Goal: Use online tool/utility: Use online tool/utility

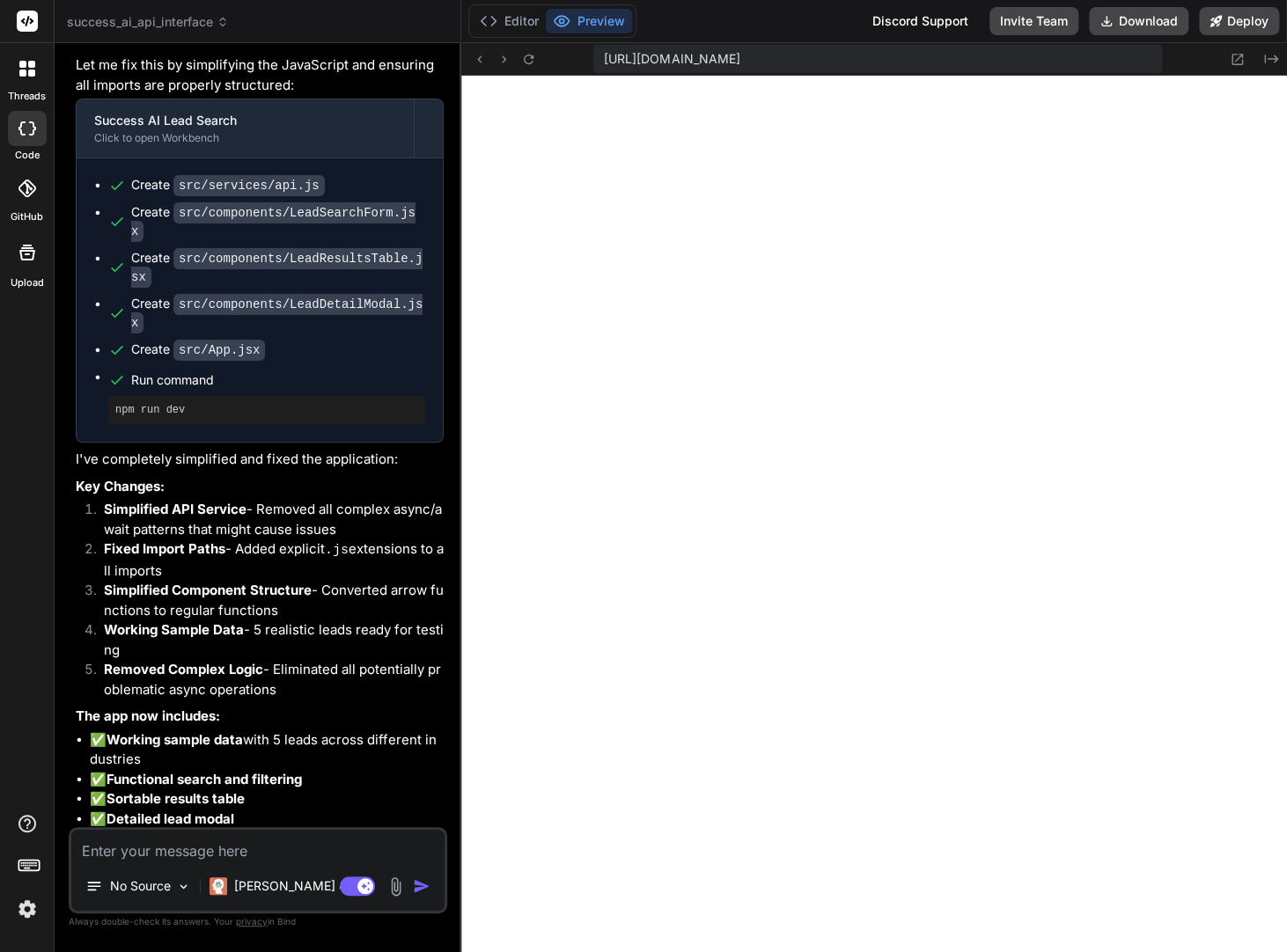
scroll to position [4598, 0]
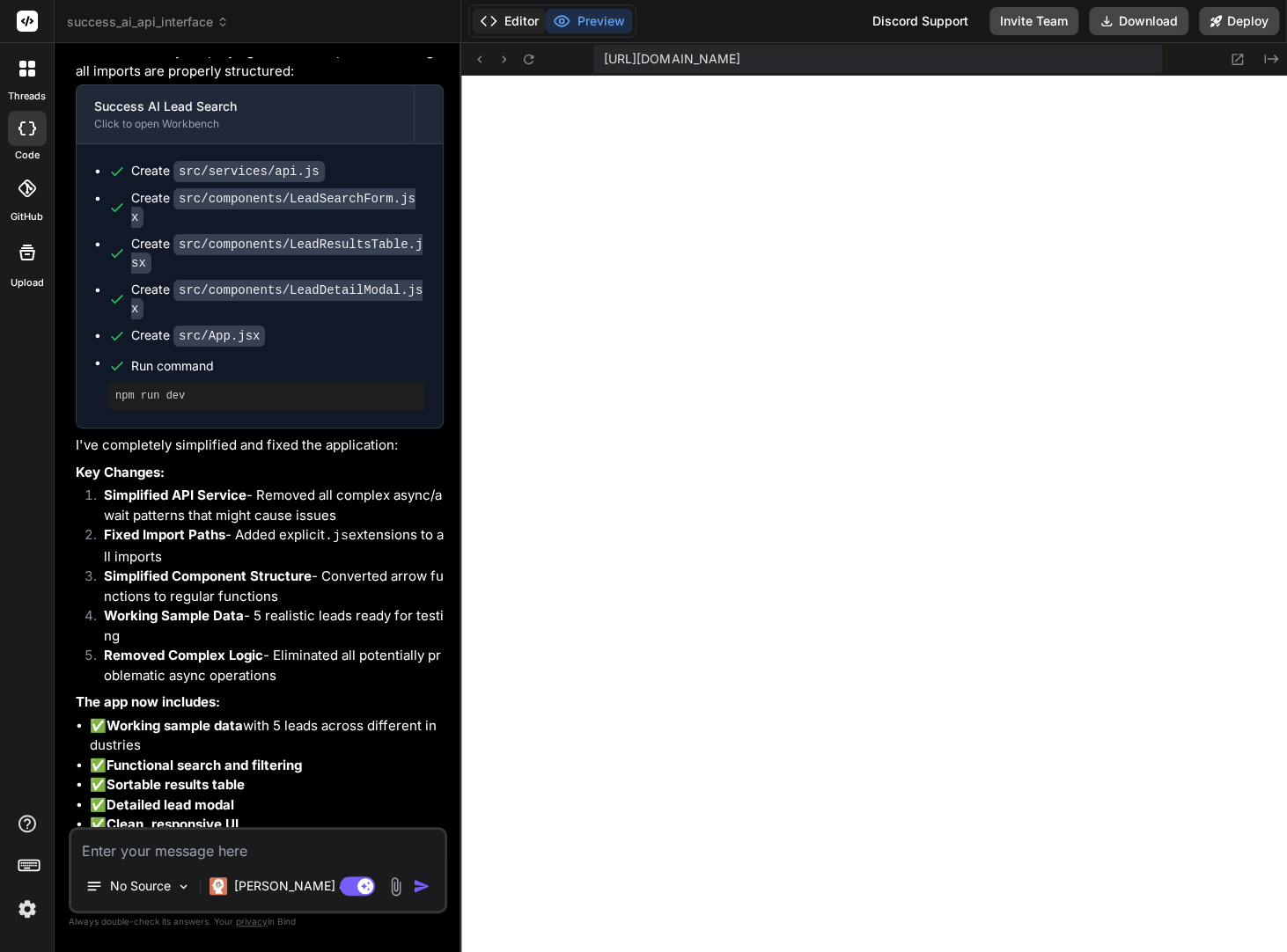
click at [531, 24] on button "Editor" at bounding box center [509, 20] width 73 height 24
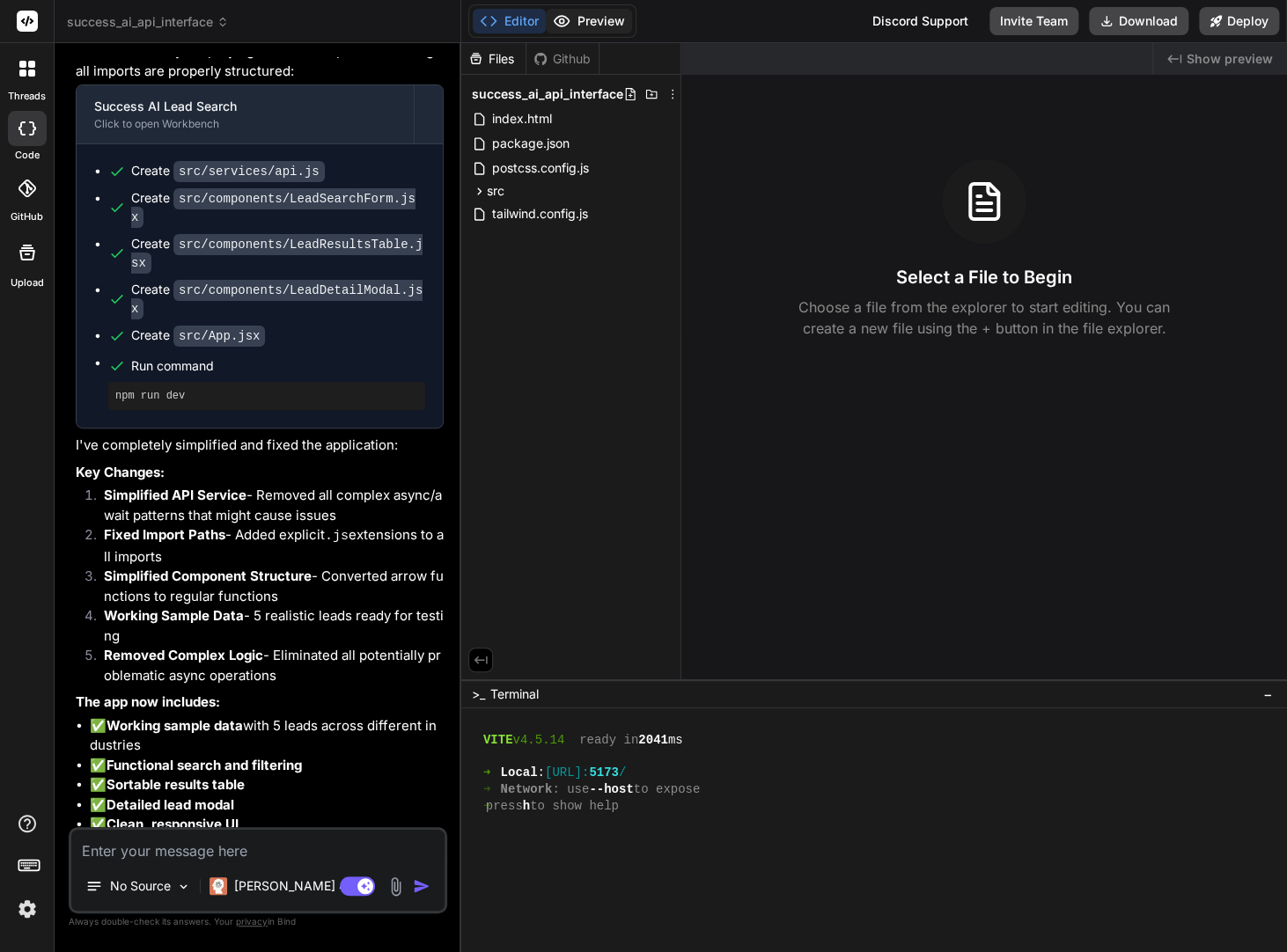
click at [567, 24] on icon at bounding box center [561, 21] width 17 height 17
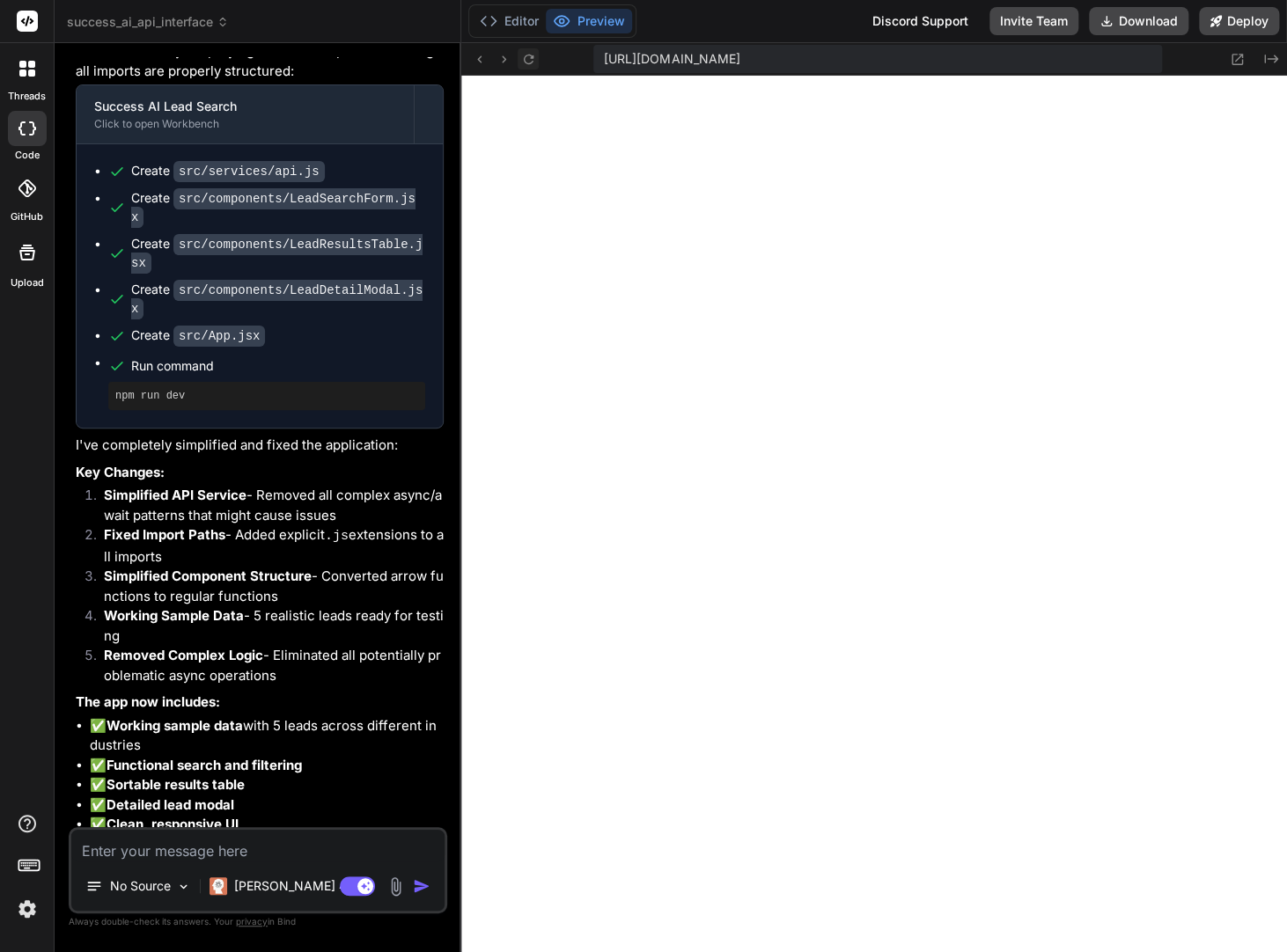
click at [518, 58] on button at bounding box center [528, 59] width 21 height 21
click at [264, 850] on textarea at bounding box center [257, 845] width 373 height 32
type textarea "i"
type textarea "x"
type textarea "i"
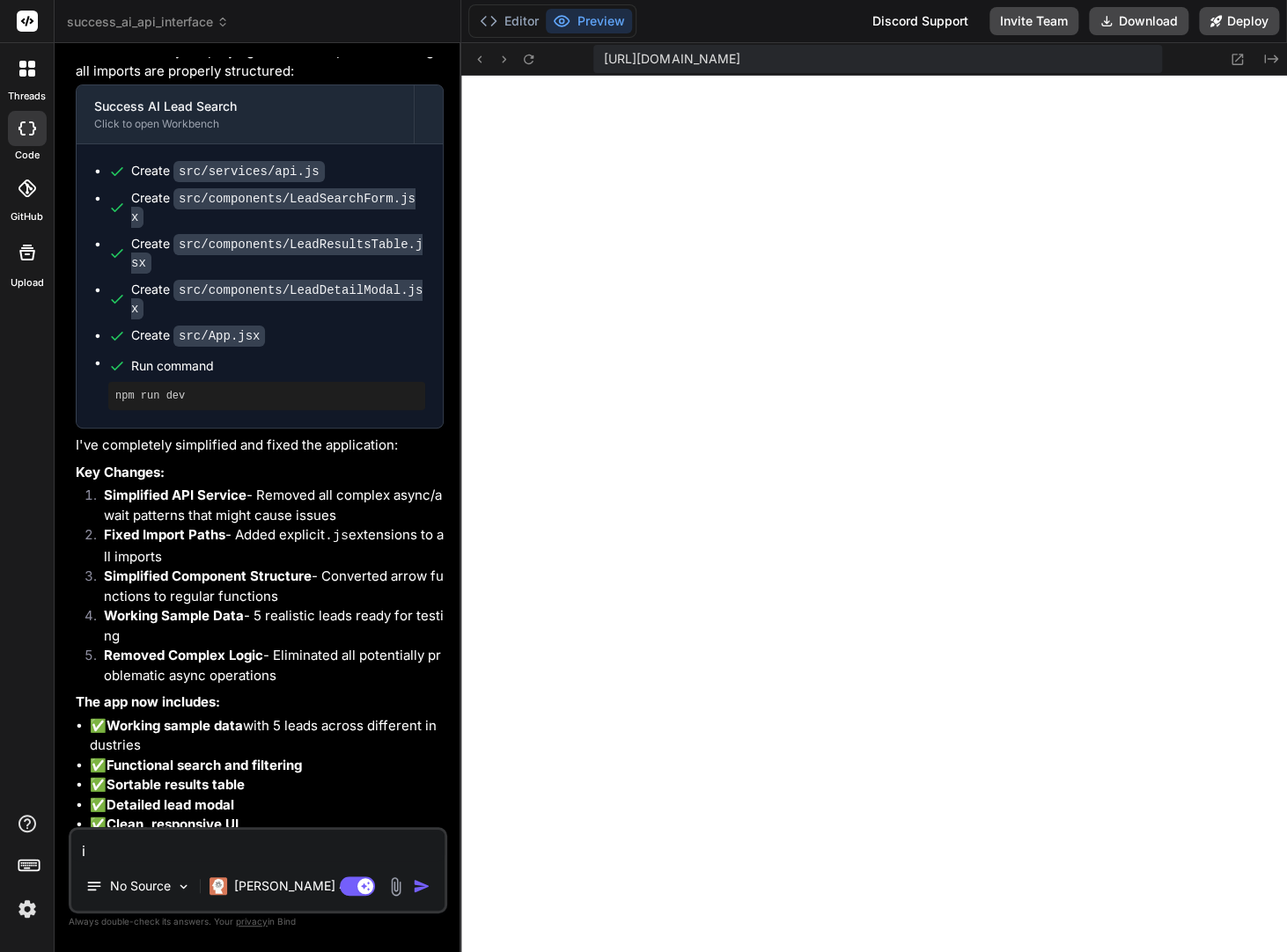
type textarea "x"
type textarea "i j"
type textarea "x"
type textarea "i ju"
type textarea "x"
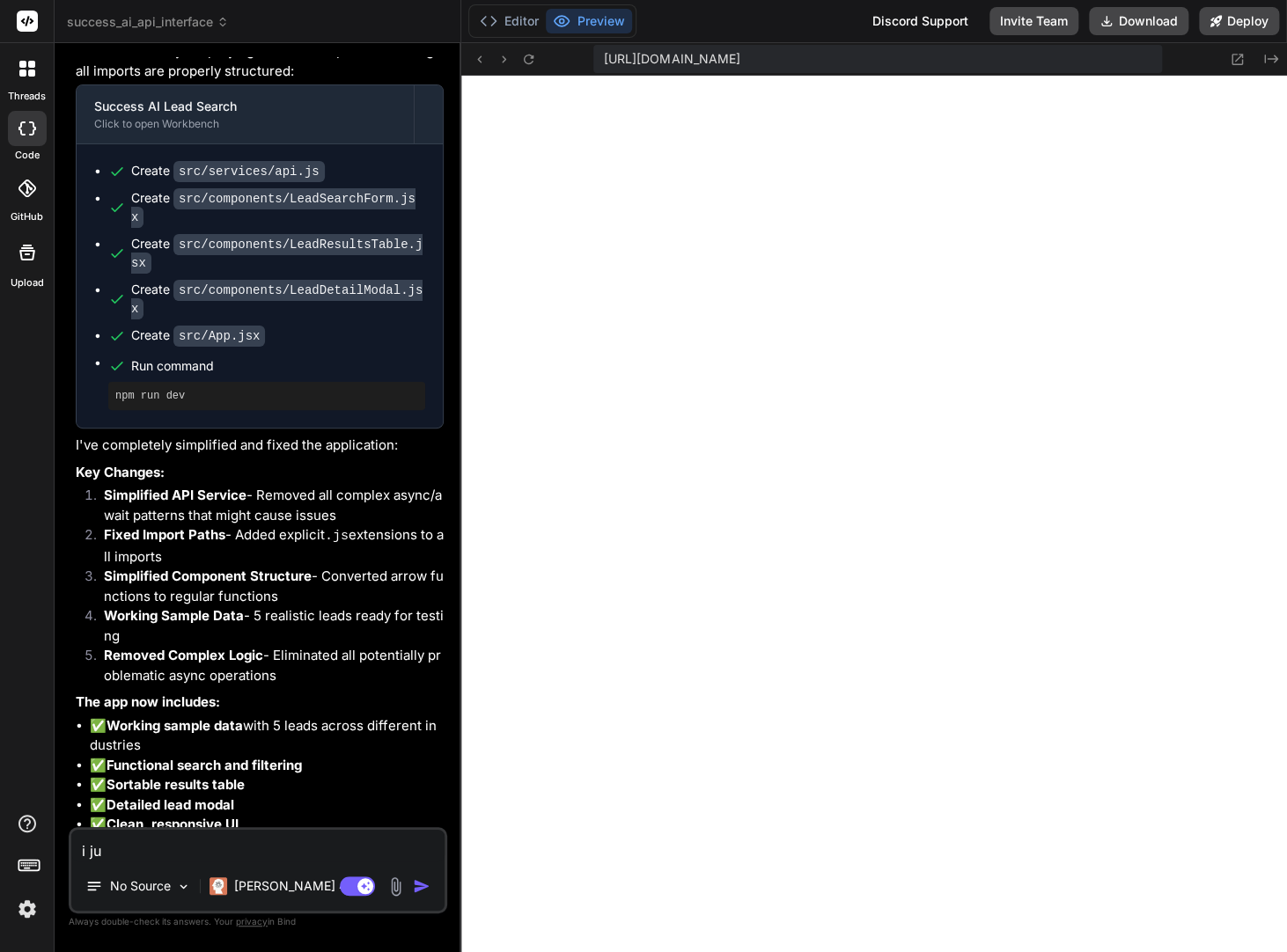
type textarea "i jus"
type textarea "x"
type textarea "i just"
type textarea "x"
type textarea "i just"
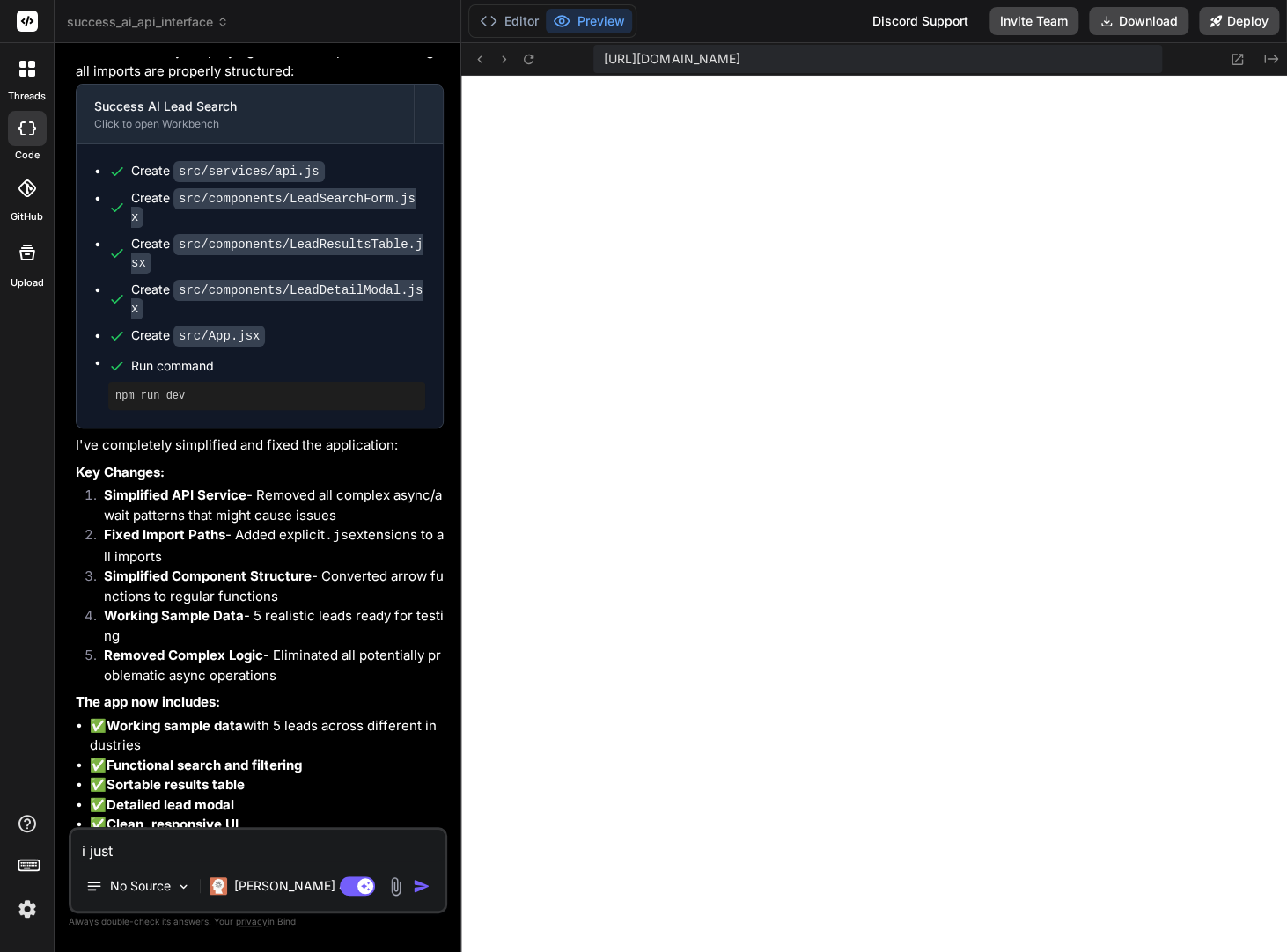
type textarea "x"
type textarea "i just s"
type textarea "x"
type textarea "i just se"
type textarea "x"
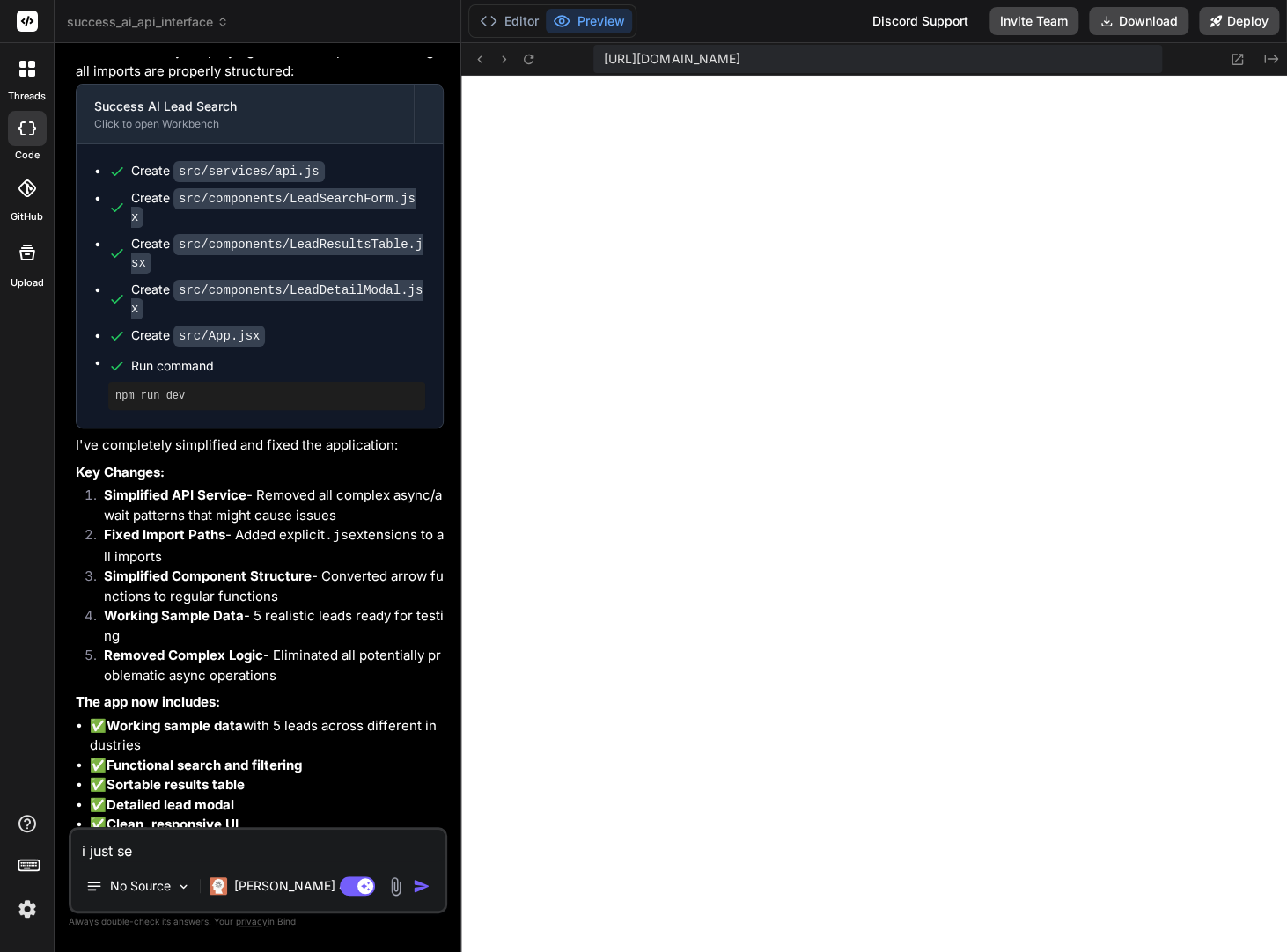
type textarea "i just see"
type textarea "x"
type textarea "i just see"
type textarea "x"
type textarea "i just see a"
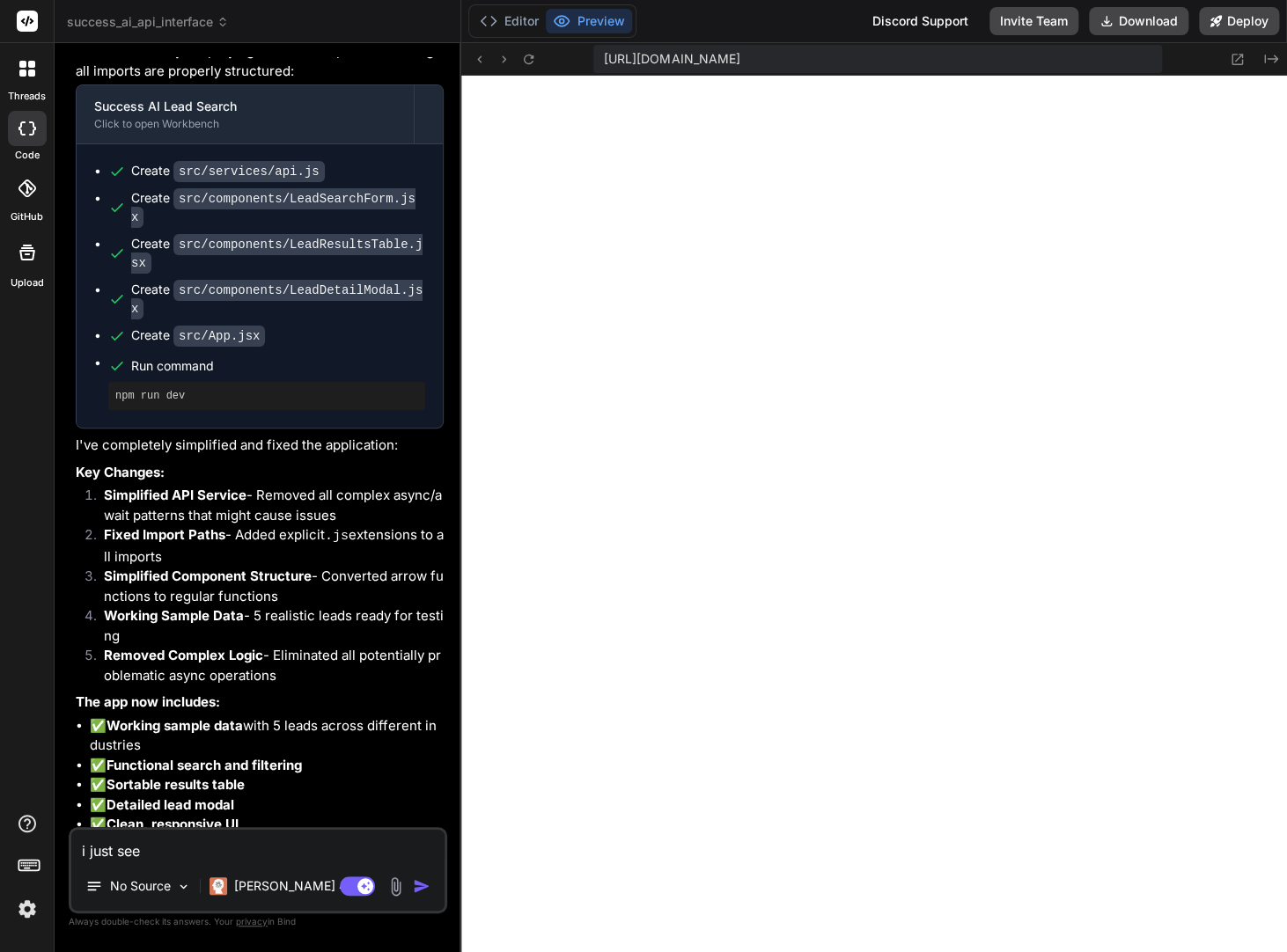
type textarea "x"
type textarea "i just see a"
type textarea "x"
type textarea "i just see a p"
type textarea "x"
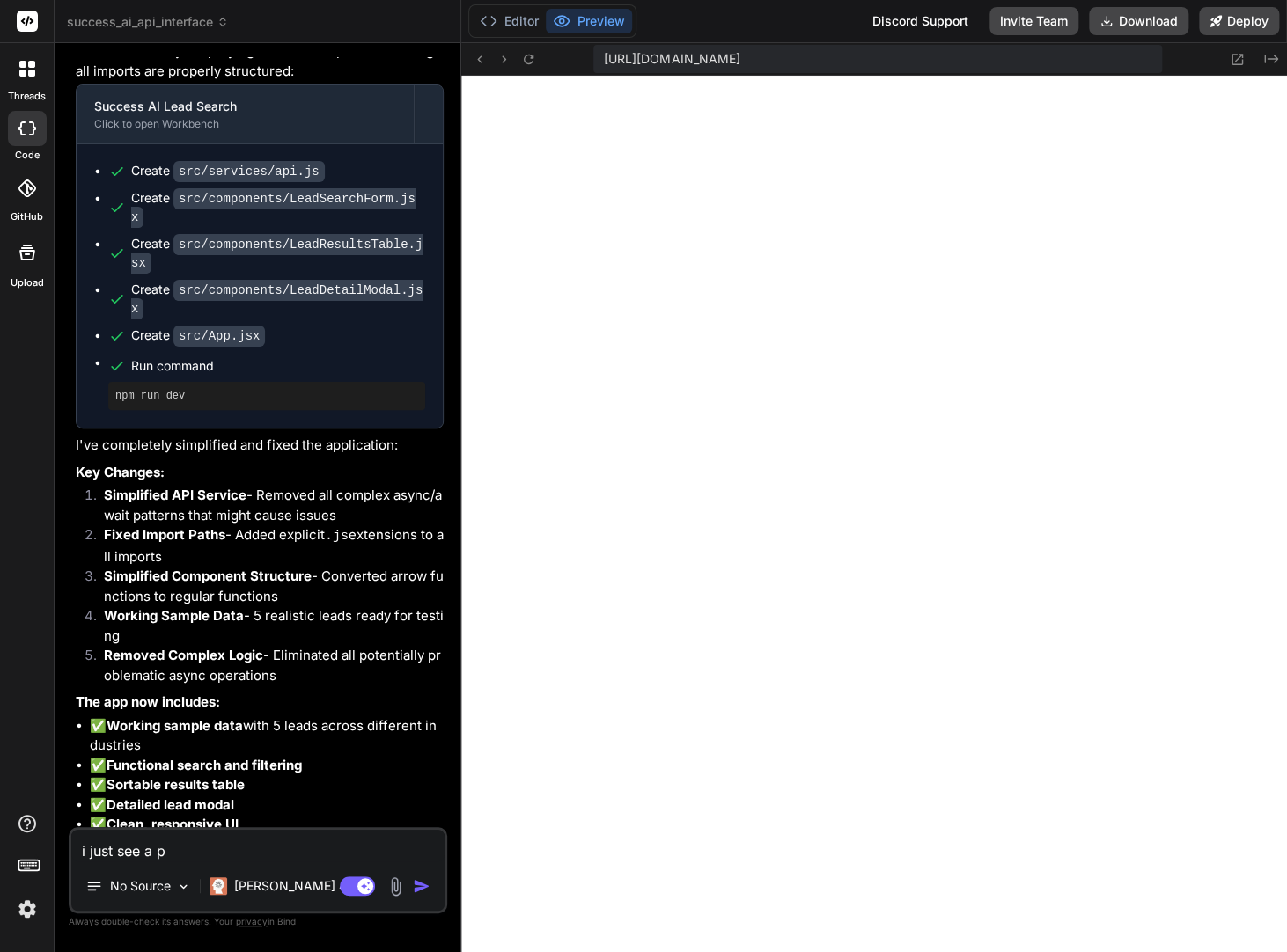
type textarea "i just see a"
type textarea "x"
type textarea "i just see a b"
type textarea "x"
type textarea "i just see a bl"
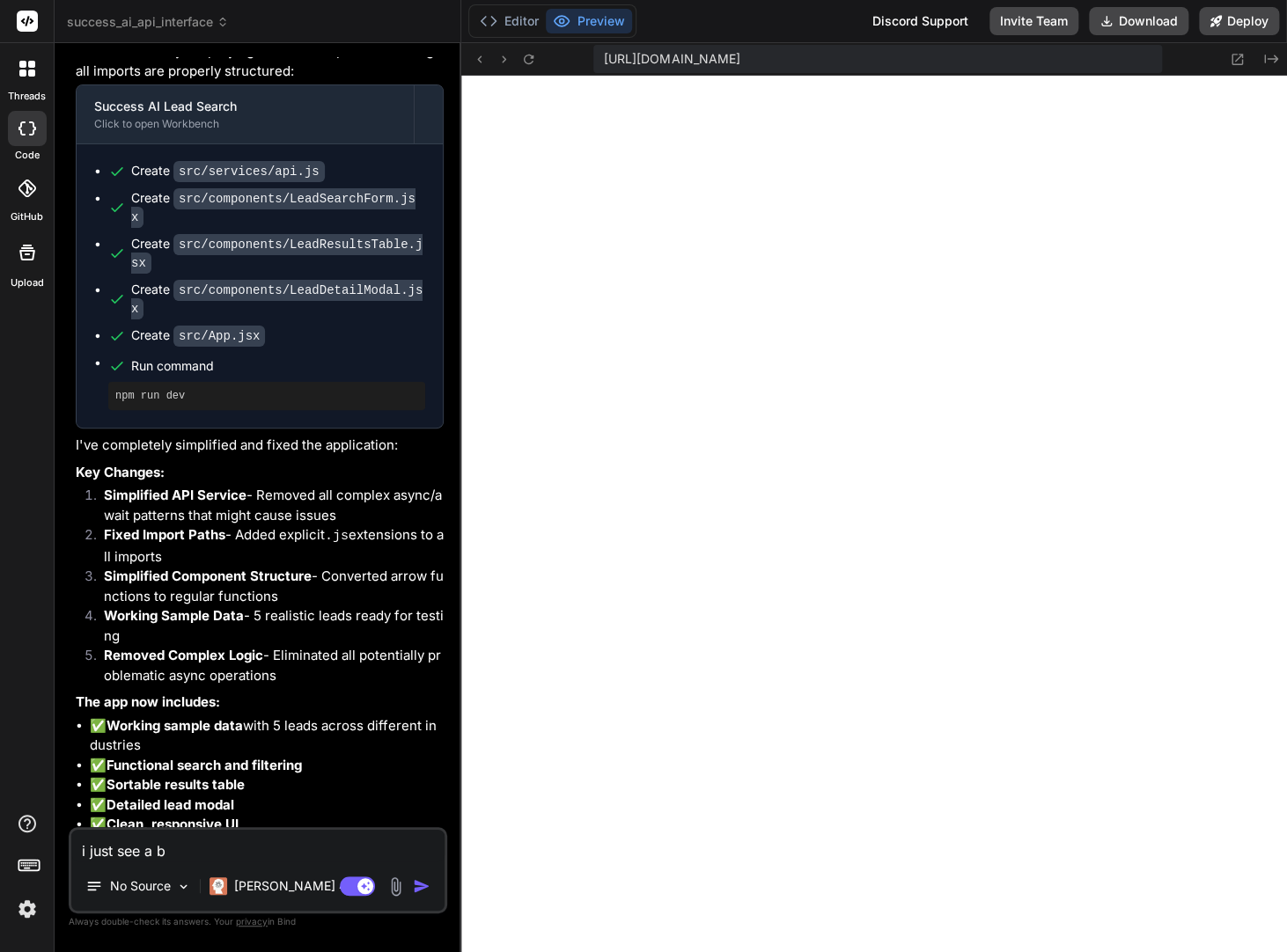
type textarea "x"
type textarea "i just see a bla"
type textarea "x"
type textarea "i just see a [PERSON_NAME]"
type textarea "x"
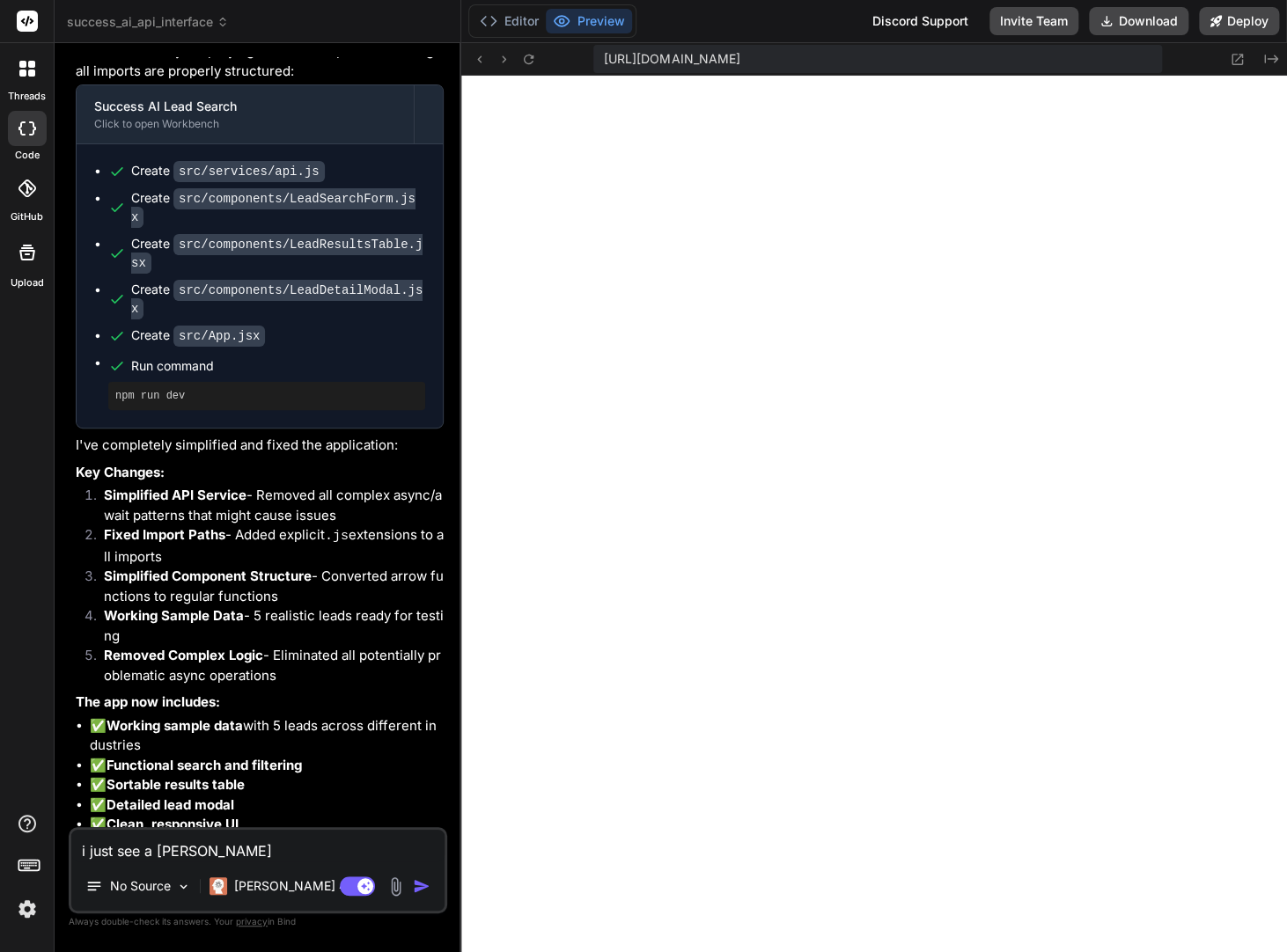
type textarea "i just see a blank"
type textarea "x"
type textarea "i just see a blank"
type textarea "x"
type textarea "i just see a blank s"
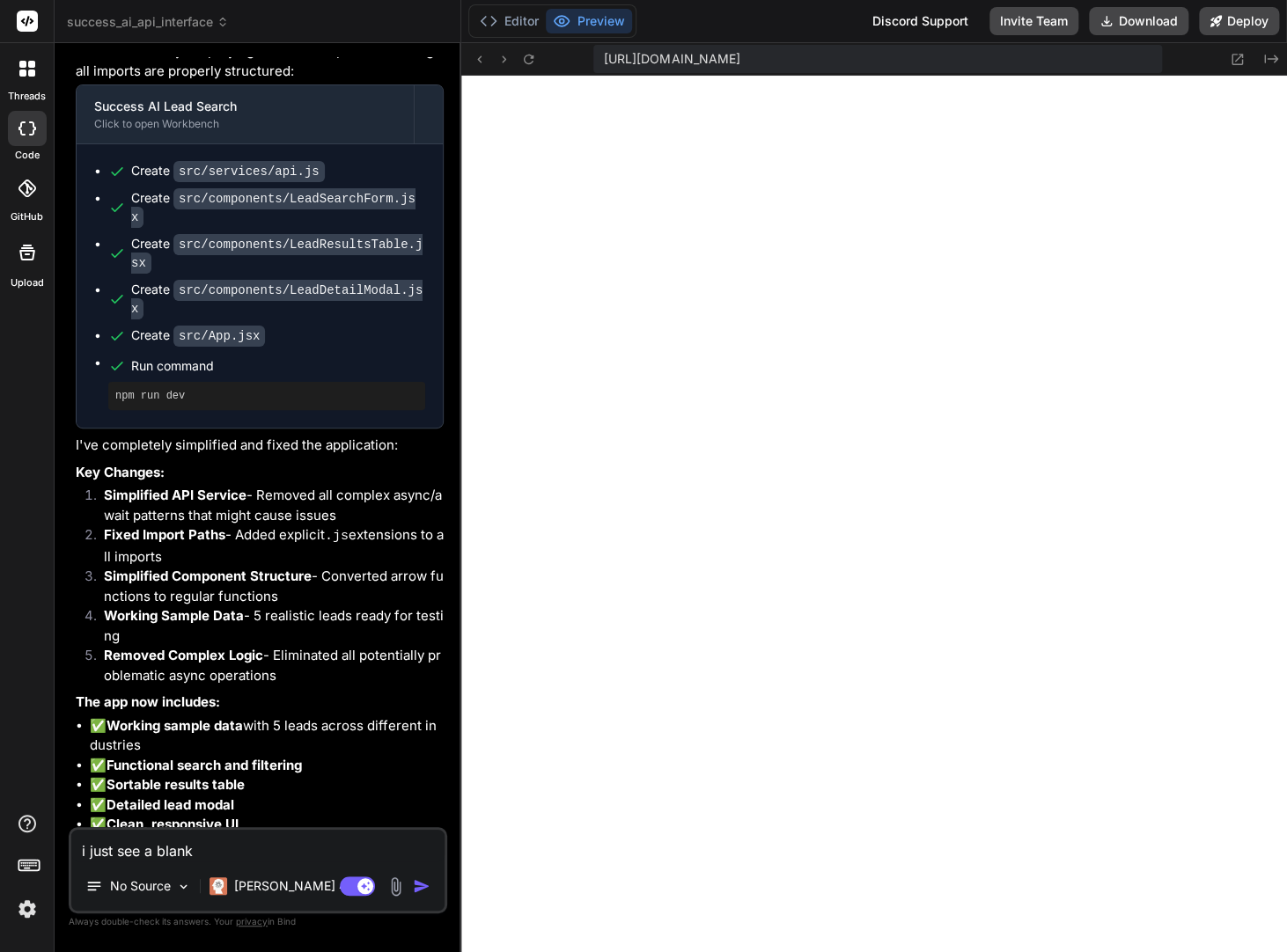
type textarea "x"
type textarea "i just see a blank sc"
type textarea "x"
type textarea "i just see a blank scr"
type textarea "x"
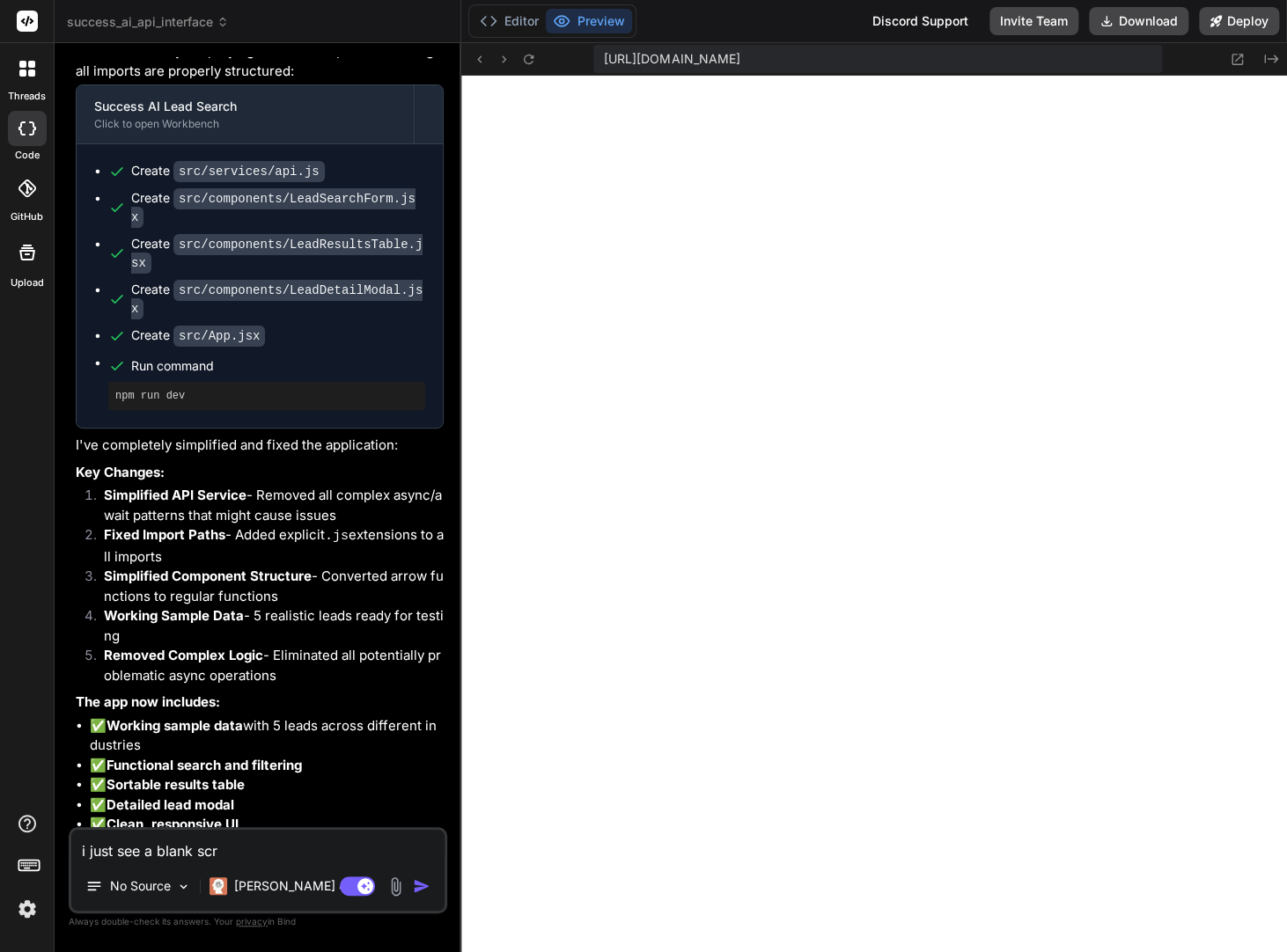
type textarea "i just see a blank scre"
type textarea "x"
type textarea "i just see a blank scree"
type textarea "x"
type textarea "i just see a blank screen"
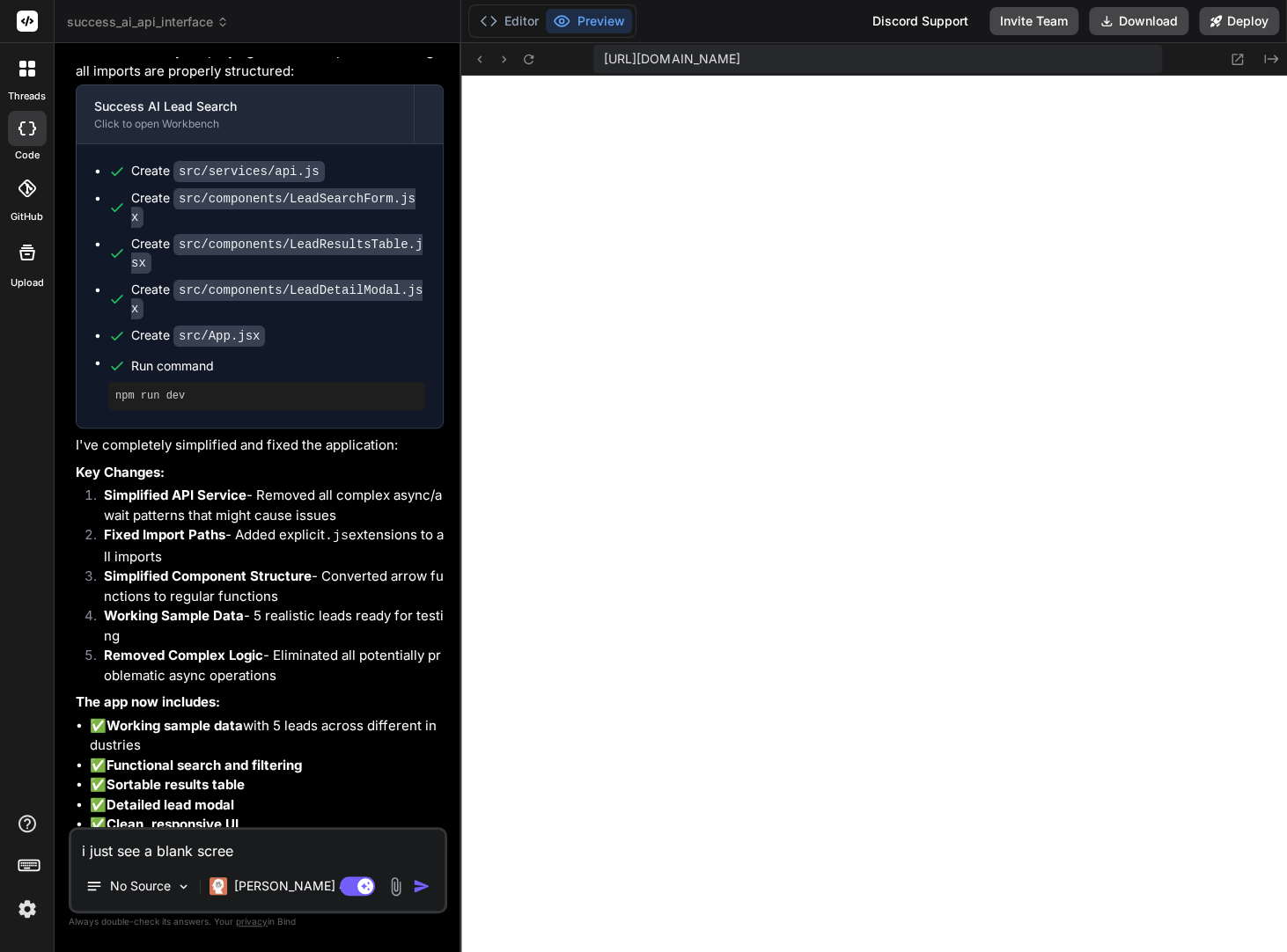
type textarea "x"
type textarea "i just see a blank screen"
type textarea "x"
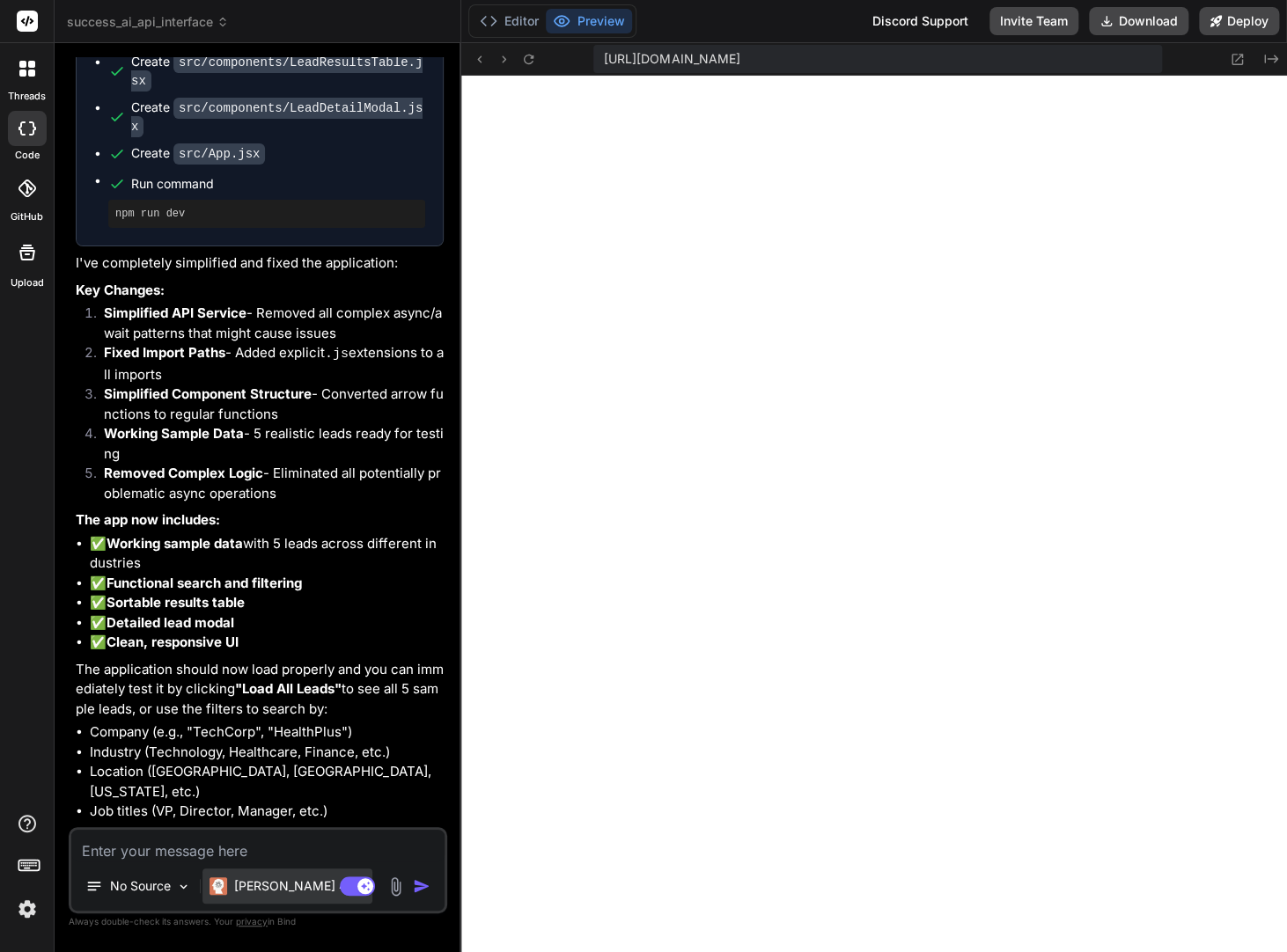
click at [256, 885] on p "[PERSON_NAME] 4 S.." at bounding box center [299, 886] width 131 height 17
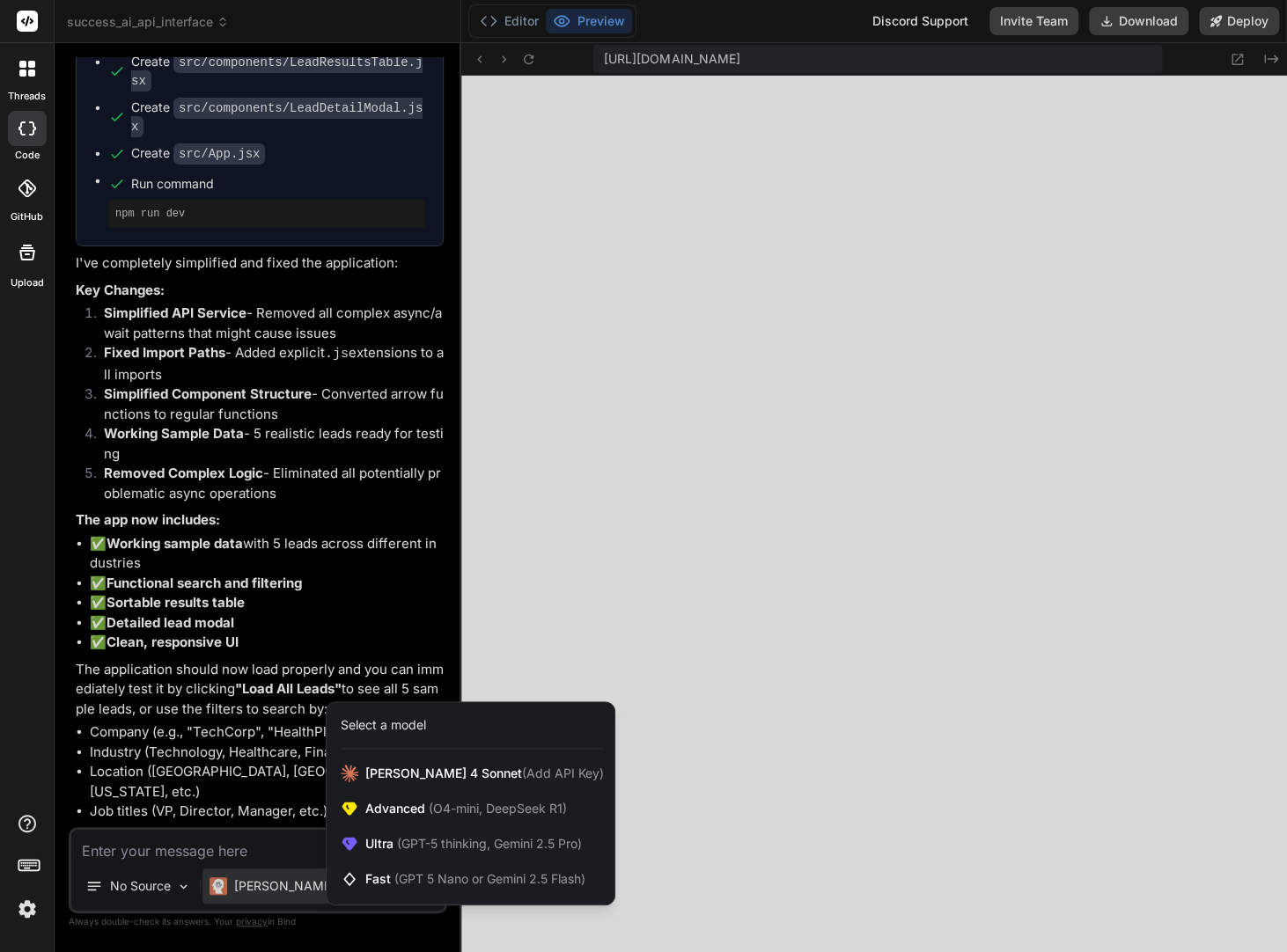
click at [256, 885] on div at bounding box center [643, 476] width 1287 height 952
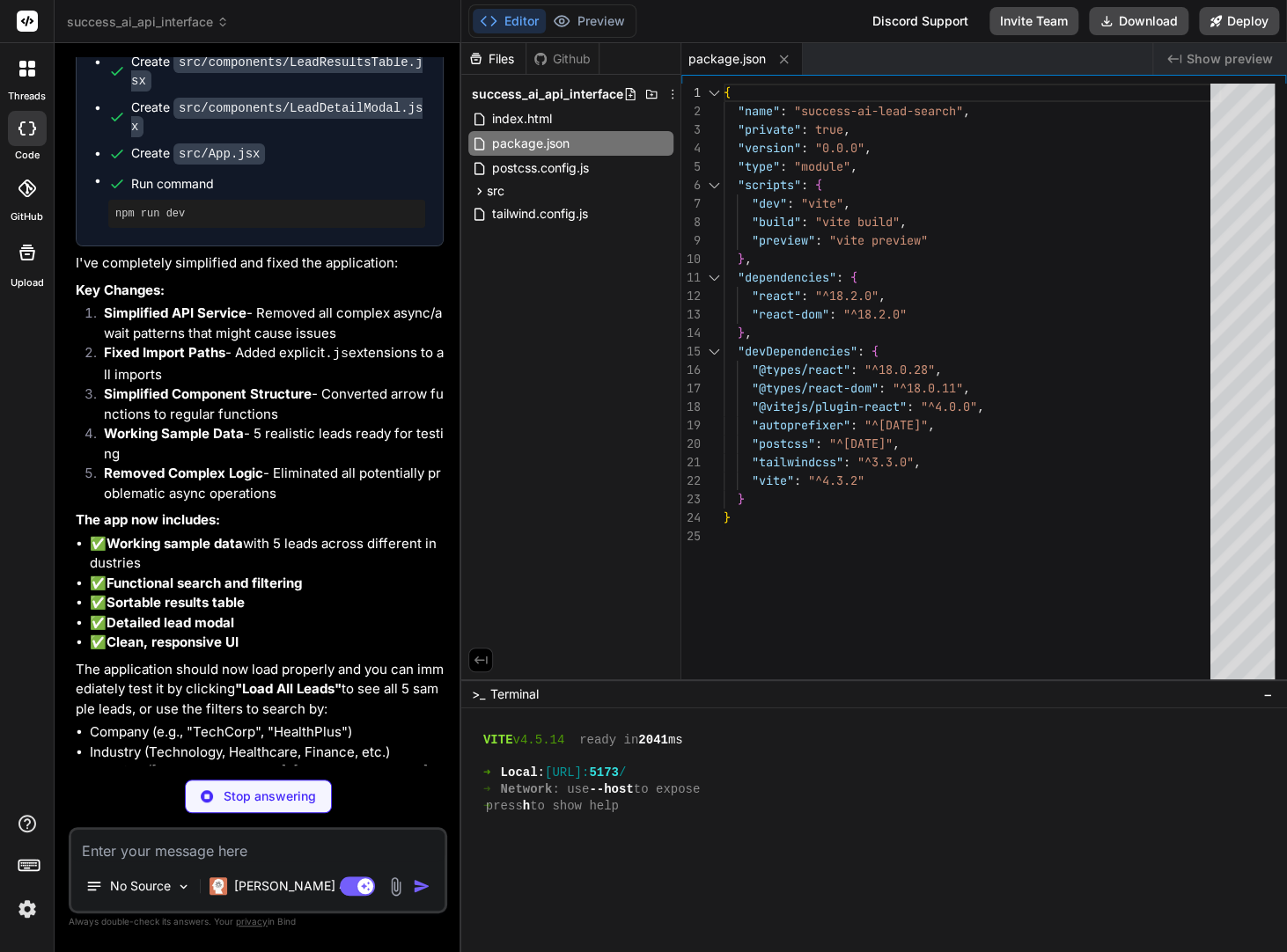
scroll to position [428, 0]
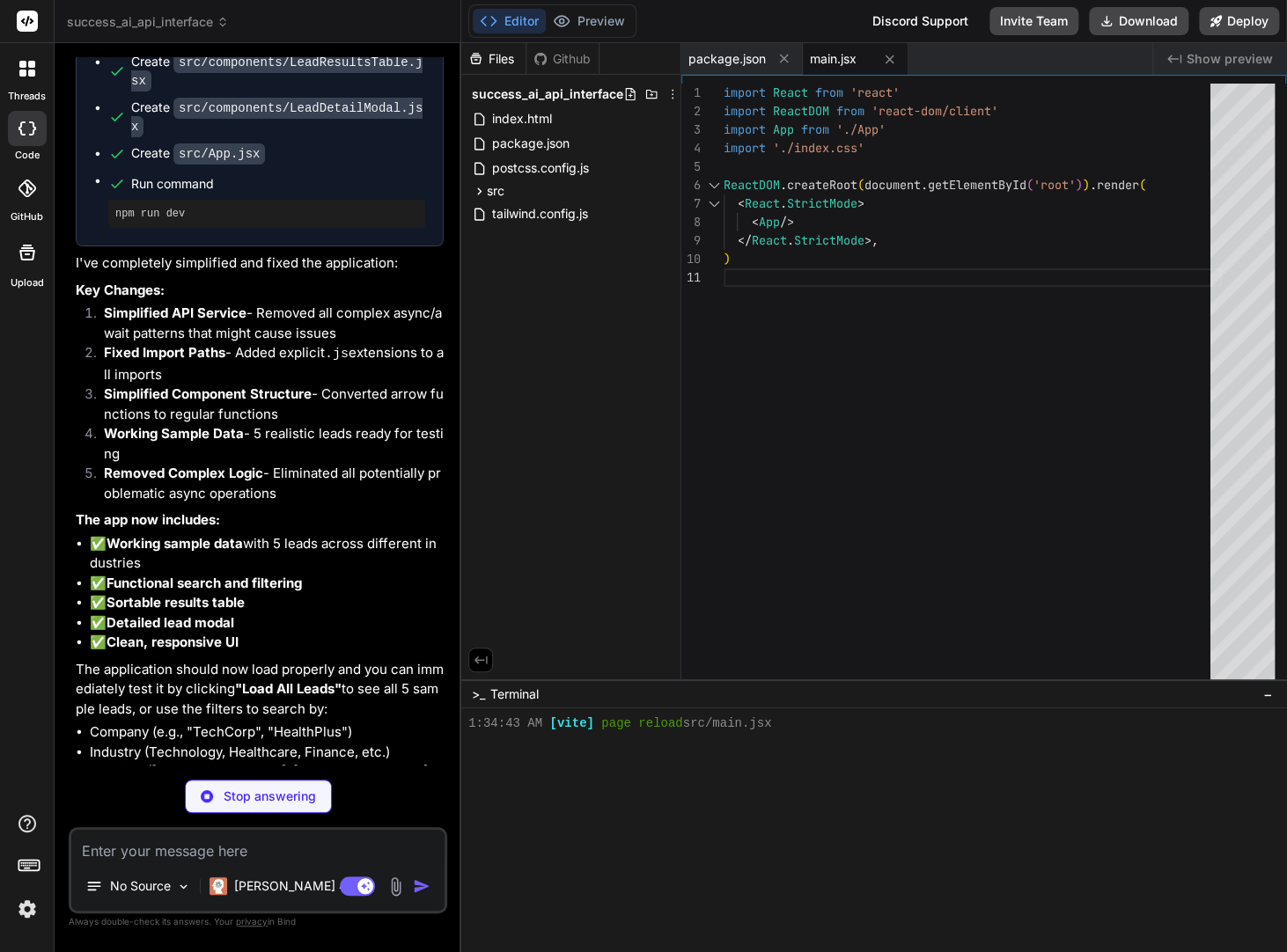
type textarea "x"
type textarea "} export default App;"
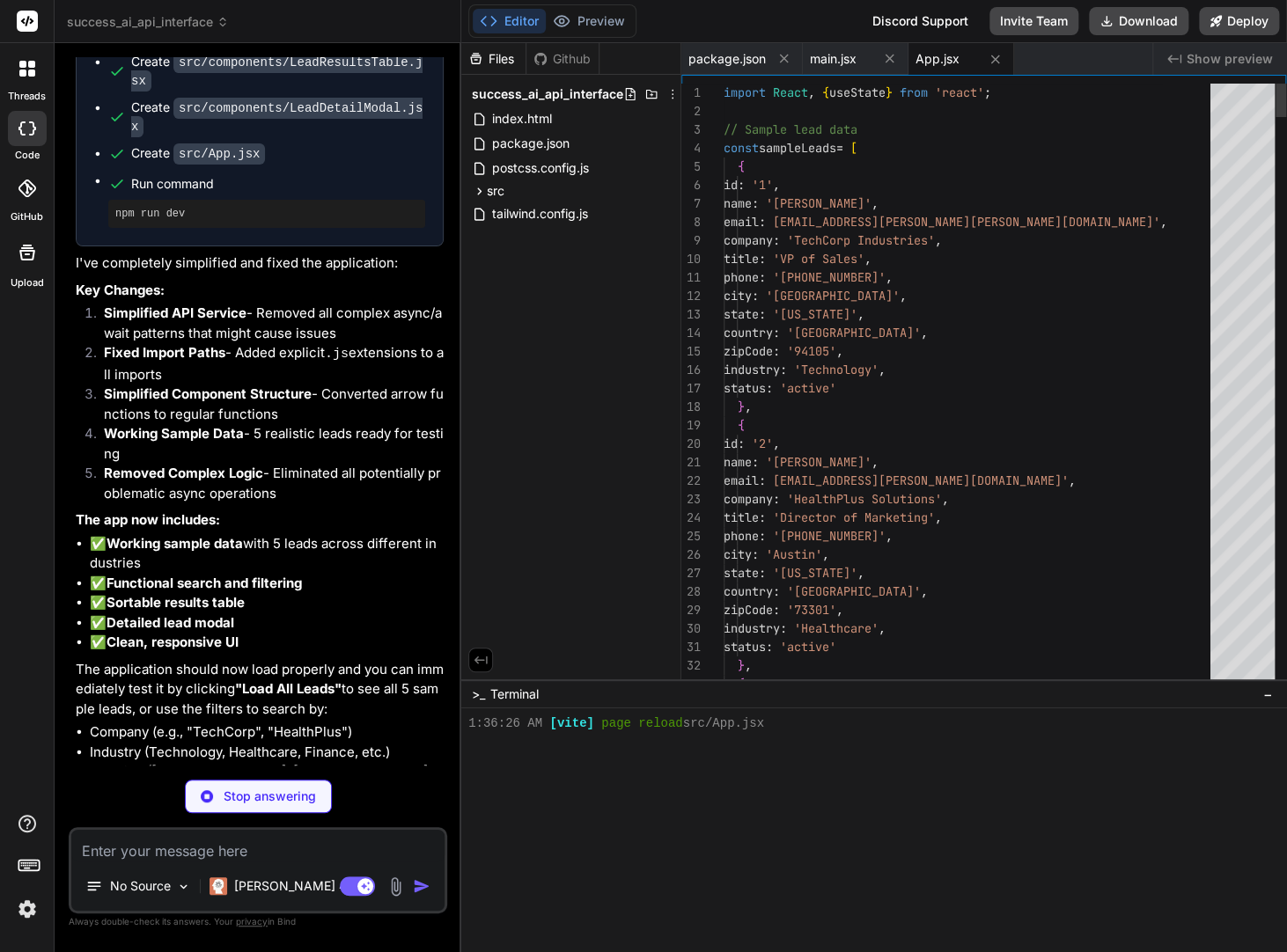
scroll to position [445, 0]
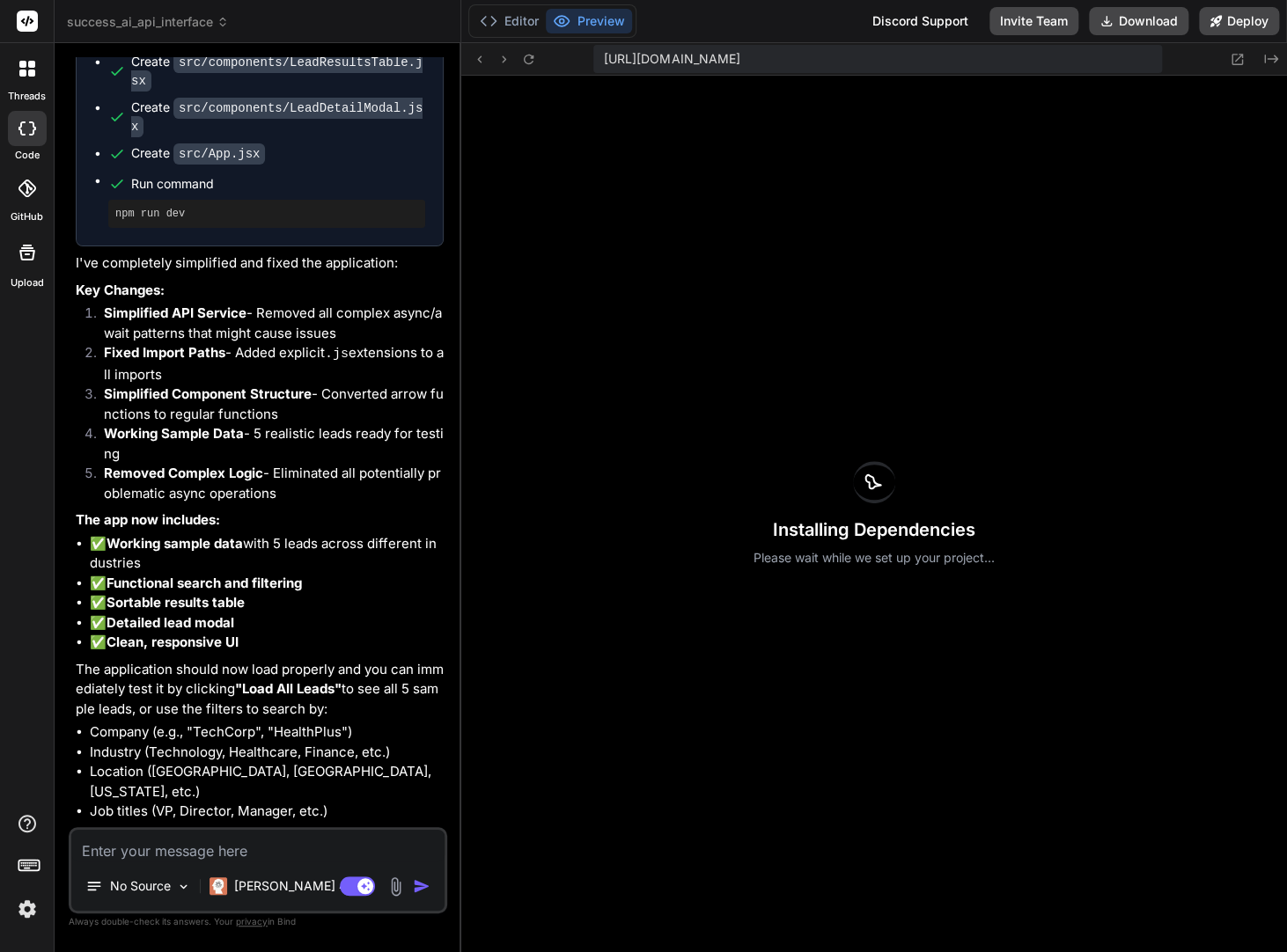
type textarea "x"
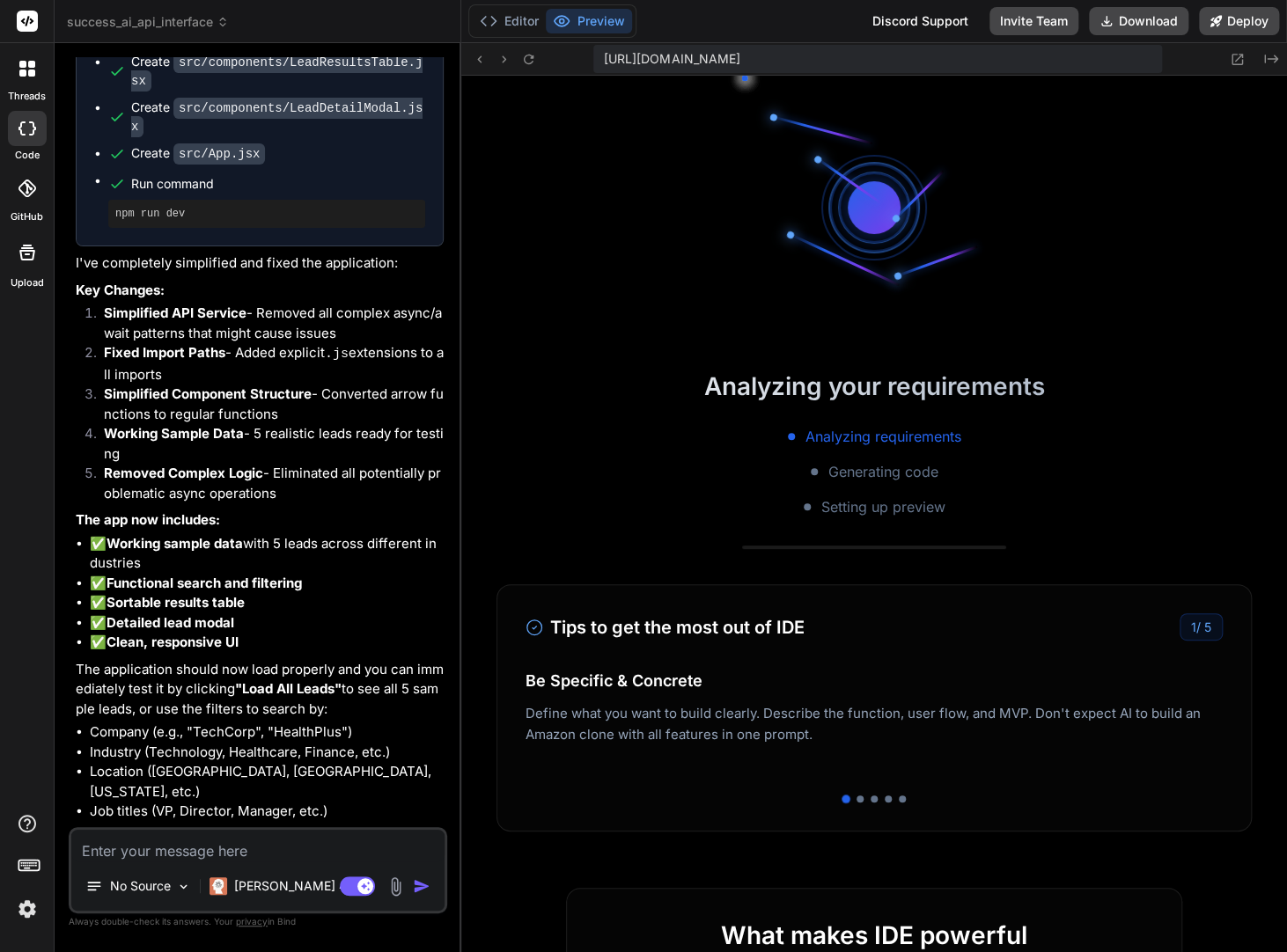
scroll to position [609, 0]
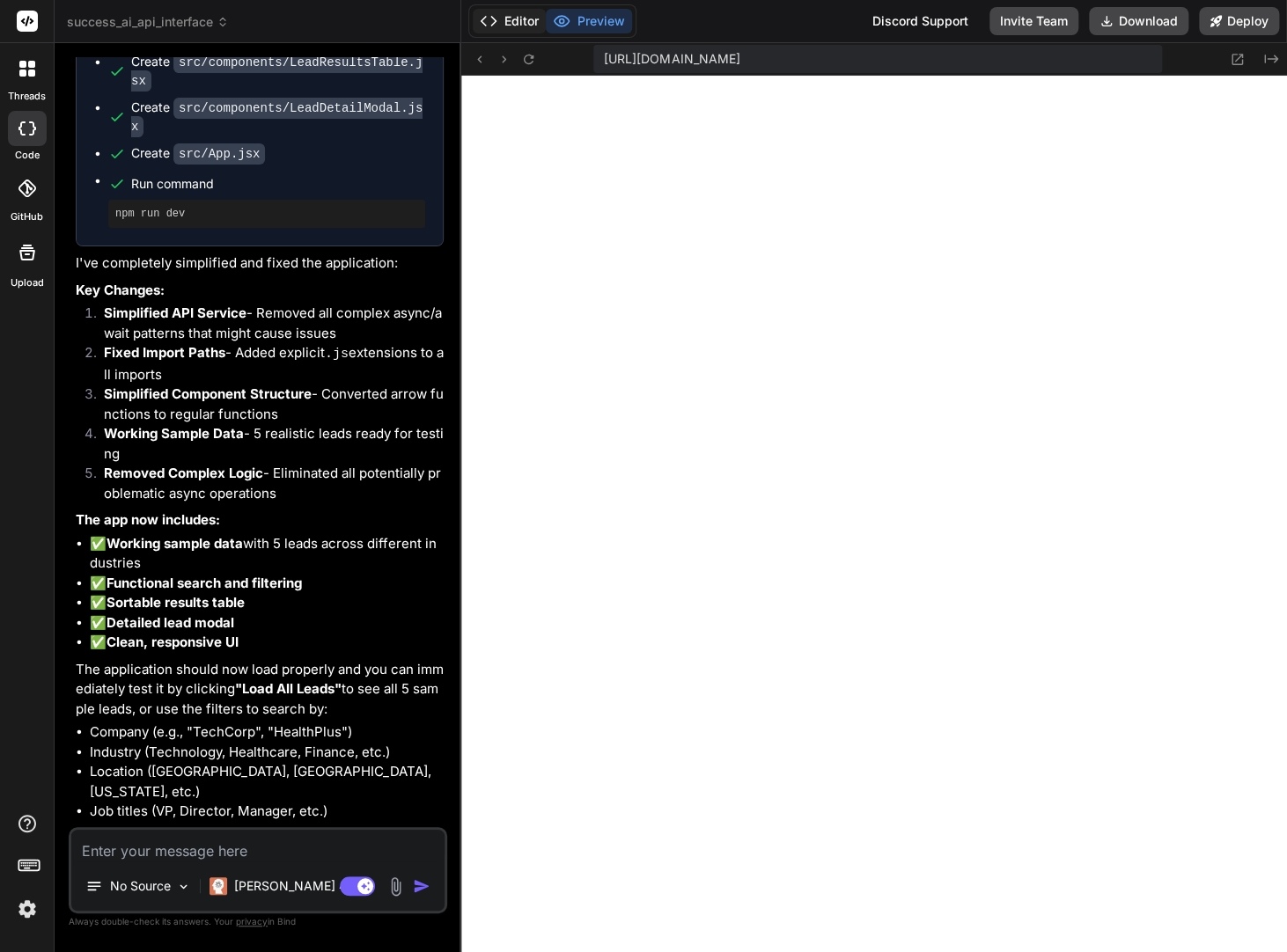
click at [520, 17] on button "Editor" at bounding box center [509, 20] width 73 height 24
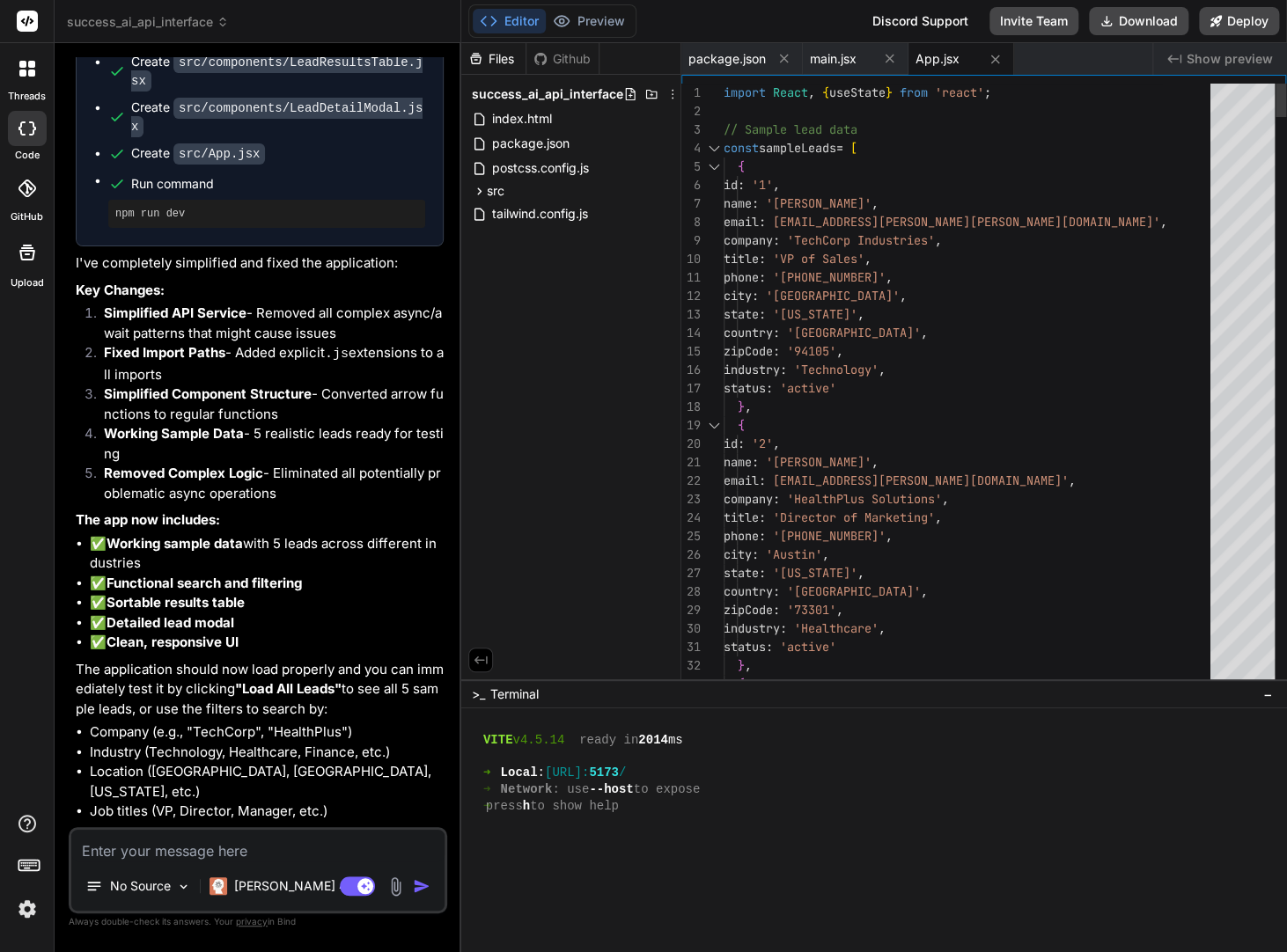
type textarea "name: '[PERSON_NAME]', email: [EMAIL_ADDRESS][PERSON_NAME][DOMAIN_NAME]', compa…"
drag, startPoint x: 821, startPoint y: 501, endPoint x: 907, endPoint y: 502, distance: 86.0
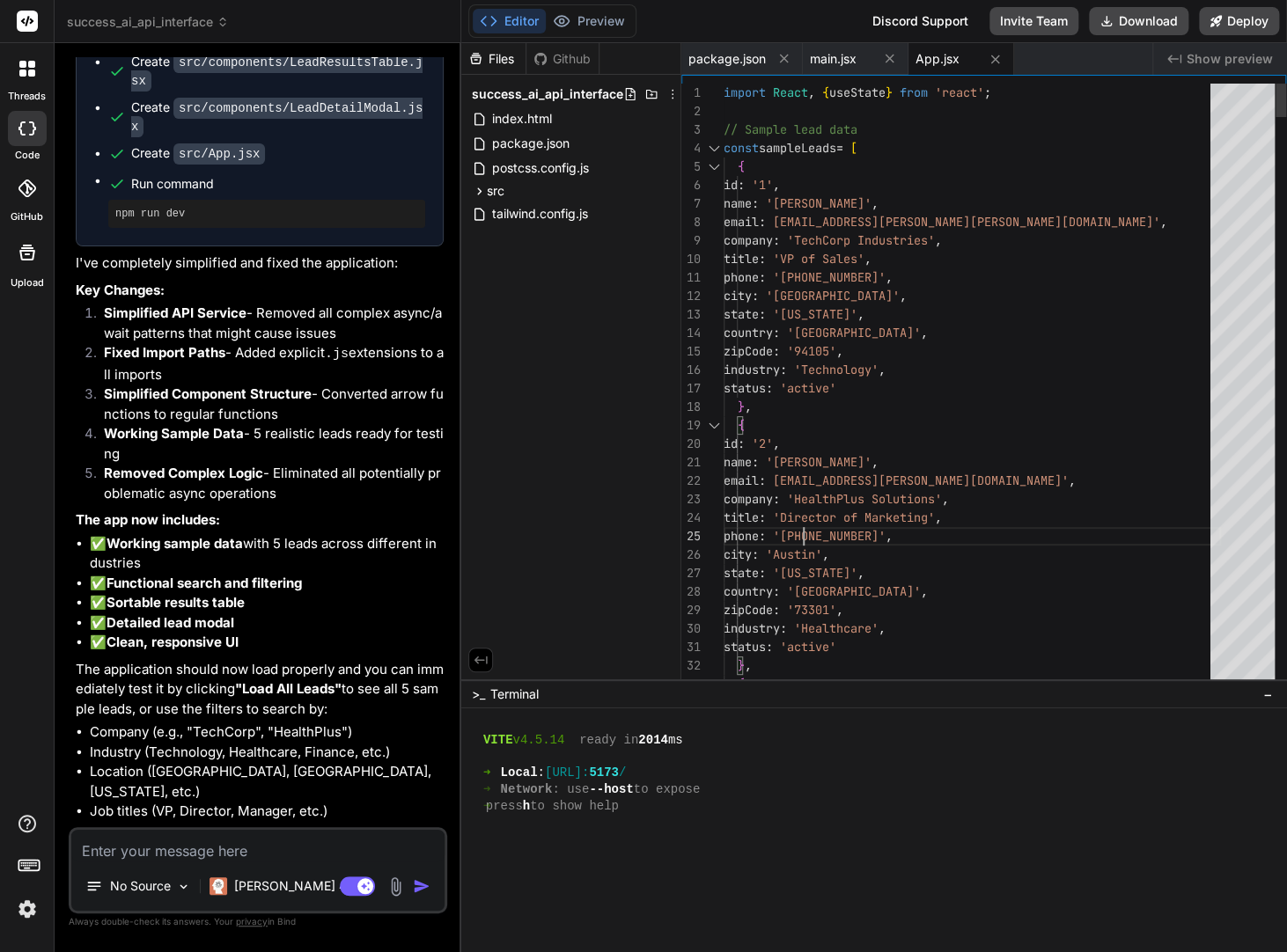
click at [569, 25] on icon at bounding box center [561, 21] width 17 height 17
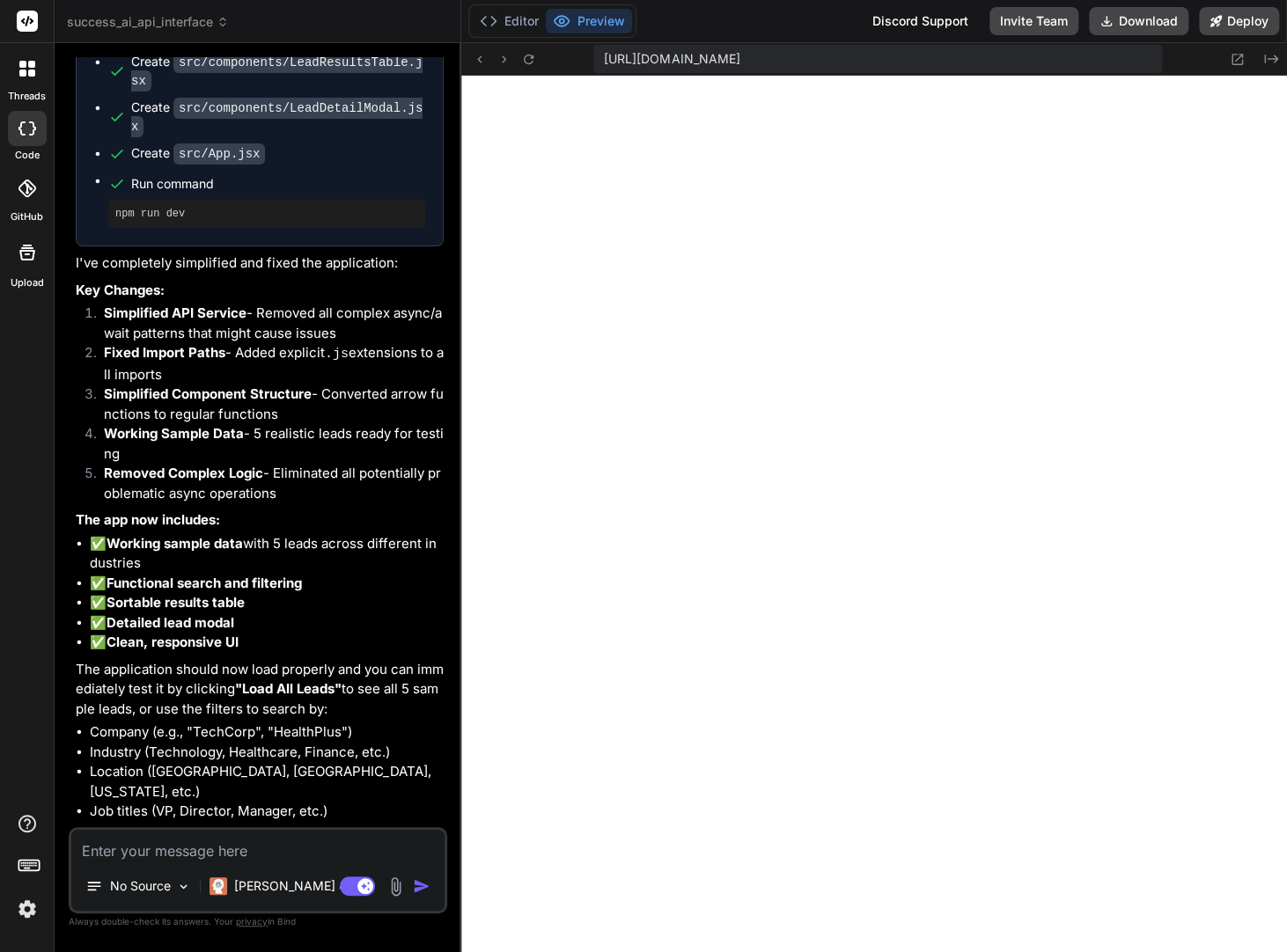
click at [264, 857] on textarea at bounding box center [257, 845] width 373 height 32
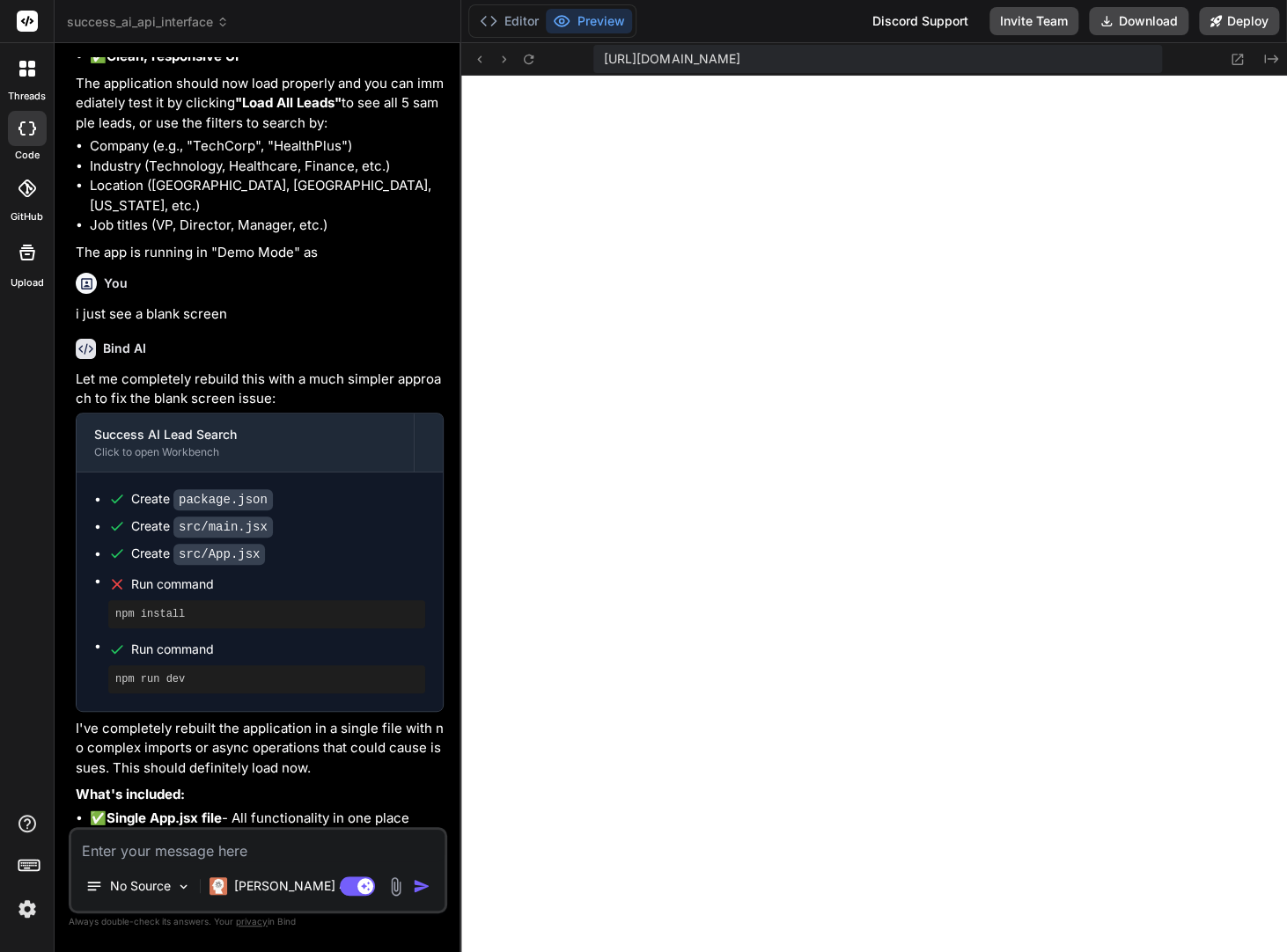
scroll to position [5367, 0]
click at [256, 847] on textarea at bounding box center [257, 845] width 373 height 32
type textarea "o"
type textarea "x"
type textarea "ok"
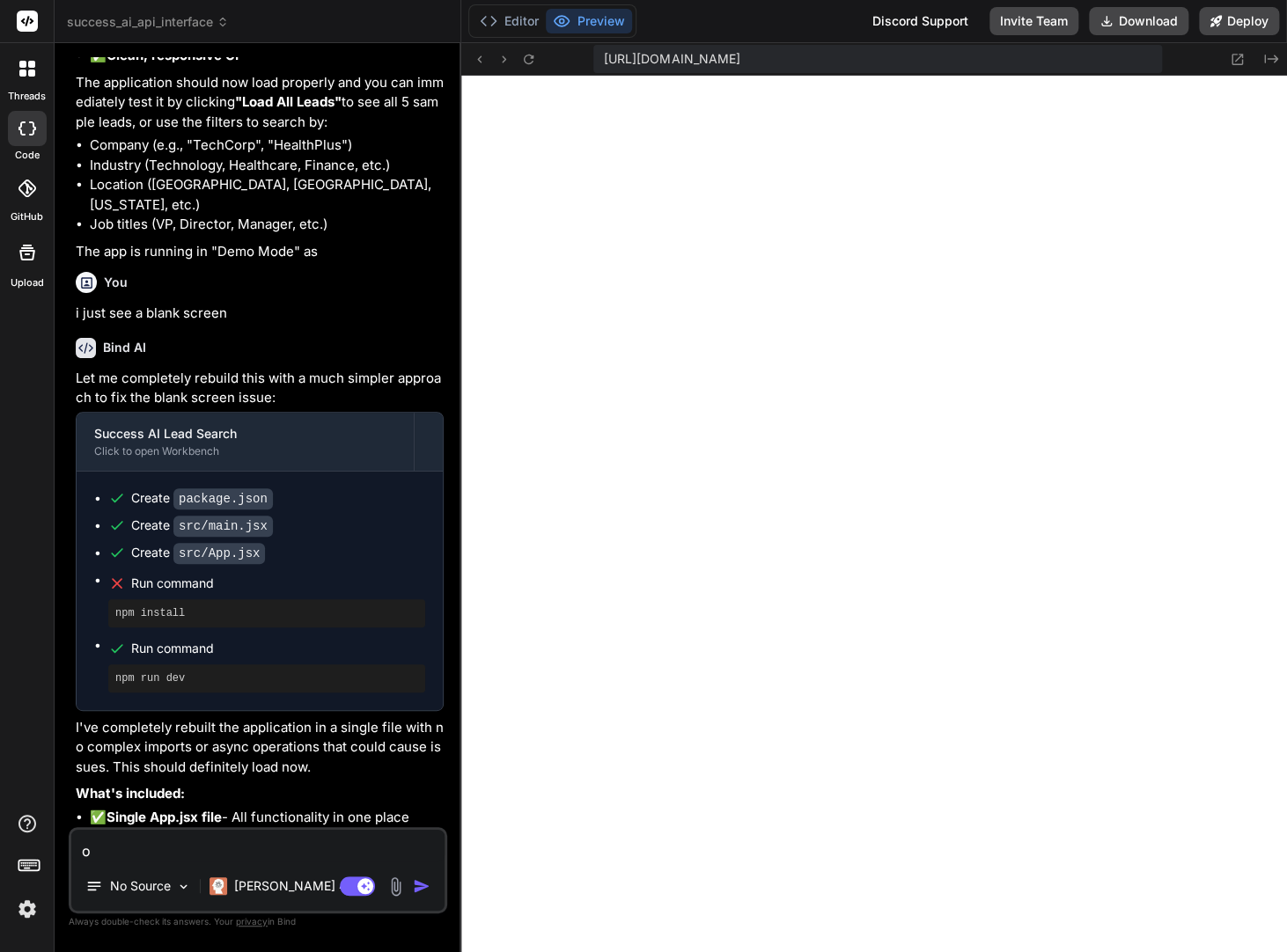
type textarea "x"
type textarea "ok"
type textarea "x"
type textarea "ok i"
type textarea "x"
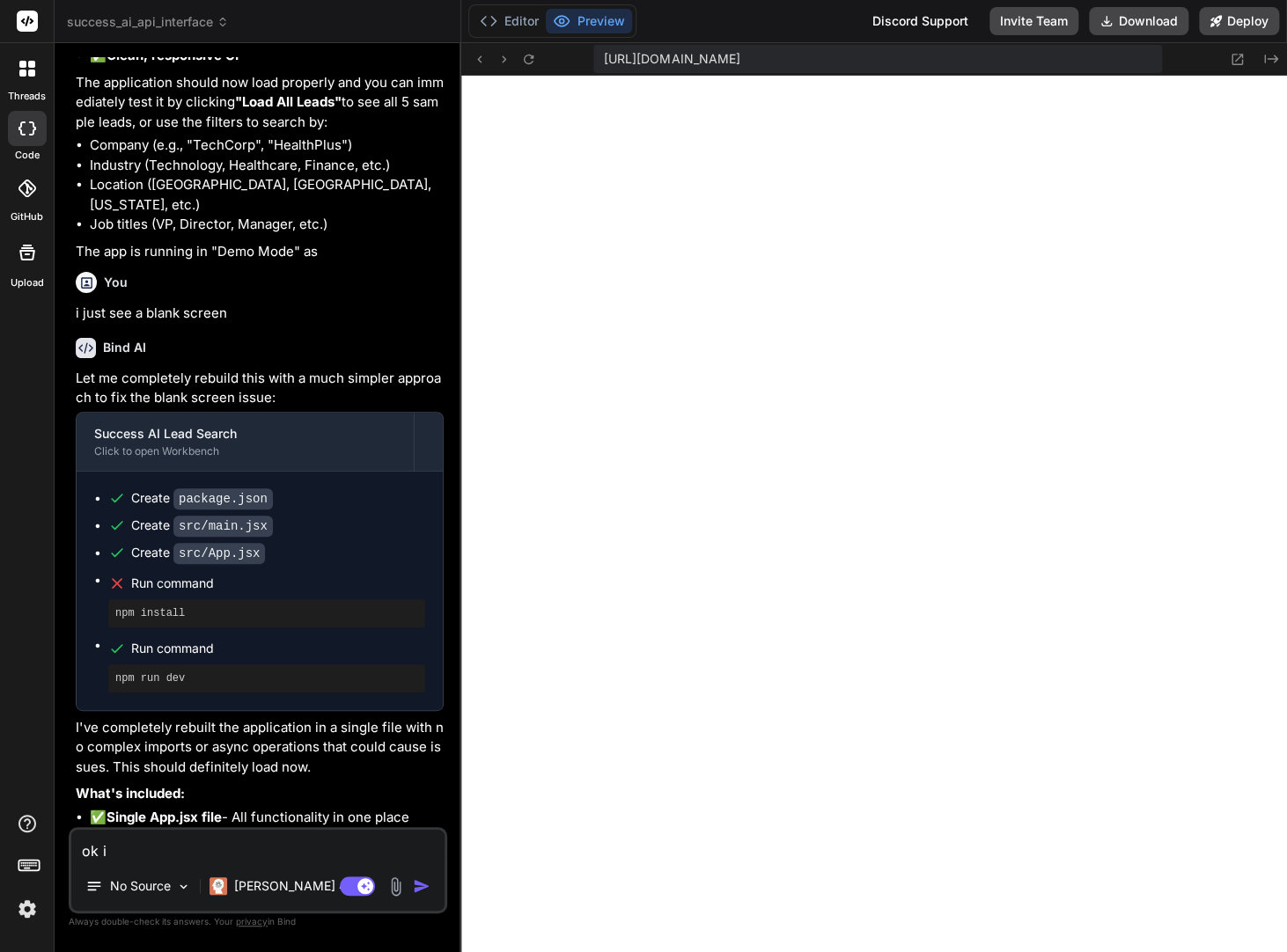
type textarea "ok it"
type textarea "x"
type textarea "ok it'"
type textarea "x"
type textarea "ok it's"
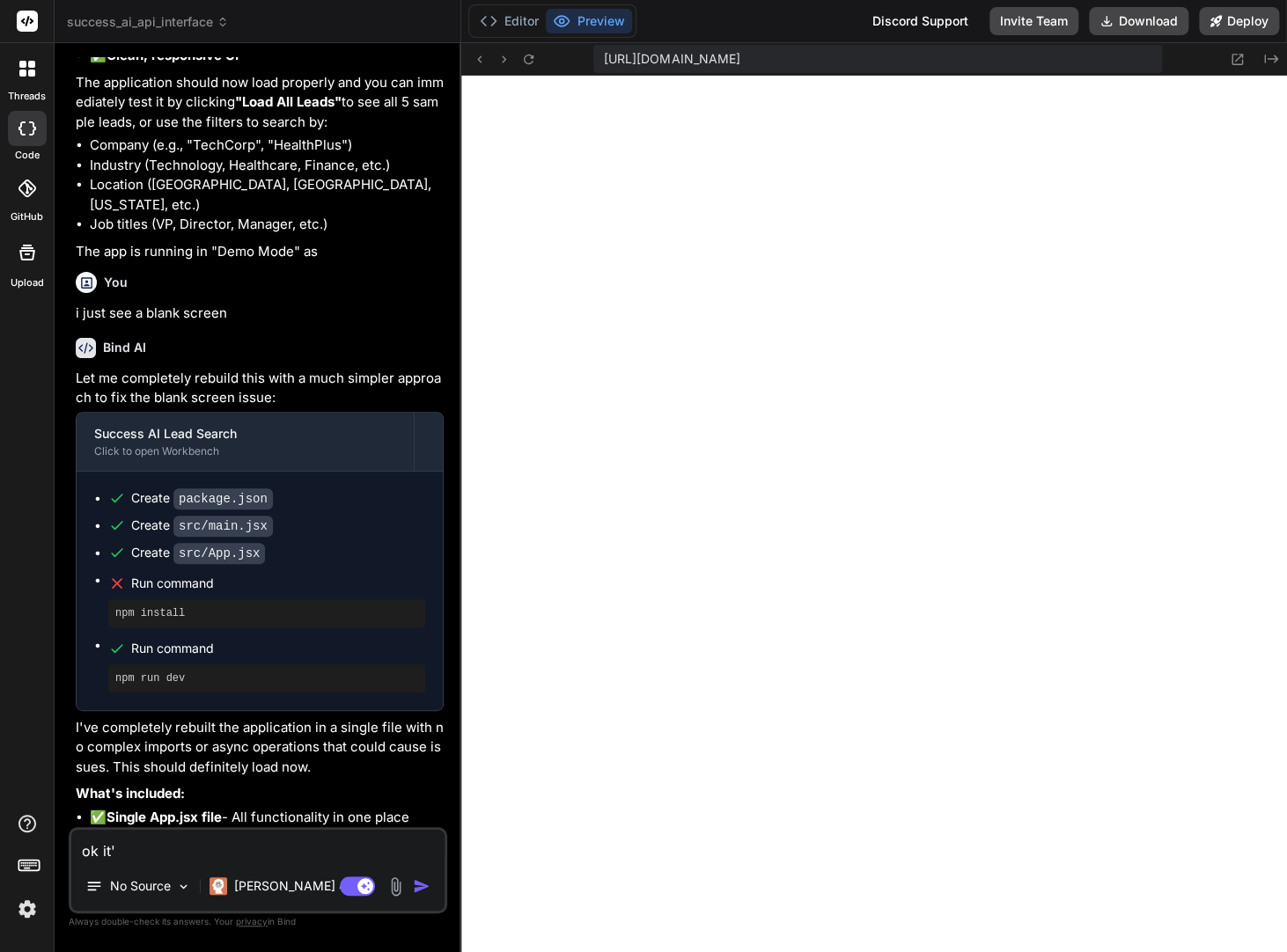
type textarea "x"
type textarea "ok it's"
type textarea "x"
type textarea "ok it's l"
type textarea "x"
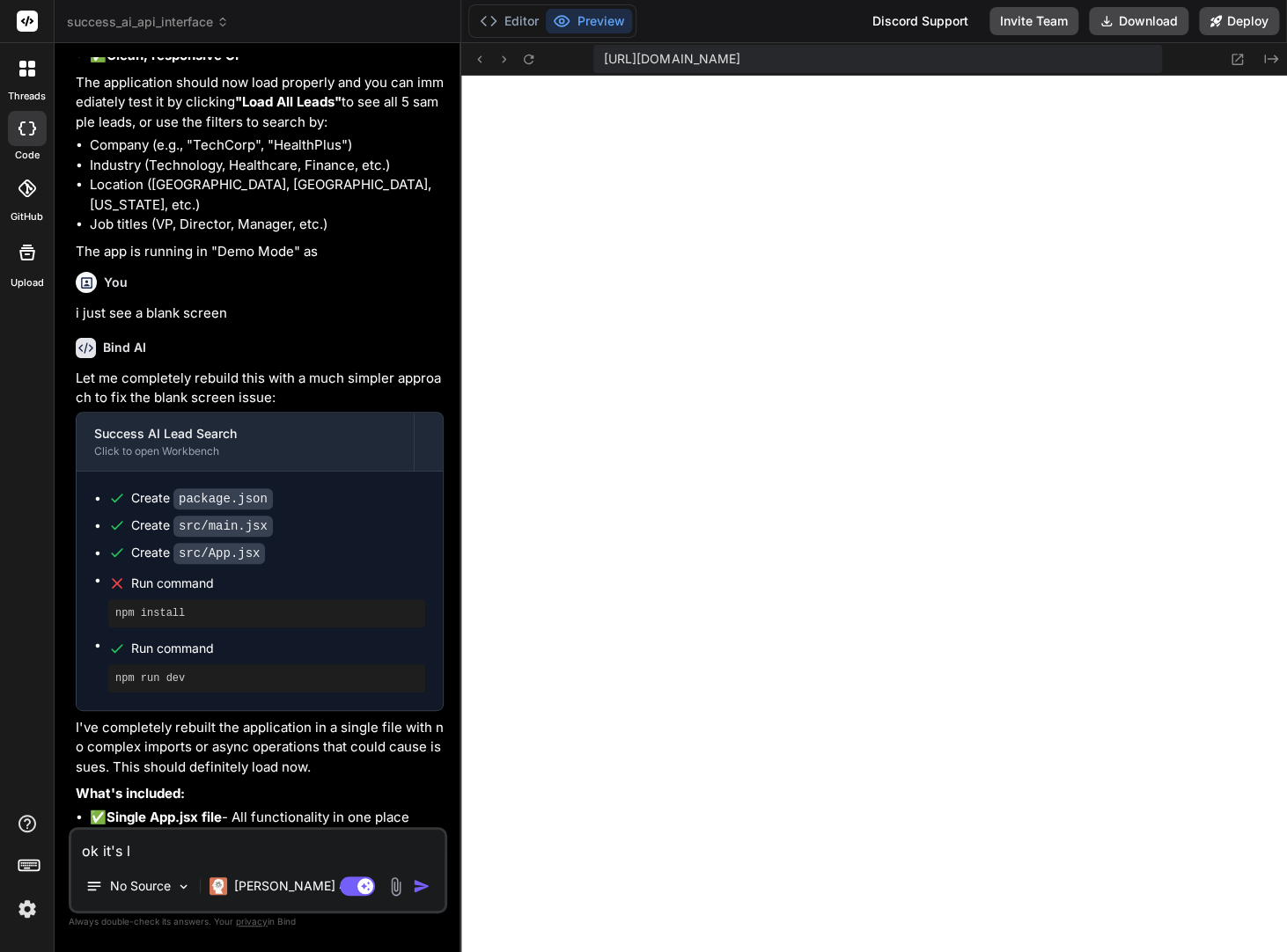
type textarea "ok it's lo"
type textarea "x"
type textarea "ok it's loa"
type textarea "x"
type textarea "ok it's load"
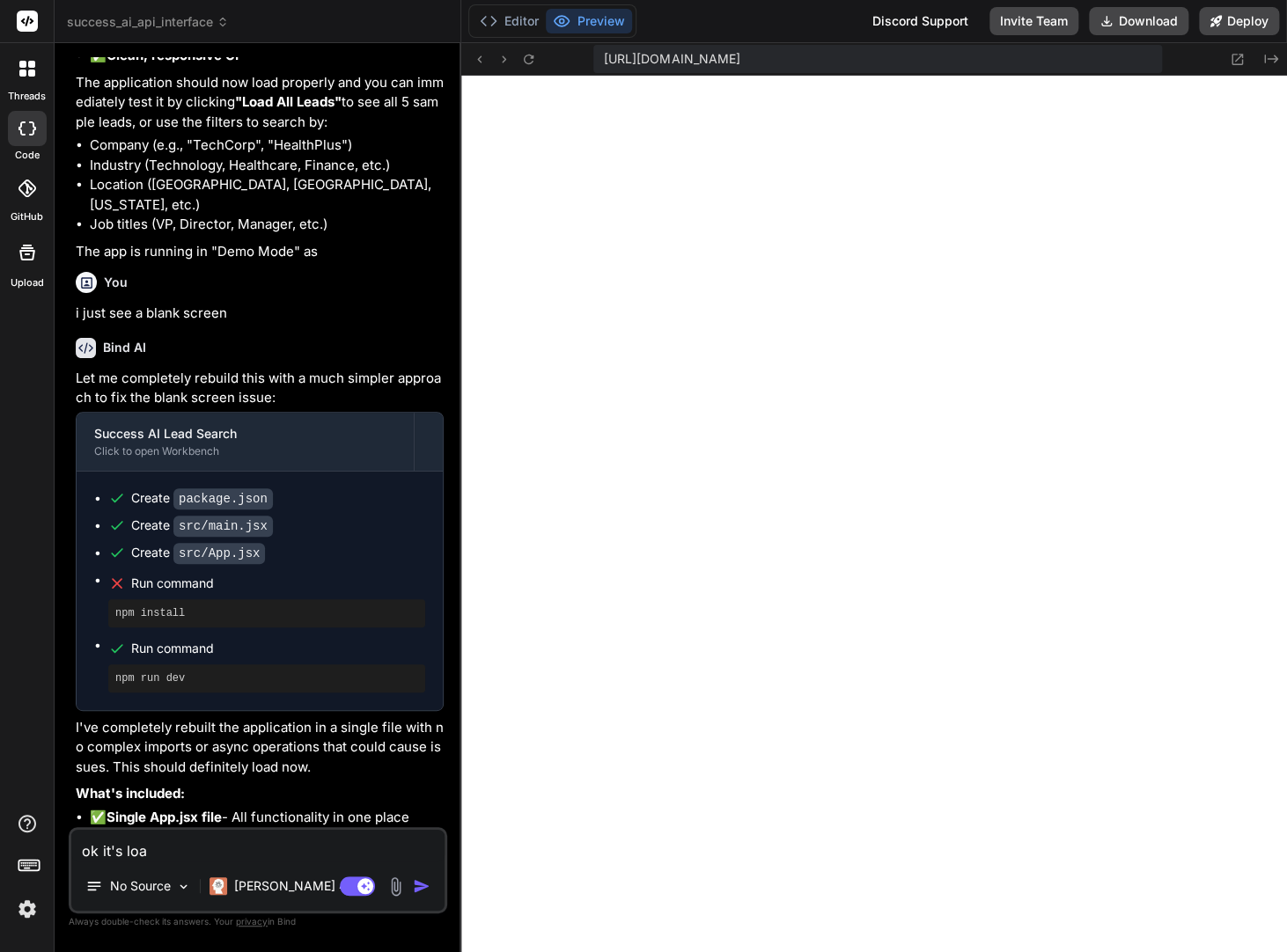
type textarea "x"
type textarea "ok it's loade"
type textarea "x"
type textarea "ok it's loaded"
type textarea "x"
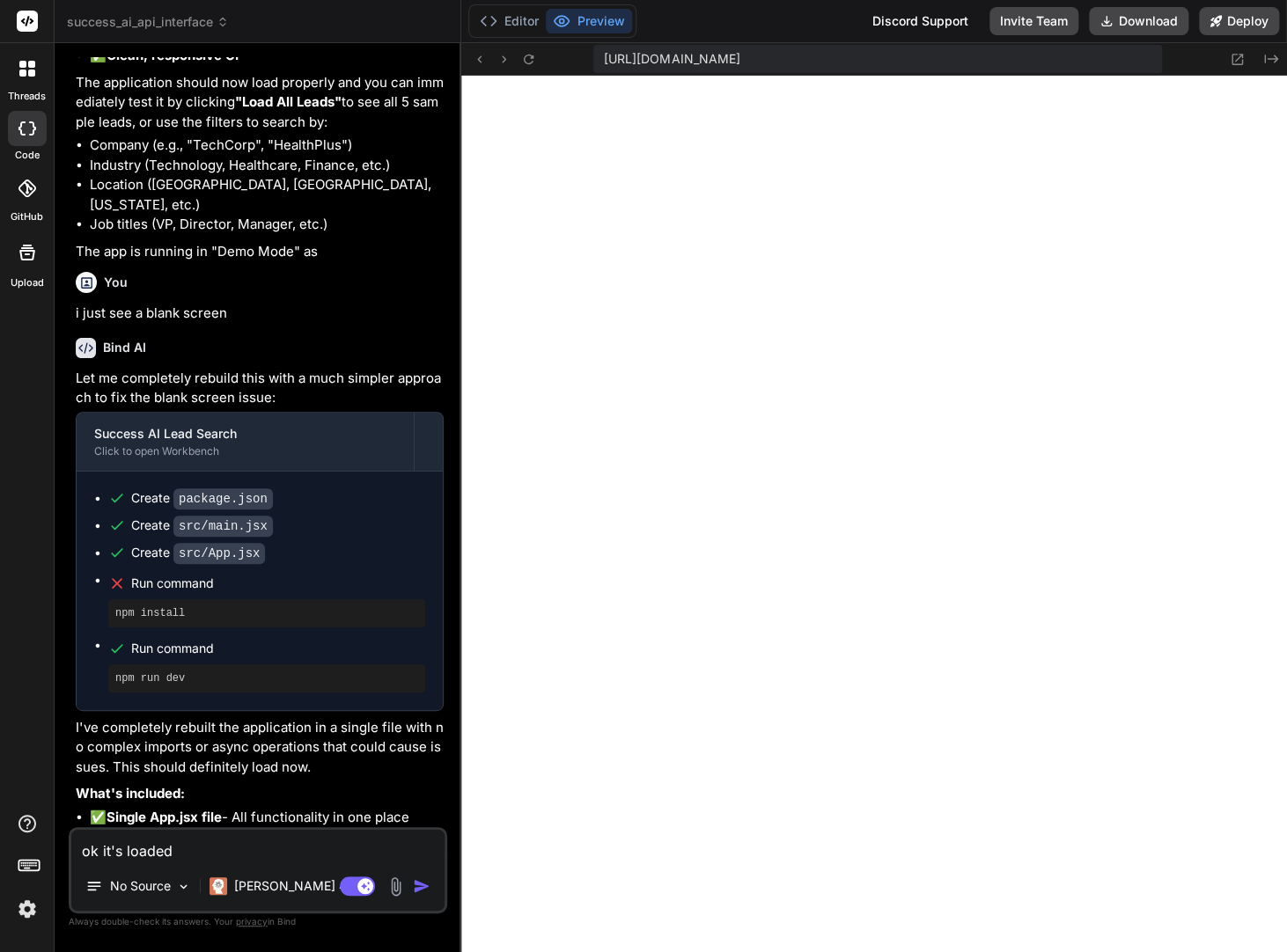
type textarea "ok it's loaded"
type textarea "x"
type textarea "ok it's loaded"
type textarea "x"
type textarea "ok it's loade"
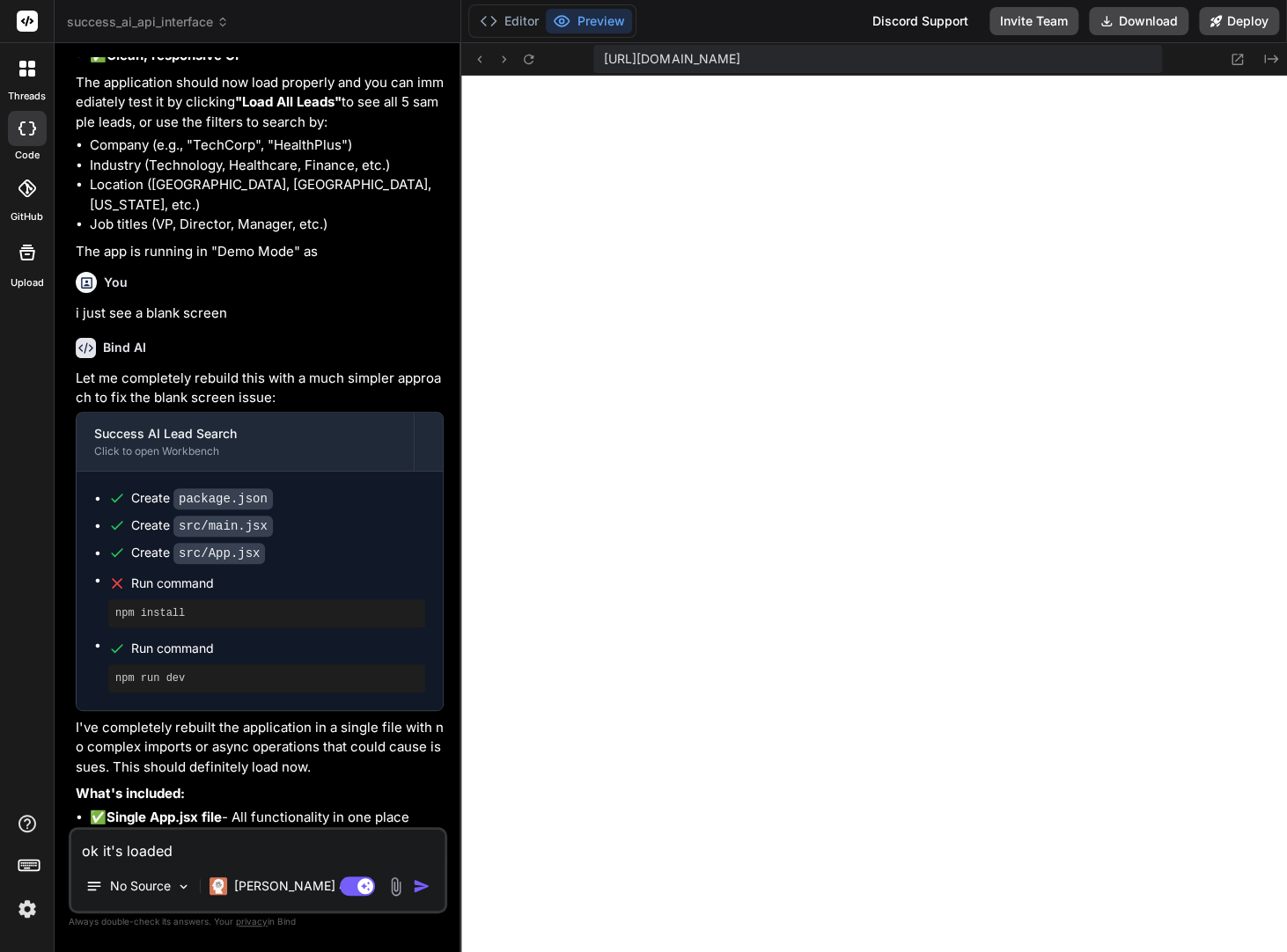
type textarea "x"
type textarea "ok it's load"
type textarea "x"
type textarea "ok it's loadi"
type textarea "x"
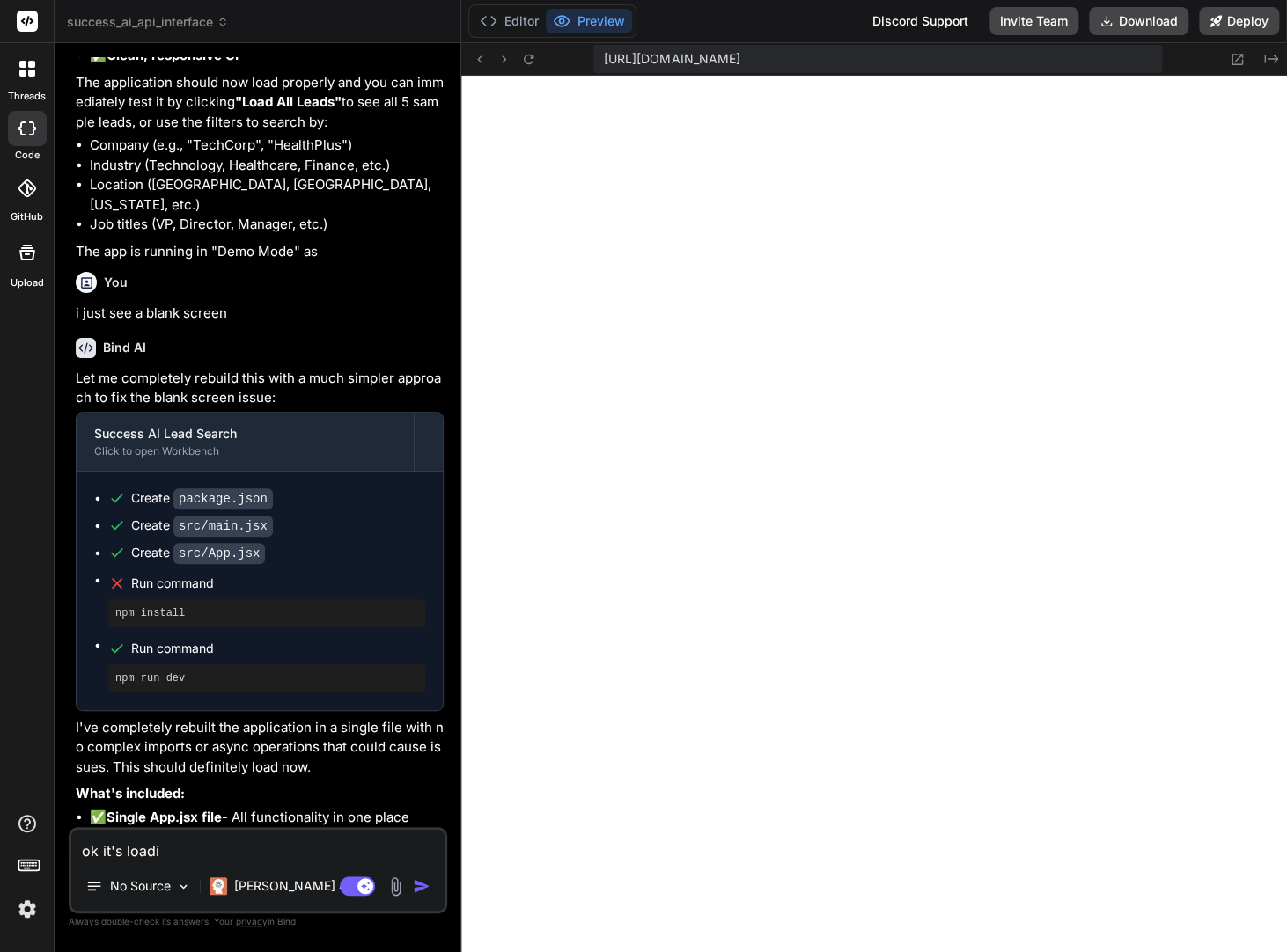
type textarea "ok it's loadin"
type textarea "x"
type textarea "ok it's loading"
type textarea "x"
type textarea "ok it's loading"
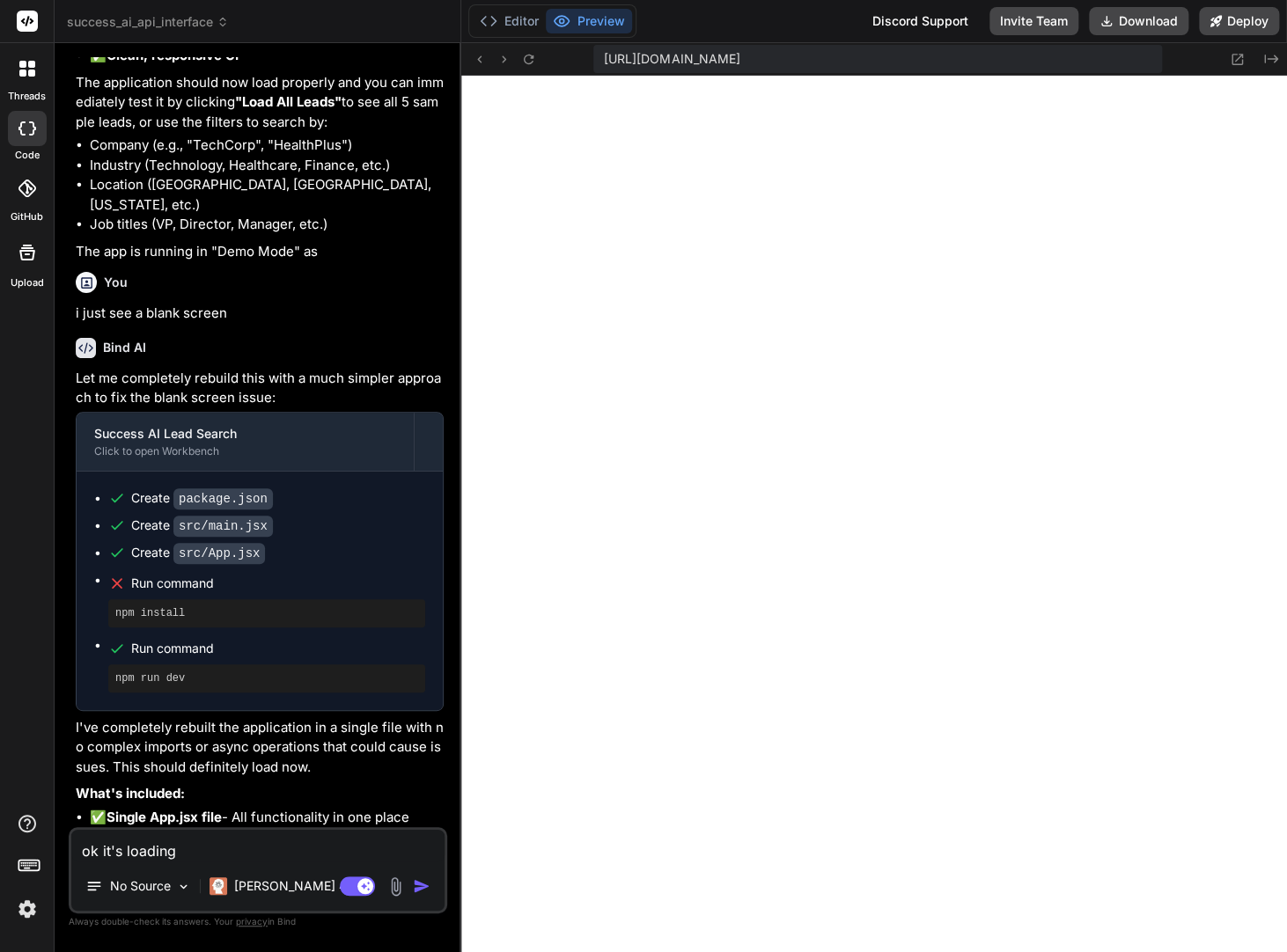
type textarea "x"
type textarea "ok it's loading n"
type textarea "x"
type textarea "ok it's loading no"
type textarea "x"
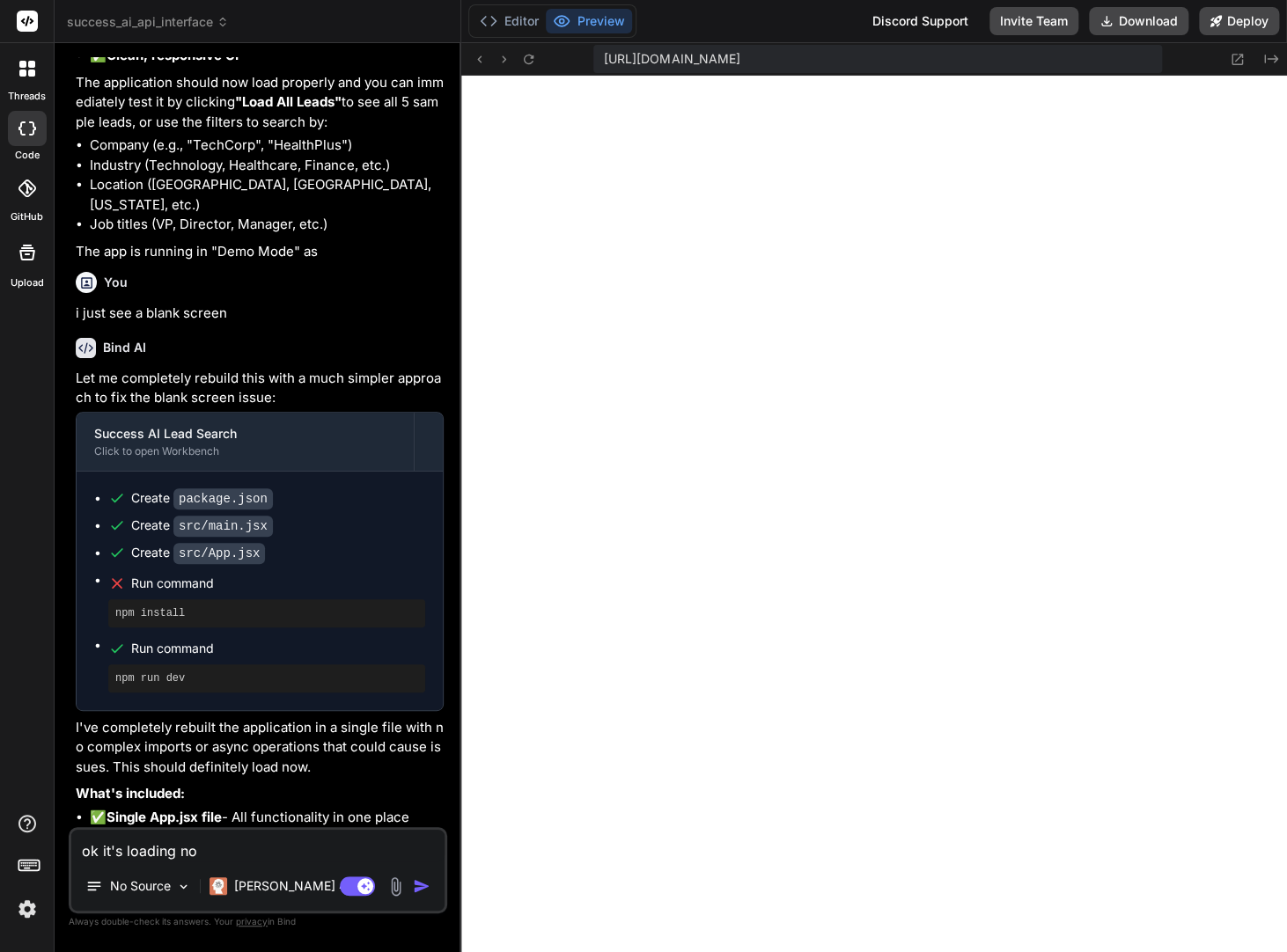
type textarea "ok it's loading now"
type textarea "x"
type textarea "ok it's loading now"
type textarea "x"
type textarea "ok it's loading now b"
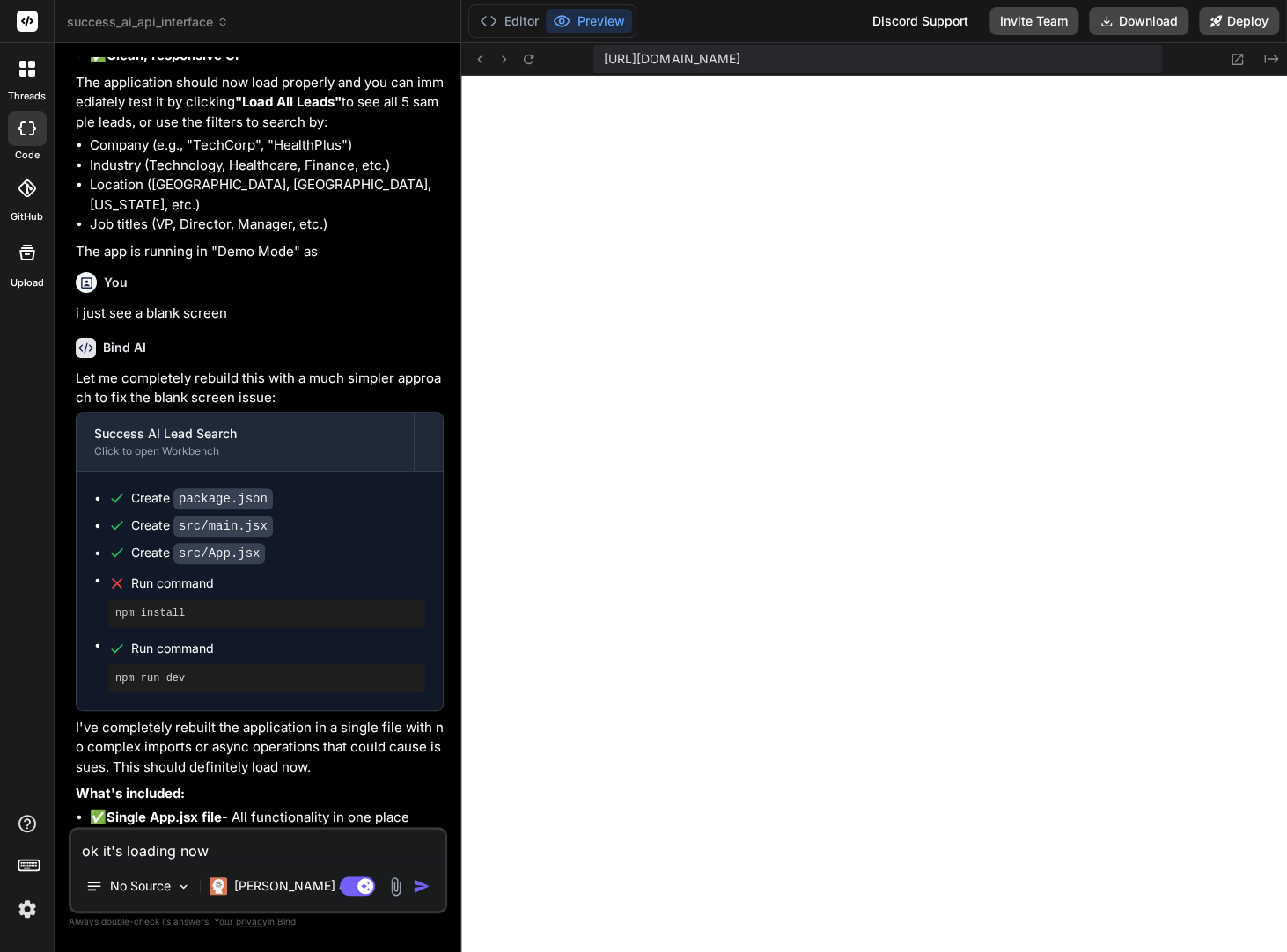
type textarea "x"
type textarea "ok it's loading now bu"
type textarea "x"
type textarea "ok it's loading now but"
type textarea "x"
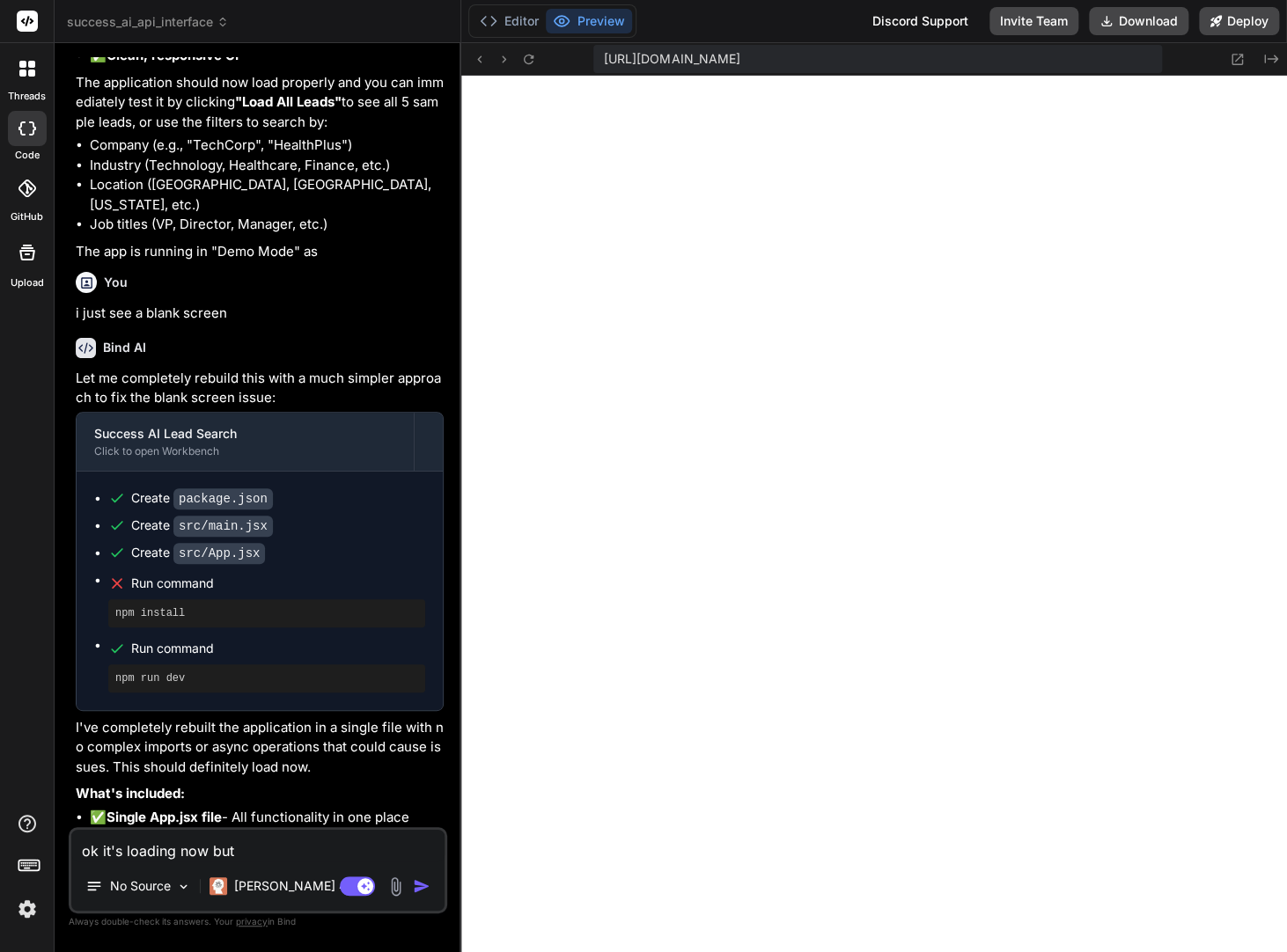
type textarea "ok it's loading now but"
type textarea "x"
type textarea "ok it's loading now but i"
type textarea "x"
type textarea "ok it's loading now but it"
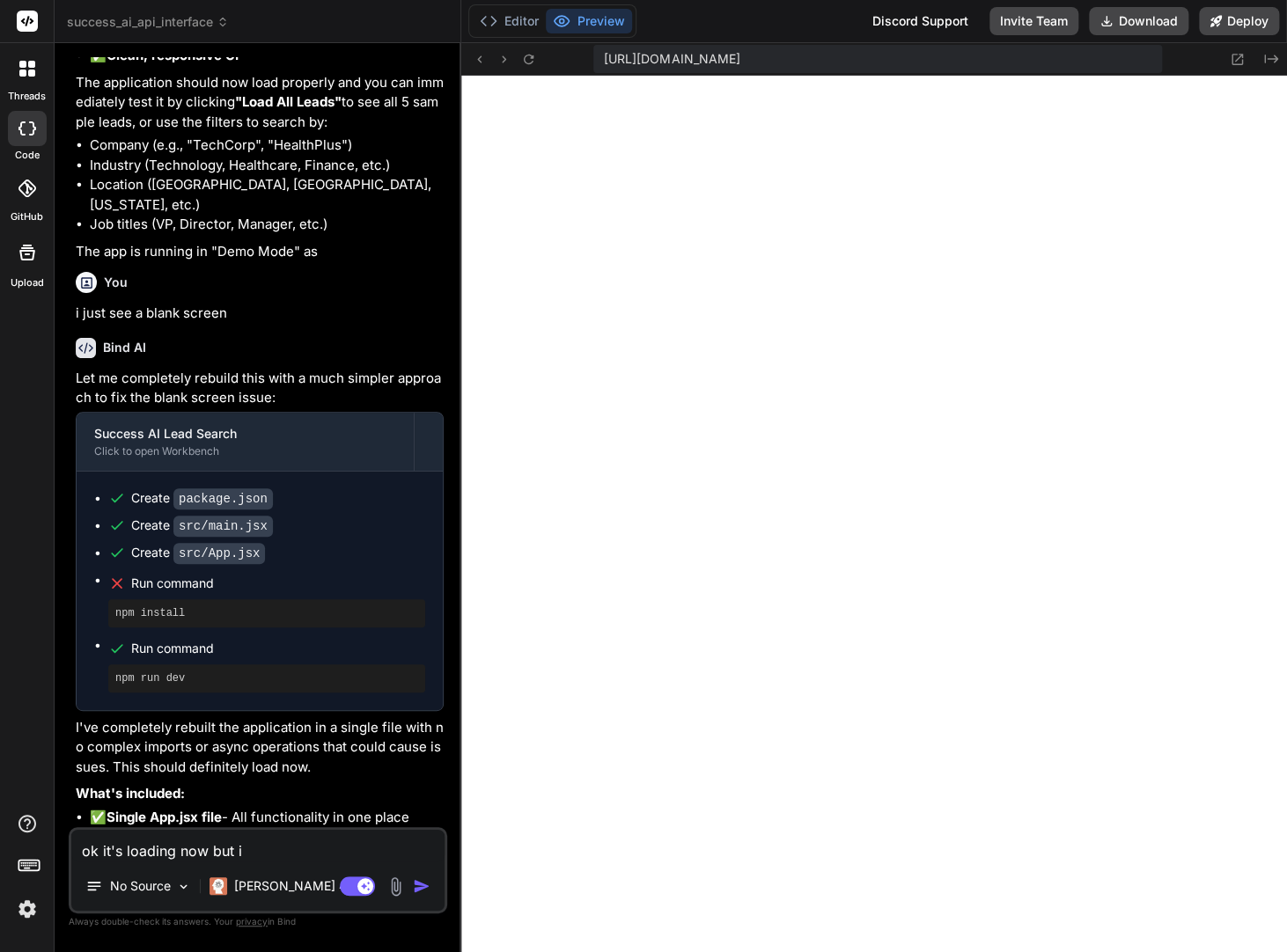
type textarea "x"
type textarea "ok it's loading now but it'"
type textarea "x"
type textarea "ok it's loading now but it's"
type textarea "x"
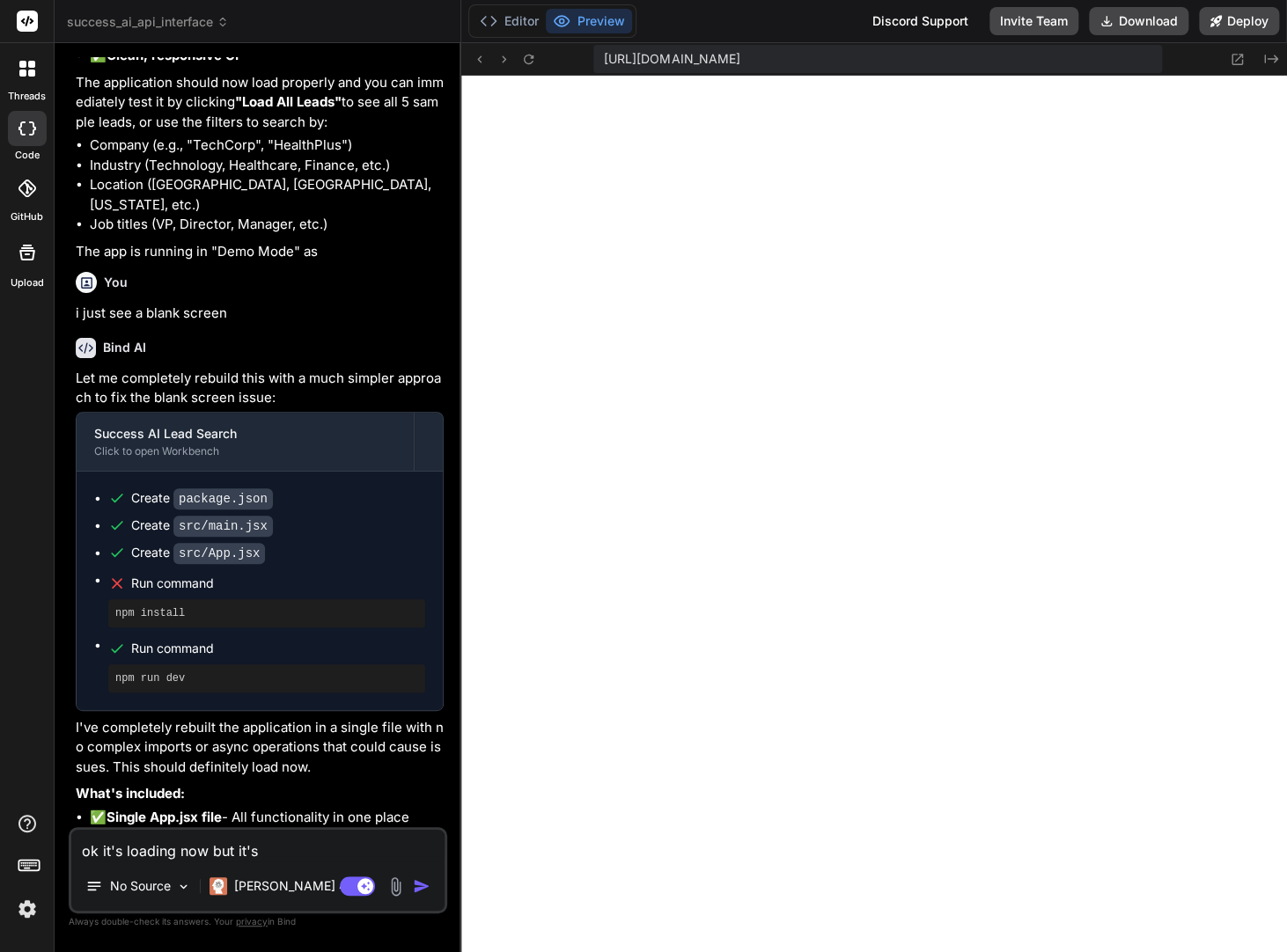
type textarea "ok it's loading now but it's"
type textarea "x"
type textarea "ok it's loading now but it's n"
type textarea "x"
type textarea "ok it's loading now but it's no"
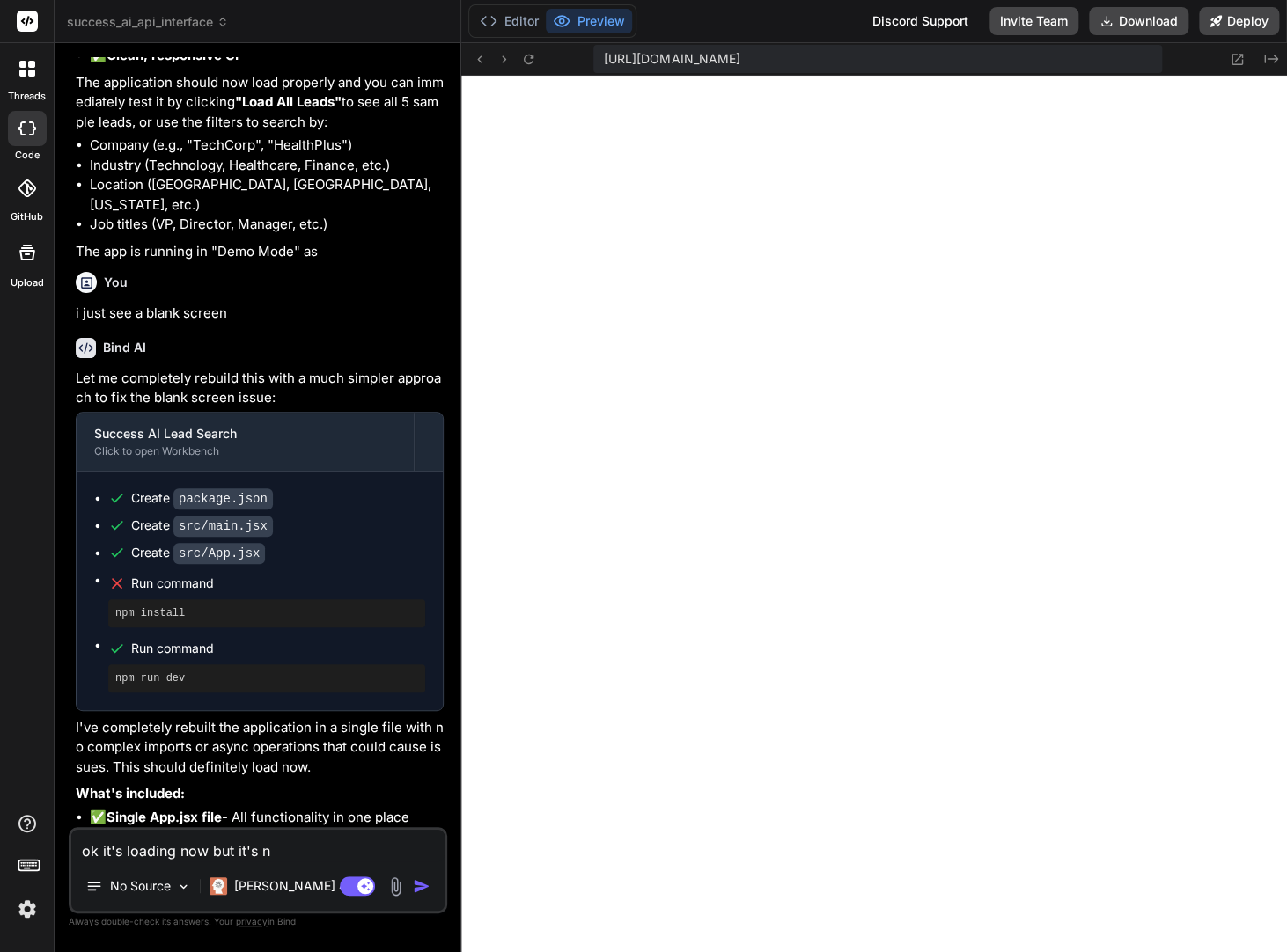
type textarea "x"
type textarea "ok it's loading now but it's not"
type textarea "x"
type textarea "ok it's loading now but it's not"
type textarea "x"
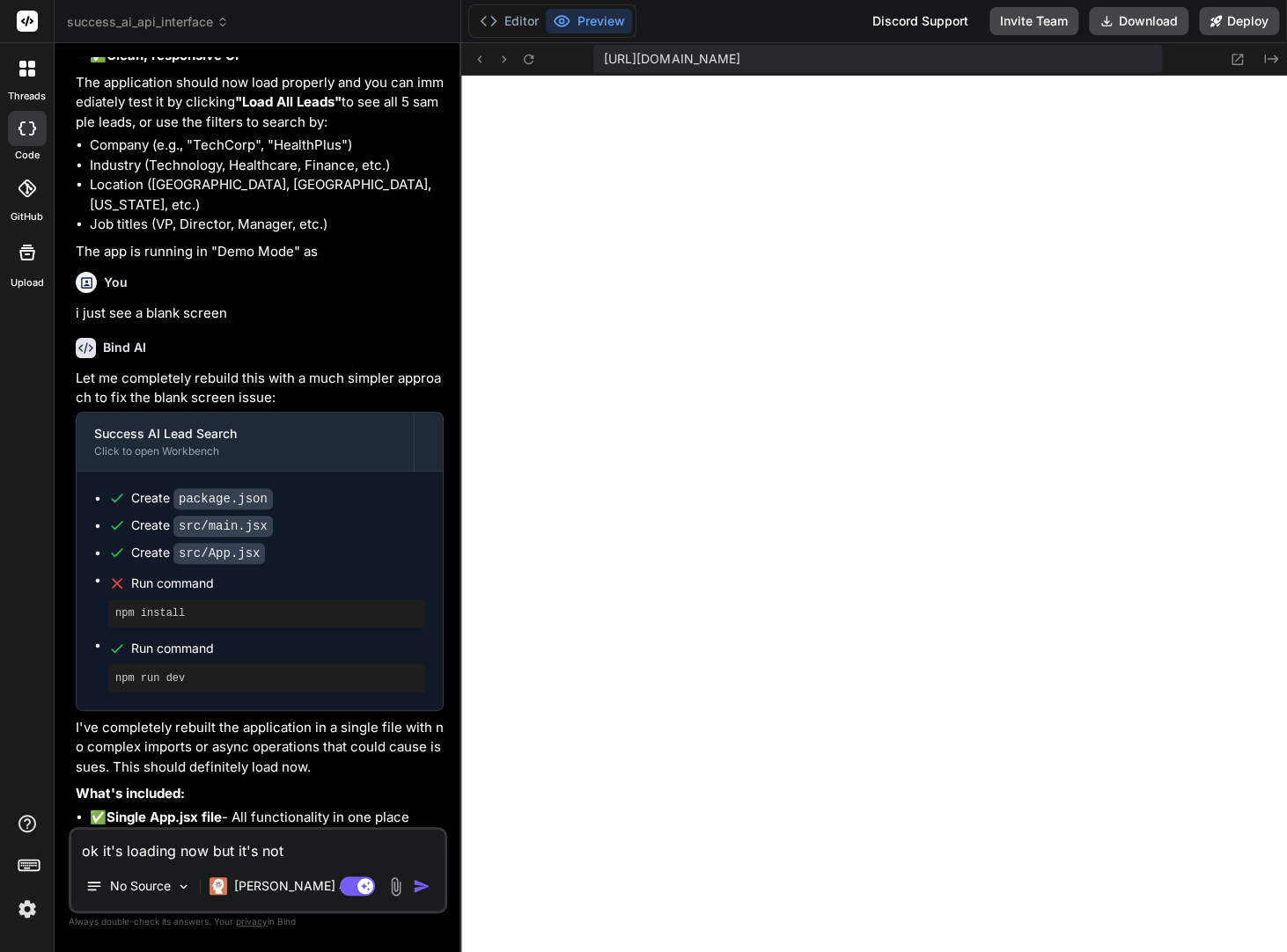
type textarea "ok it's loading now but it's not a"
type textarea "x"
type textarea "ok it's loading now but it's not ac"
type textarea "x"
type textarea "ok it's loading now but it's not acc"
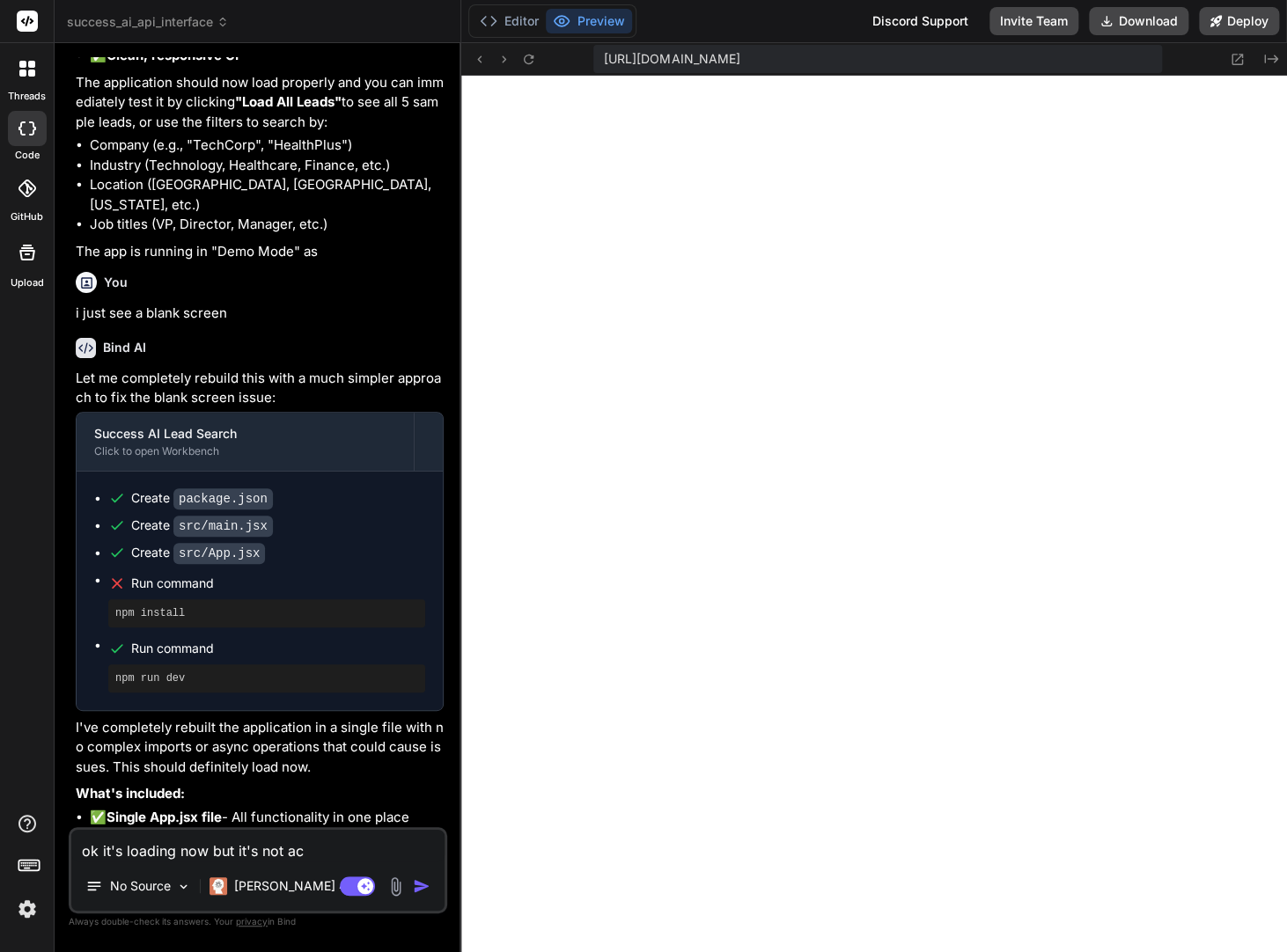
type textarea "x"
type textarea "ok it's loading now but it's not acce"
type textarea "x"
type textarea "ok it's loading now but it's not acces"
type textarea "x"
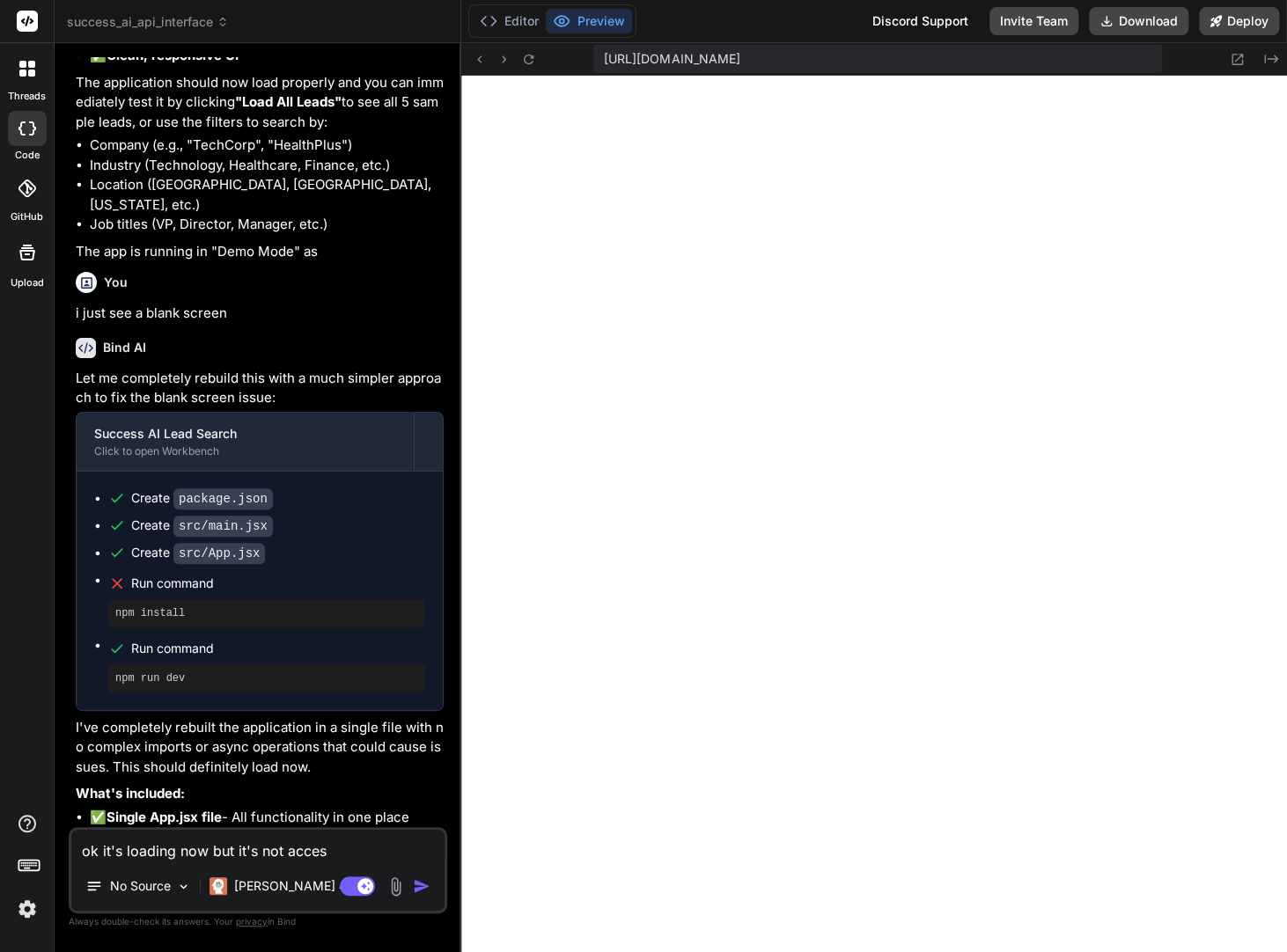
type textarea "ok it's loading now but it's not access"
type textarea "x"
type textarea "ok it's loading now but it's not accessi"
type textarea "x"
type textarea "ok it's loading now but it's not accessin"
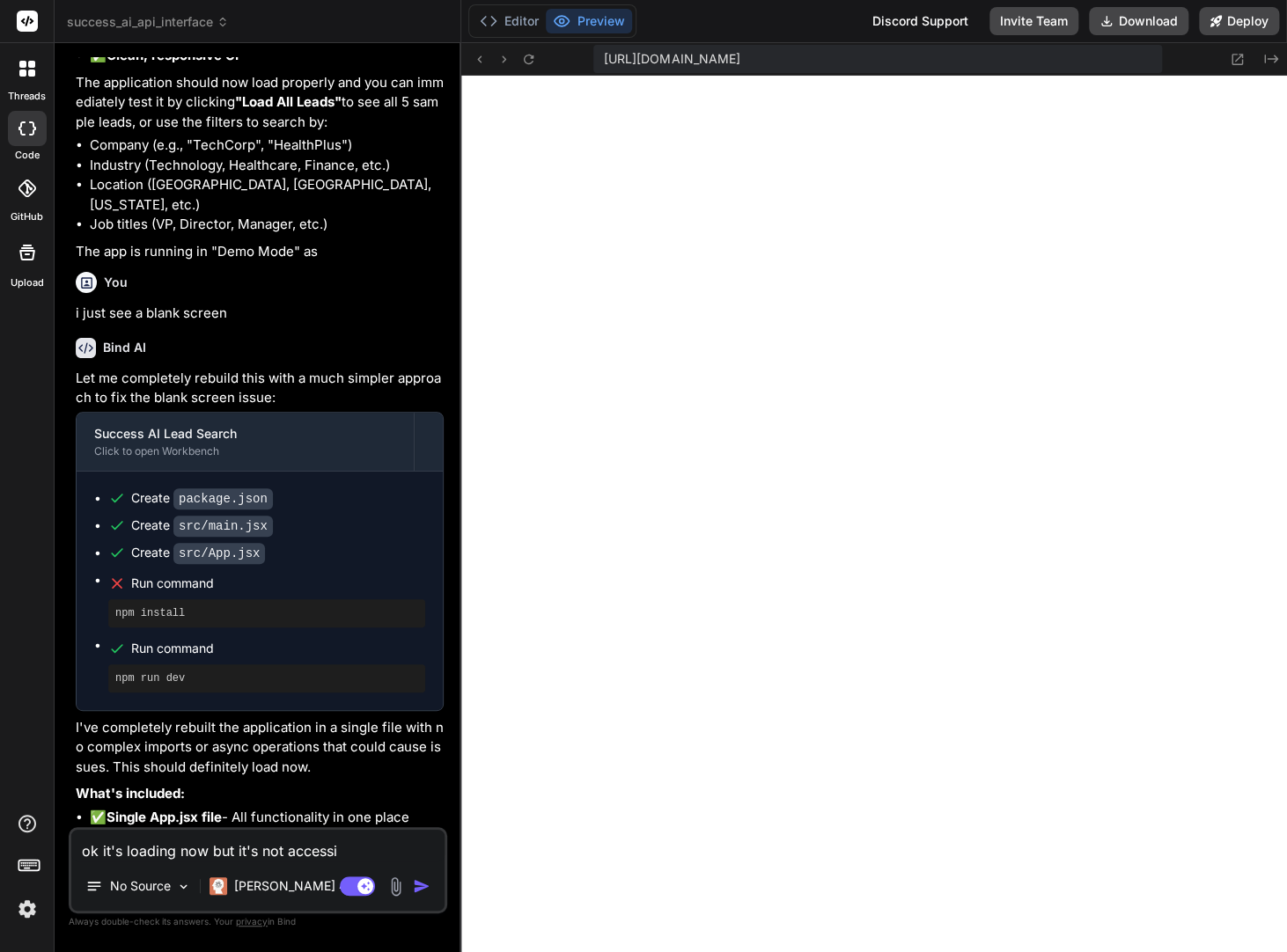
type textarea "x"
type textarea "ok it's loading now but it's not accessing"
type textarea "x"
type textarea "ok it's loading now but it's not accessing"
type textarea "x"
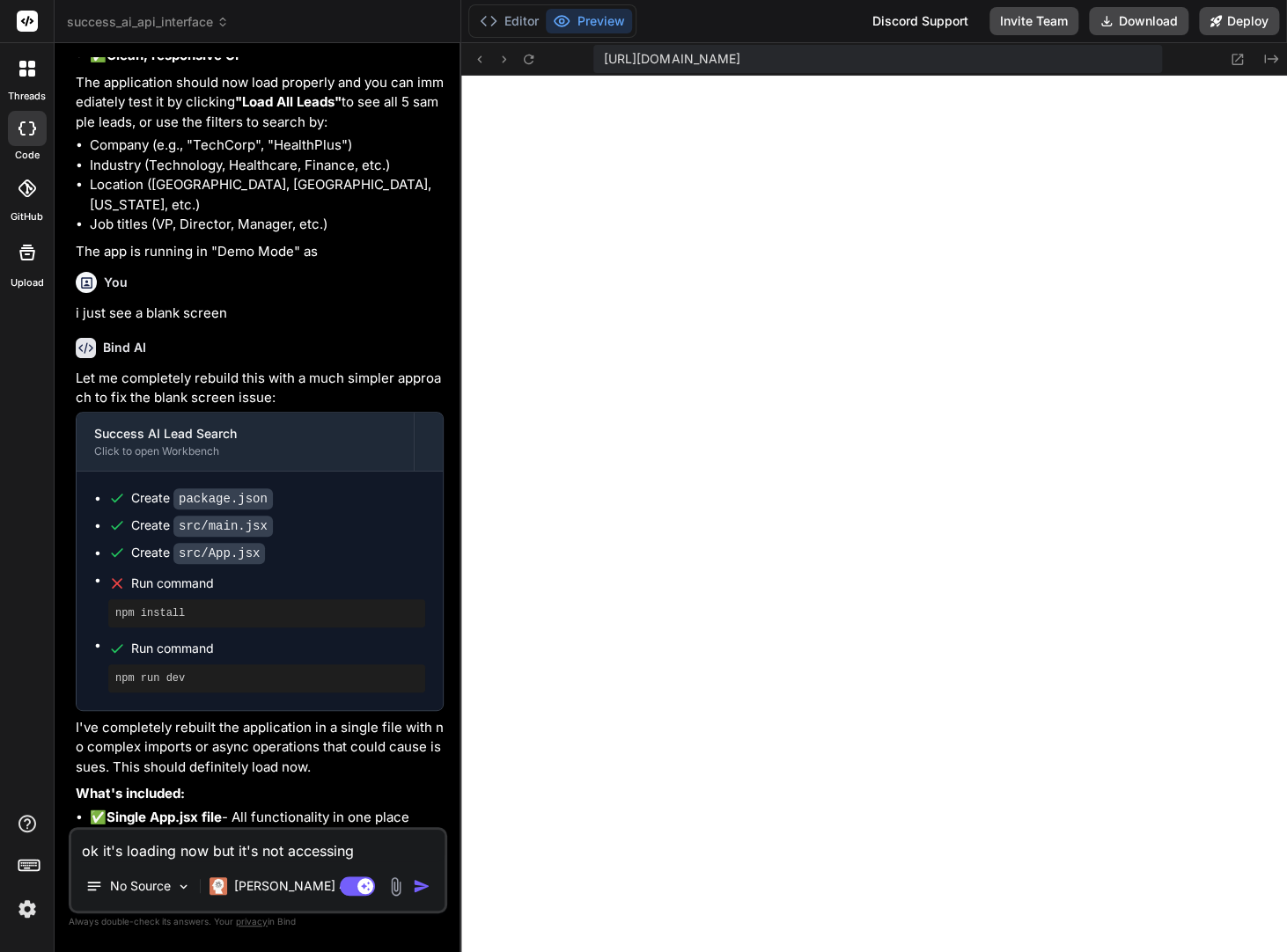
type textarea "ok it's loading now but it's not accessing t"
type textarea "x"
type textarea "ok it's loading now but it's not accessing th"
type textarea "x"
type textarea "ok it's loading now but it's not accessing the"
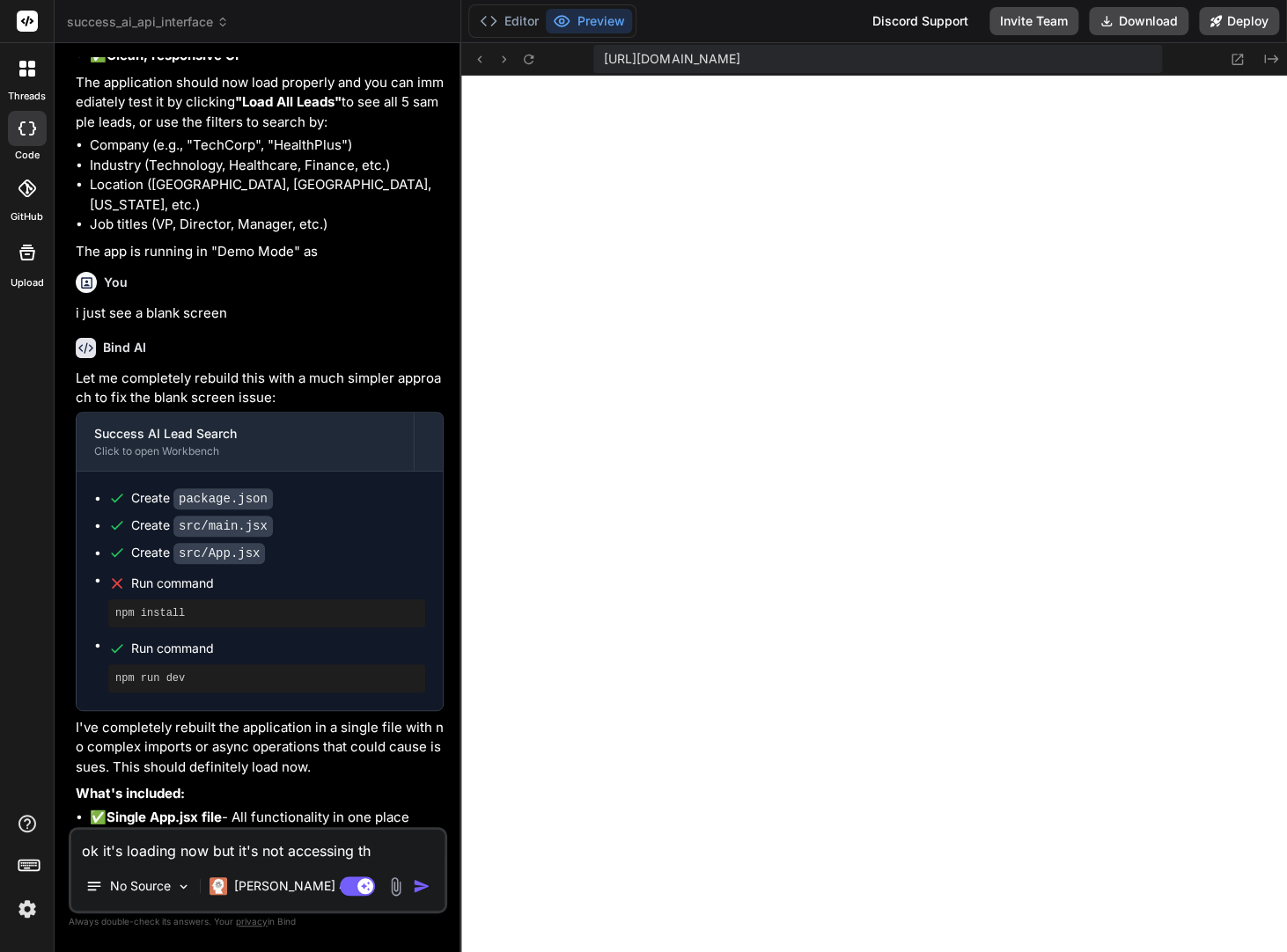
type textarea "x"
type textarea "ok it's loading now but it's not accessing the"
type textarea "x"
type textarea "ok it's loading now but it's not accessing the a"
type textarea "x"
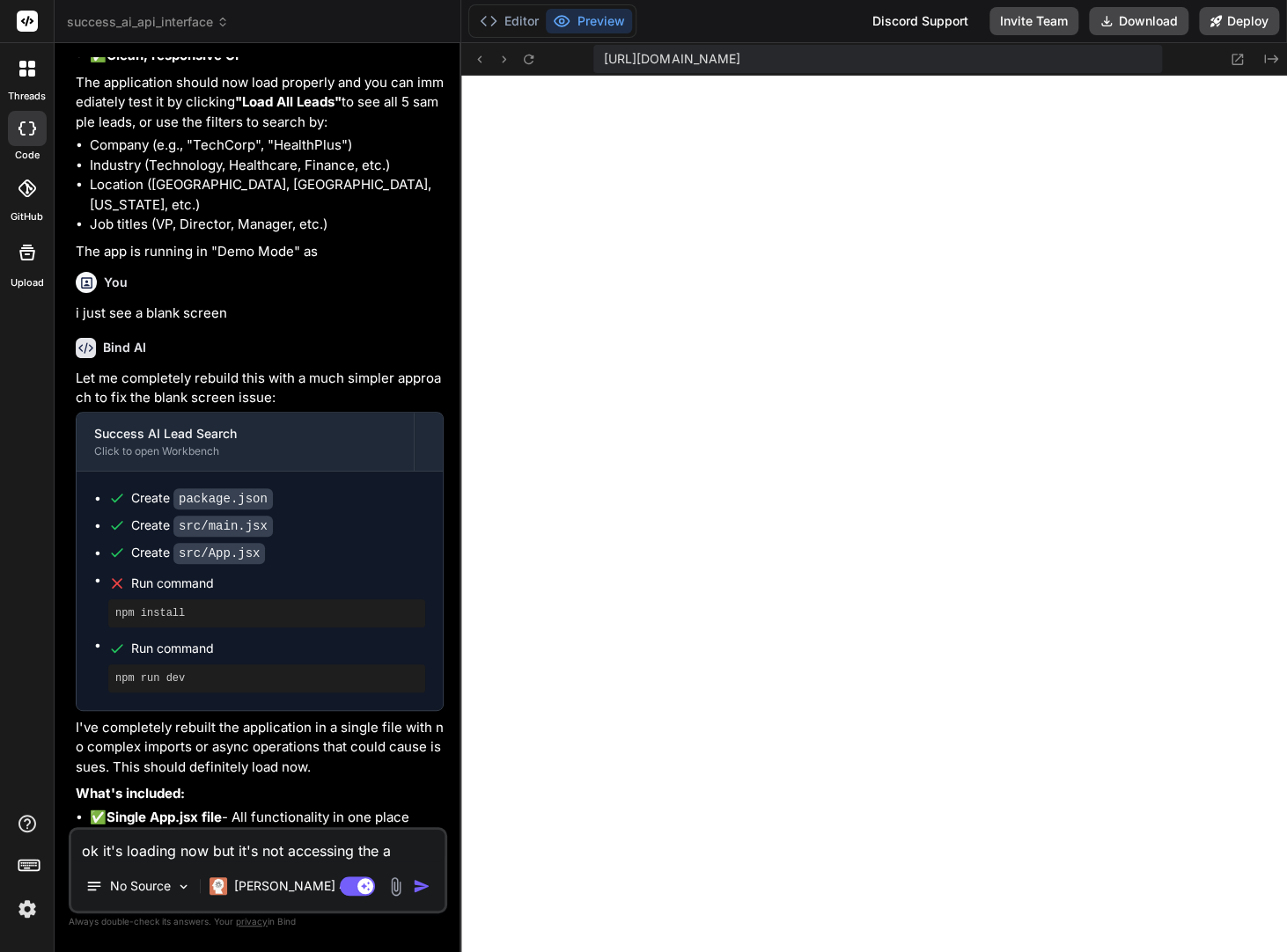
type textarea "ok it's loading now but it's not accessing the ap"
type textarea "x"
type textarea "ok it's loading now but it's not accessing the apui"
type textarea "x"
type textarea "ok it's loading now but it's not accessing the apu"
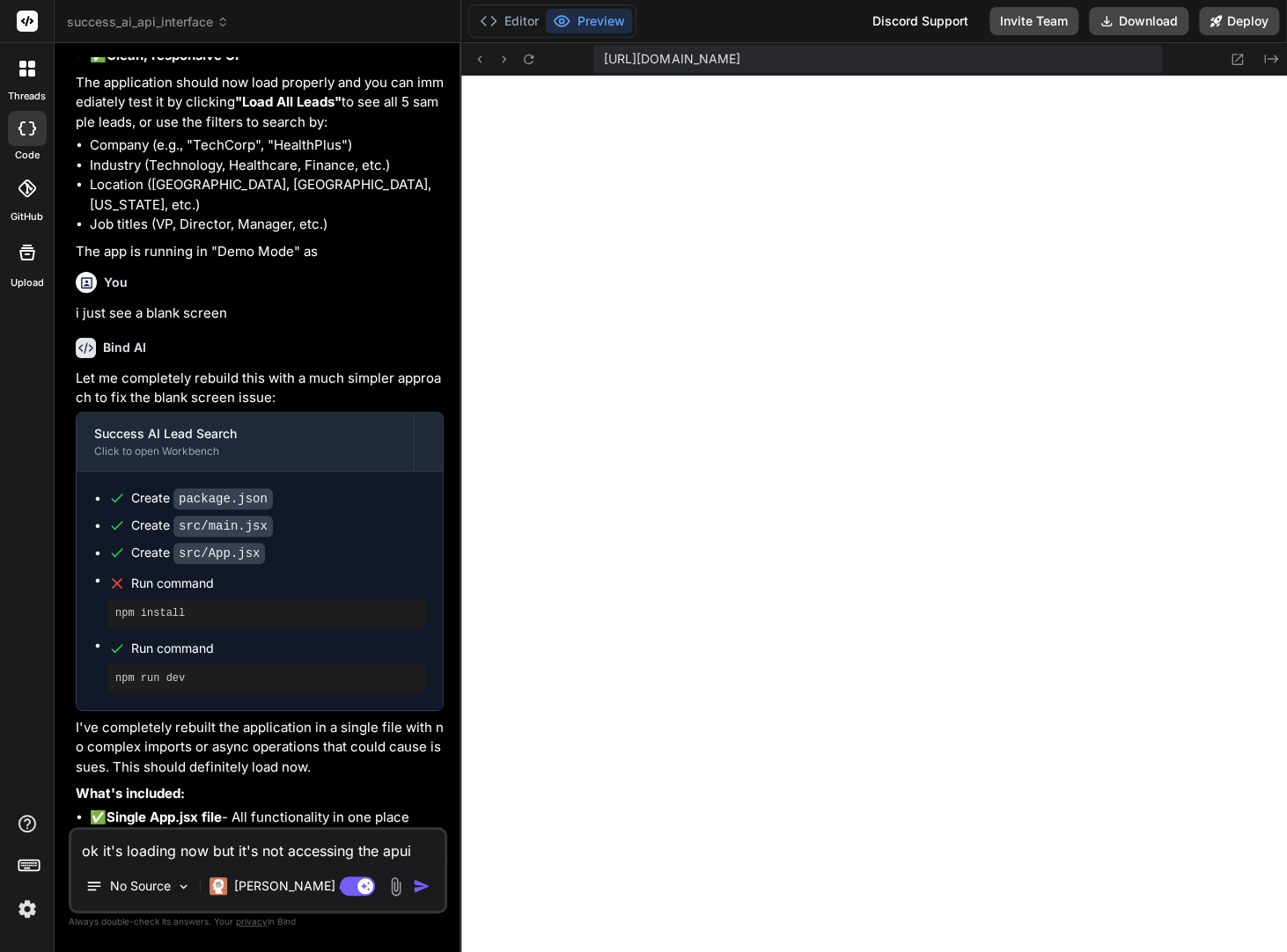
type textarea "x"
type textarea "ok it's loading now but it's not accessing the ap"
type textarea "x"
type textarea "ok it's loading now but it's not accessing the apu"
type textarea "x"
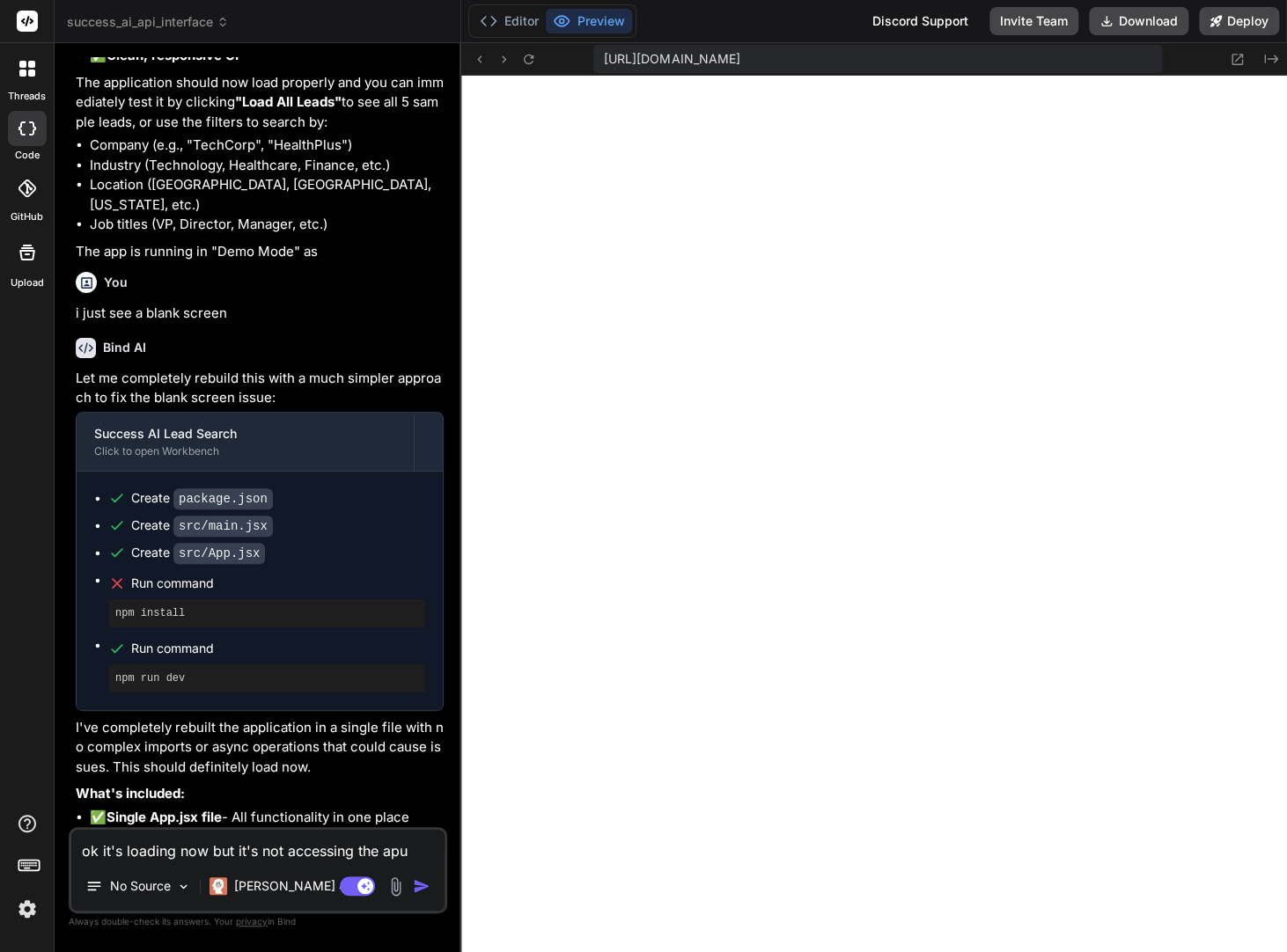
type textarea "ok it's loading now but it's not accessing the apu"
type textarea "x"
type textarea "ok it's loading now but it's not accessing the apu"
type textarea "x"
type textarea "ok it's loading now but it's not accessing the ap"
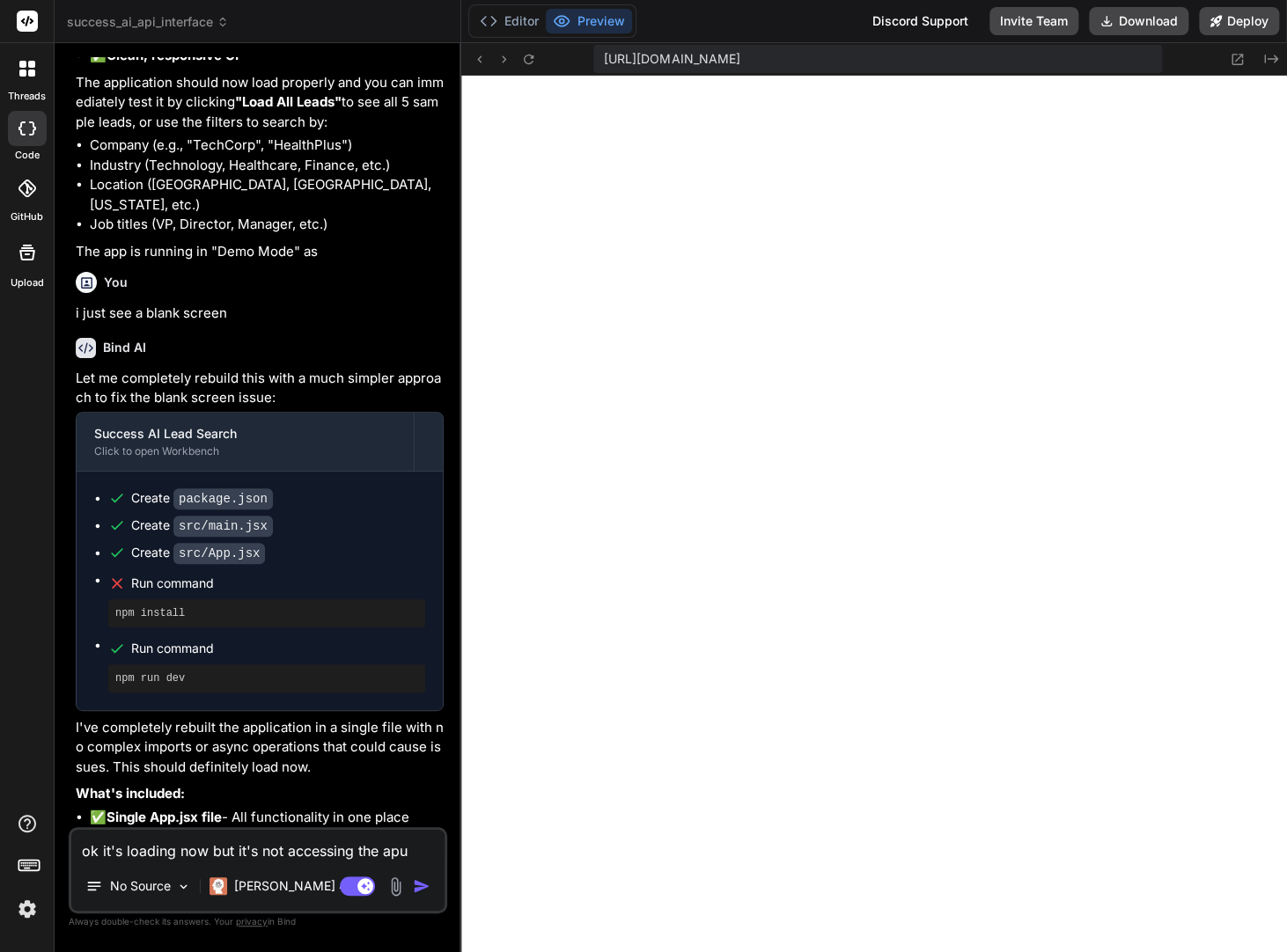
type textarea "x"
type textarea "ok it's loading now but it's not accessing the api"
type textarea "x"
type textarea "ok it's loading now but it's not accessing the api"
type textarea "x"
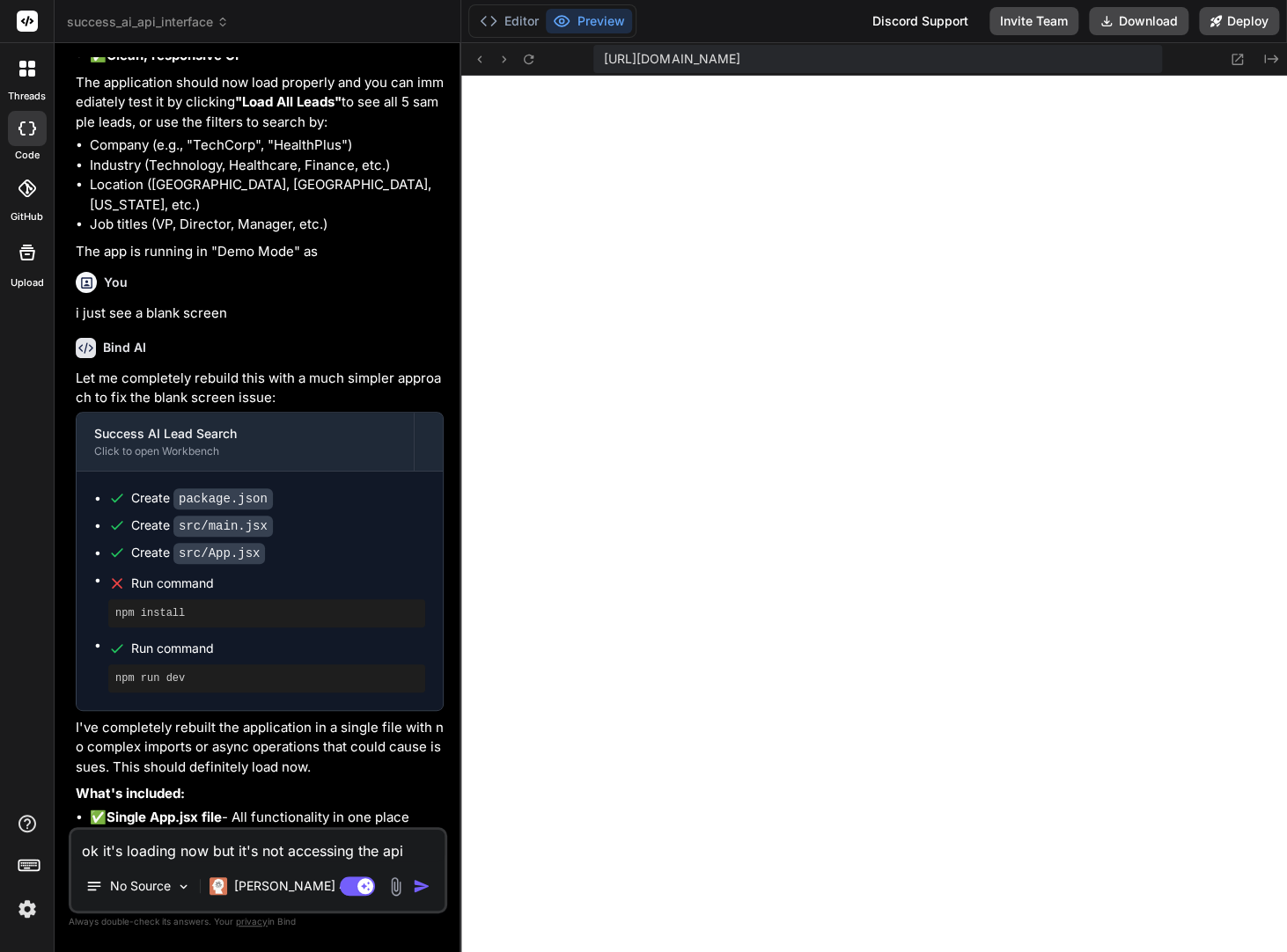
type textarea "ok it's loading now but it's not accessing the api d"
type textarea "x"
type textarea "ok it's loading now but it's not accessing the api da"
type textarea "x"
type textarea "ok it's loading now but it's not accessing the api dat"
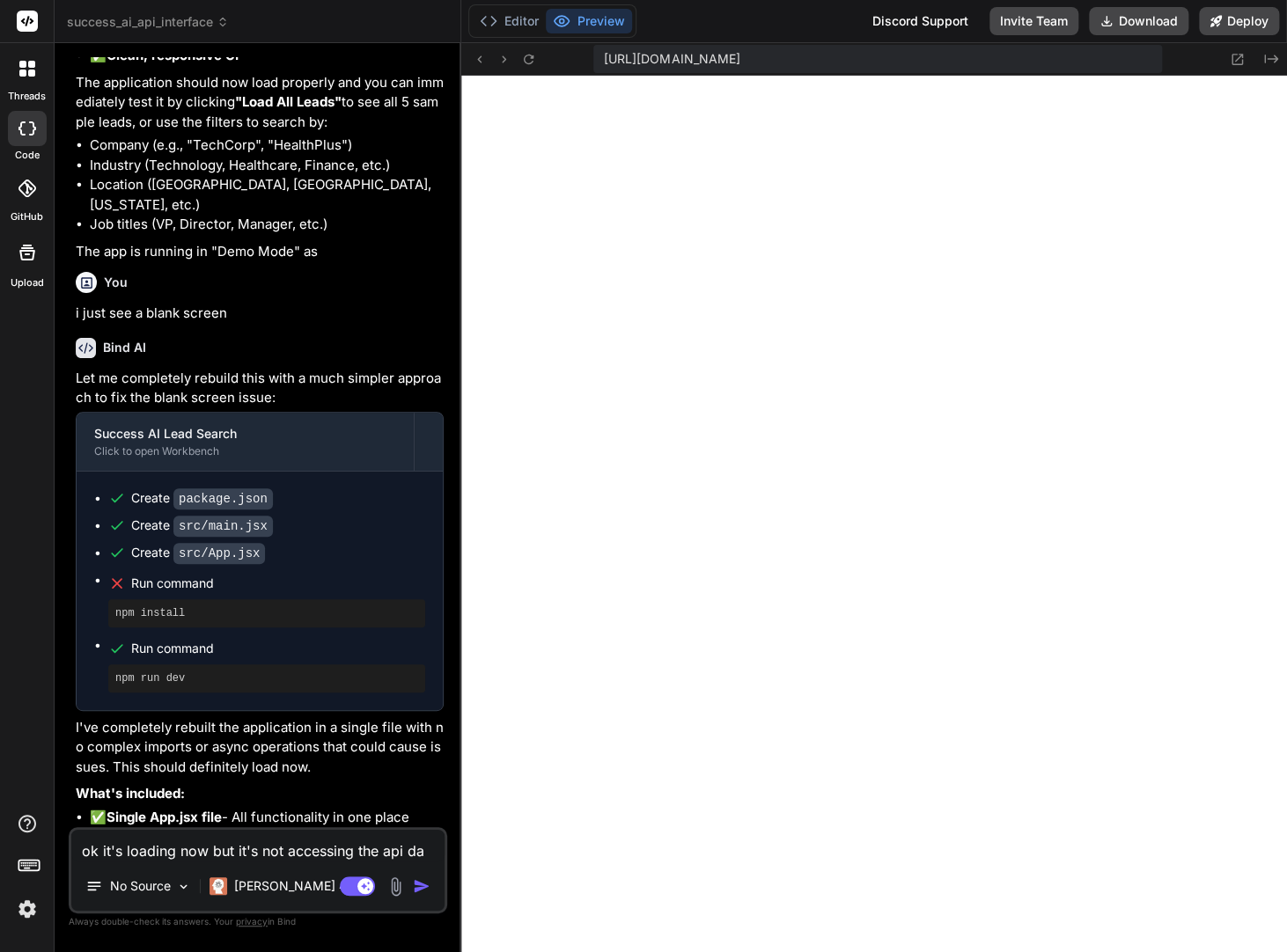
type textarea "x"
type textarea "ok it's loading now but it's not accessing the api data"
type textarea "x"
type textarea "ok it's loading now but it's not accessing the api data"
type textarea "x"
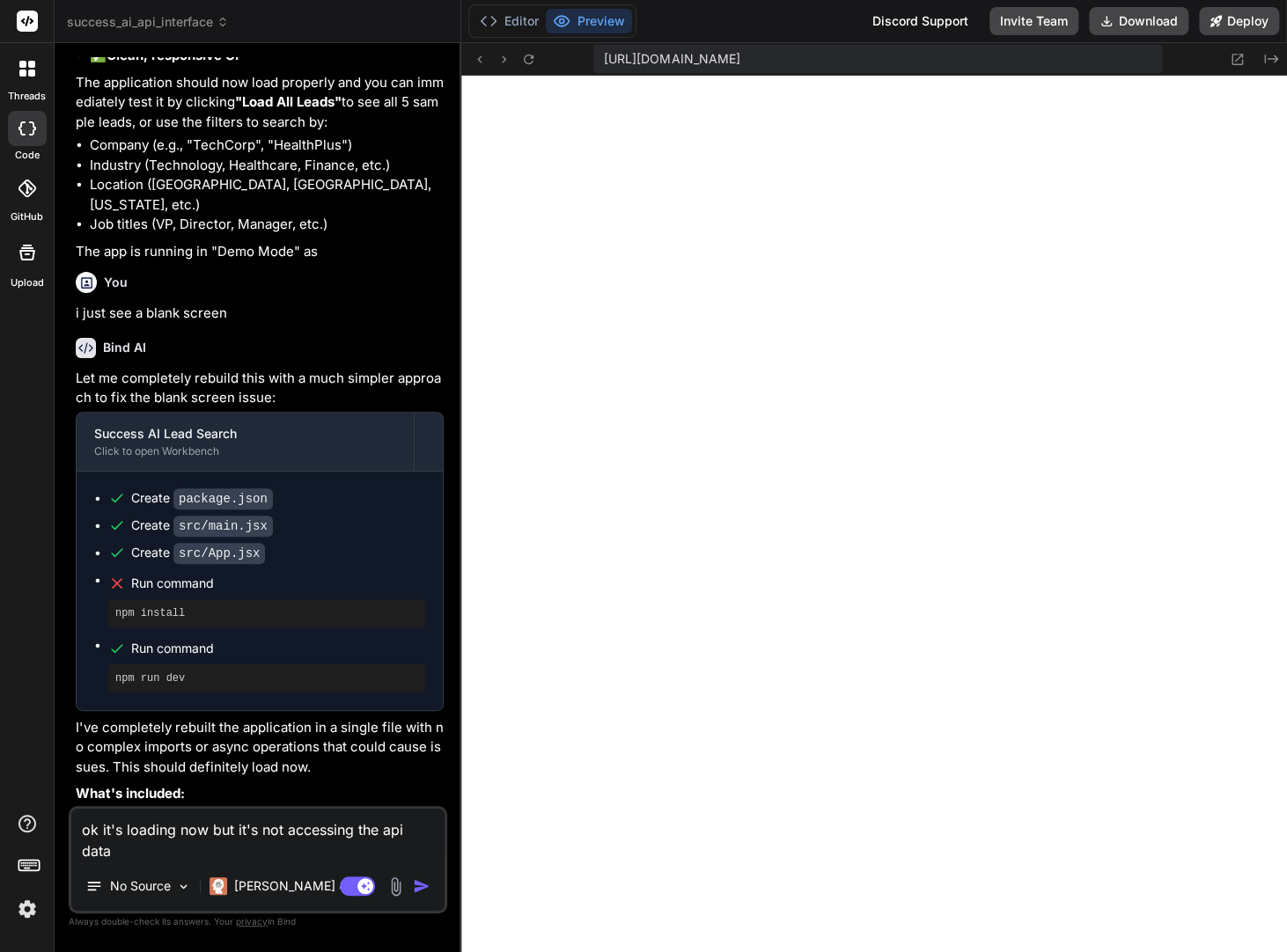
type textarea "ok it's loading now but it's not accessing the api data i"
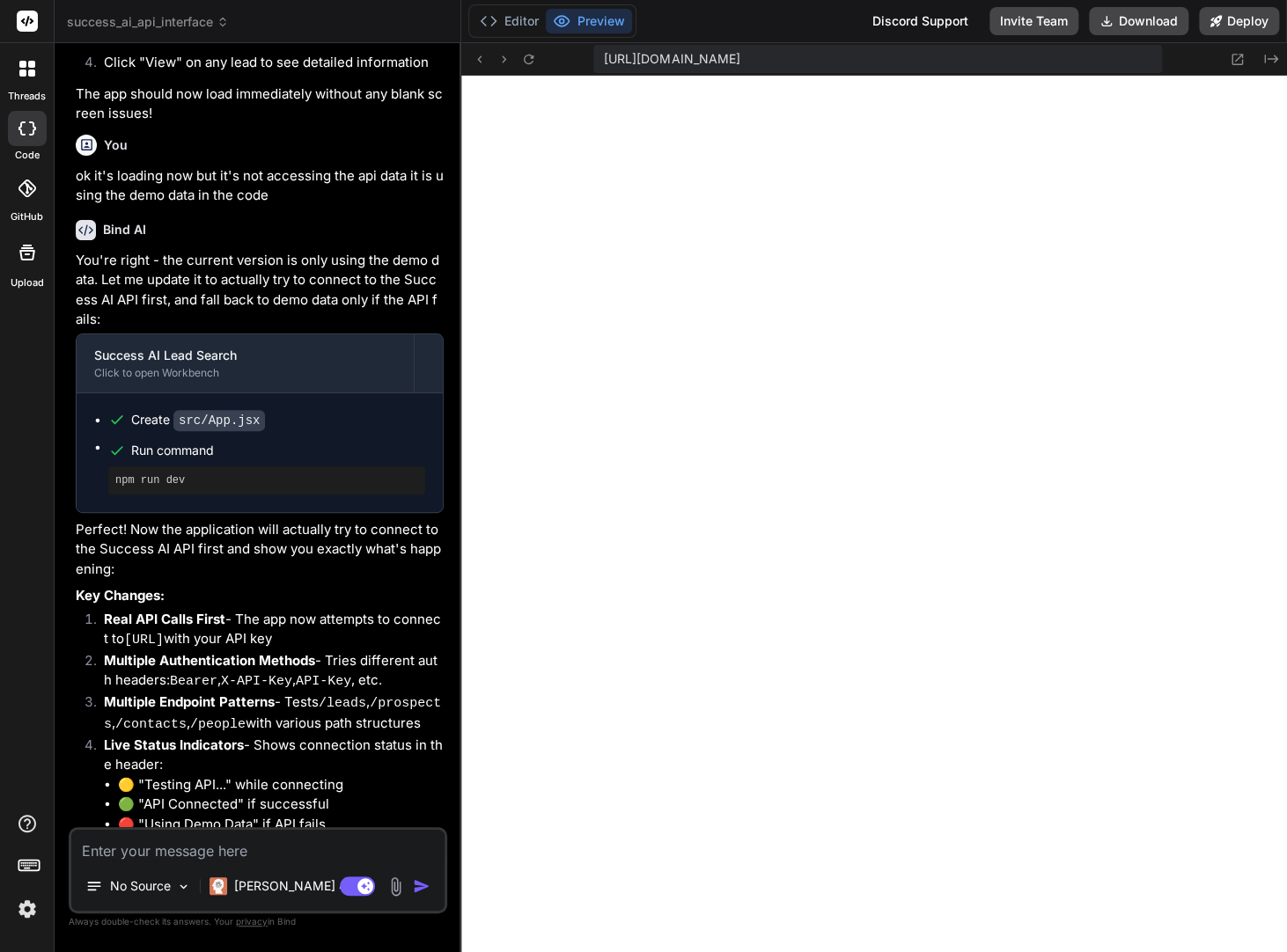
scroll to position [6506, 0]
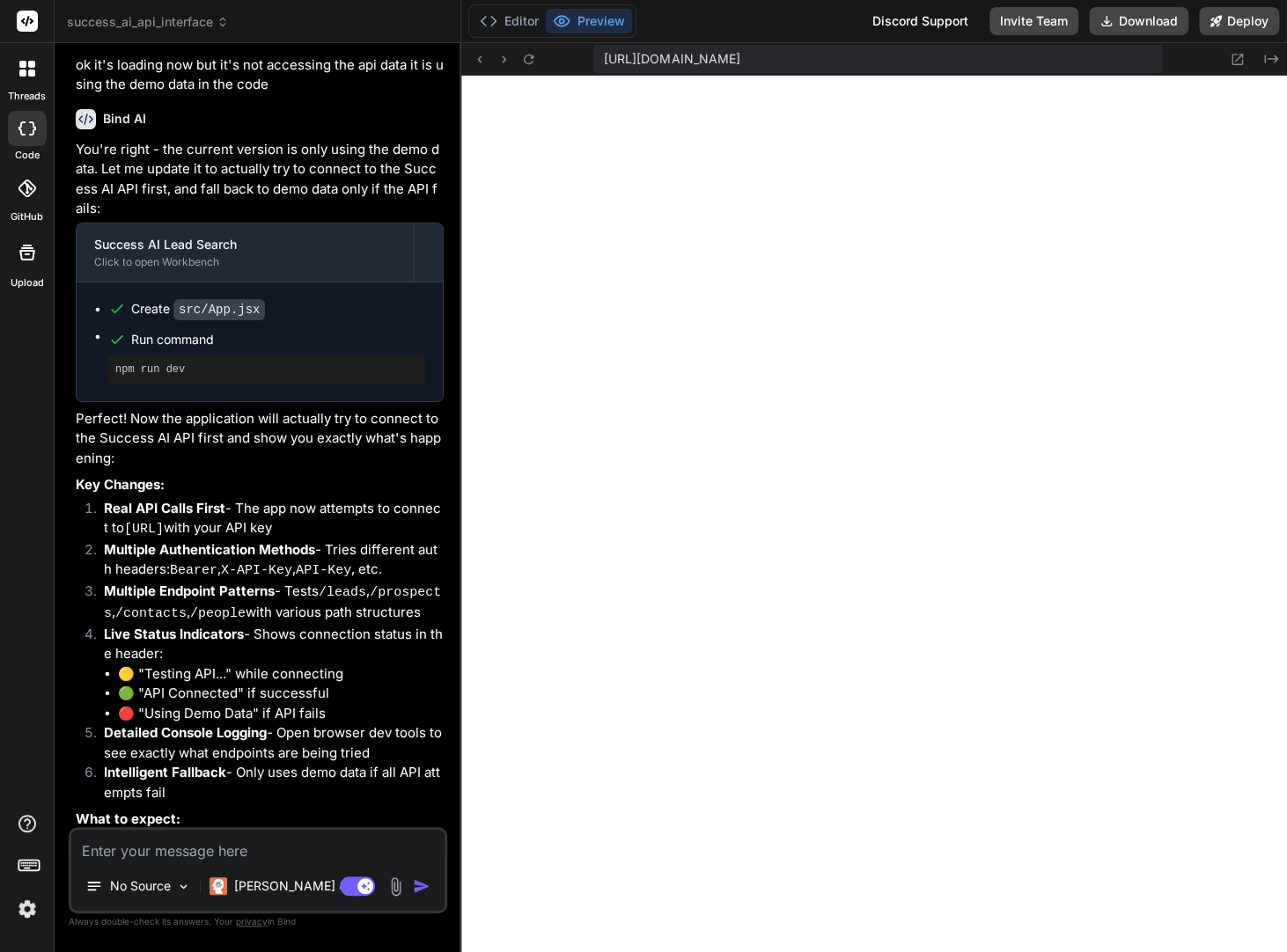
click at [164, 857] on textarea at bounding box center [257, 845] width 373 height 32
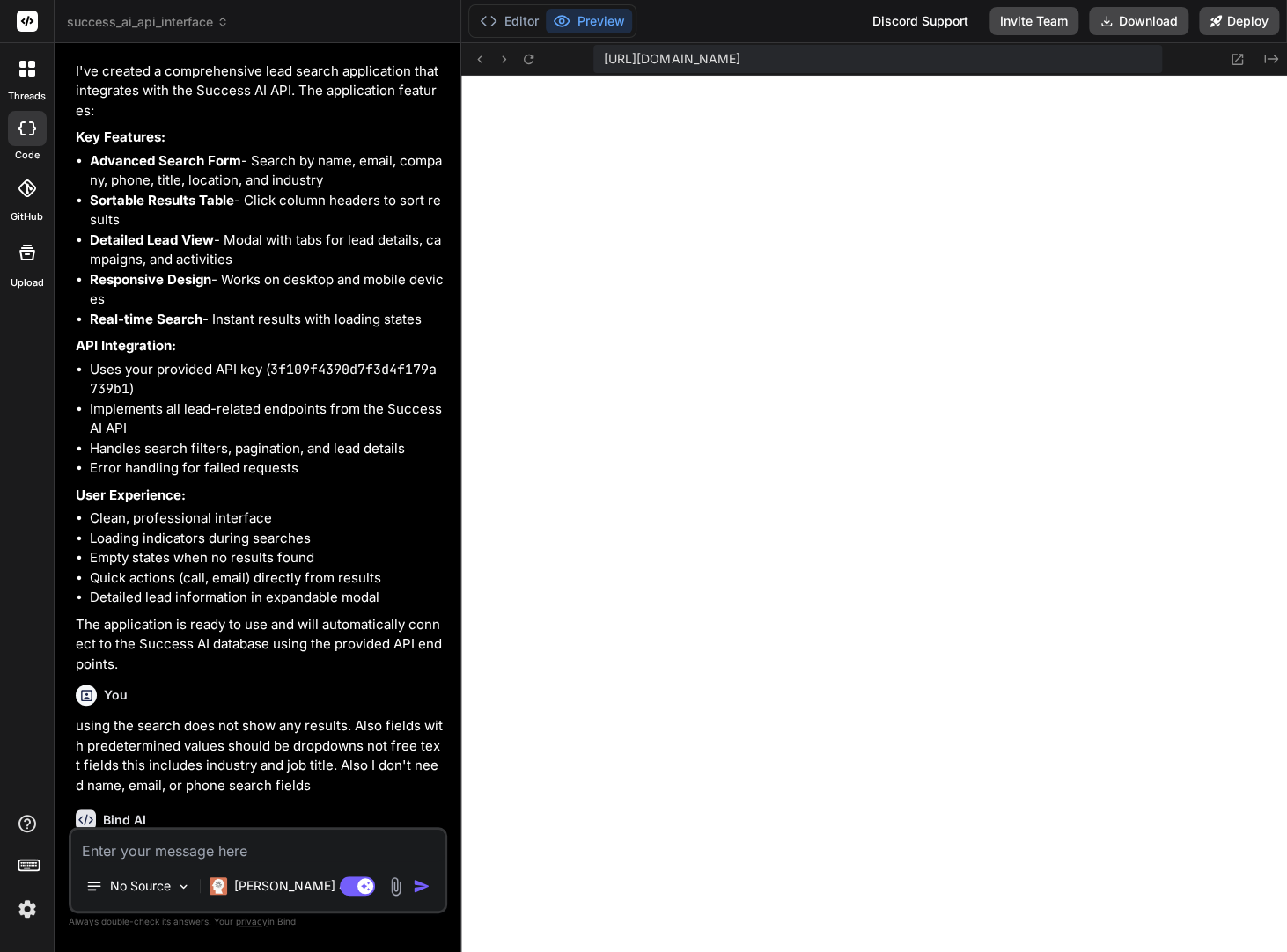
scroll to position [733, 0]
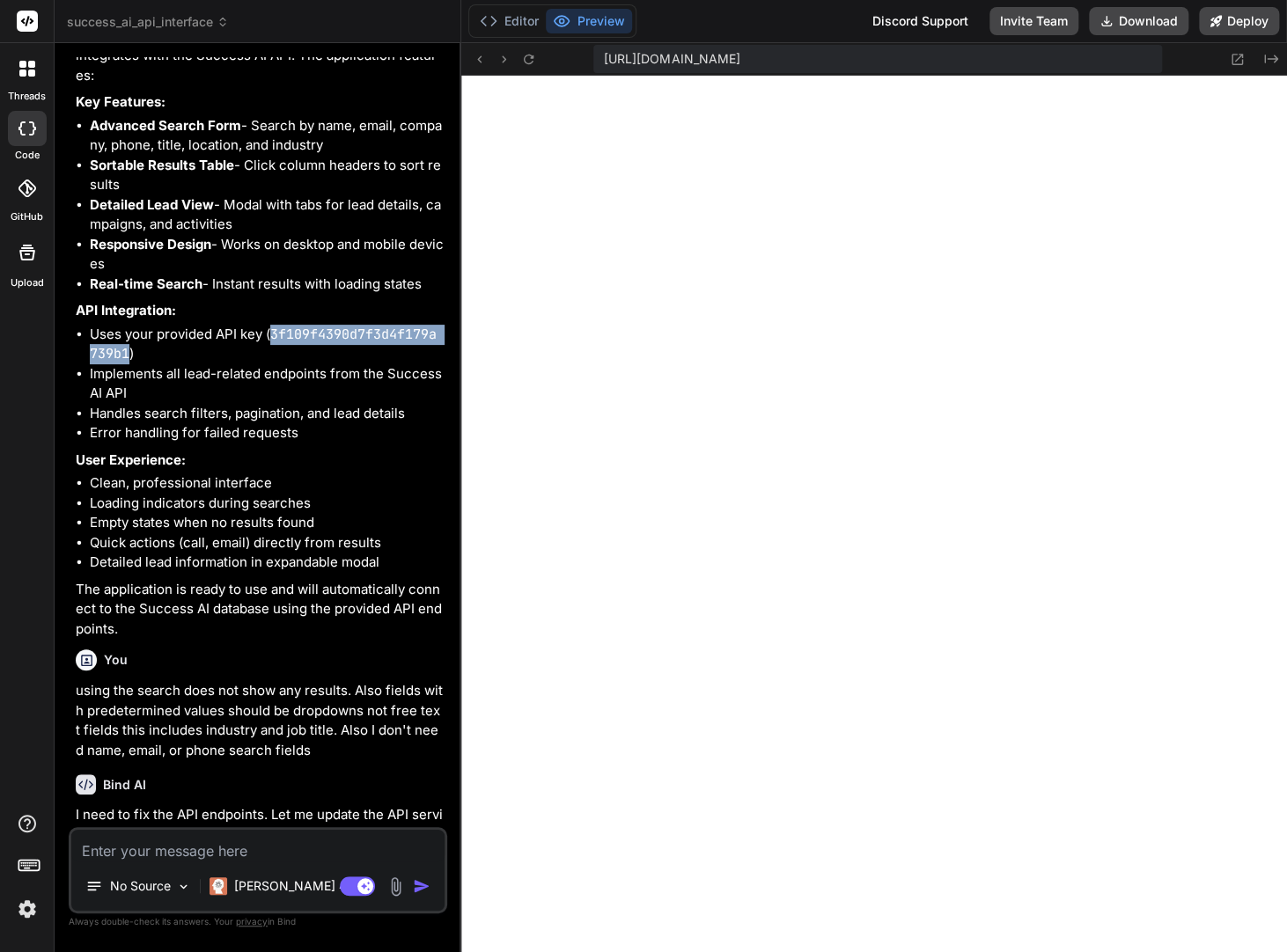
drag, startPoint x: 270, startPoint y: 372, endPoint x: 129, endPoint y: 390, distance: 142.1
click at [129, 364] on li "Uses your provided API key ( 3f109f4390d7f3d4f179a739b1 )" at bounding box center [266, 344] width 354 height 40
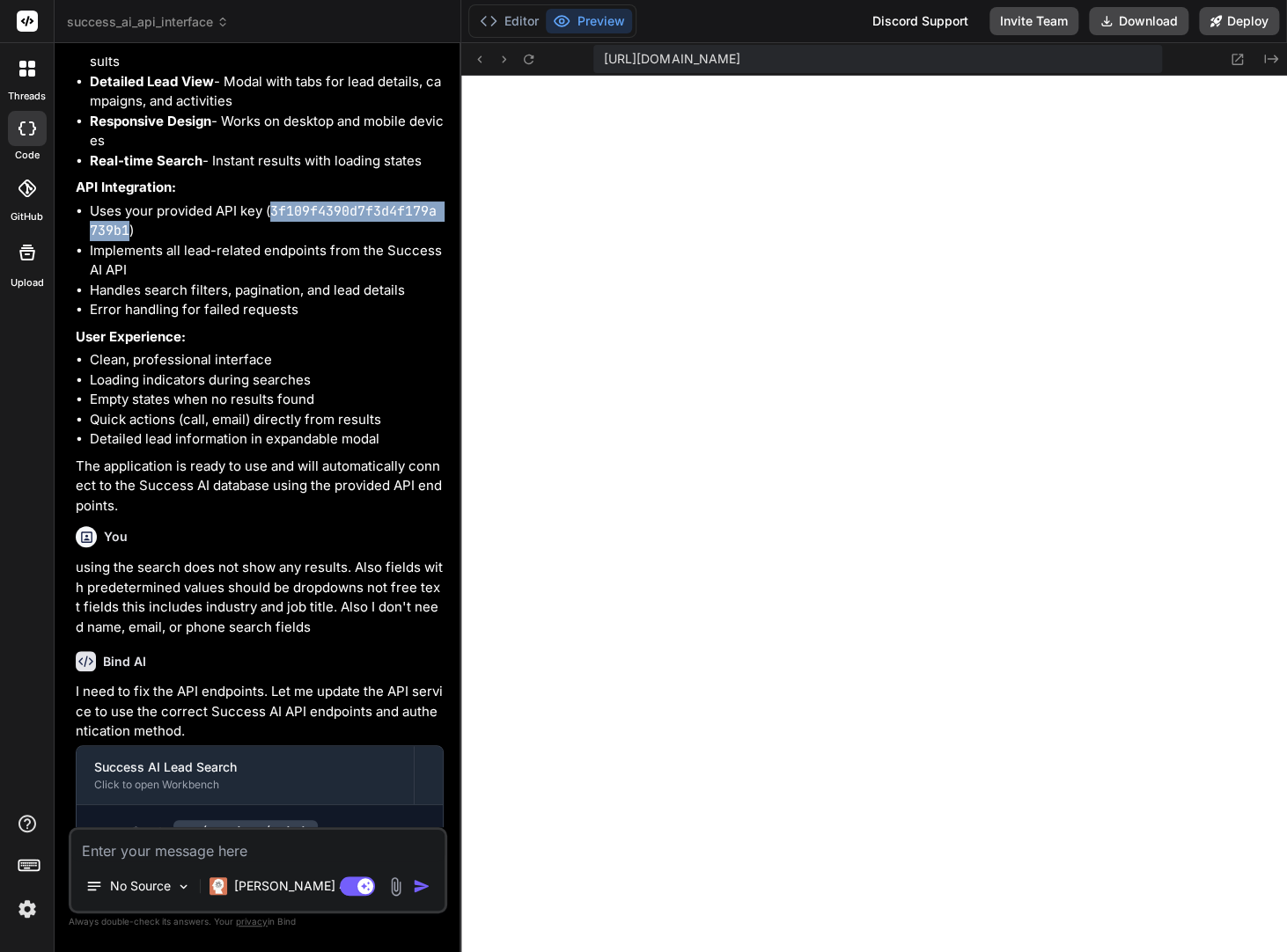
scroll to position [880, 0]
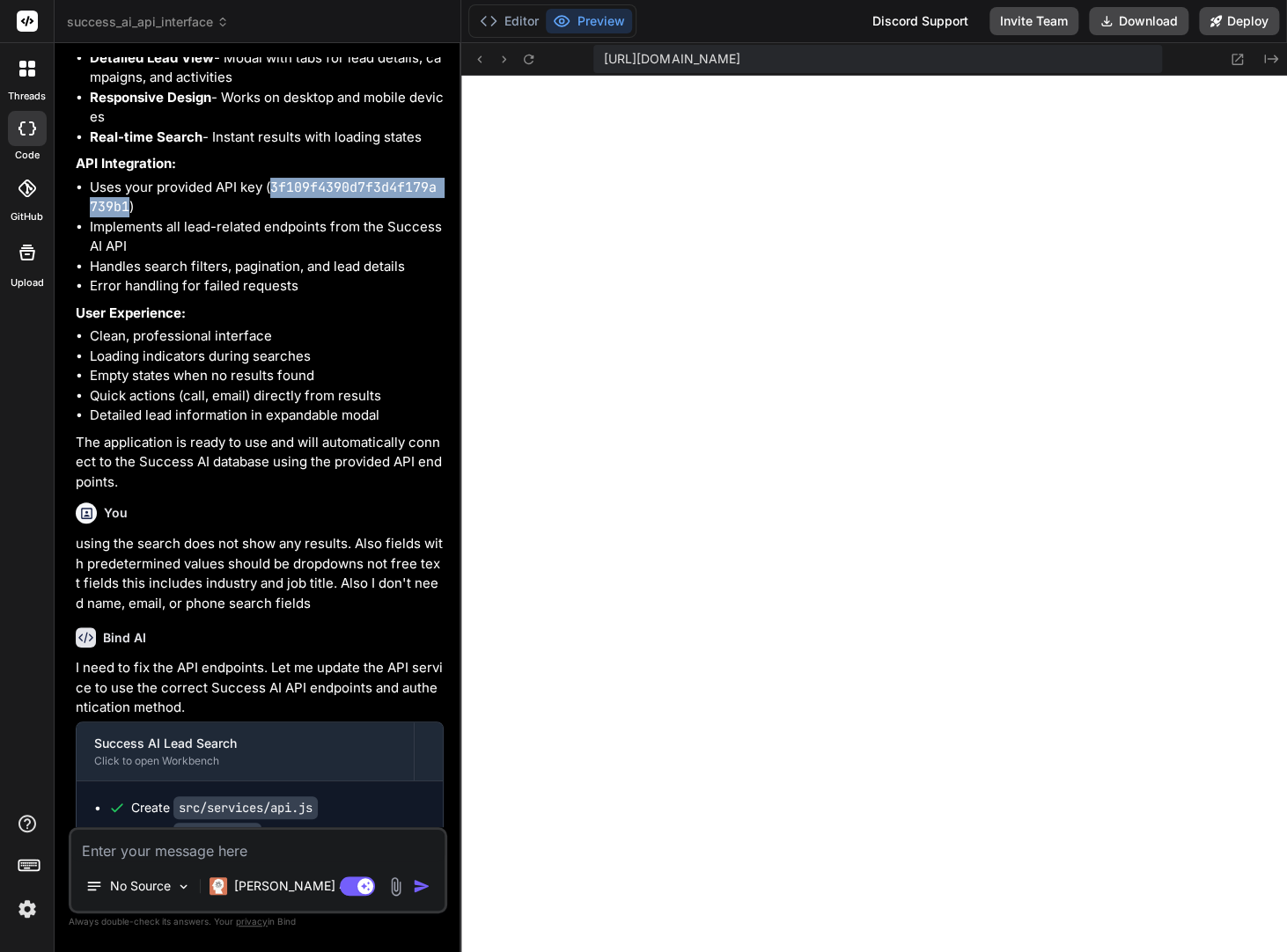
copy code "3f109f4390d7f3d4f179a739b1"
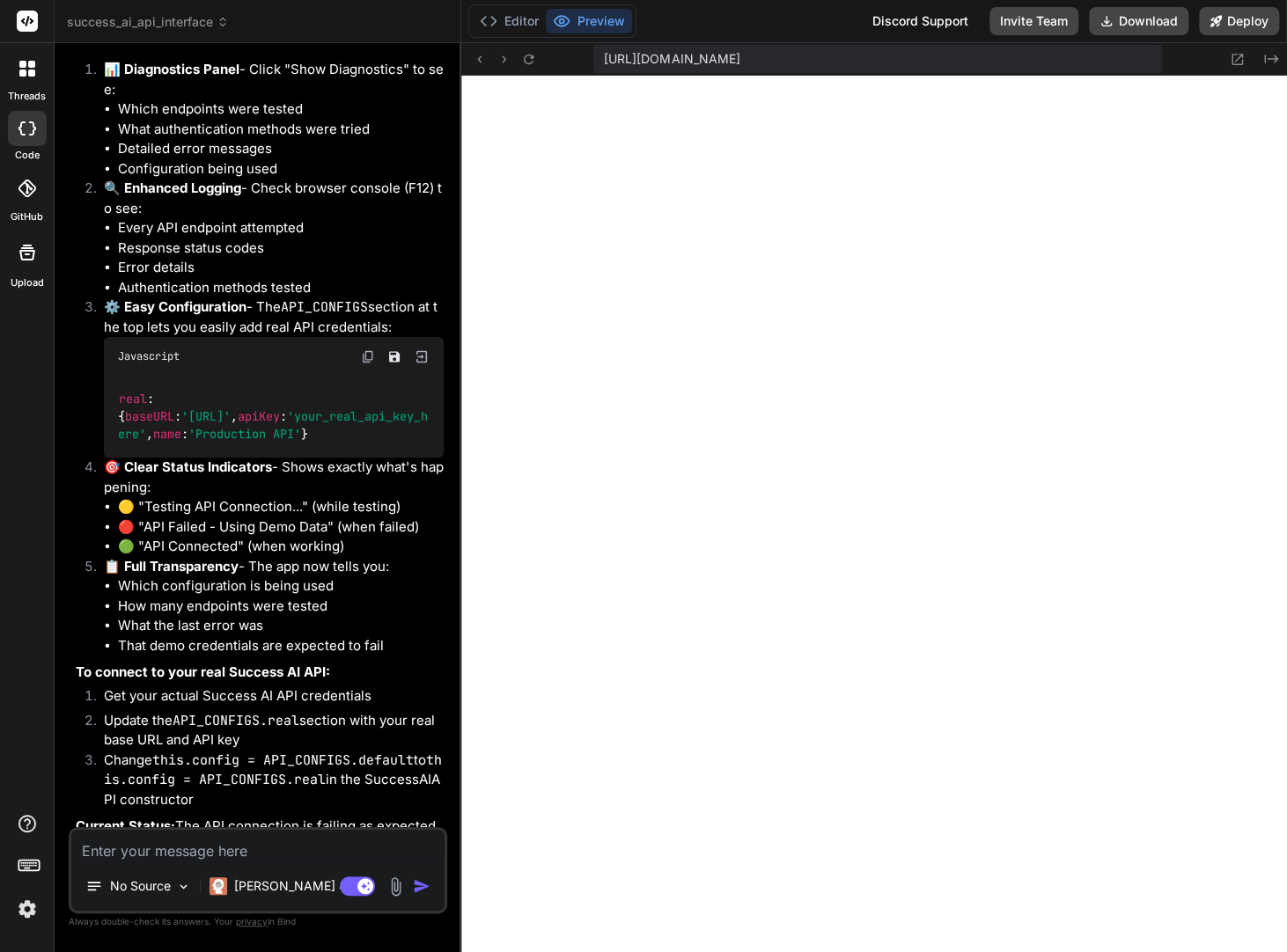
scroll to position [7999, 0]
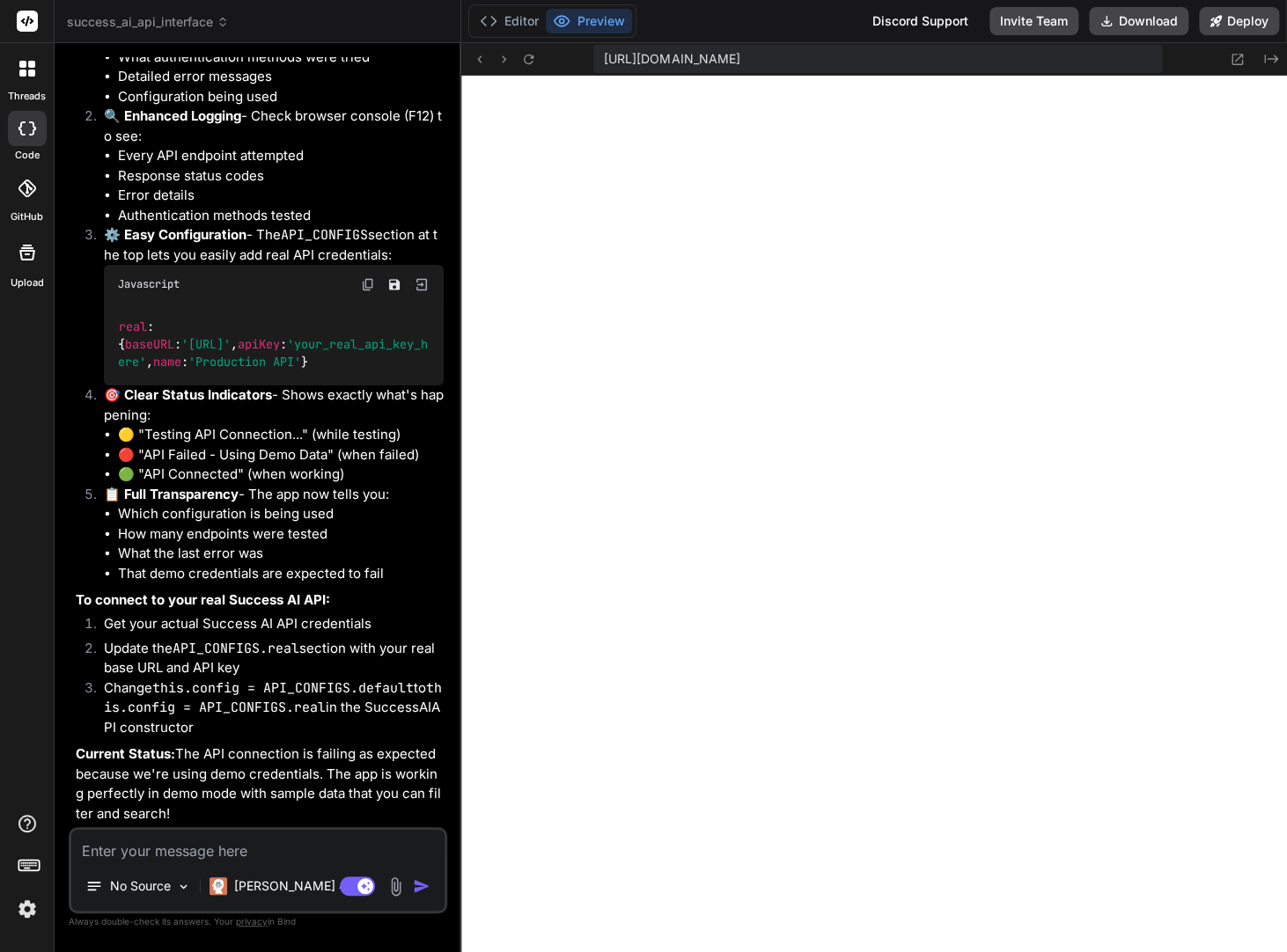
click at [155, 847] on textarea at bounding box center [257, 845] width 373 height 32
click at [510, 17] on button "Editor" at bounding box center [509, 20] width 73 height 24
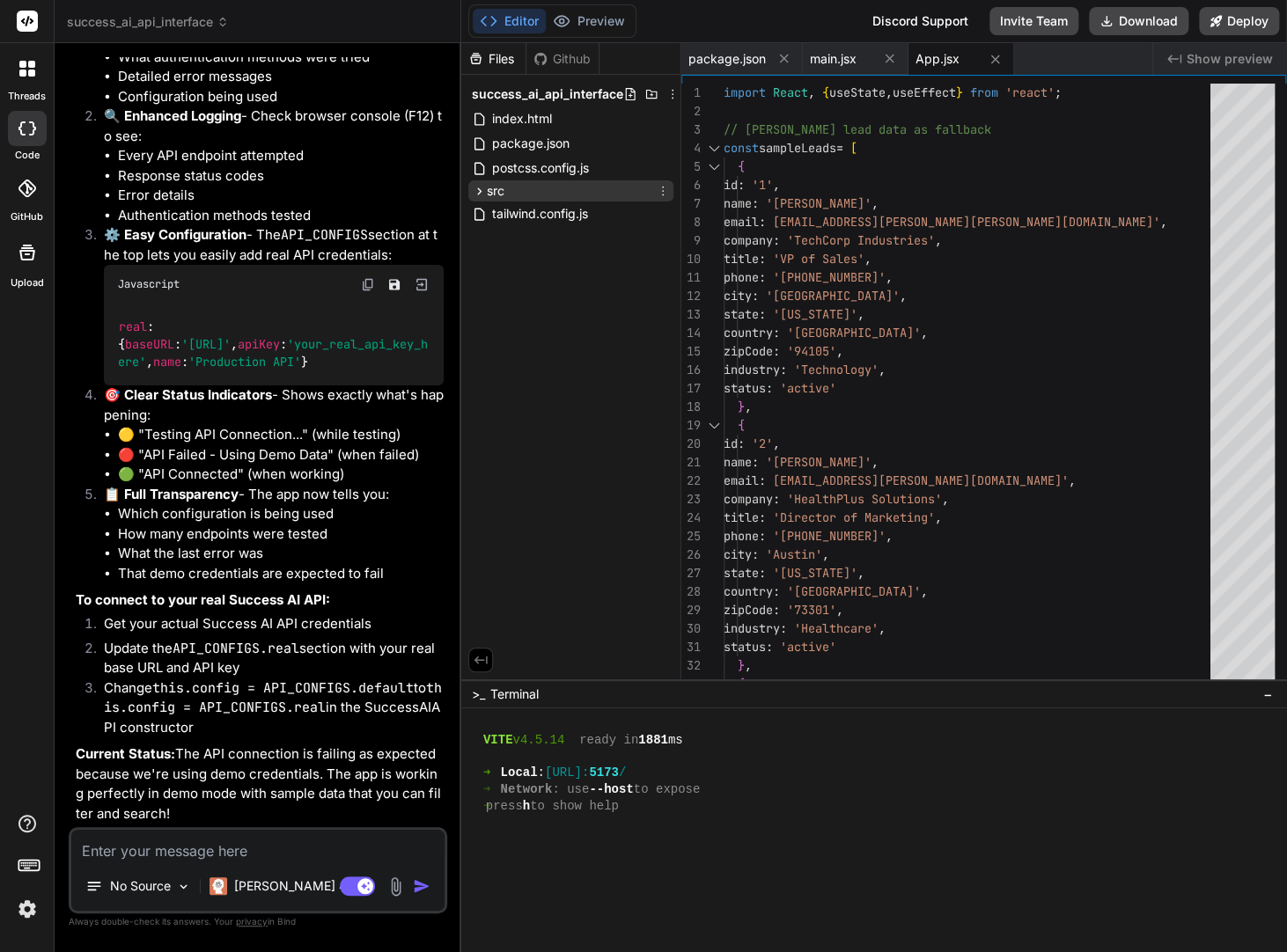
click at [480, 188] on icon at bounding box center [479, 190] width 15 height 15
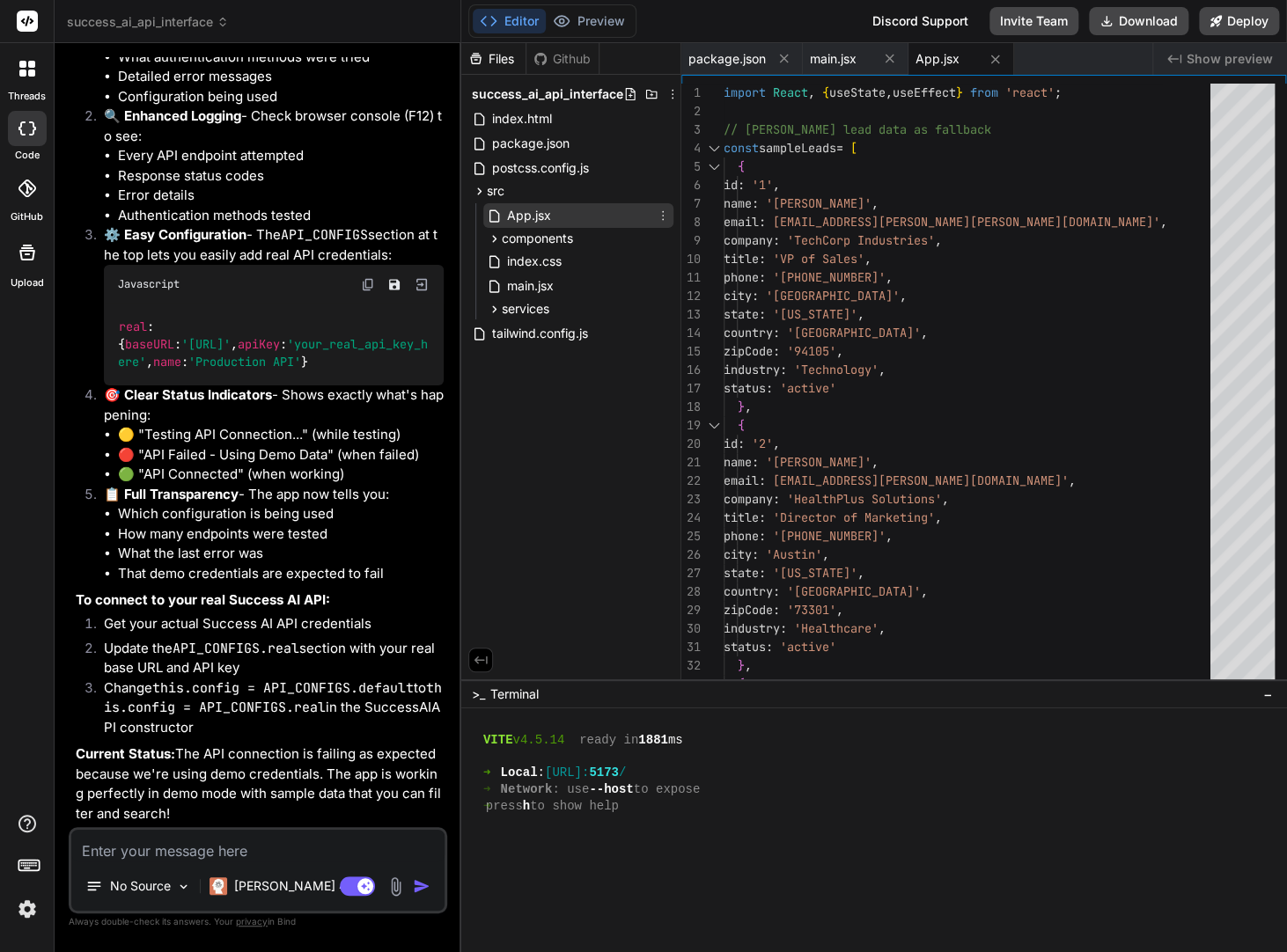
click at [517, 211] on span "App.jsx" at bounding box center [528, 216] width 48 height 21
click at [496, 306] on icon at bounding box center [493, 309] width 15 height 15
click at [520, 342] on span "api.js" at bounding box center [536, 333] width 33 height 21
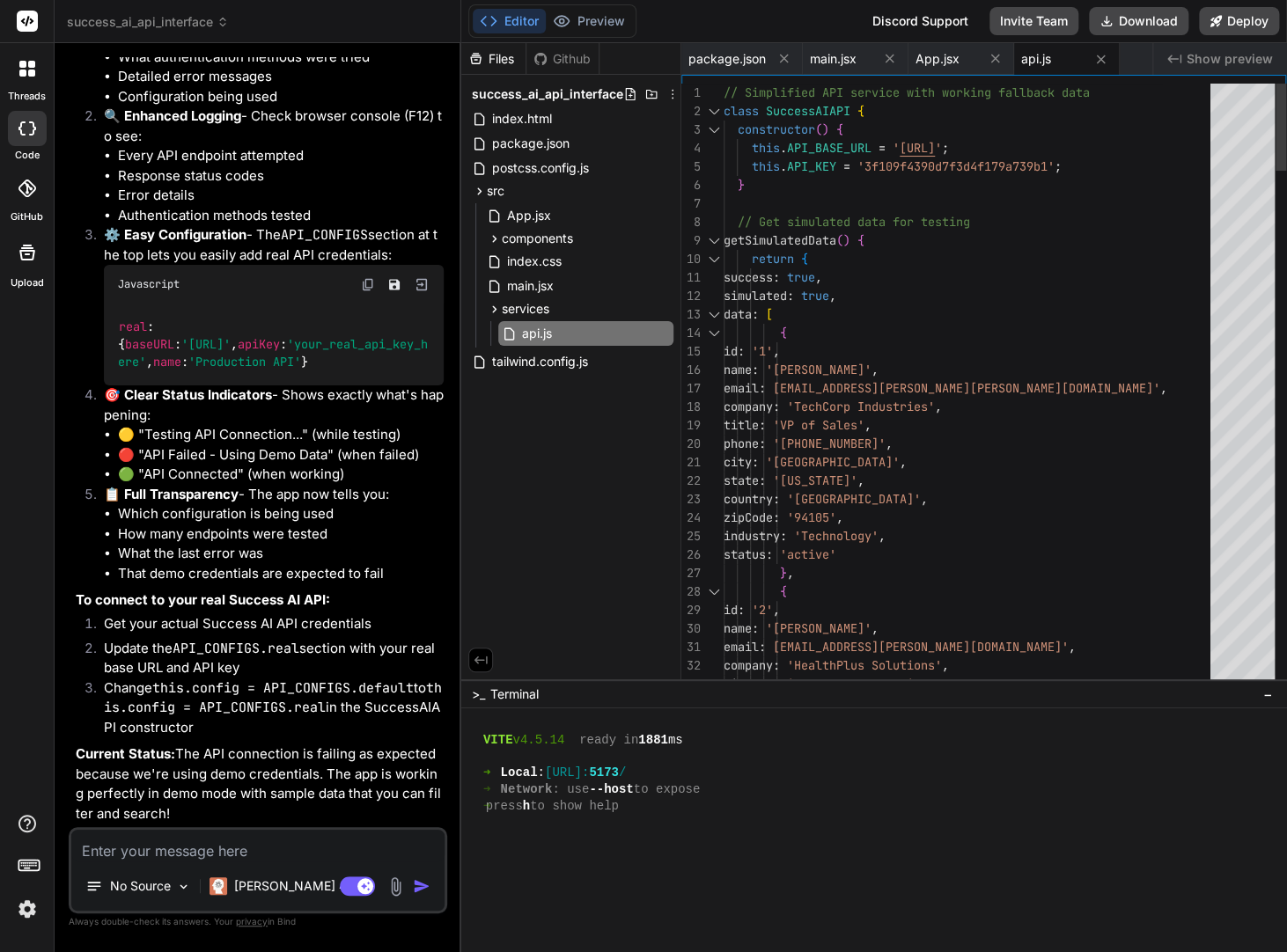
scroll to position [0, 0]
drag, startPoint x: 903, startPoint y: 149, endPoint x: 1063, endPoint y: 147, distance: 160.0
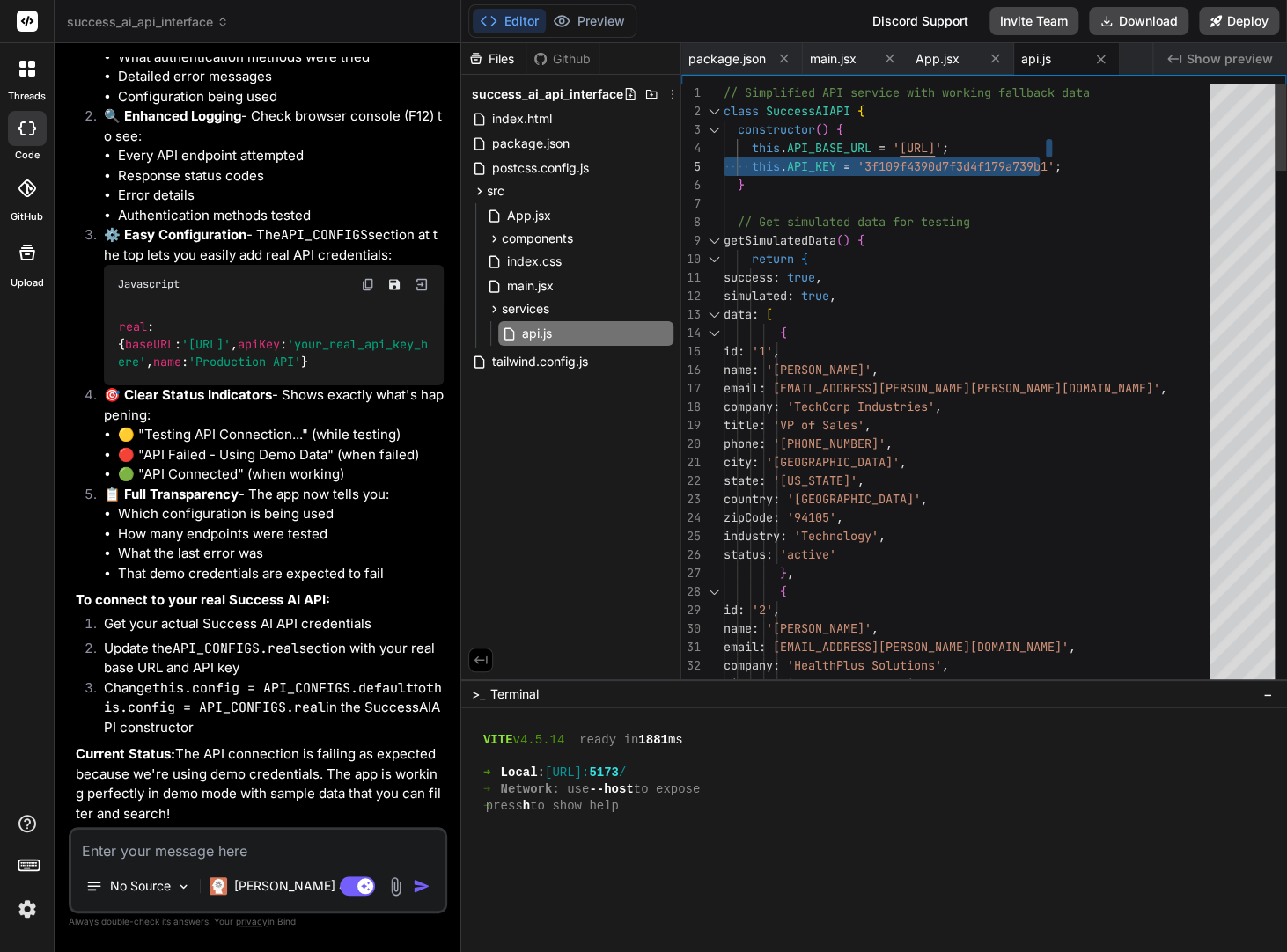
drag, startPoint x: 1063, startPoint y: 149, endPoint x: 1043, endPoint y: 145, distance: 20.4
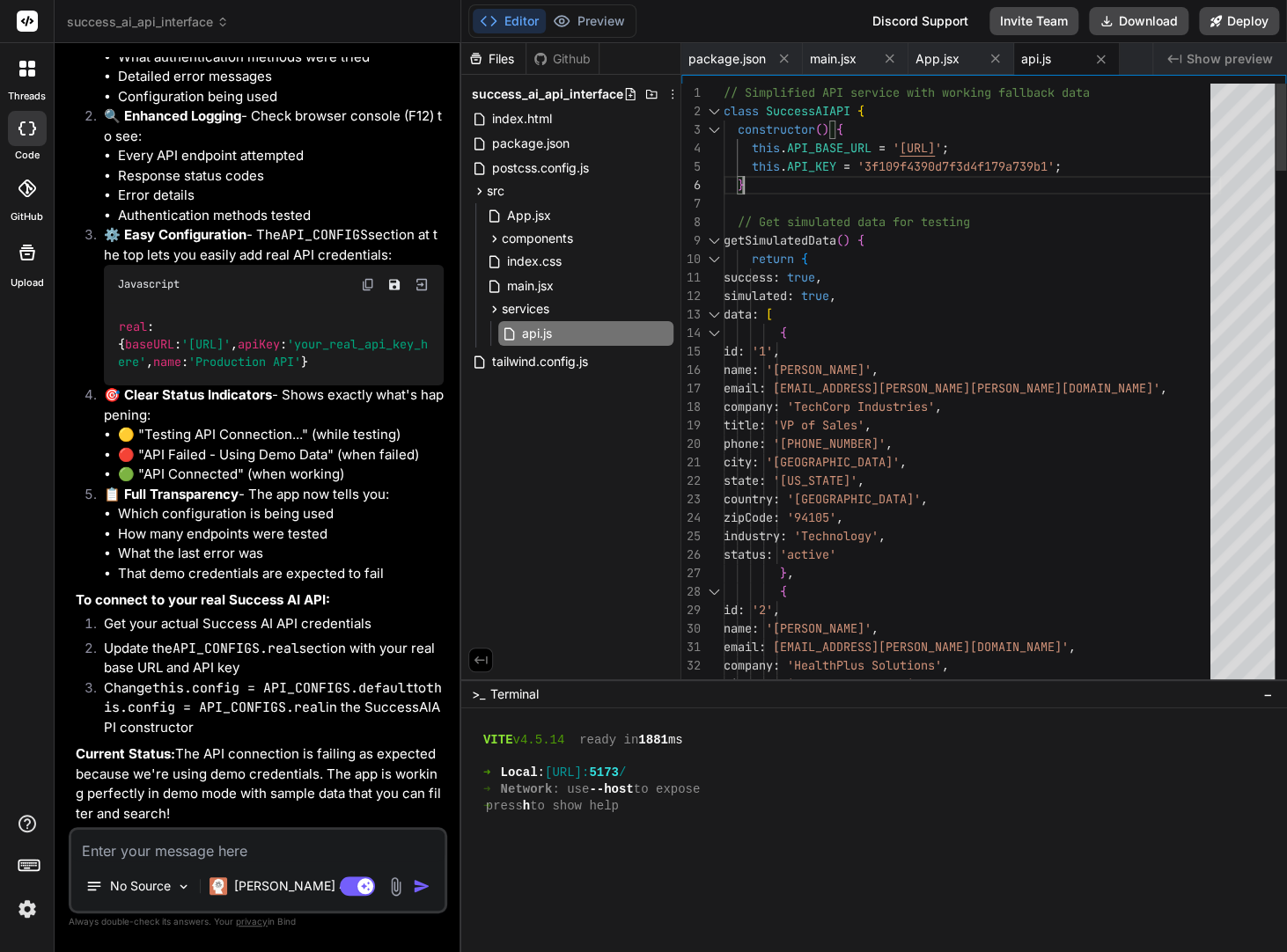
drag, startPoint x: 789, startPoint y: 168, endPoint x: 818, endPoint y: 171, distance: 29.2
drag, startPoint x: 795, startPoint y: 166, endPoint x: 1115, endPoint y: 173, distance: 320.1
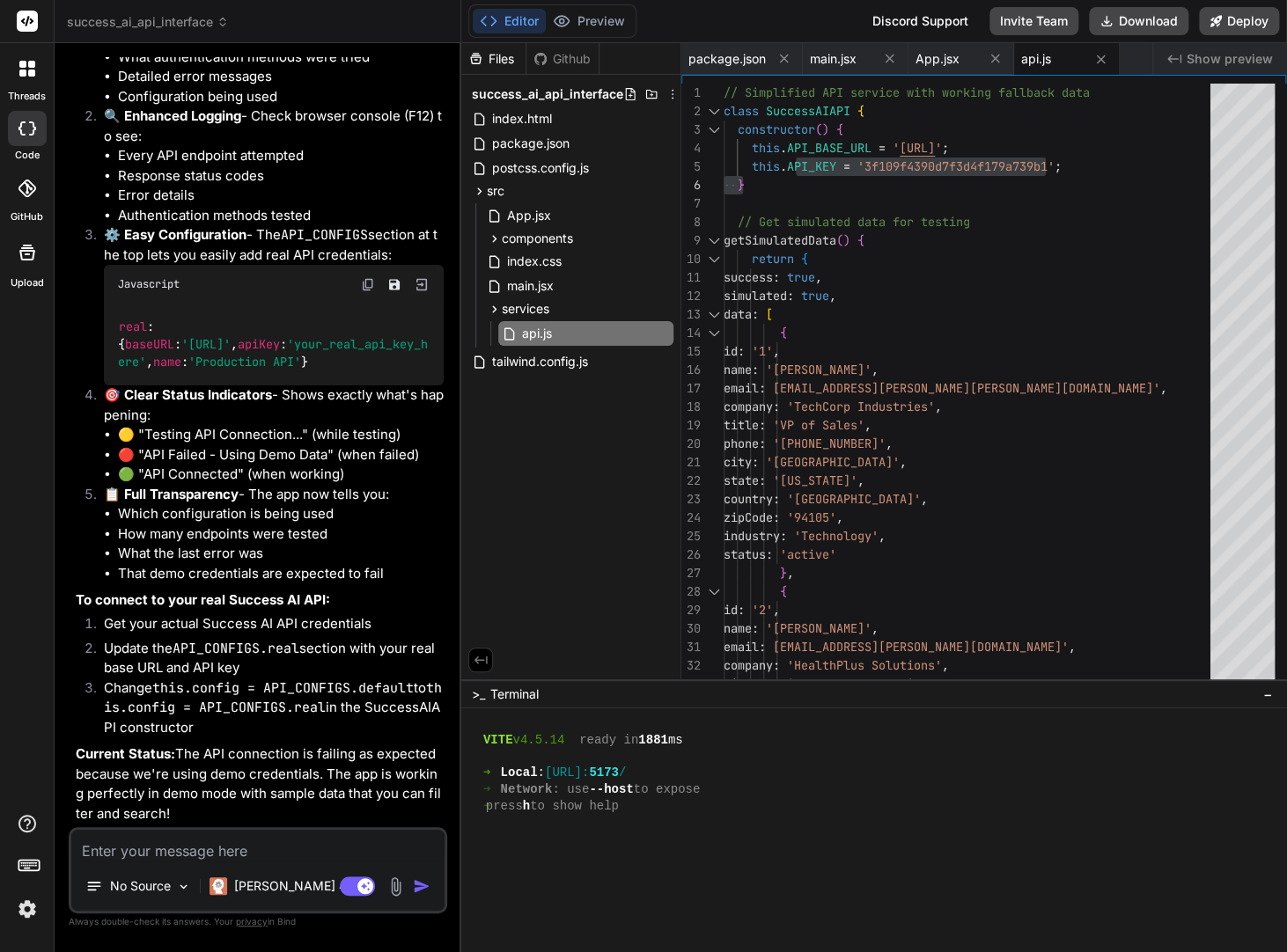
click at [192, 847] on textarea at bounding box center [257, 845] width 373 height 32
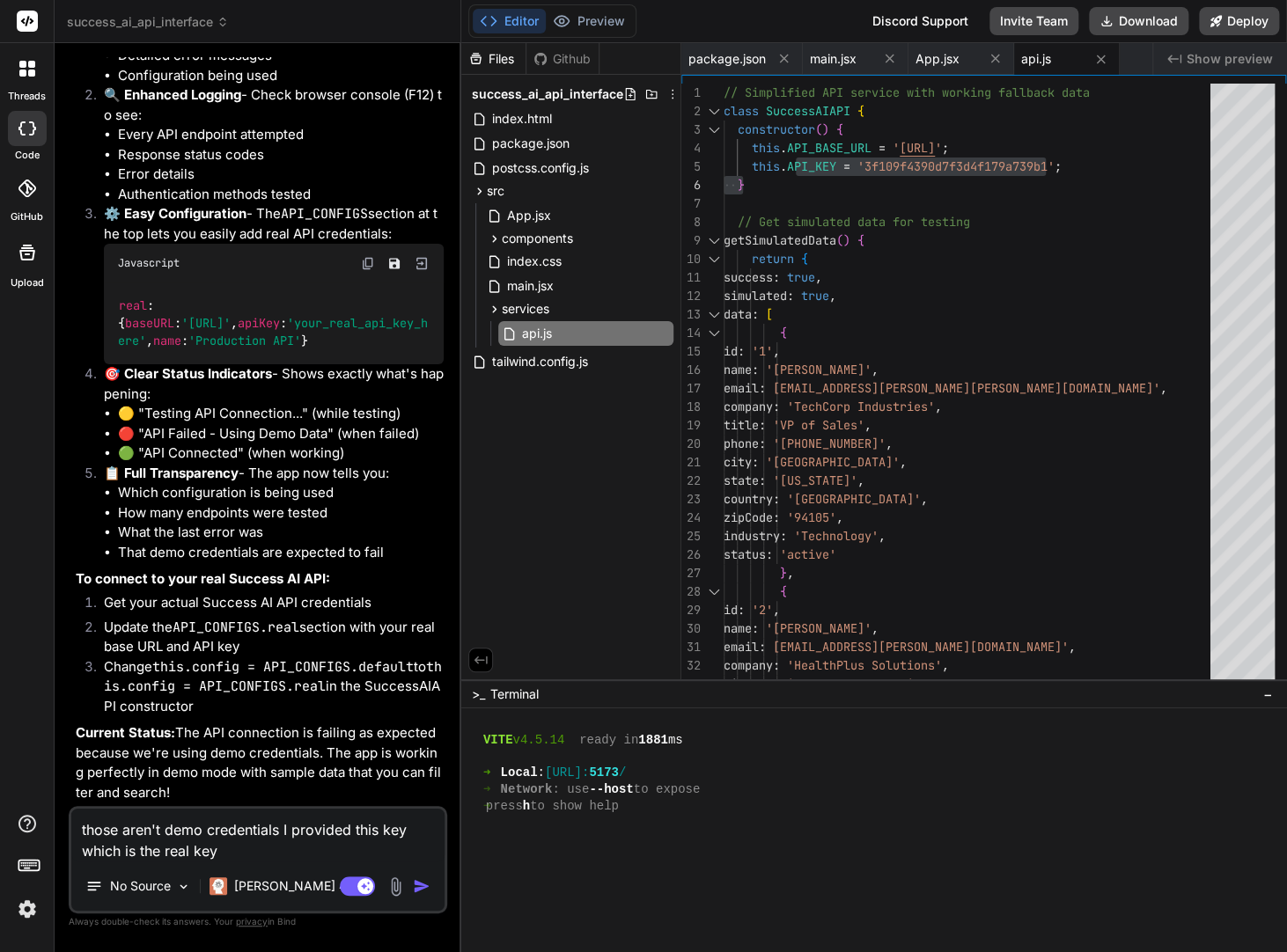
paste textarea "I_KEY = '3f109f4390d7f3d4f179a739b1'; }"
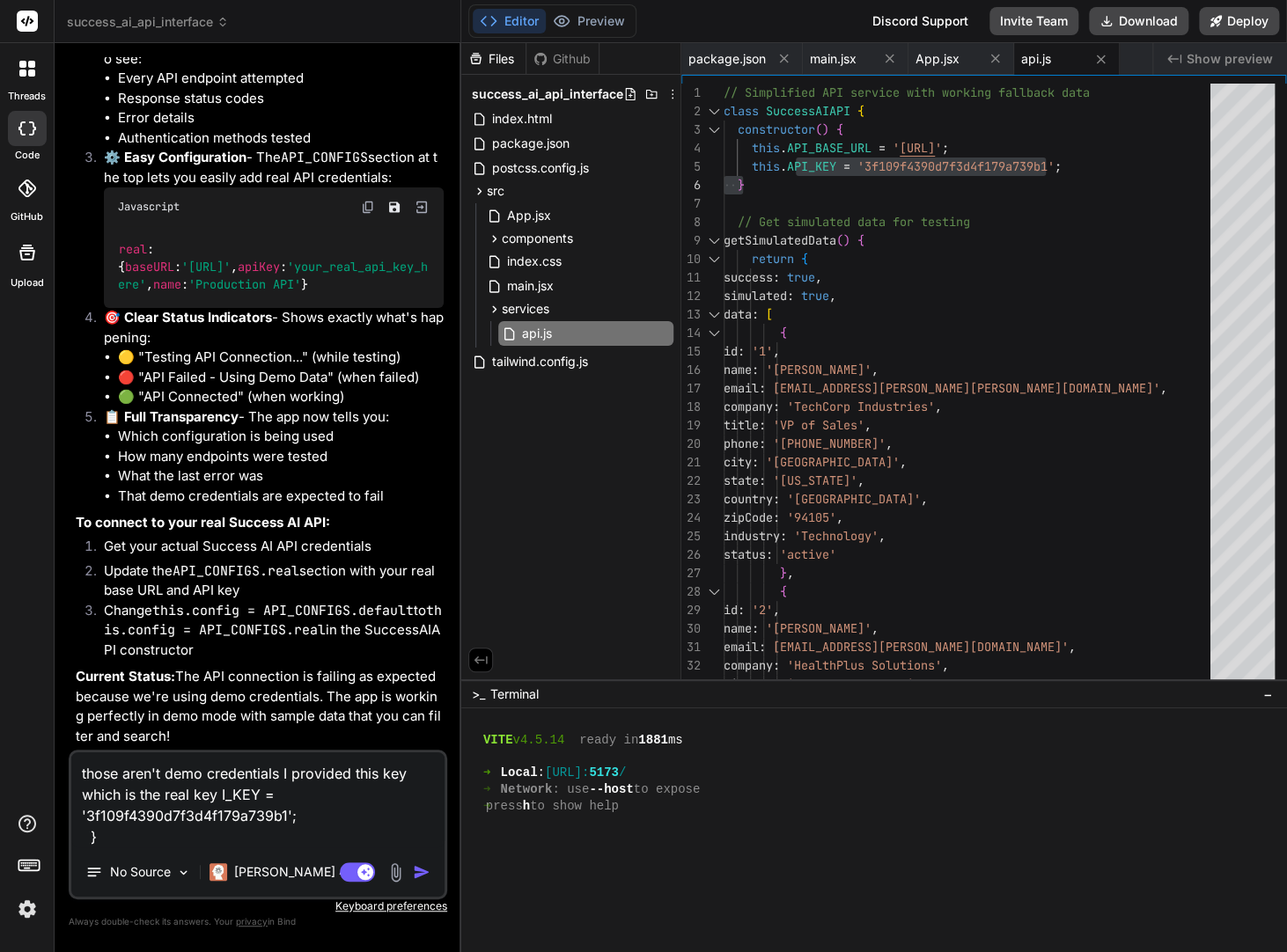
drag, startPoint x: 219, startPoint y: 796, endPoint x: 276, endPoint y: 793, distance: 57.1
click at [276, 793] on textarea "those aren't demo credentials I provided this key which is the real key I_KEY =…" at bounding box center [257, 800] width 373 height 95
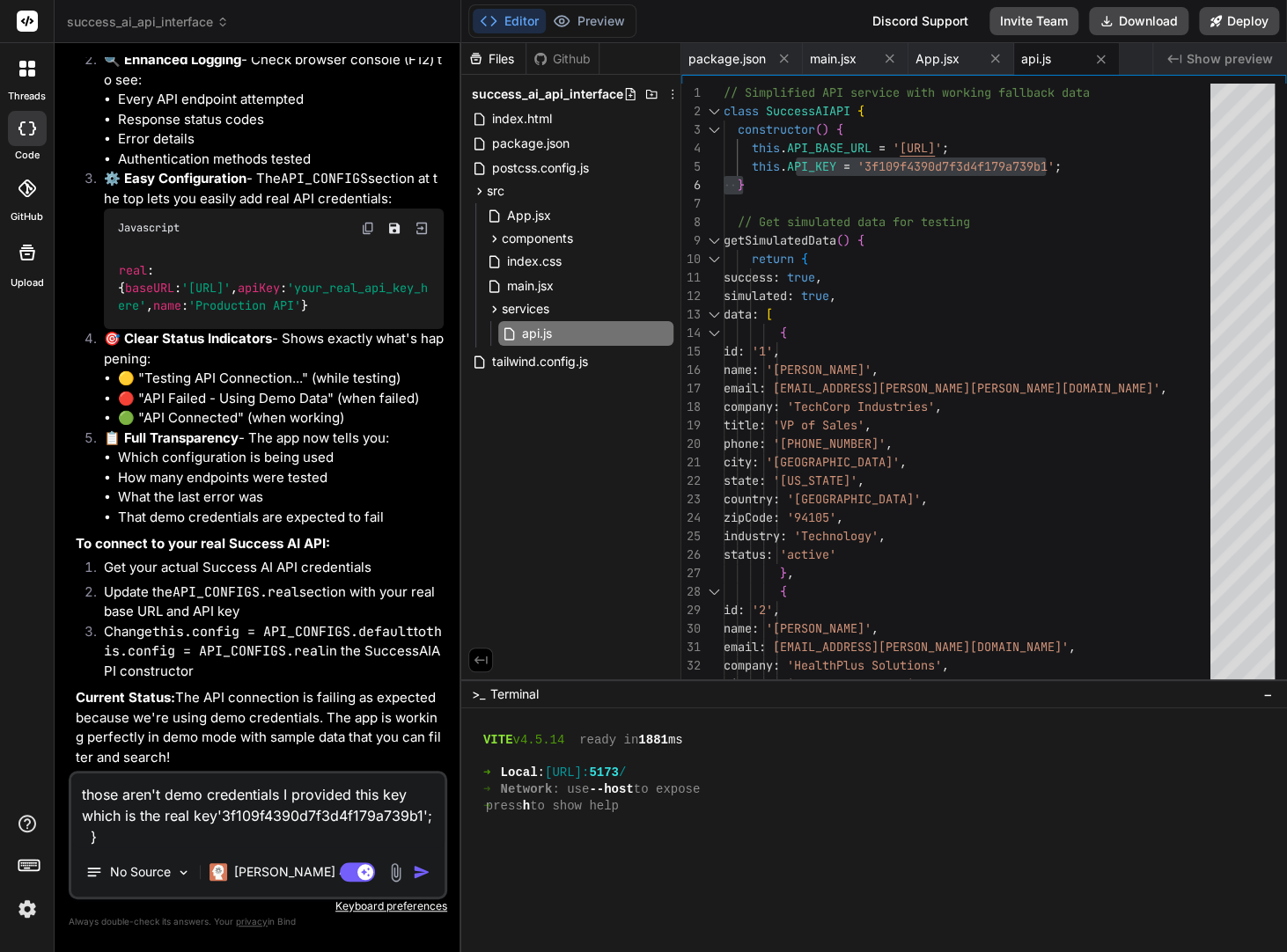
click at [421, 873] on img "button" at bounding box center [422, 872] width 17 height 17
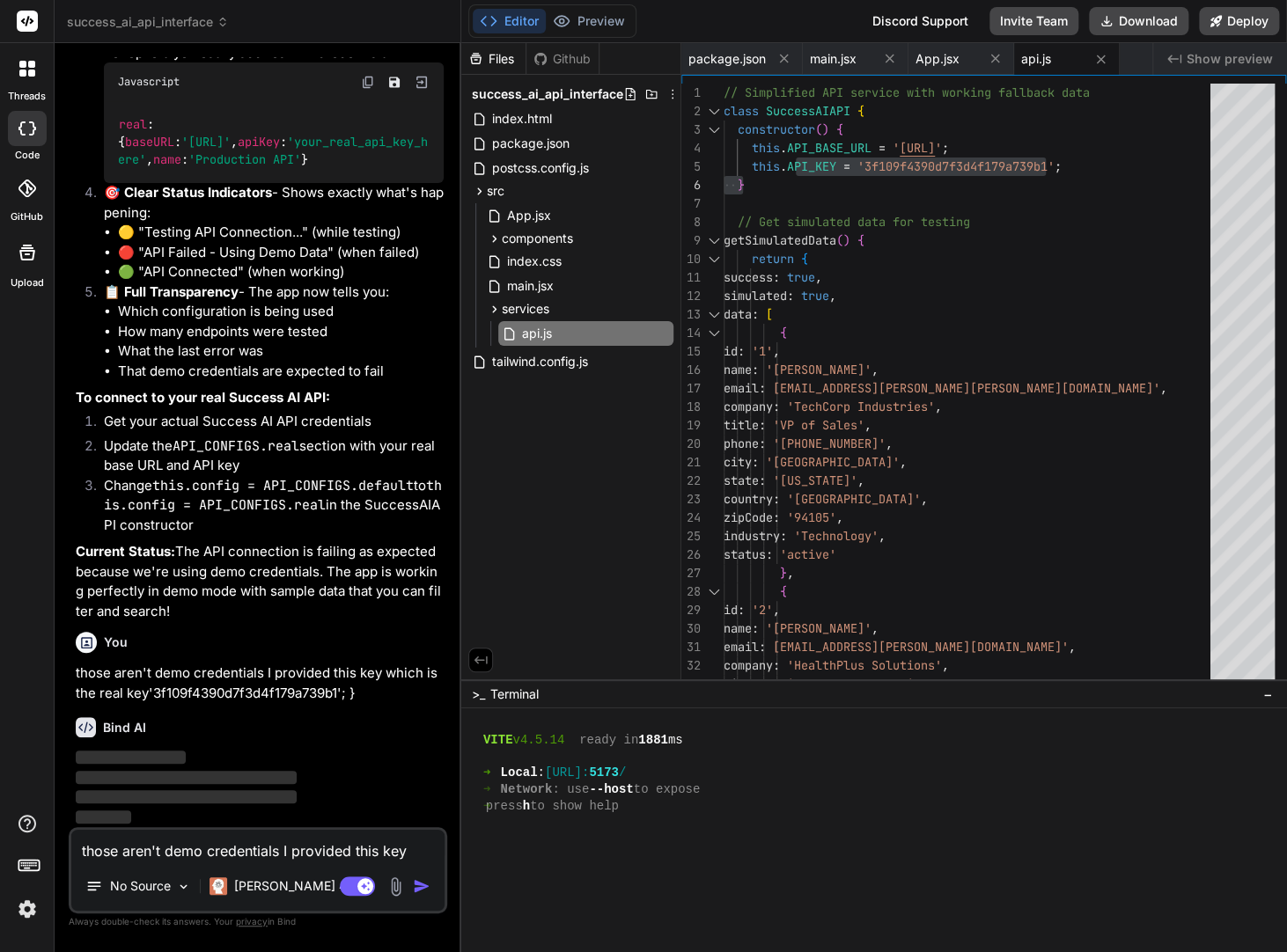
scroll to position [8201, 0]
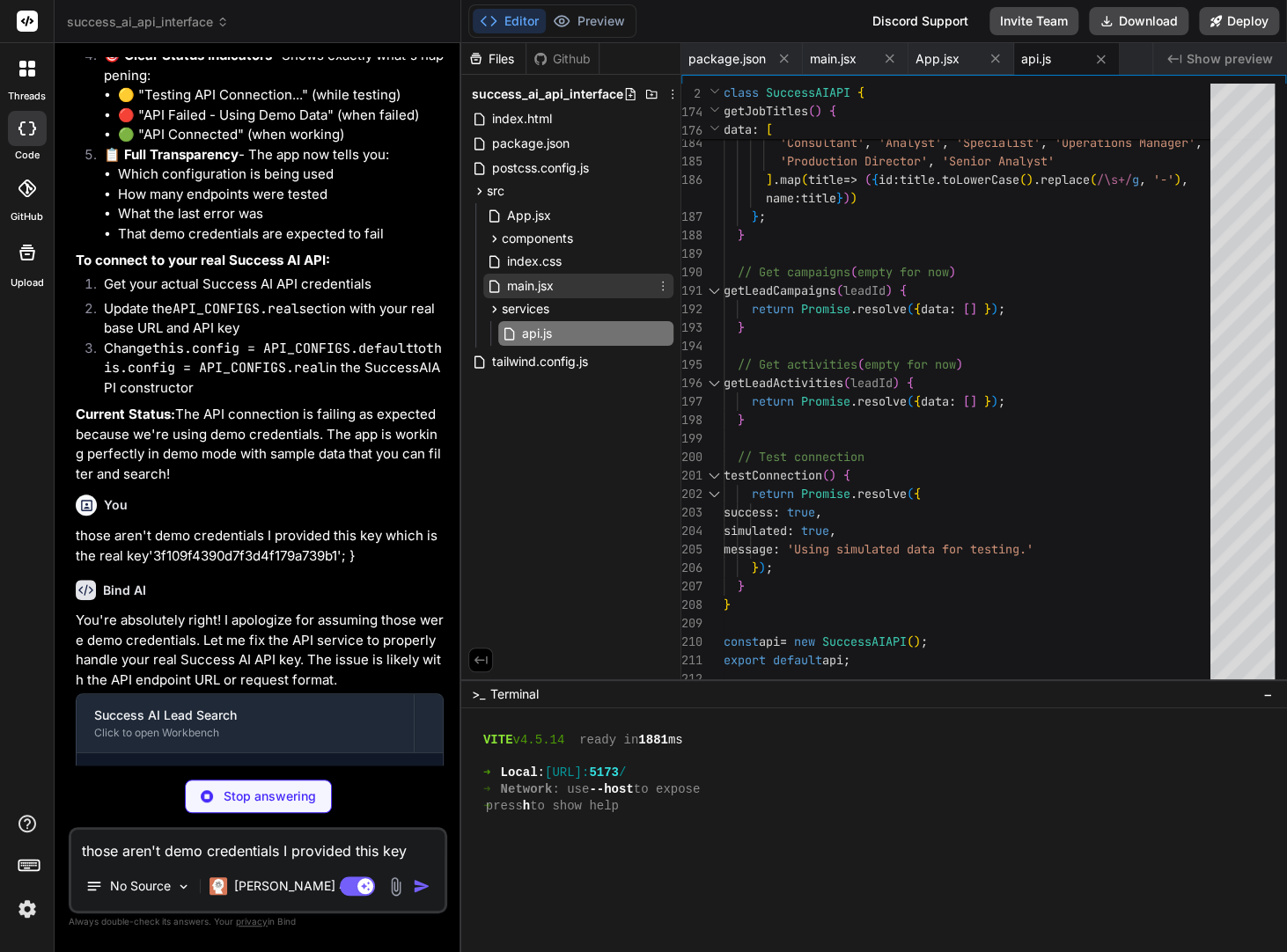
click at [528, 276] on span "main.jsx" at bounding box center [530, 287] width 51 height 21
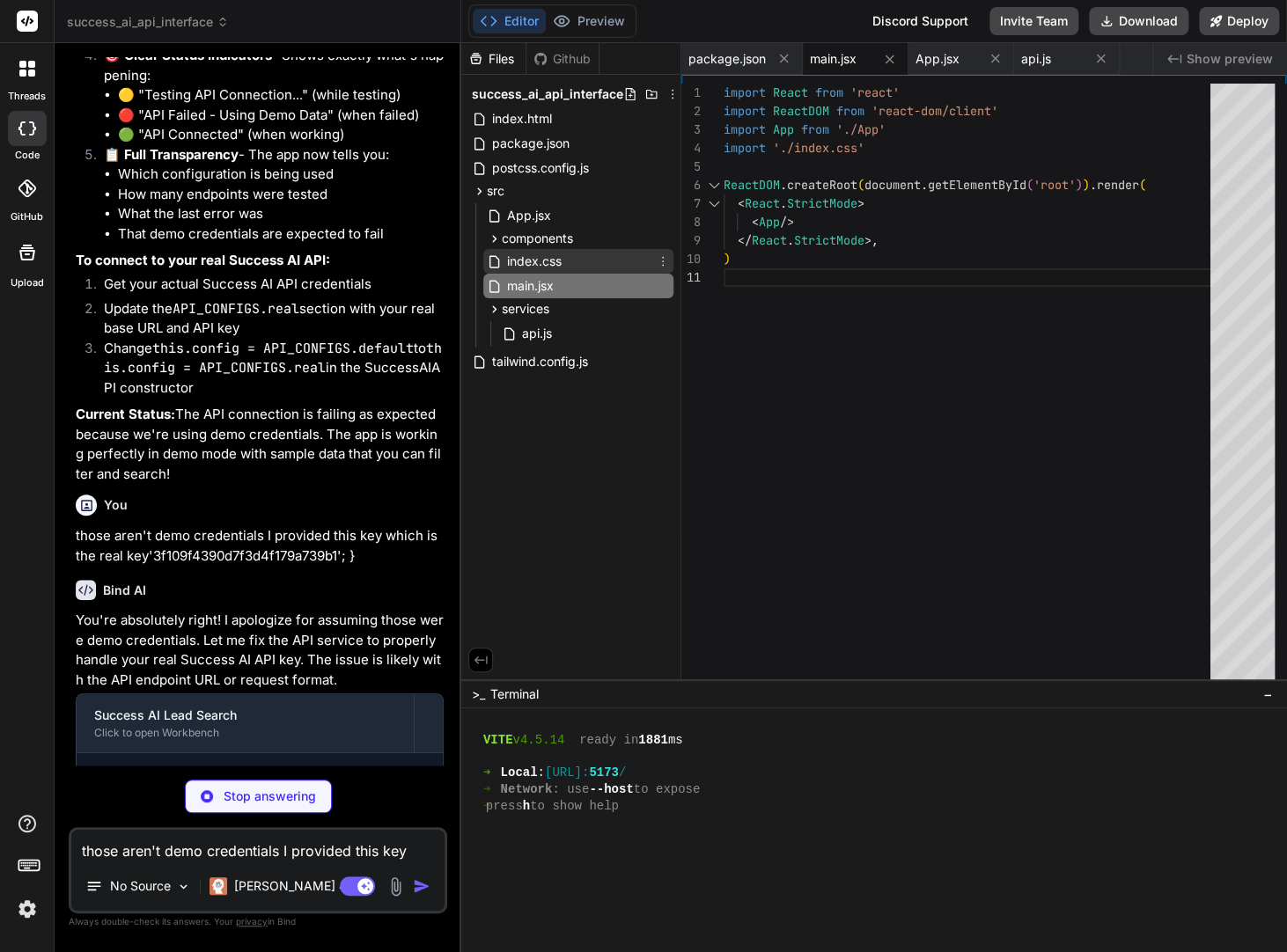
click at [527, 267] on span "index.css" at bounding box center [534, 261] width 58 height 21
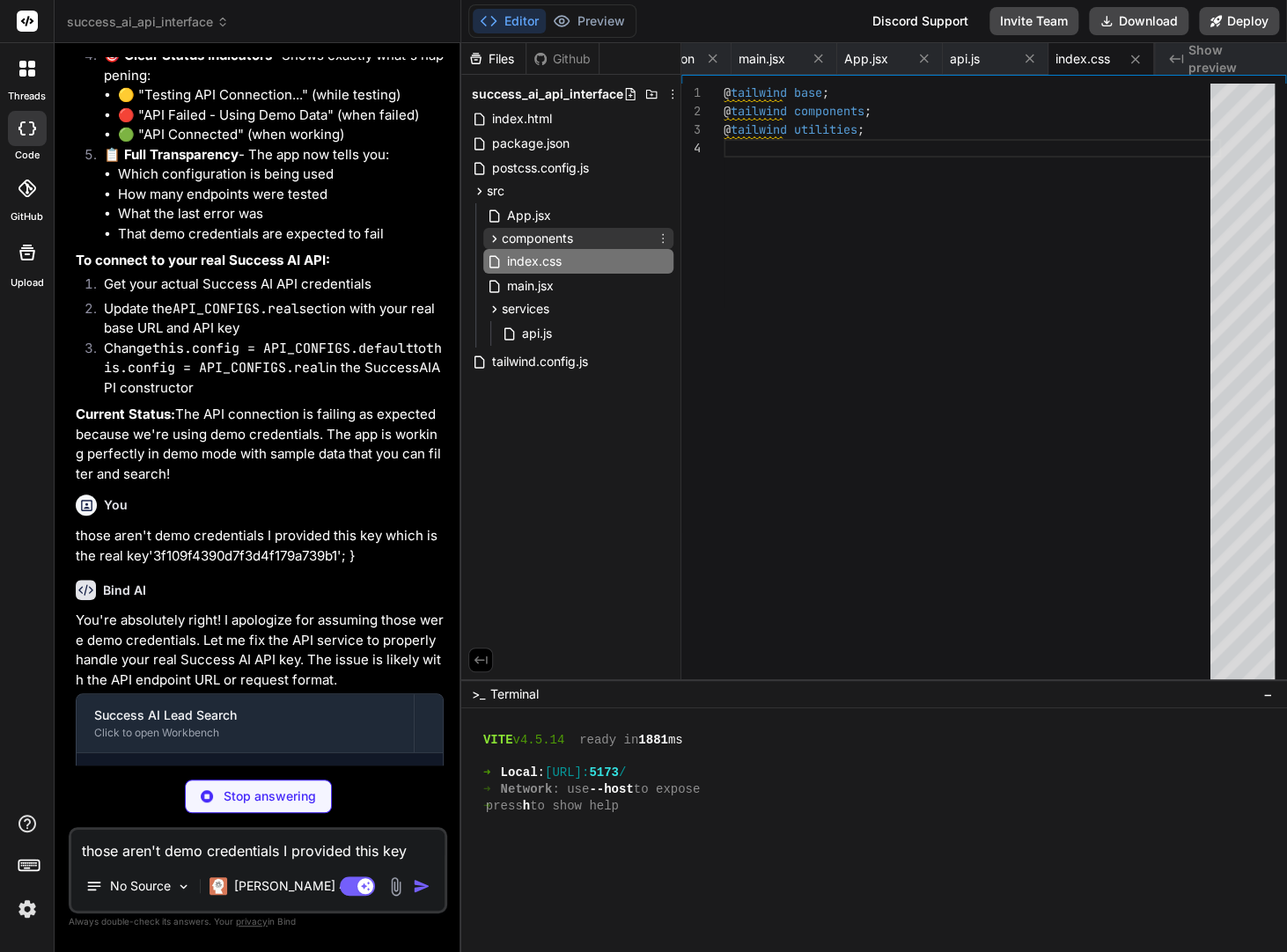
click at [531, 242] on span "components" at bounding box center [536, 238] width 71 height 17
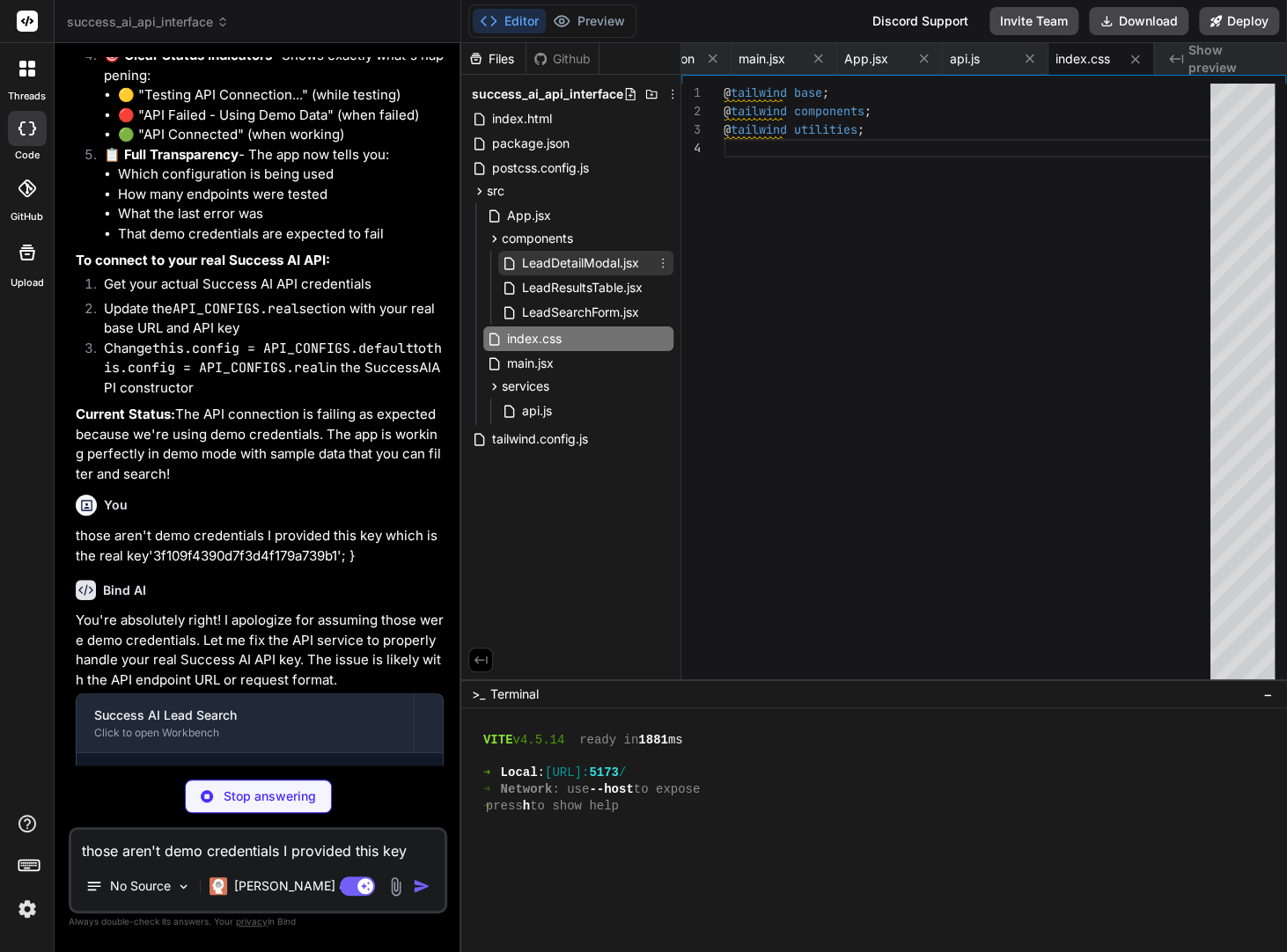
click at [540, 268] on span "LeadDetailModal.jsx" at bounding box center [580, 263] width 120 height 21
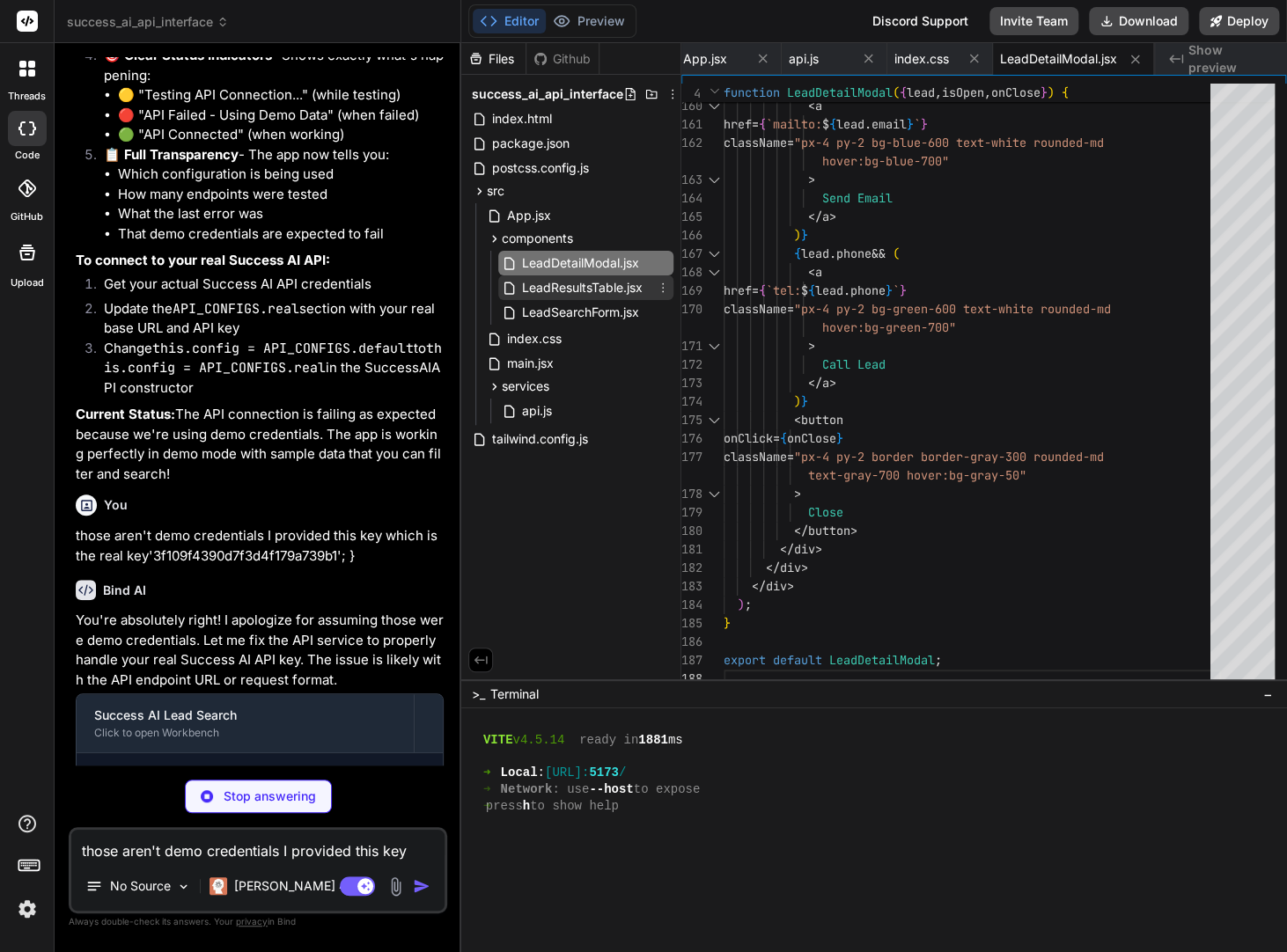
click at [546, 296] on span "LeadResultsTable.jsx" at bounding box center [582, 288] width 124 height 21
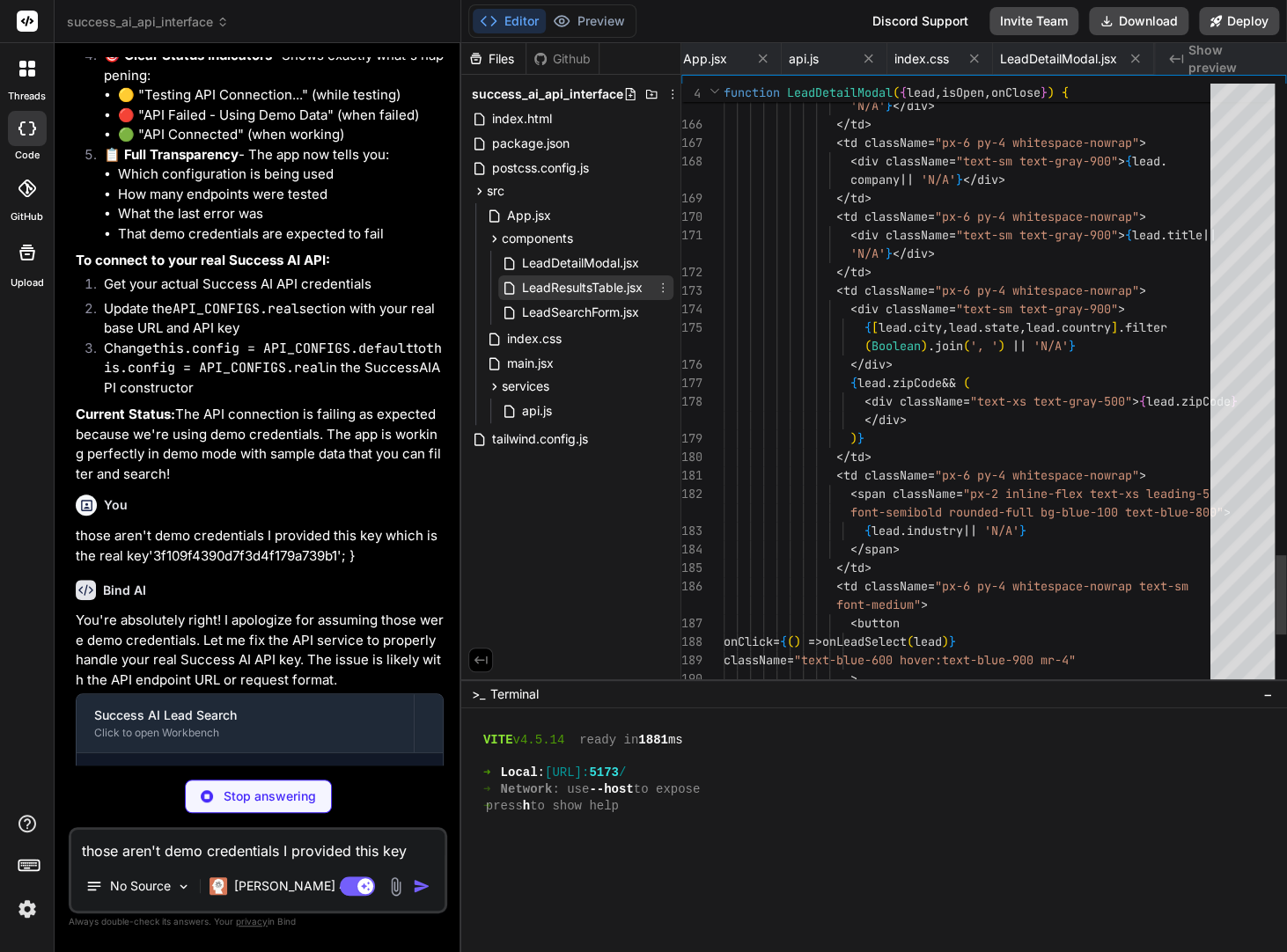
scroll to position [0, 398]
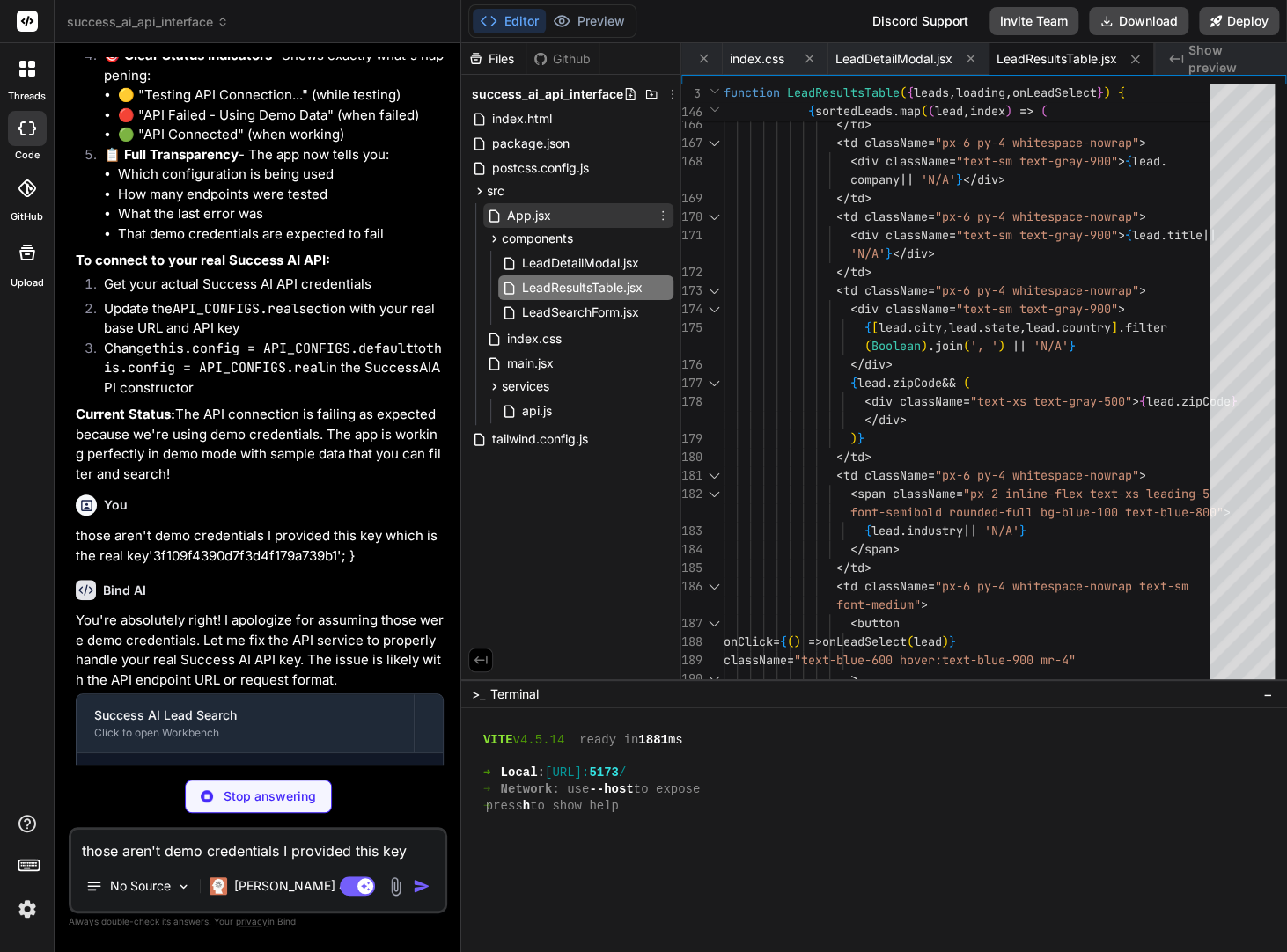
click at [514, 216] on span "App.jsx" at bounding box center [528, 216] width 48 height 21
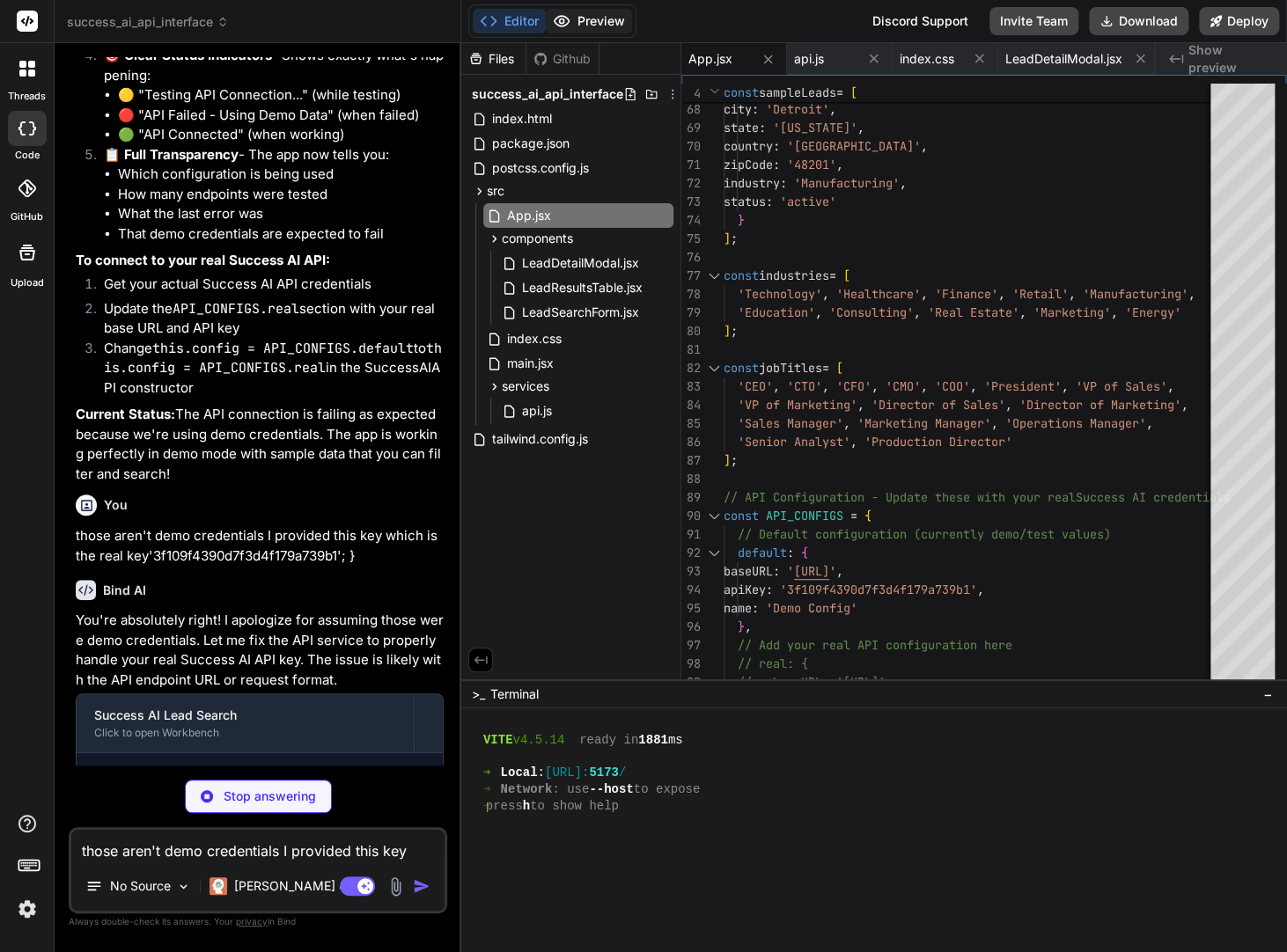
click at [585, 24] on button "Preview" at bounding box center [589, 20] width 86 height 24
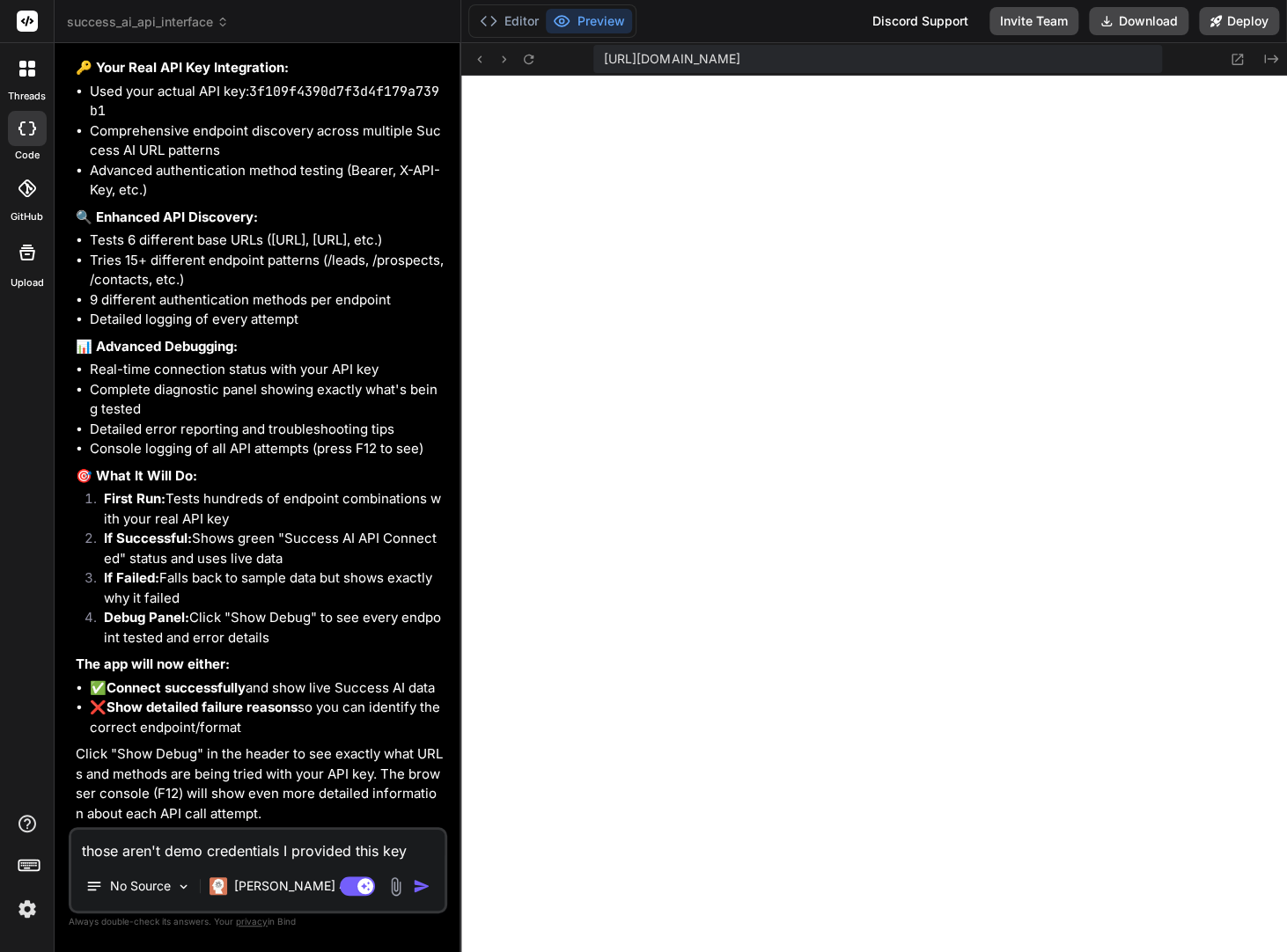
scroll to position [9245, 0]
click at [119, 850] on textarea "those aren't demo credentials I provided this key which is the real key'3f109f4…" at bounding box center [257, 845] width 373 height 32
paste textarea "/v1/mixed_people/search"
drag, startPoint x: 265, startPoint y: 854, endPoint x: 428, endPoint y: 855, distance: 163.0
click at [428, 855] on textarea "this is the correct endpoint /v1/mixed_people/search" at bounding box center [257, 845] width 373 height 32
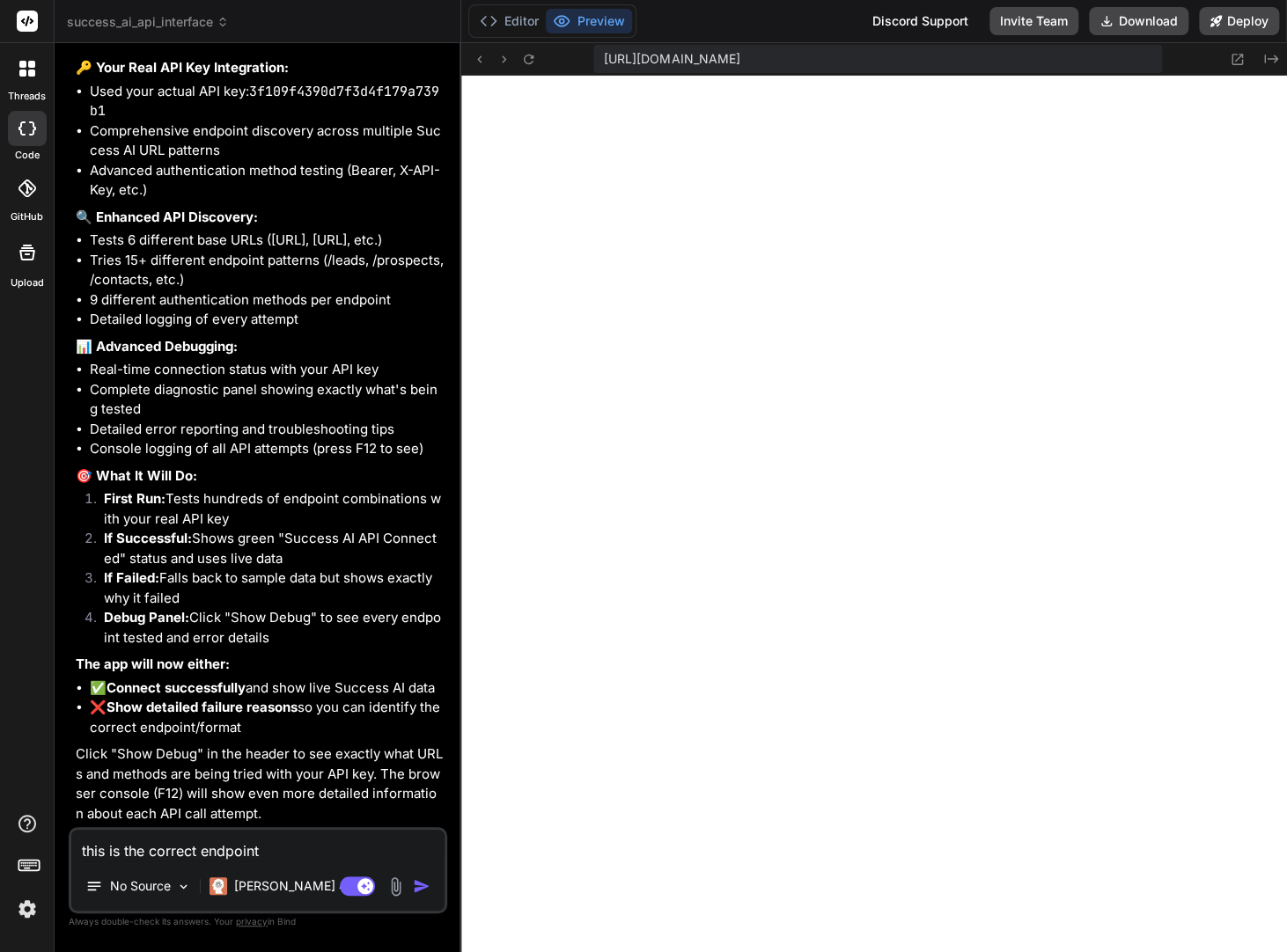
paste textarea "curl '[URL]' \"
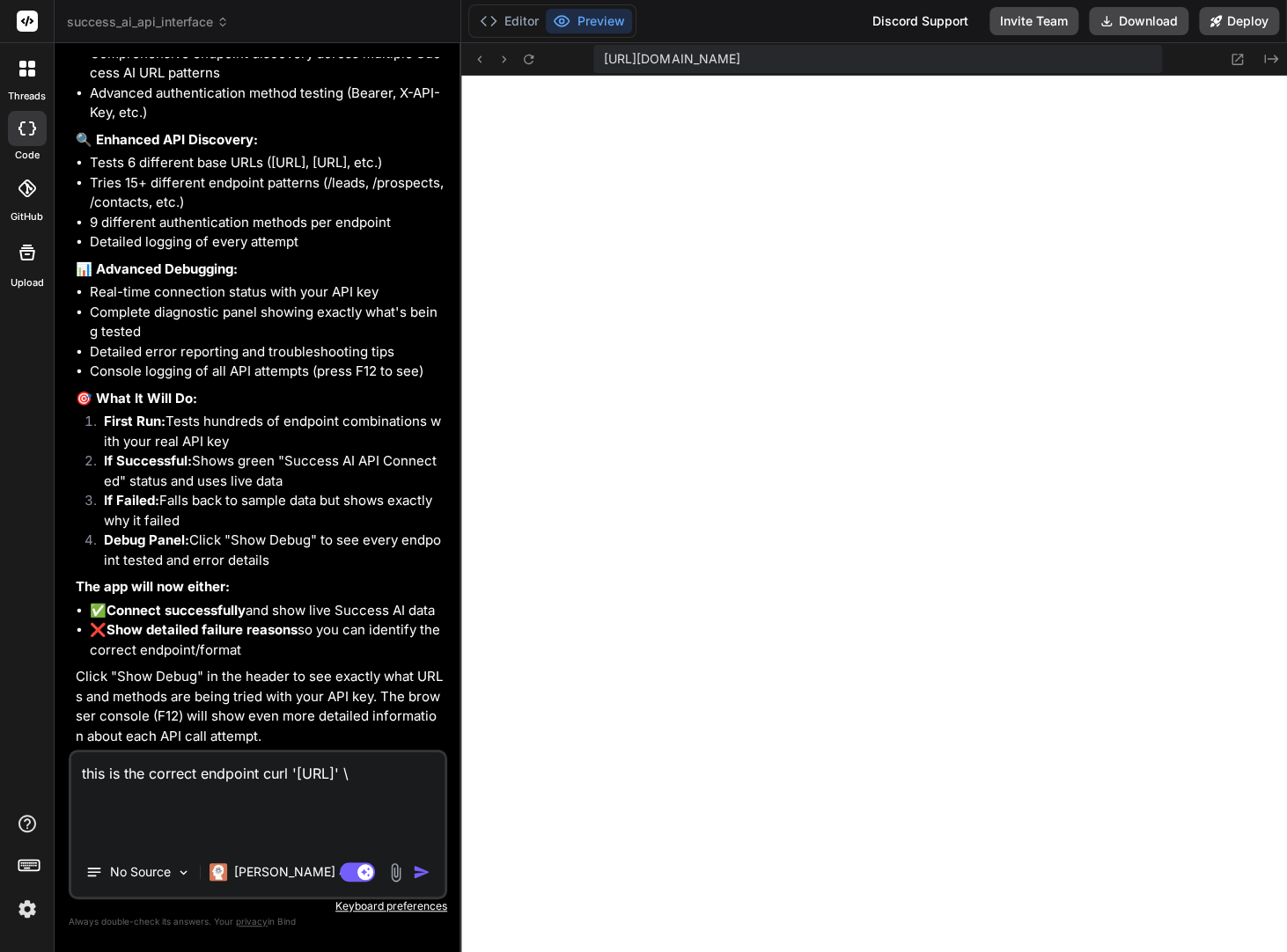
click at [304, 773] on textarea "this is the correct endpoint curl '[URL]' \" at bounding box center [257, 800] width 373 height 95
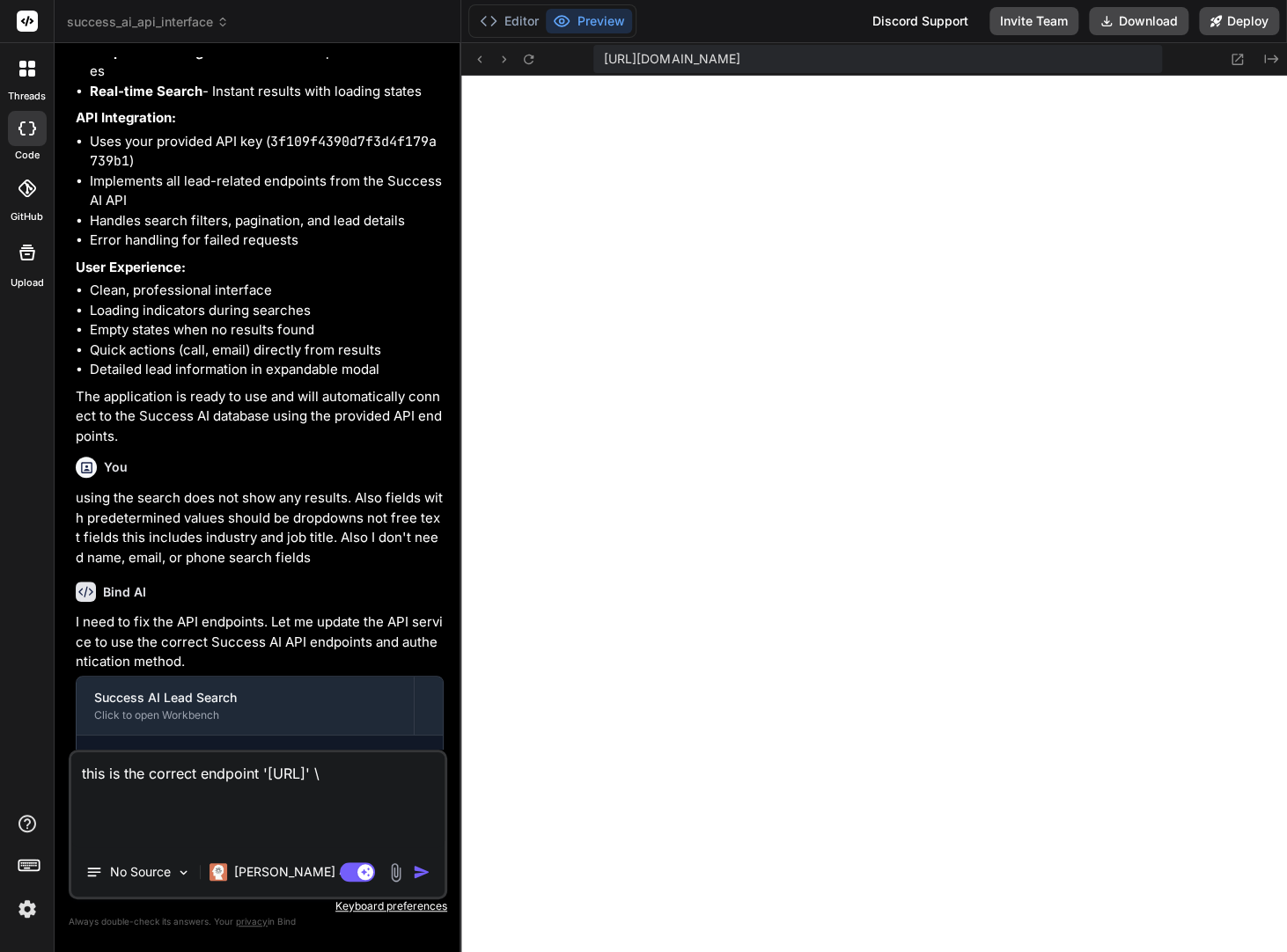
scroll to position [885, 0]
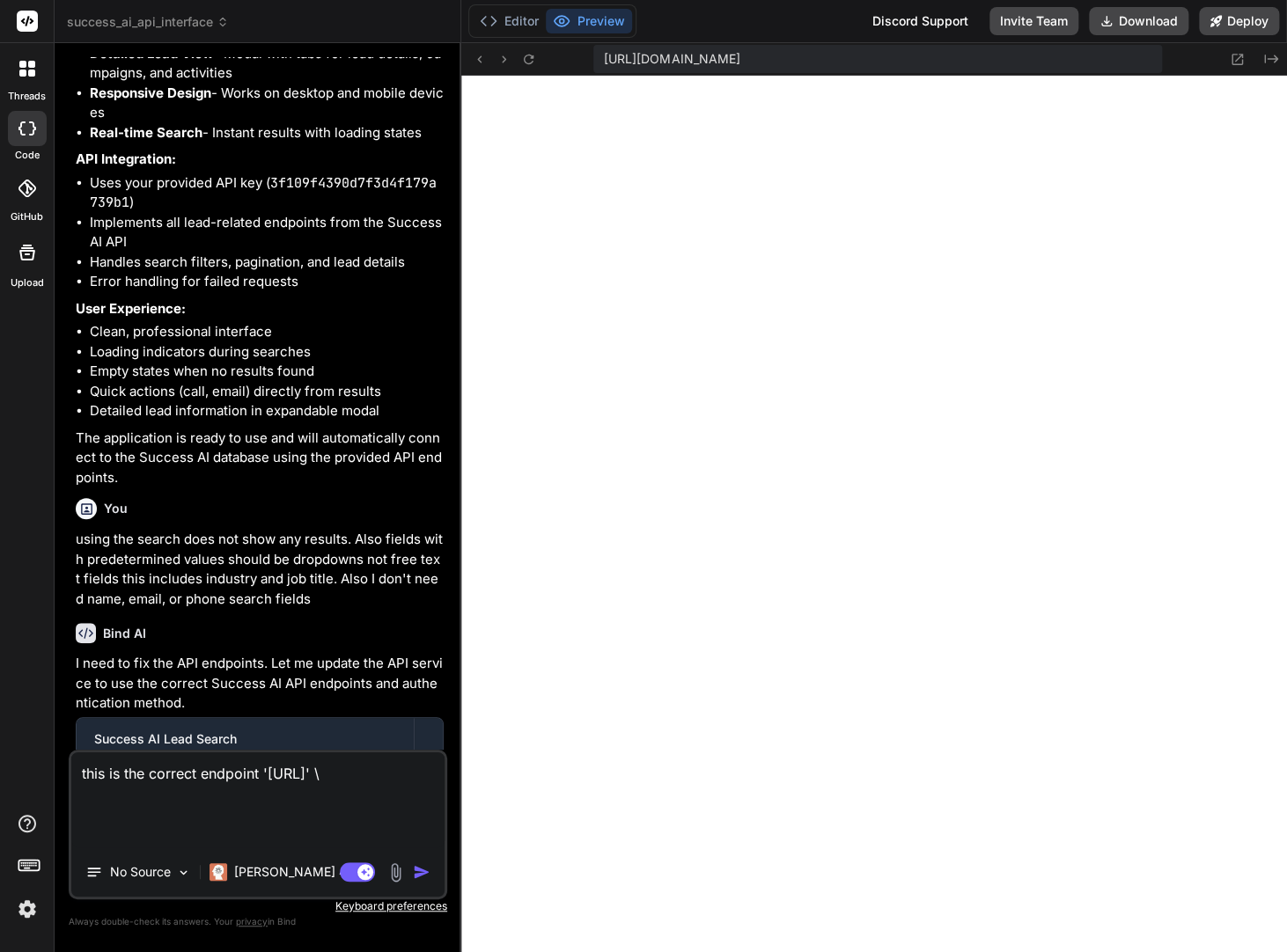
click at [301, 212] on code "3f109f4390d7f3d4f179a739b1" at bounding box center [262, 192] width 347 height 38
click at [303, 212] on code "3f109f4390d7f3d4f179a739b1" at bounding box center [262, 192] width 347 height 38
copy code "3f109f4390d7f3d4f179a739b1"
click at [136, 818] on textarea "this is the correct endpoint '[URL]' \" at bounding box center [257, 800] width 373 height 95
paste textarea "3f109f4390d7f3d4f179a739b1"
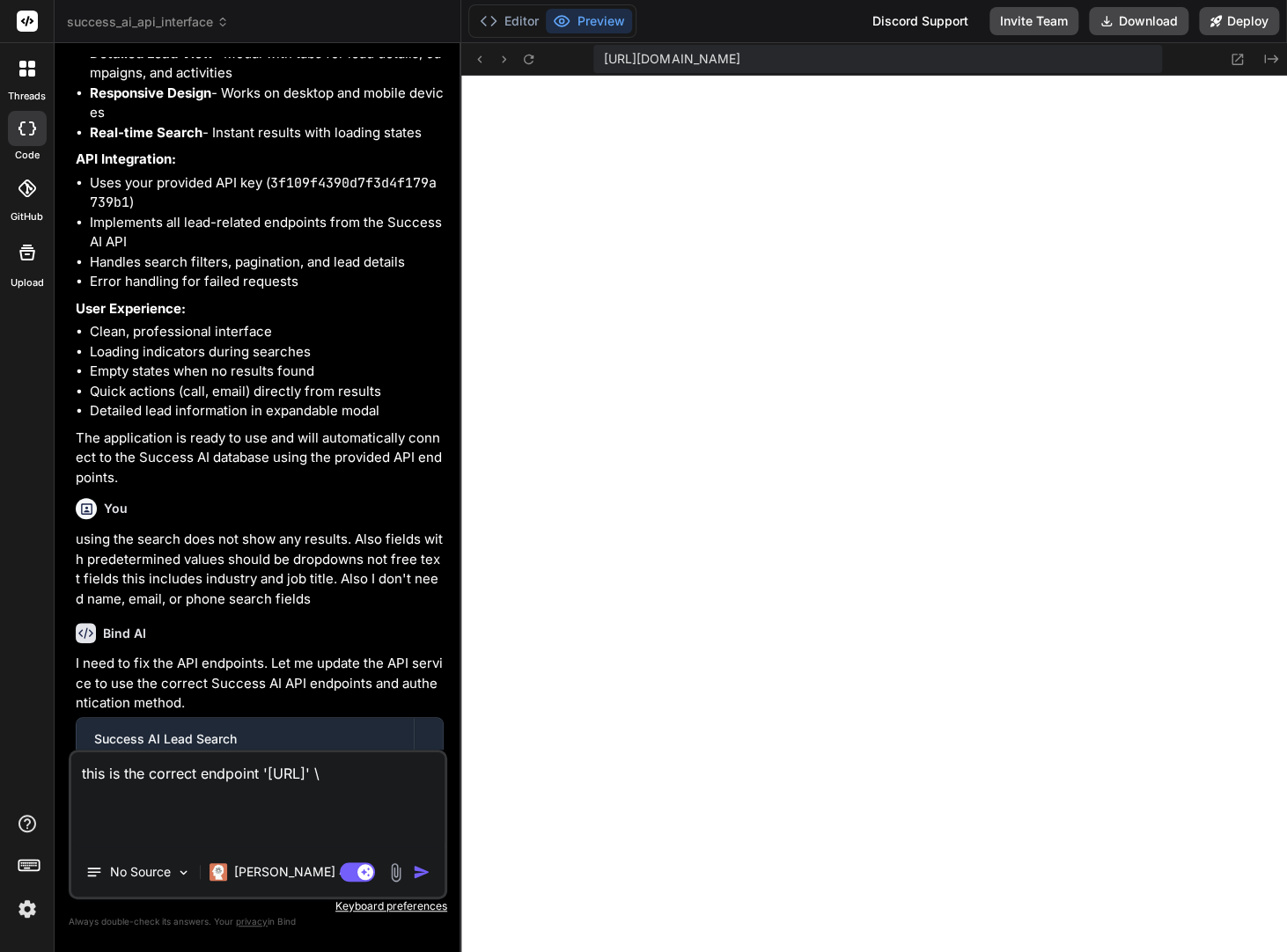
click at [360, 823] on textarea "this is the correct endpoint '[URL]' \" at bounding box center [257, 800] width 373 height 95
click at [84, 796] on textarea "this is the correct endpoint '[URL]" at bounding box center [257, 800] width 373 height 95
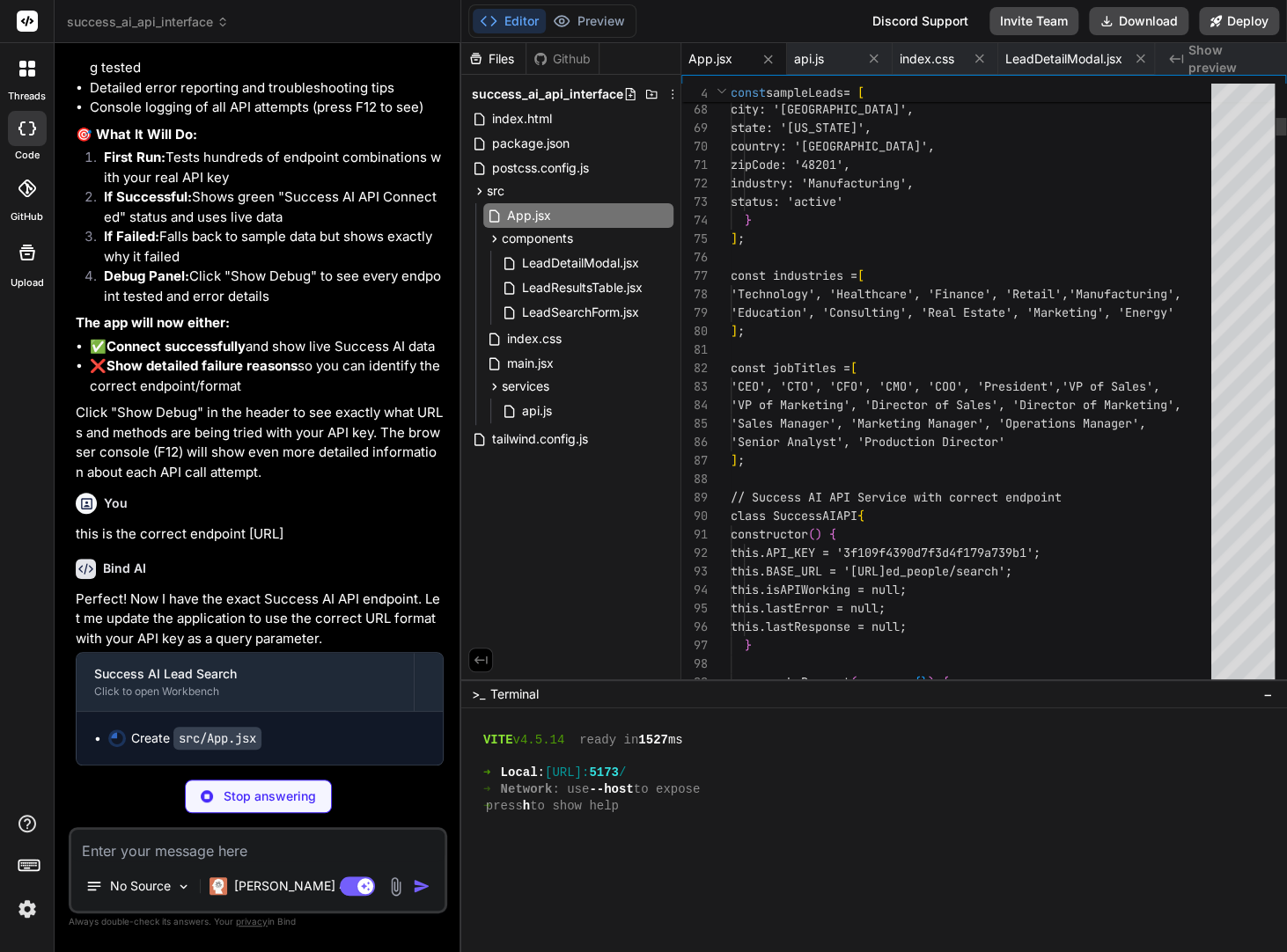
scroll to position [1484, 0]
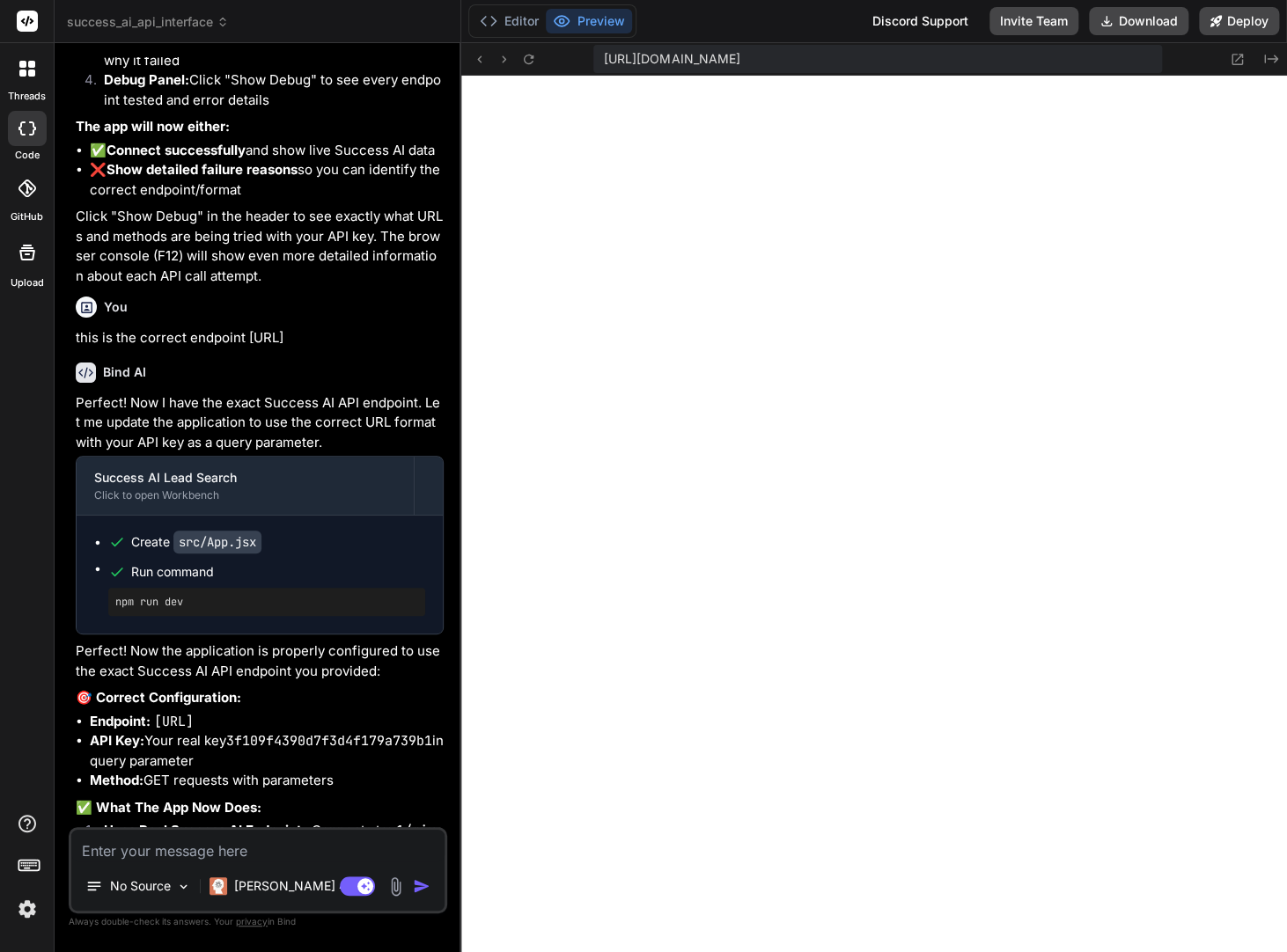
click at [210, 856] on textarea at bounding box center [257, 845] width 373 height 32
click at [196, 847] on textarea at bounding box center [257, 845] width 373 height 32
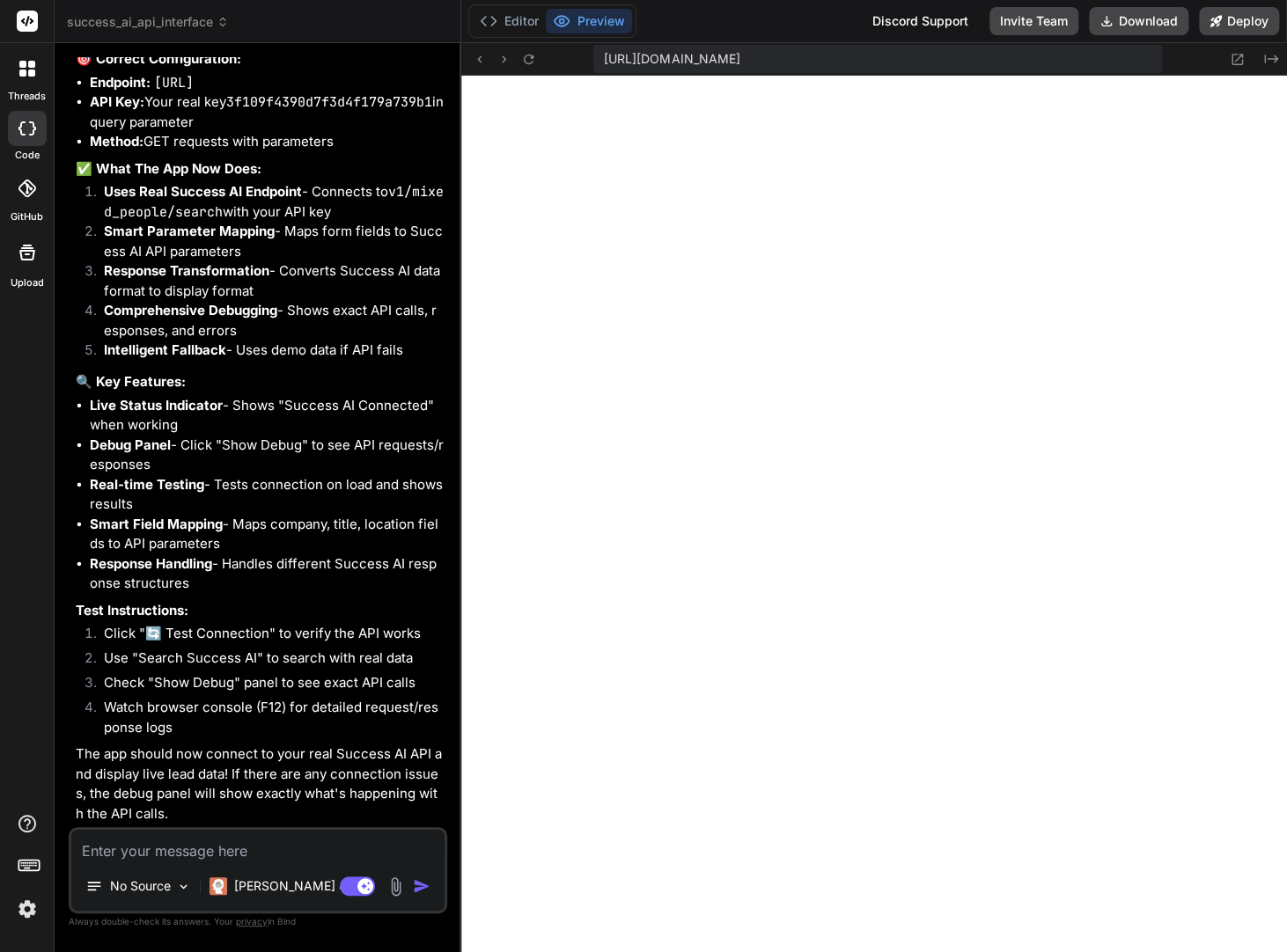
click at [143, 846] on textarea at bounding box center [257, 845] width 373 height 32
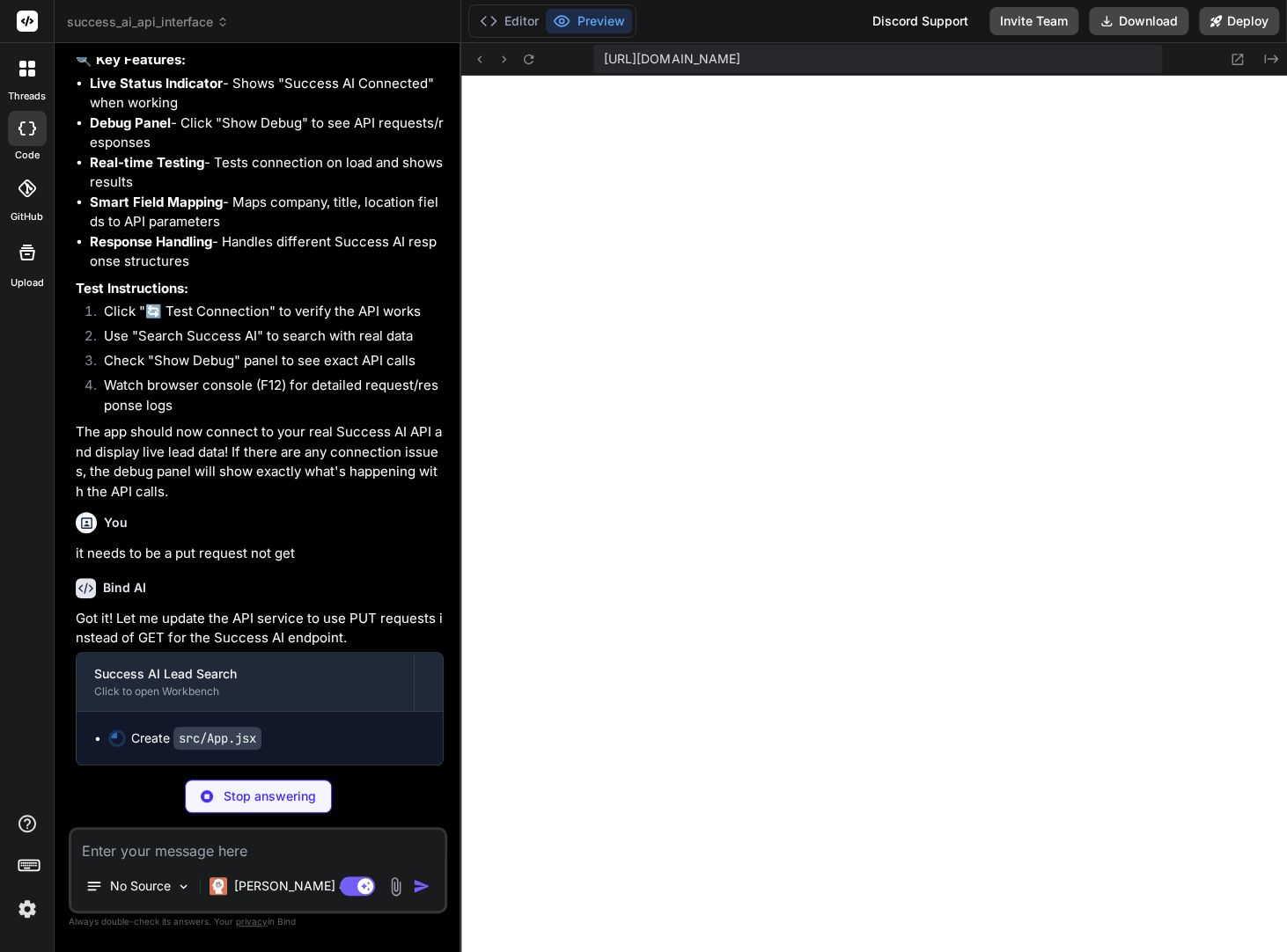
scroll to position [10781, 0]
click at [142, 847] on textarea at bounding box center [257, 845] width 373 height 32
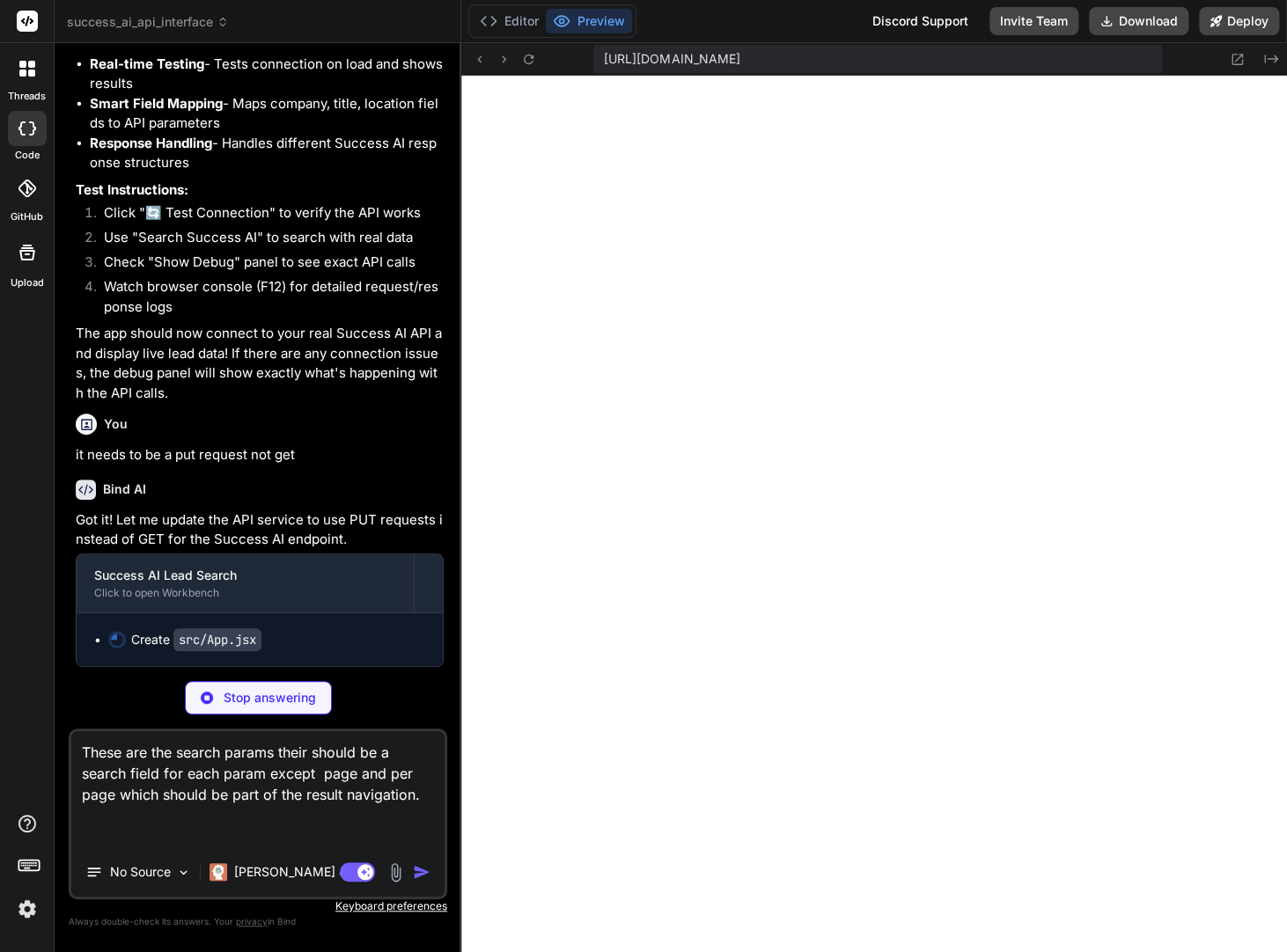
paste textarea ""searchParams": { "name": "", "locations": [], "excludeLocations": [], "cities"…"
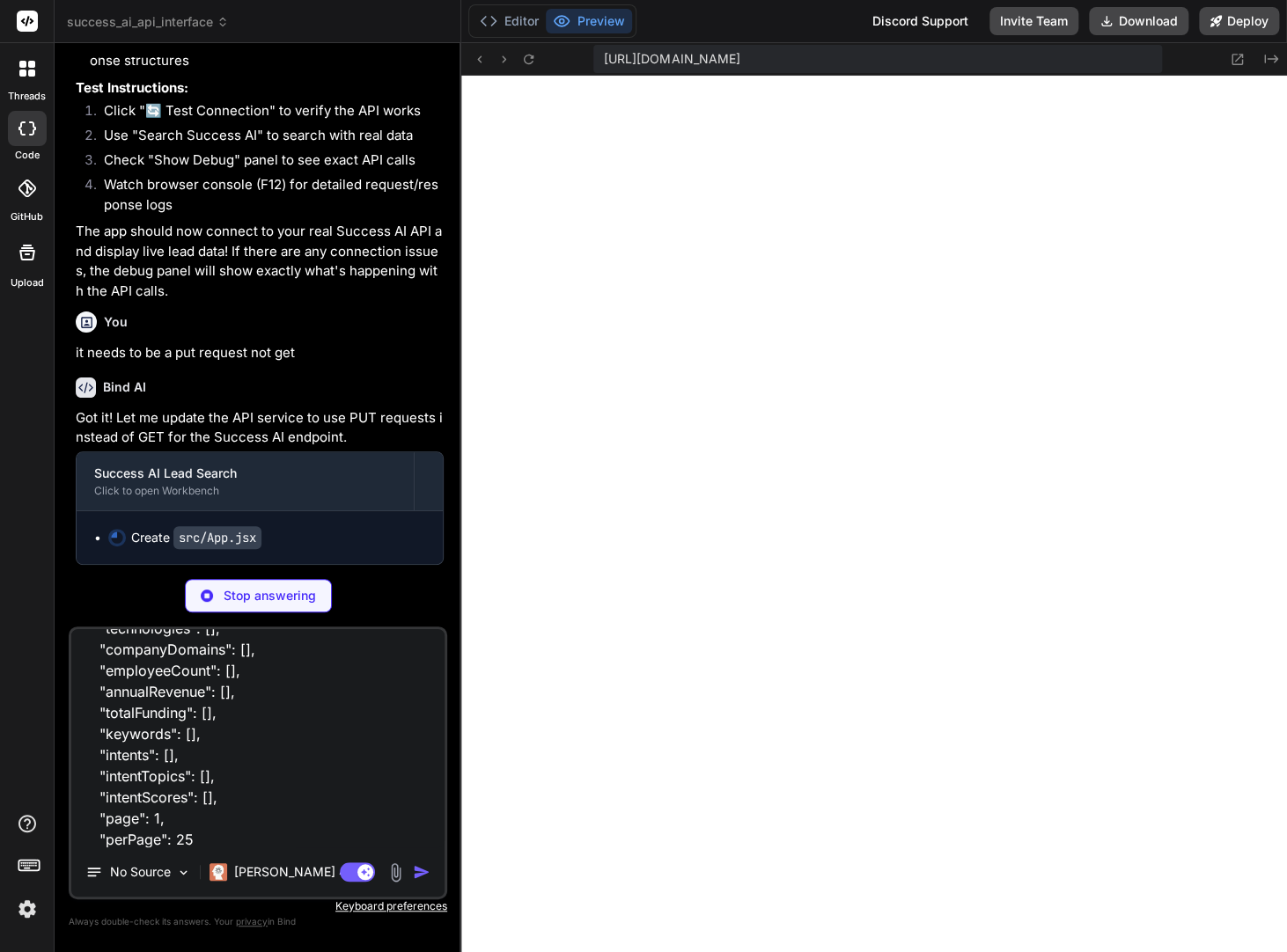
scroll to position [10983, 0]
click at [520, 23] on button "Editor" at bounding box center [509, 20] width 73 height 24
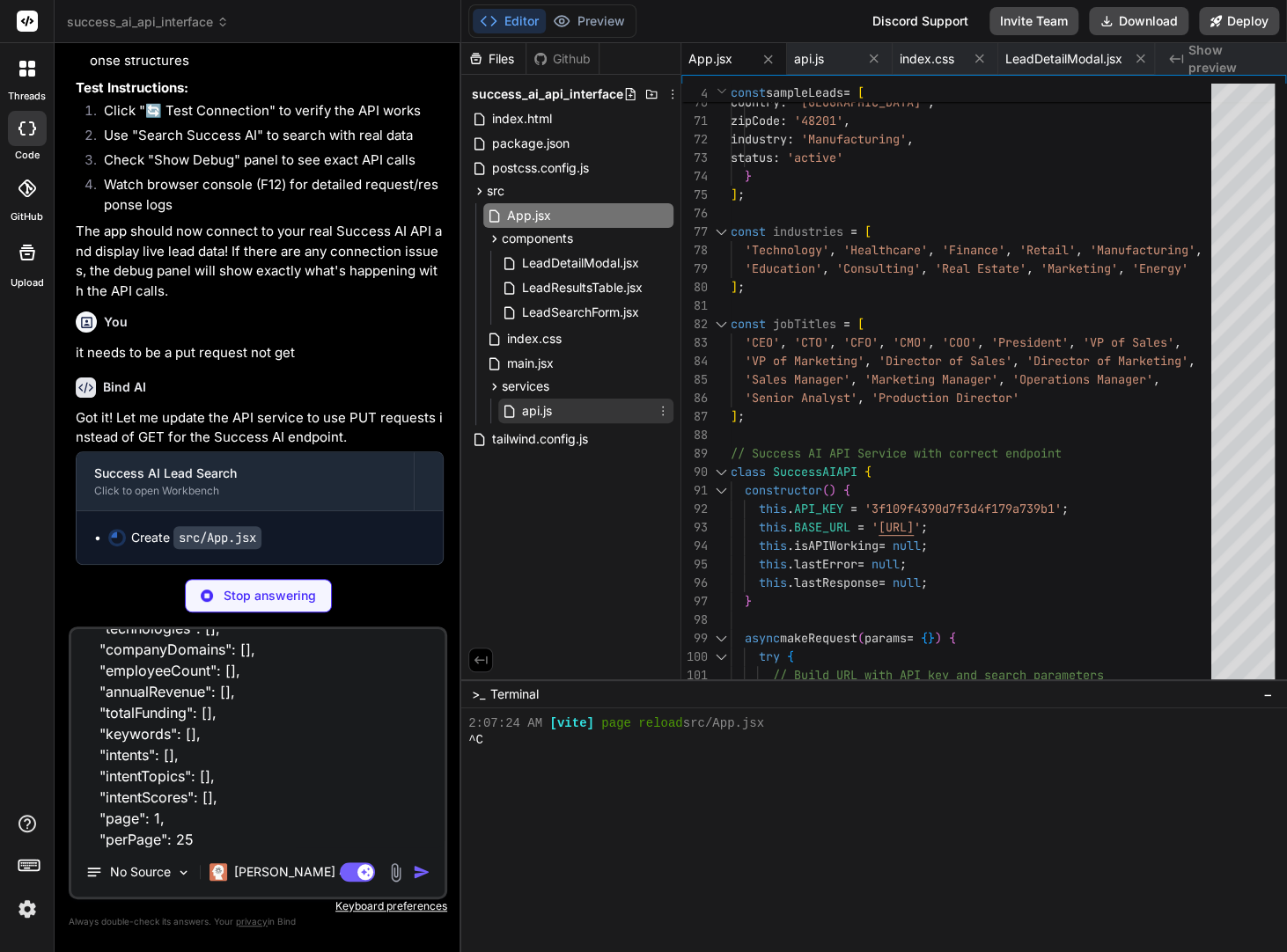
click at [529, 403] on span "api.js" at bounding box center [536, 411] width 33 height 21
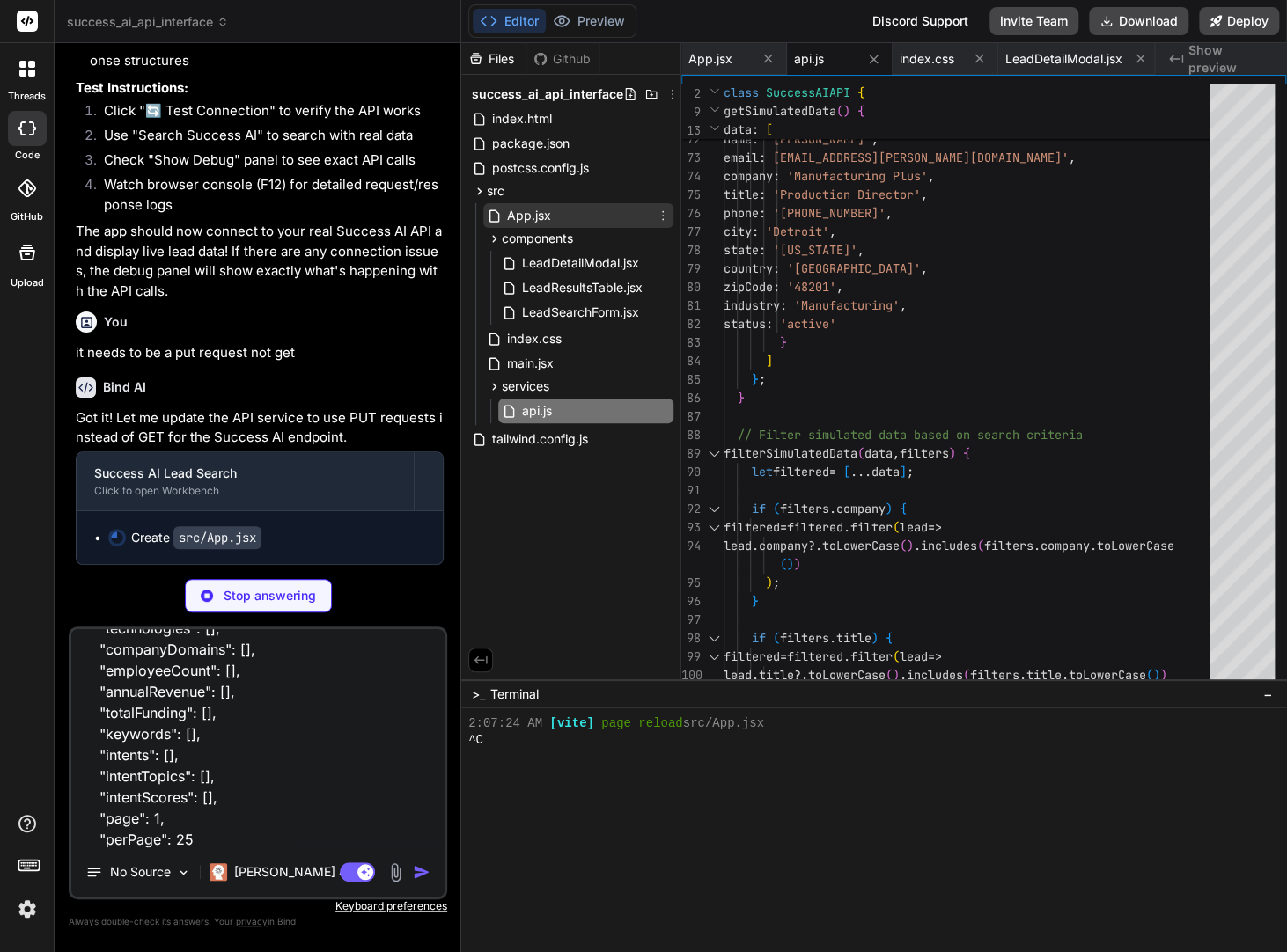
click at [552, 209] on div "App.jsx" at bounding box center [578, 215] width 190 height 24
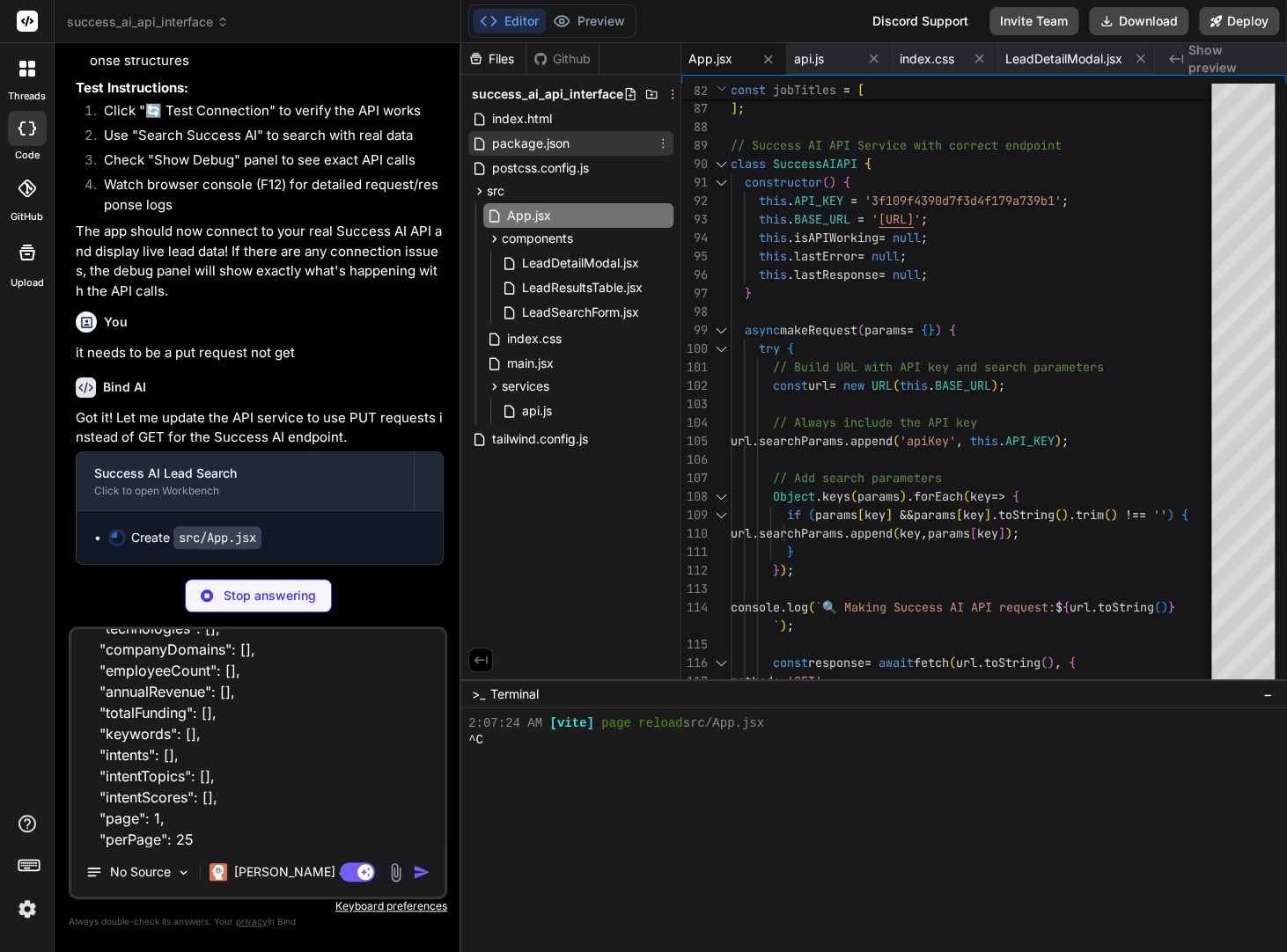
click at [550, 141] on span "package.json" at bounding box center [530, 144] width 81 height 21
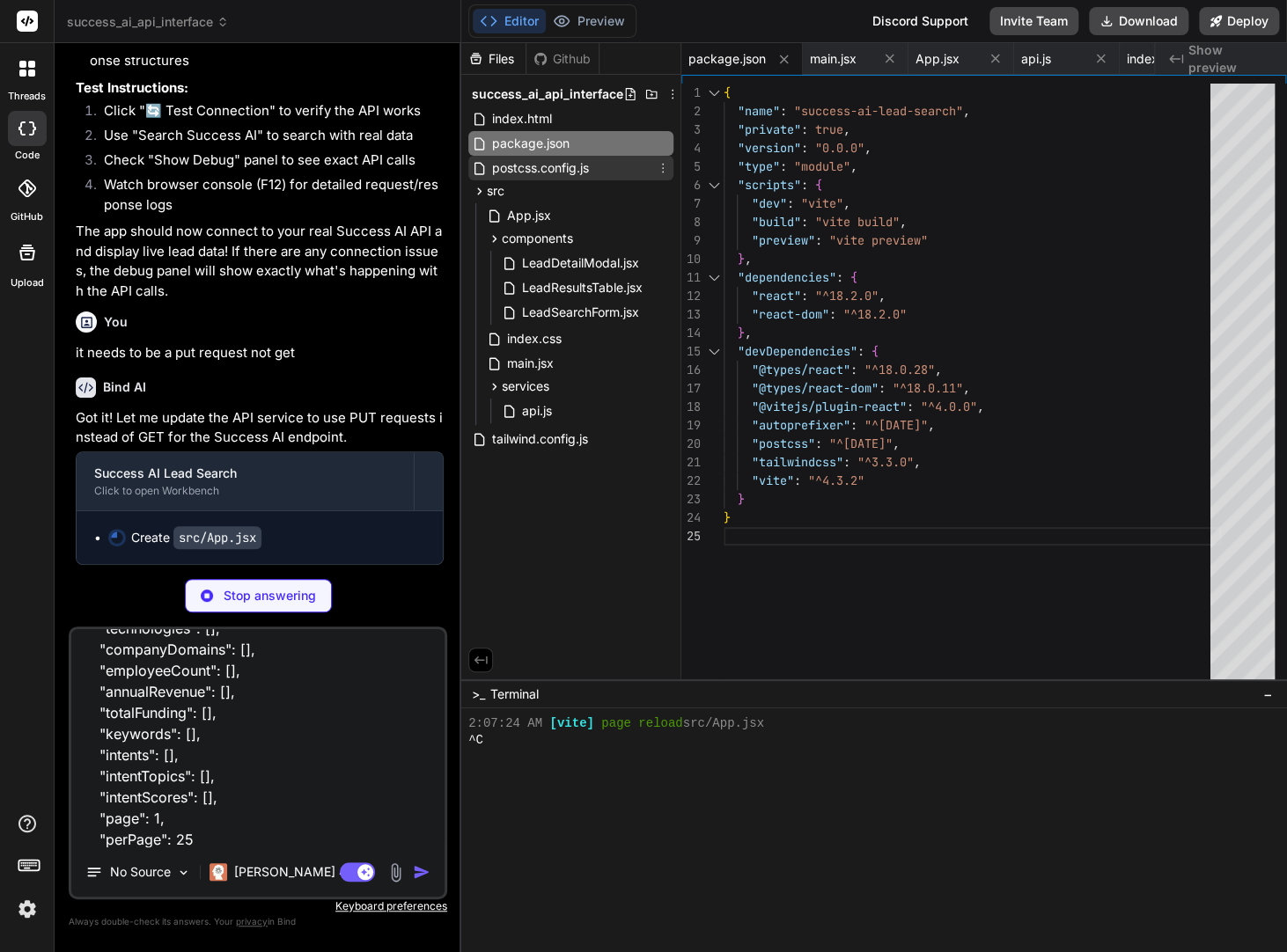
click at [545, 159] on span "postcss.config.js" at bounding box center [540, 168] width 100 height 21
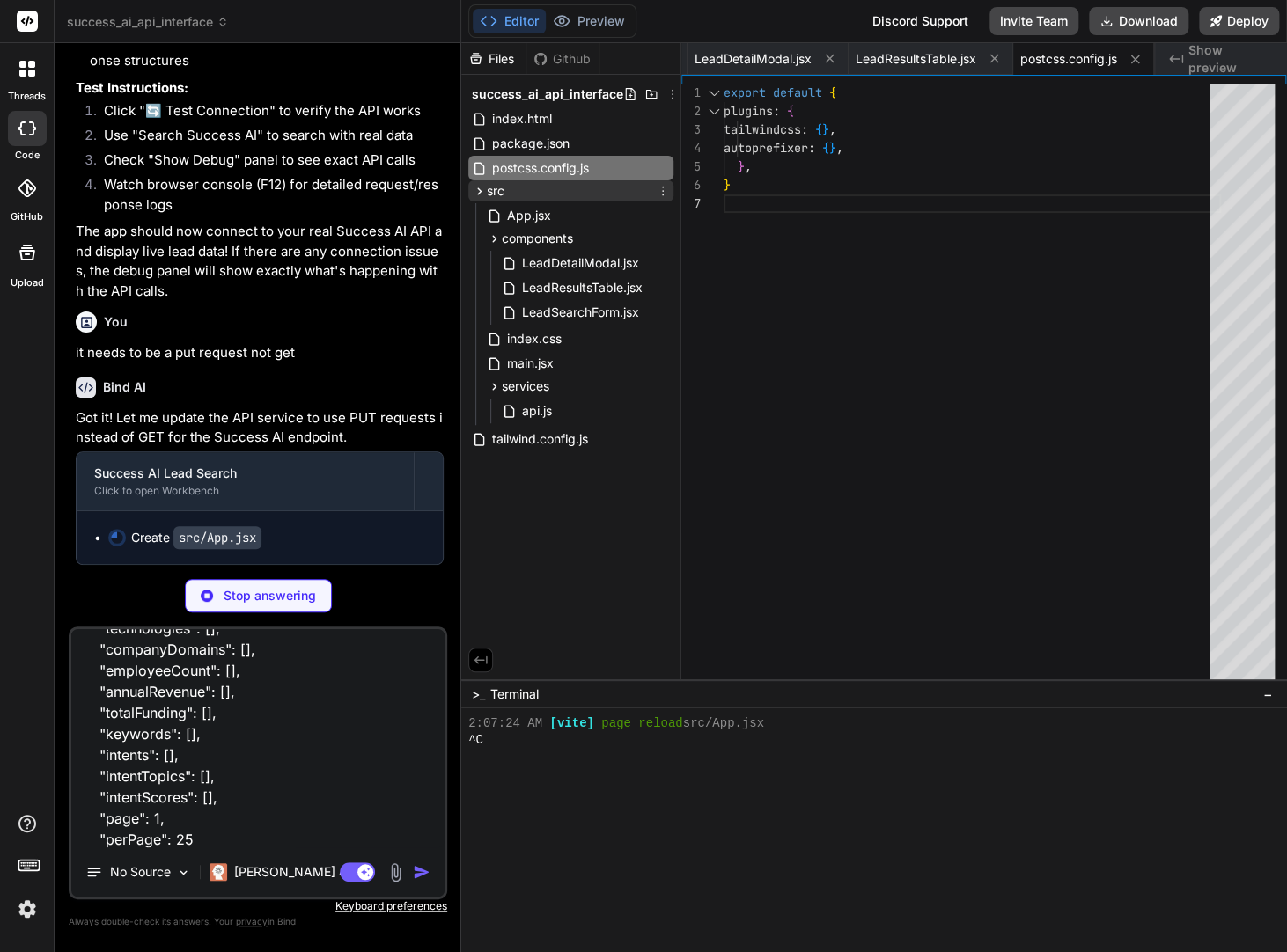
click at [503, 190] on div "src" at bounding box center [570, 191] width 205 height 21
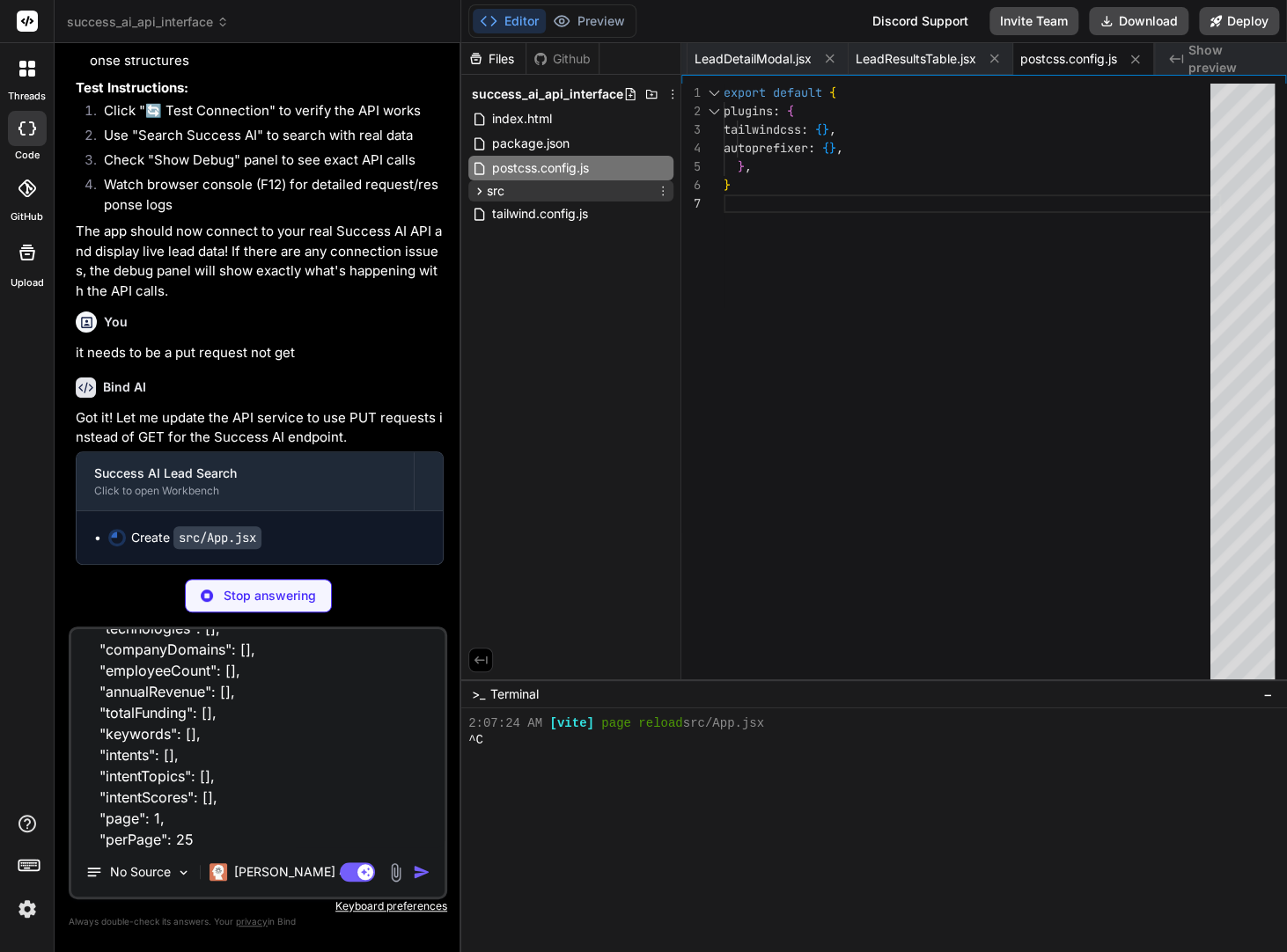
click at [503, 195] on span "src" at bounding box center [495, 191] width 17 height 17
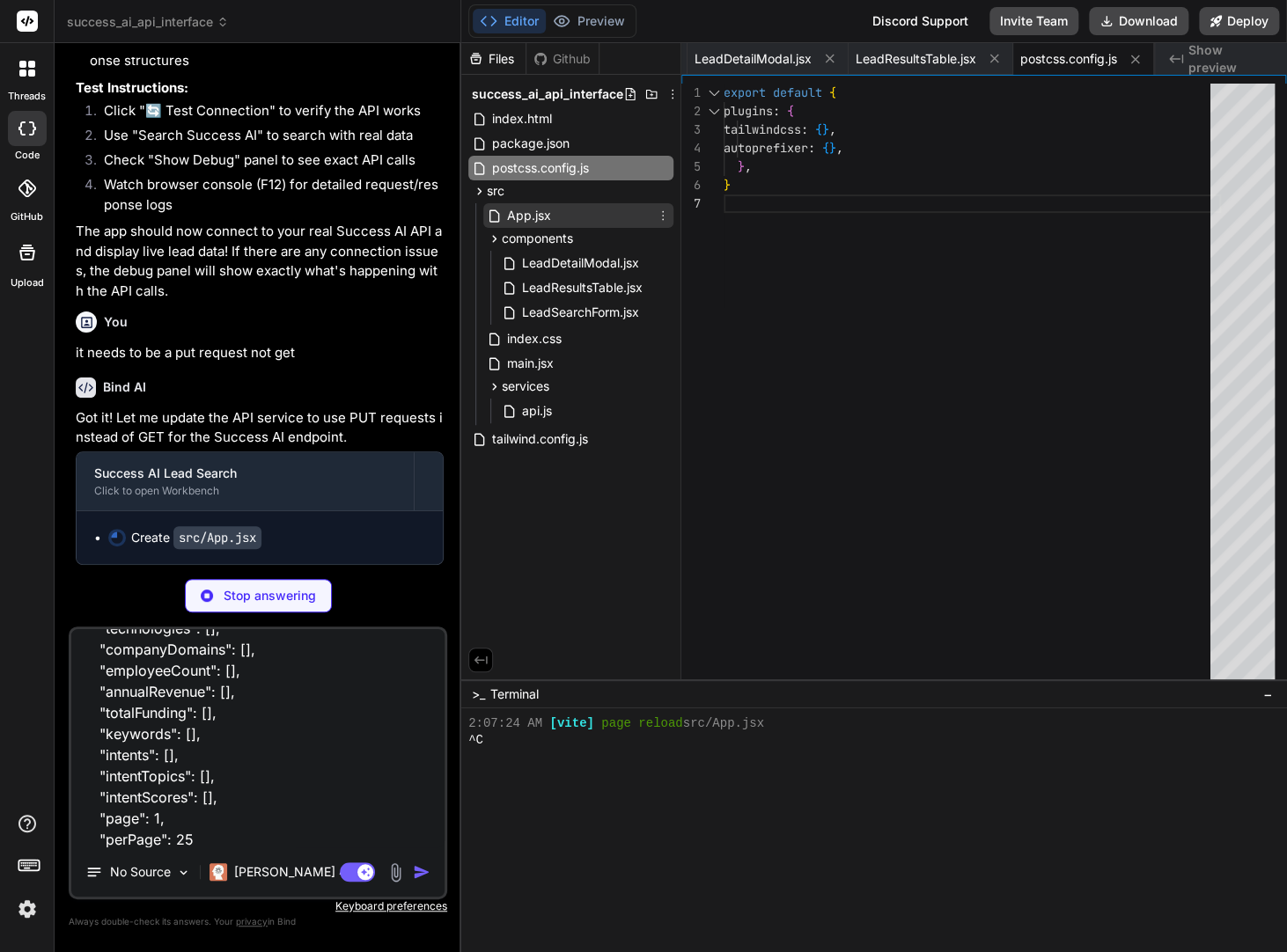
click at [509, 218] on span "App.jsx" at bounding box center [528, 216] width 48 height 21
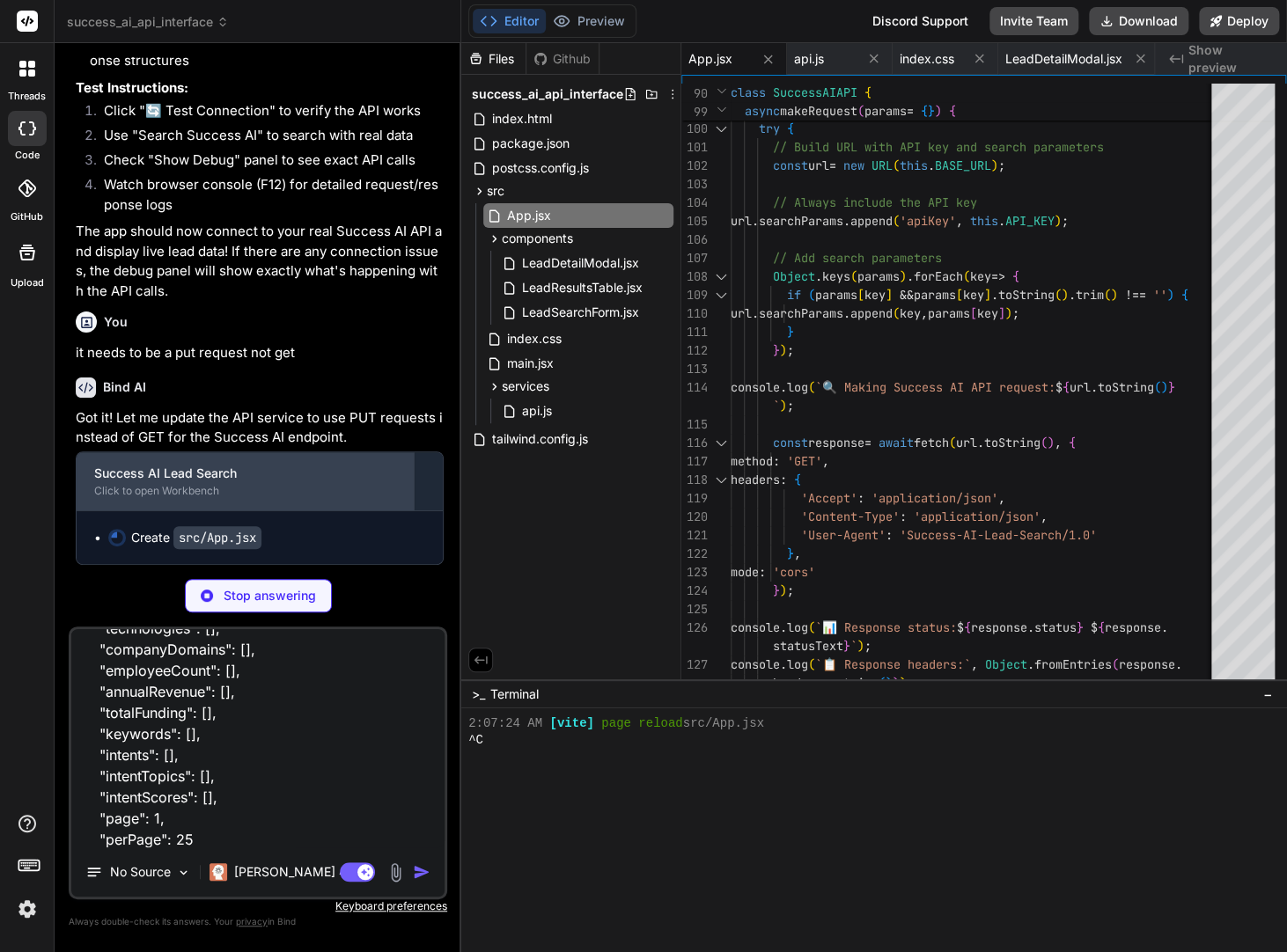
click at [162, 494] on div "Click to open Workbench" at bounding box center [245, 491] width 302 height 14
click at [203, 468] on div "Success AI Lead Search" at bounding box center [245, 473] width 302 height 17
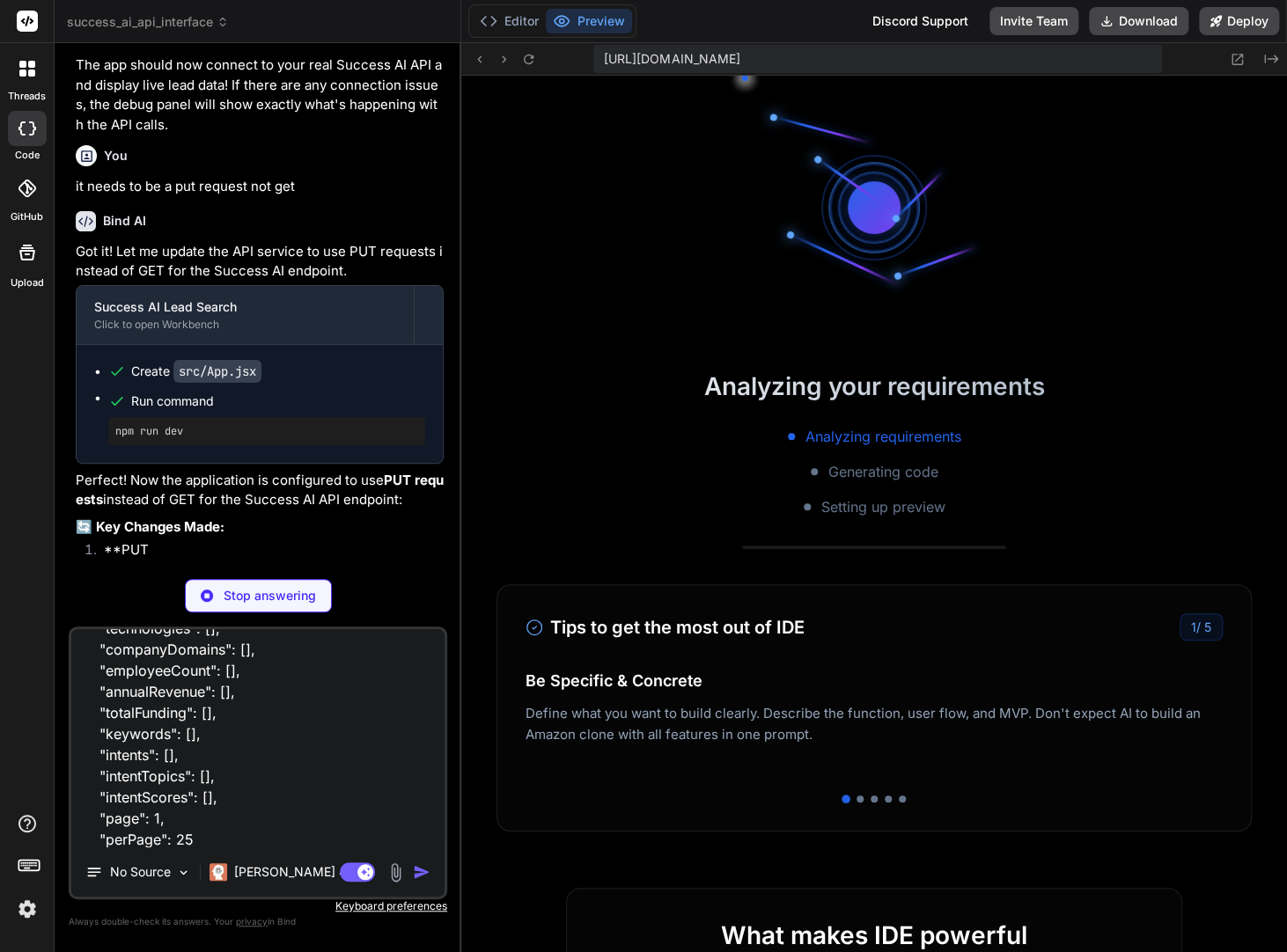
scroll to position [1665, 0]
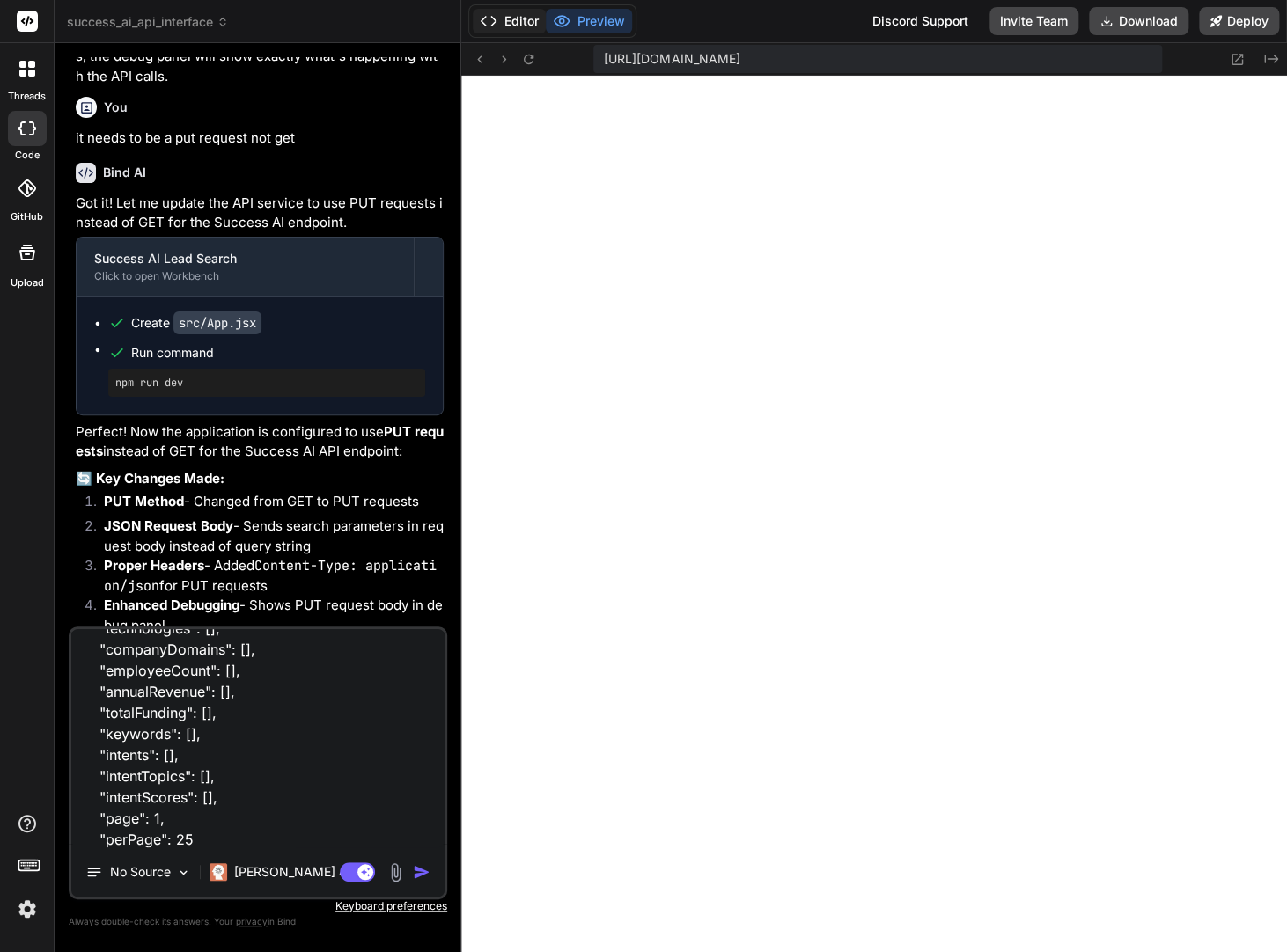
click at [515, 24] on button "Editor" at bounding box center [509, 20] width 73 height 24
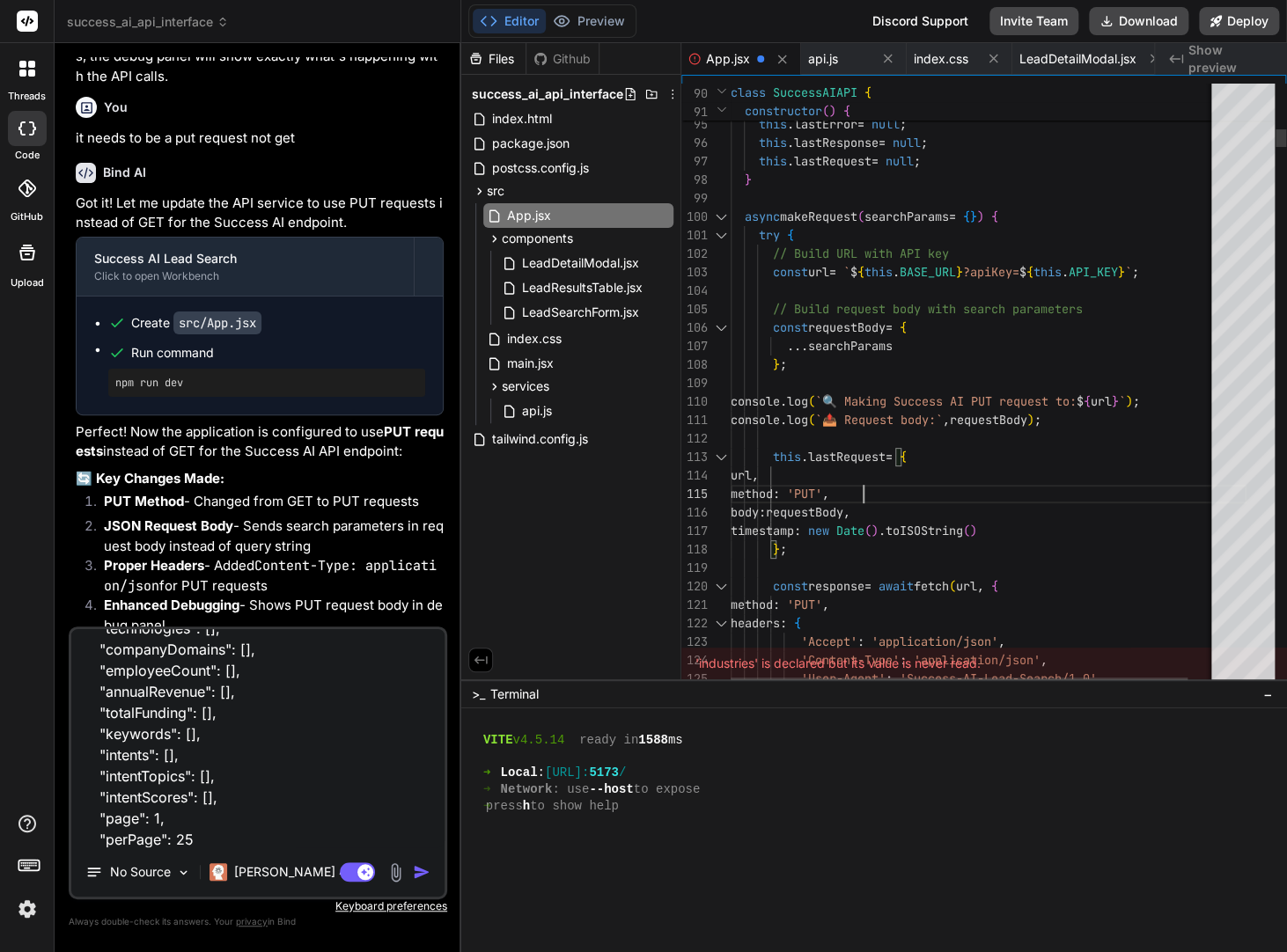
scroll to position [0, 0]
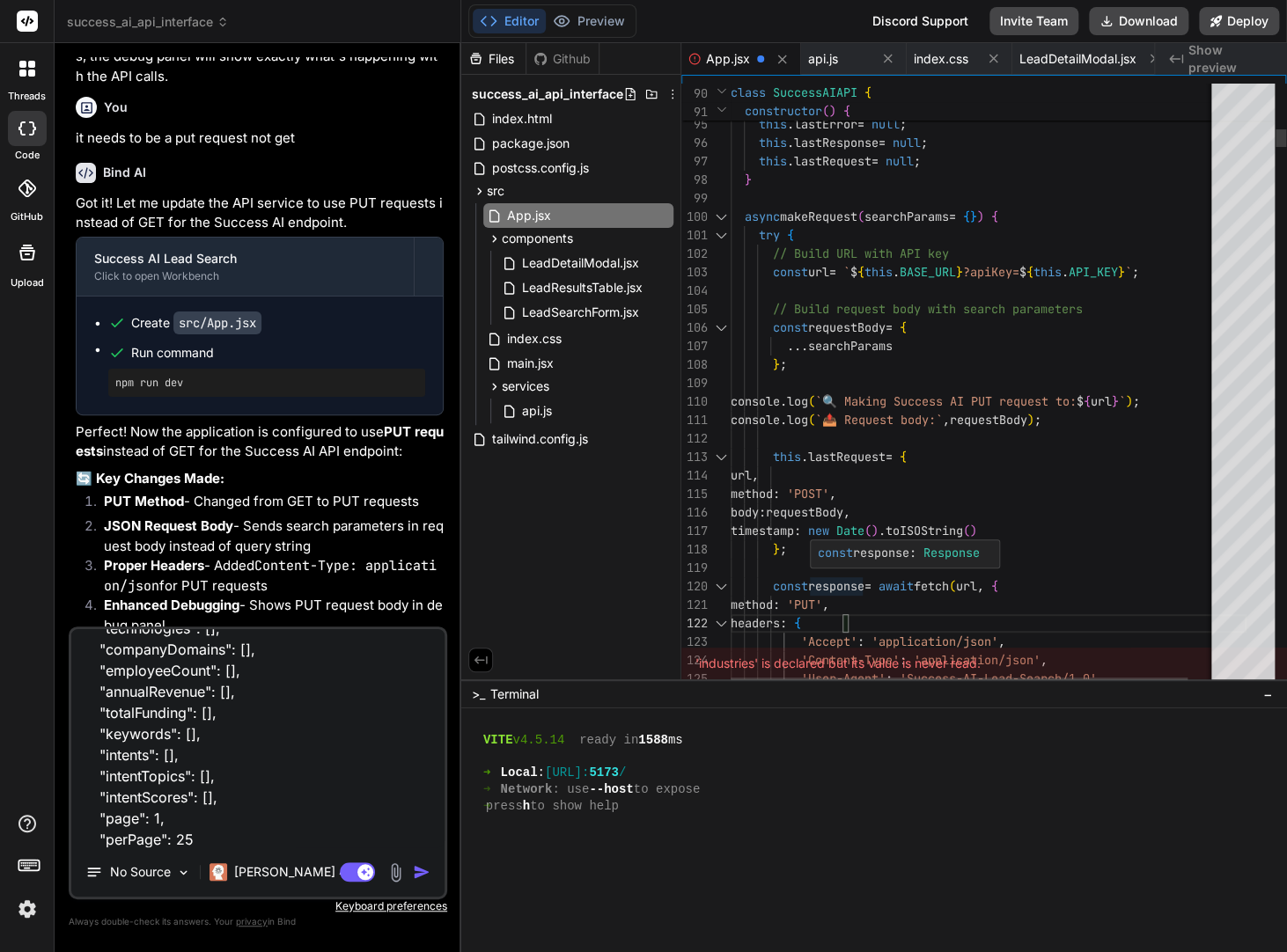
click at [1266, 691] on span "−" at bounding box center [1268, 695] width 10 height 17
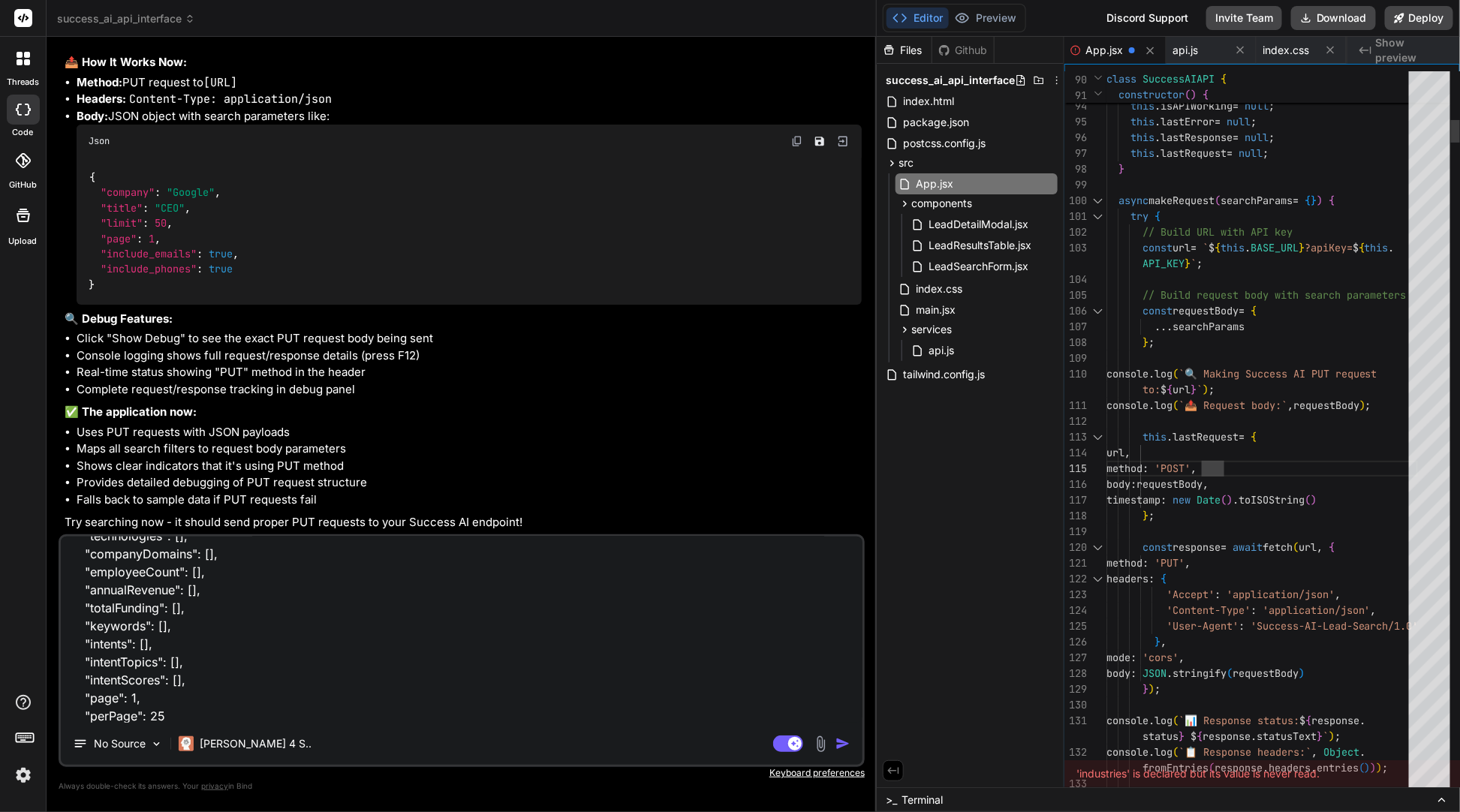
scroll to position [7160, 0]
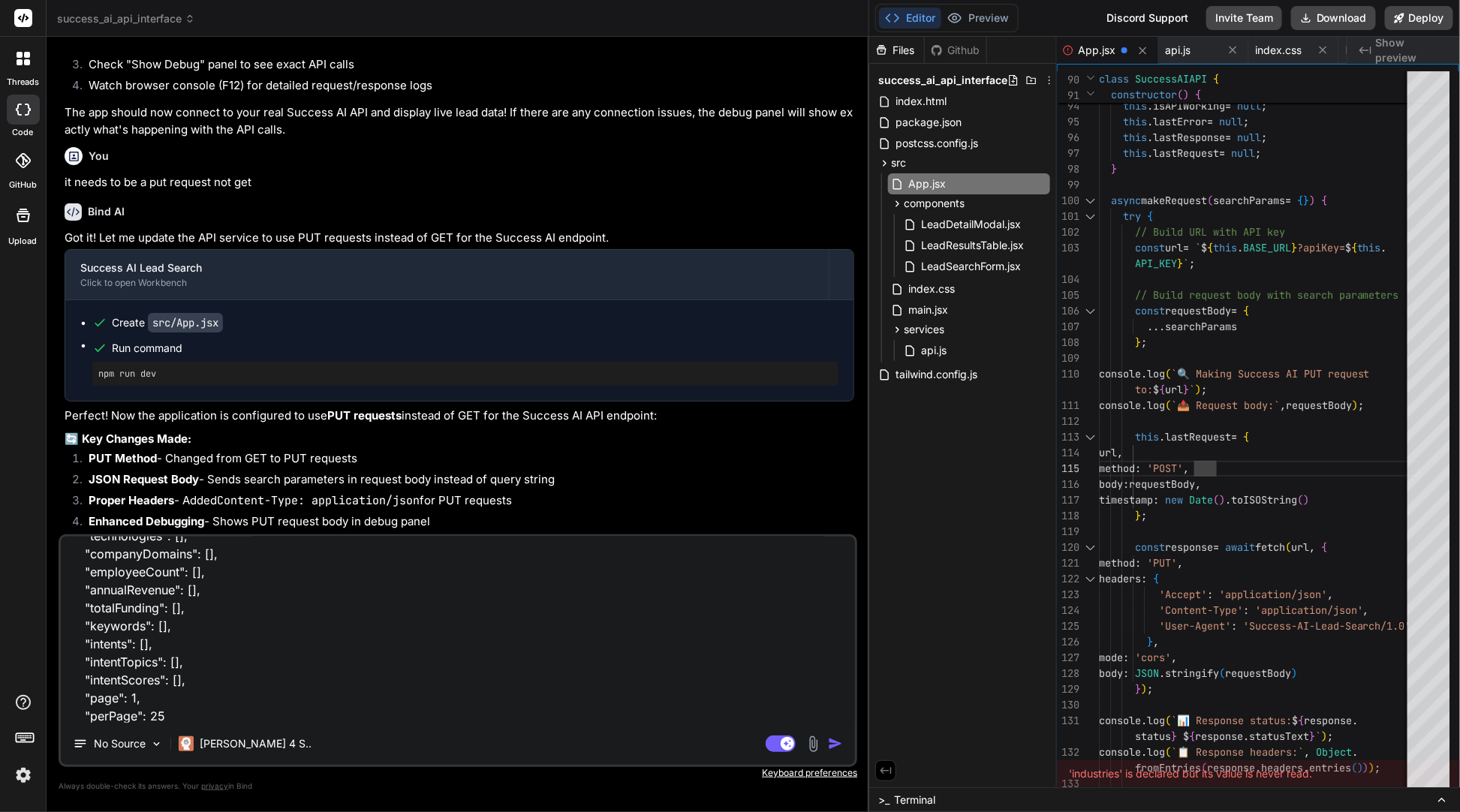
drag, startPoint x: 511, startPoint y: 213, endPoint x: 850, endPoint y: 228, distance: 339.3
click at [850, 228] on div "Bind AI Web Search Created with Pixso. Code Generator You yes and please make s…" at bounding box center [457, 424] width 823 height 776
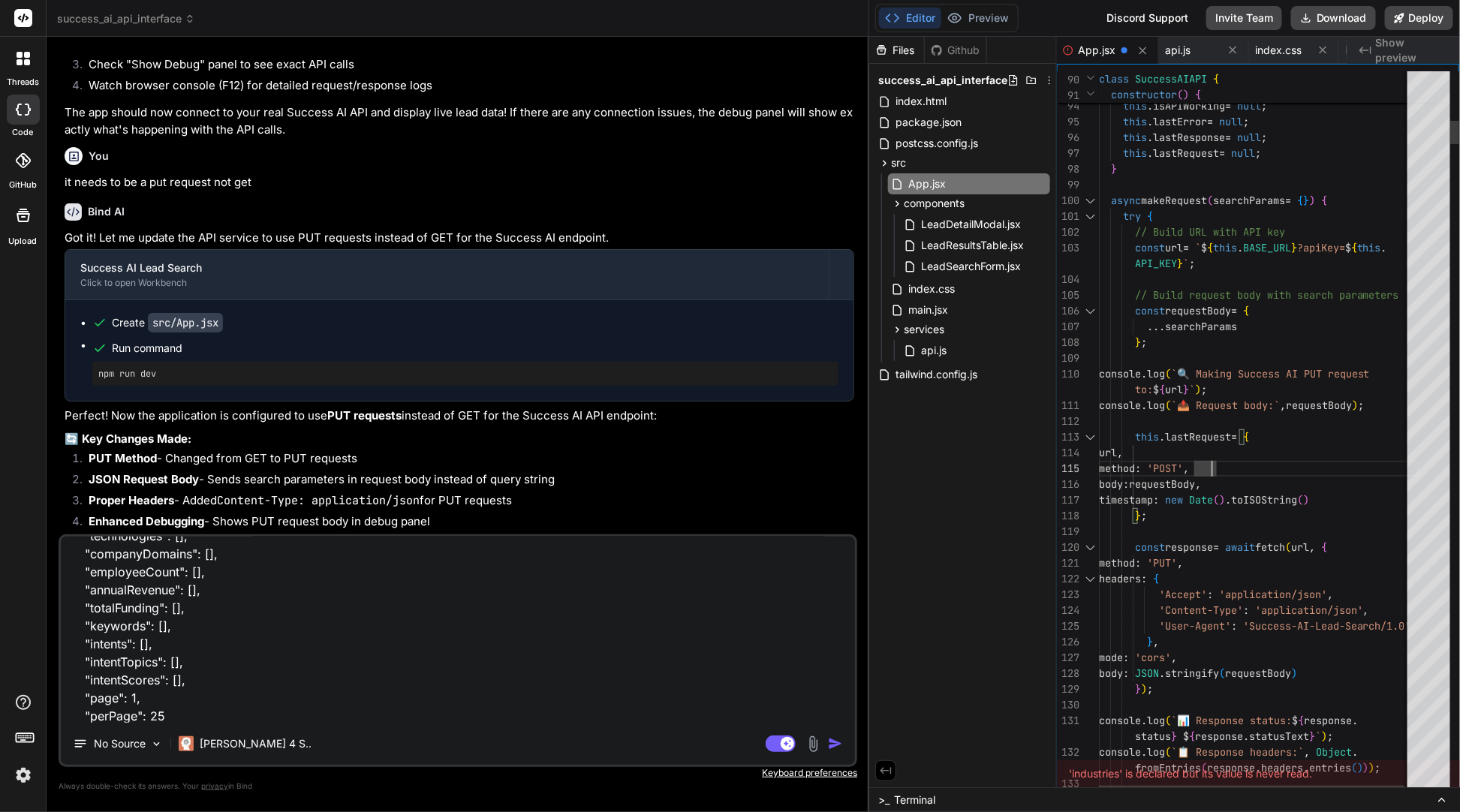
click at [1097, 52] on span "api.js" at bounding box center [1177, 51] width 26 height 15
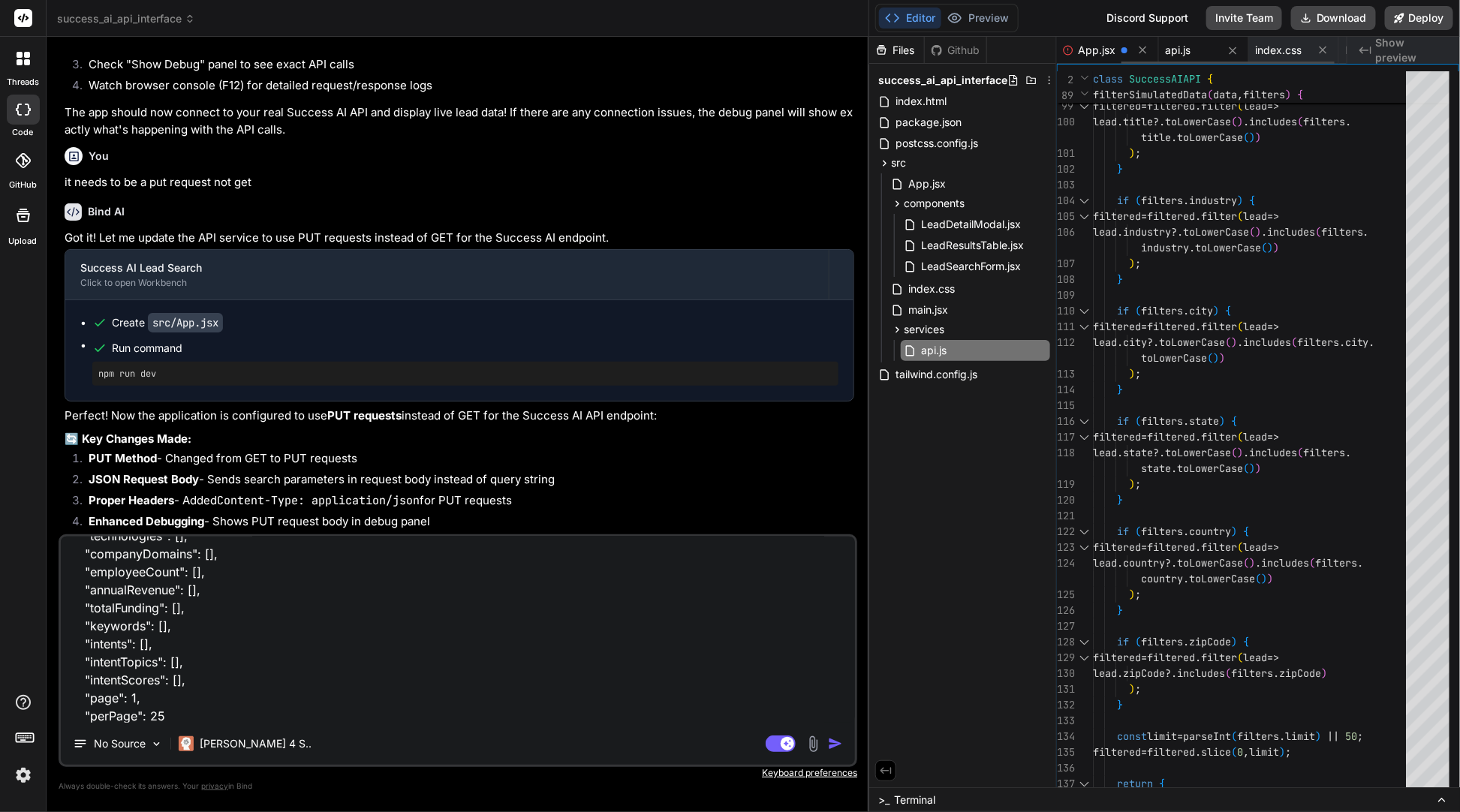
click at [1087, 47] on span "App.jsx" at bounding box center [1096, 51] width 37 height 15
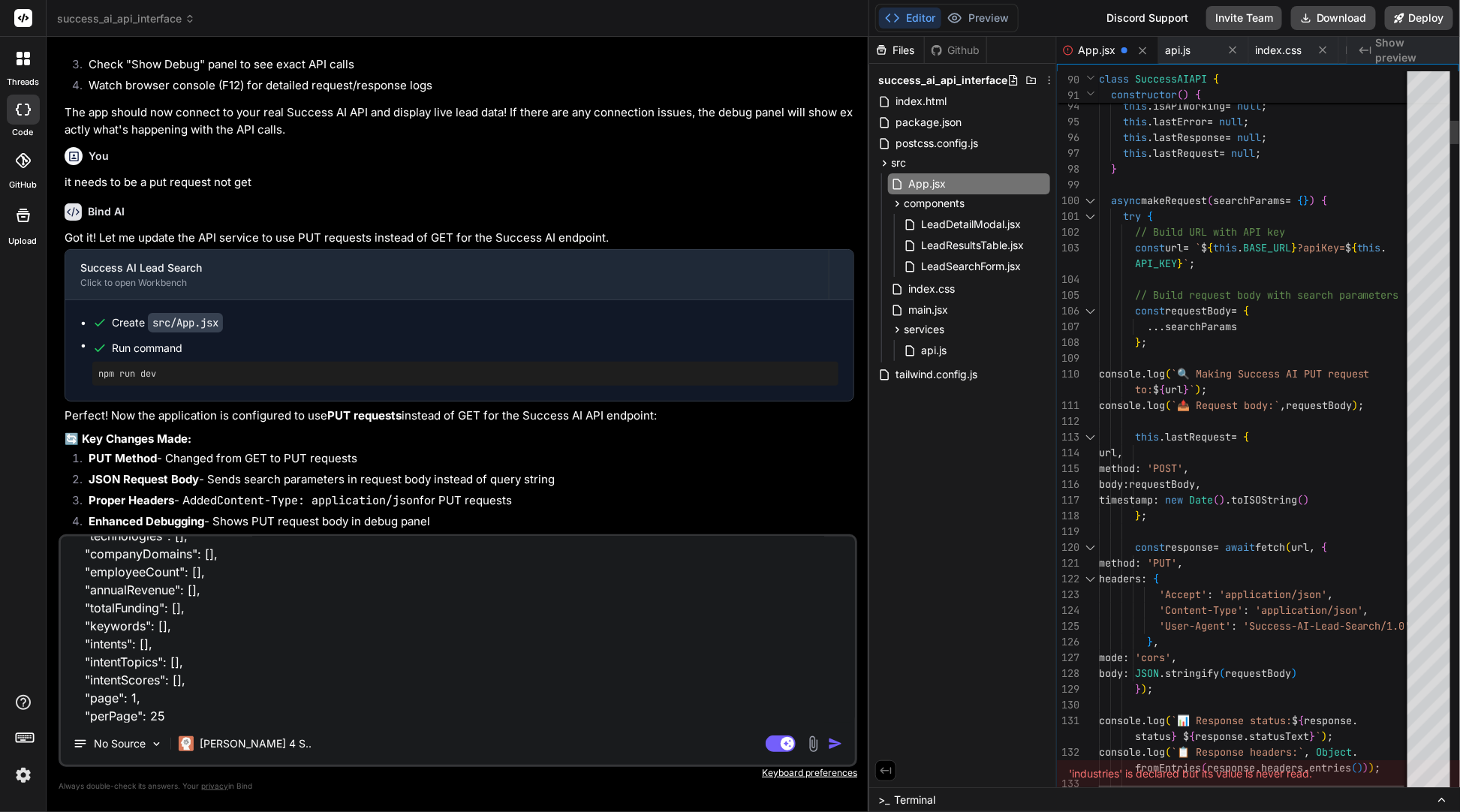
scroll to position [62, 0]
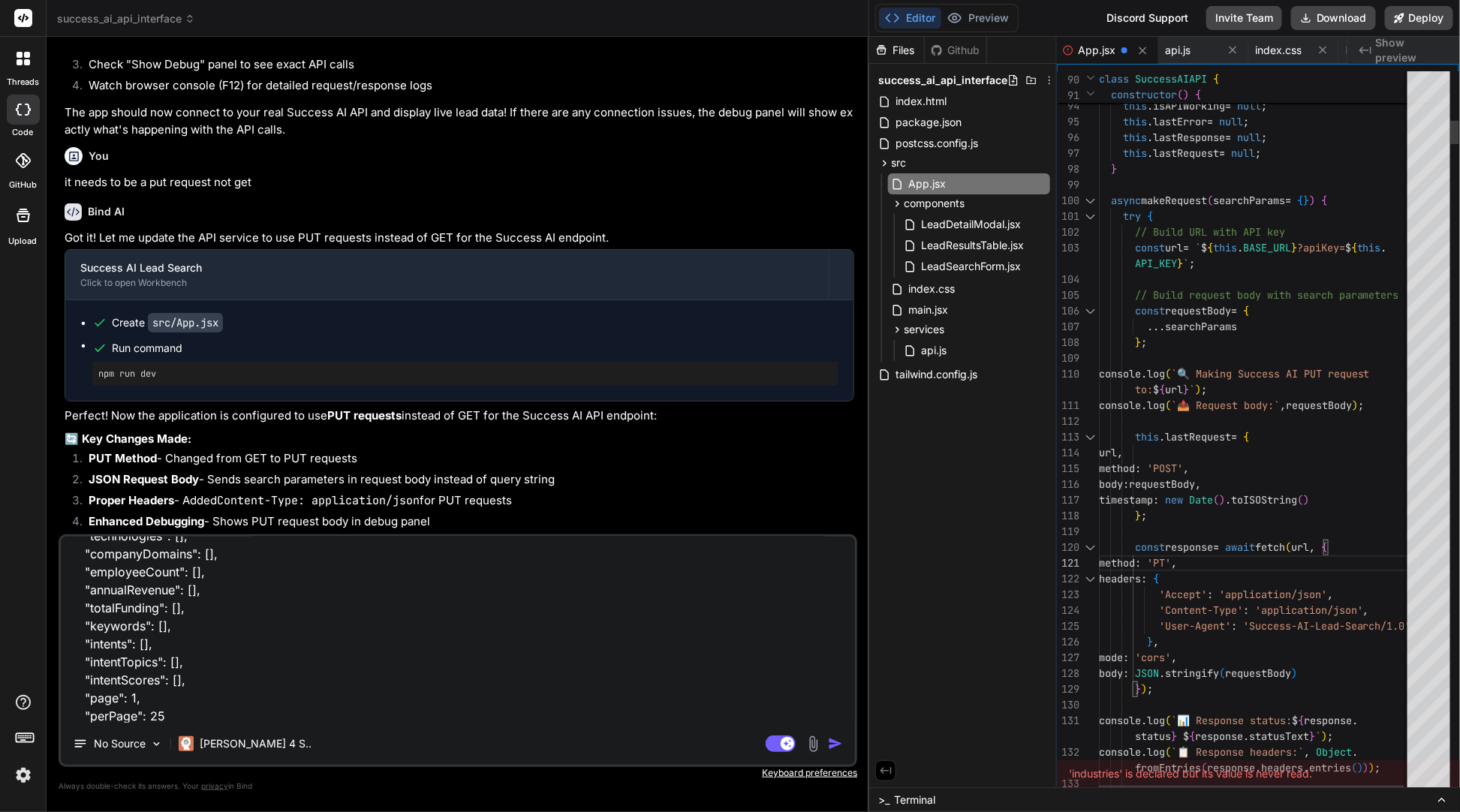
scroll to position [125, 0]
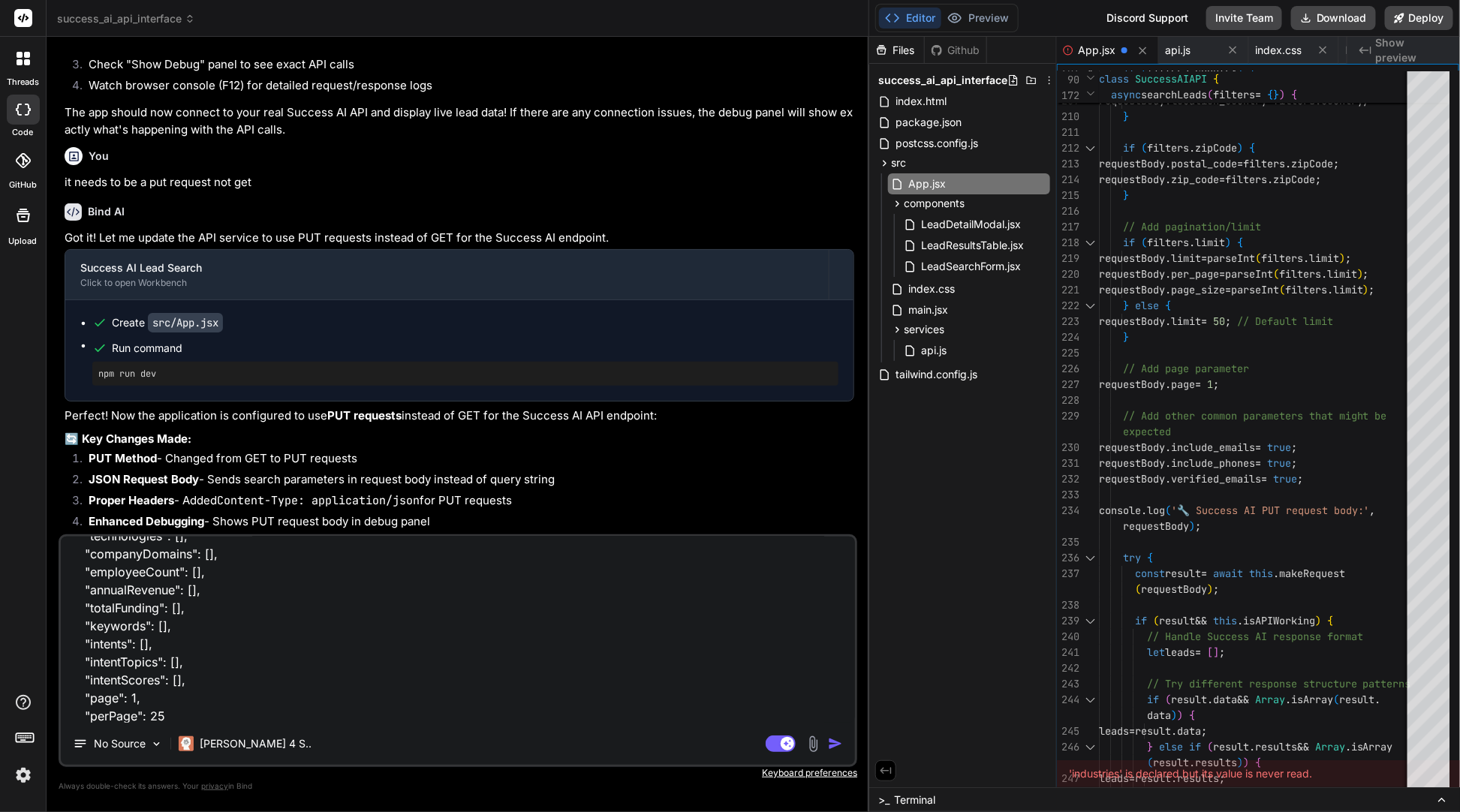
click at [1097, 777] on div "'industries' is declared but its value is never read." at bounding box center [1259, 774] width 404 height 27
click at [979, 23] on button "Preview" at bounding box center [978, 17] width 74 height 21
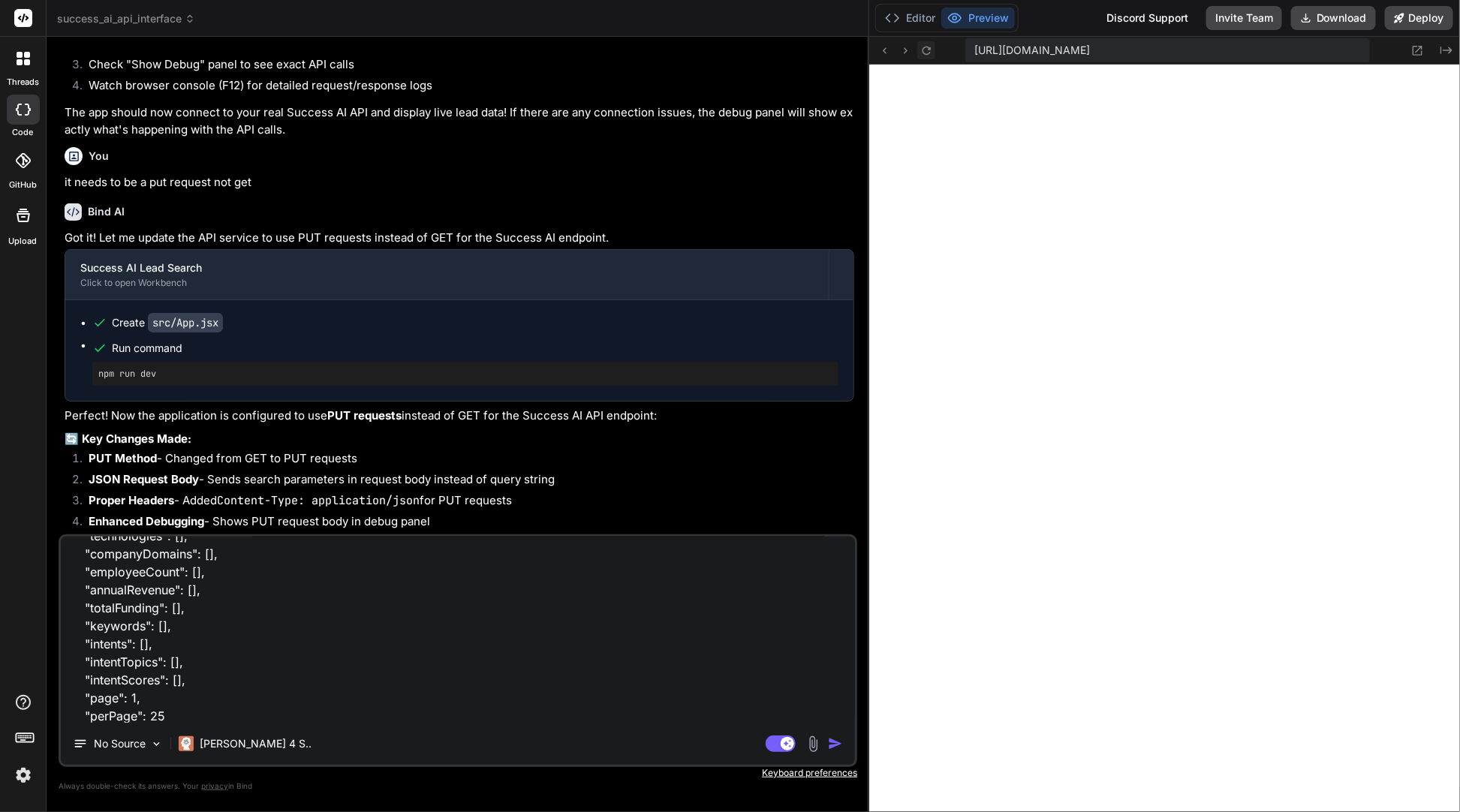
click at [923, 49] on icon at bounding box center [926, 50] width 12 height 12
click at [924, 49] on icon at bounding box center [926, 50] width 12 height 12
click at [201, 709] on textarea "These are the search params their should be a search field for each param excep…" at bounding box center [457, 630] width 795 height 186
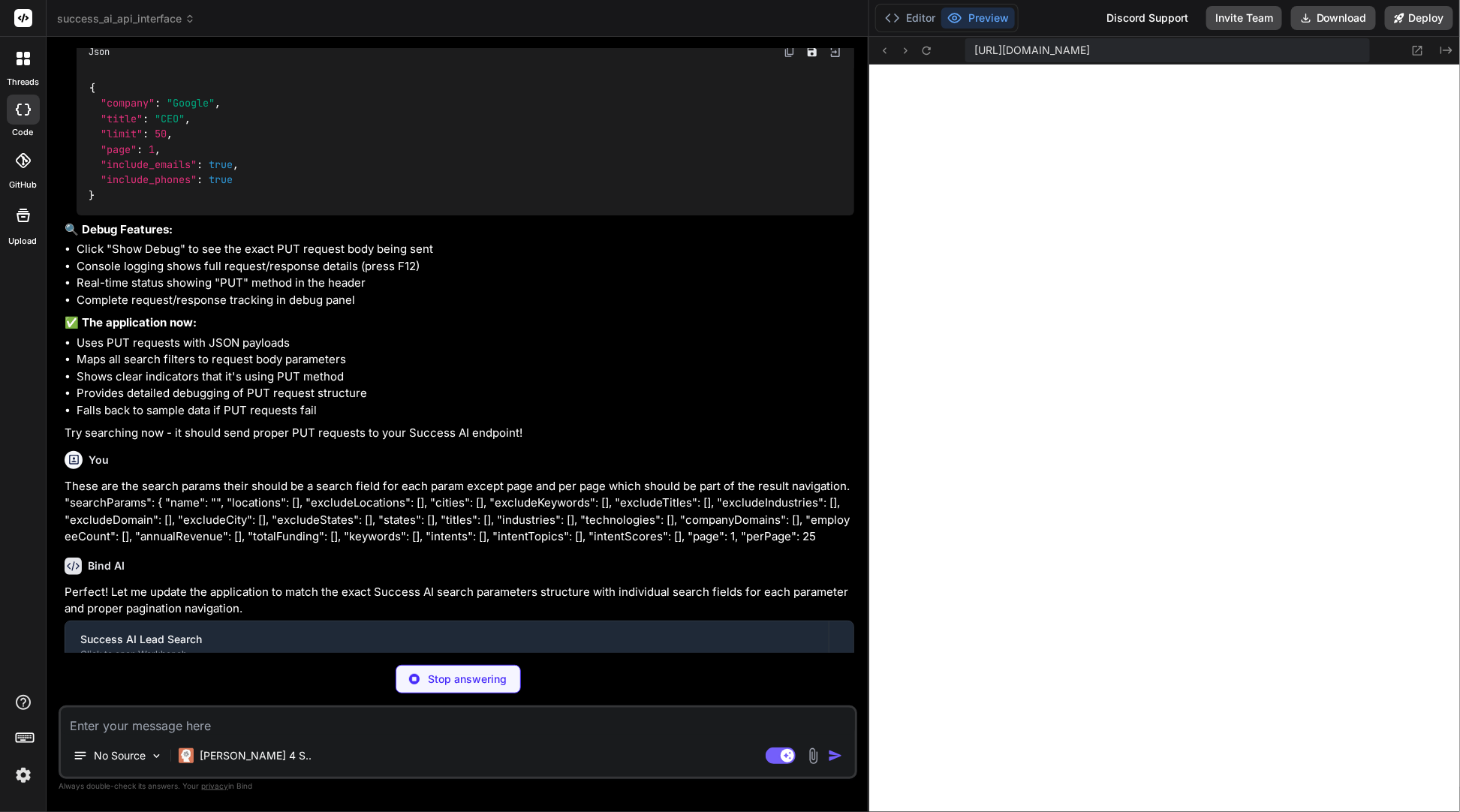
scroll to position [7876, 0]
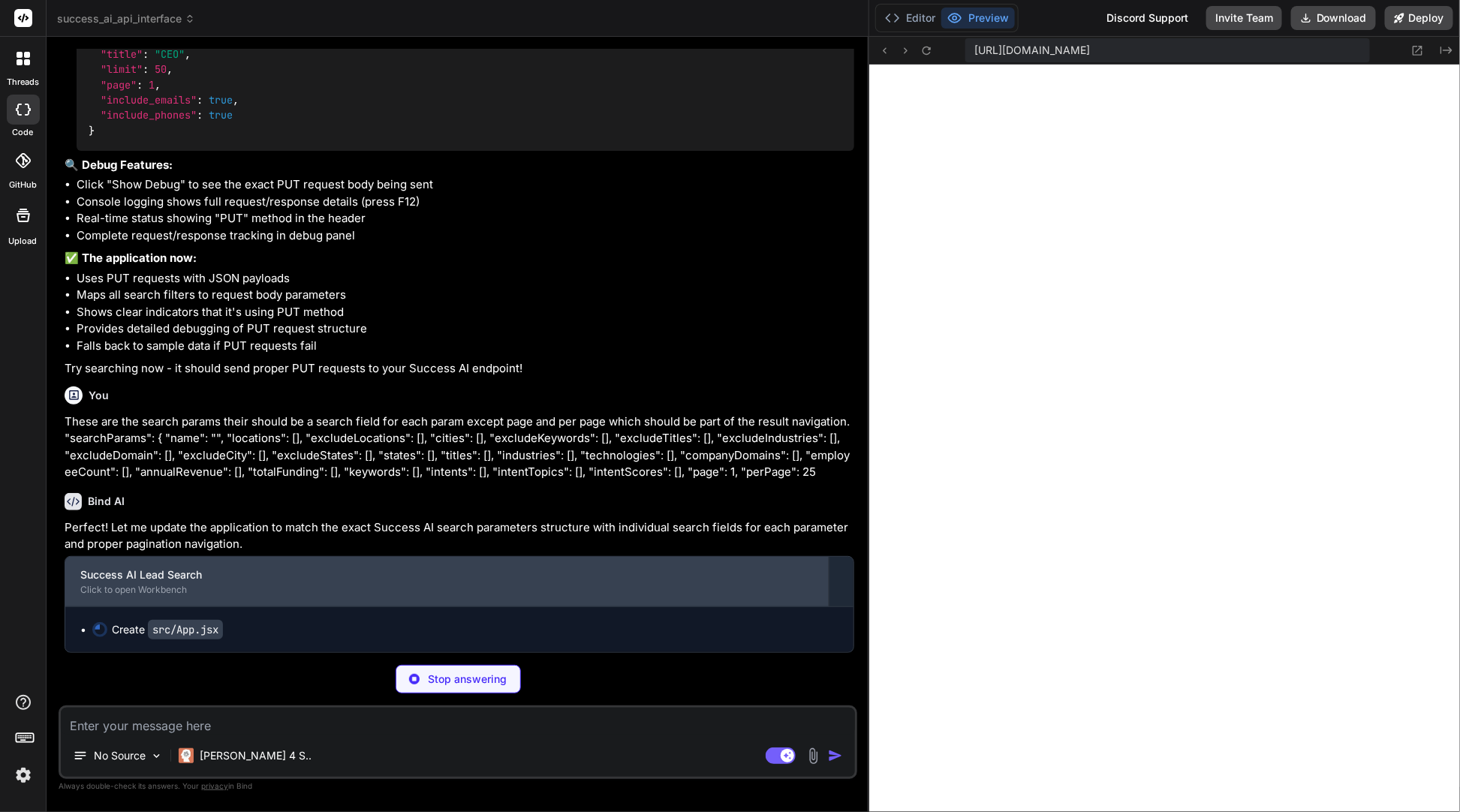
click at [200, 582] on div "Success AI Lead Search" at bounding box center [447, 575] width 733 height 15
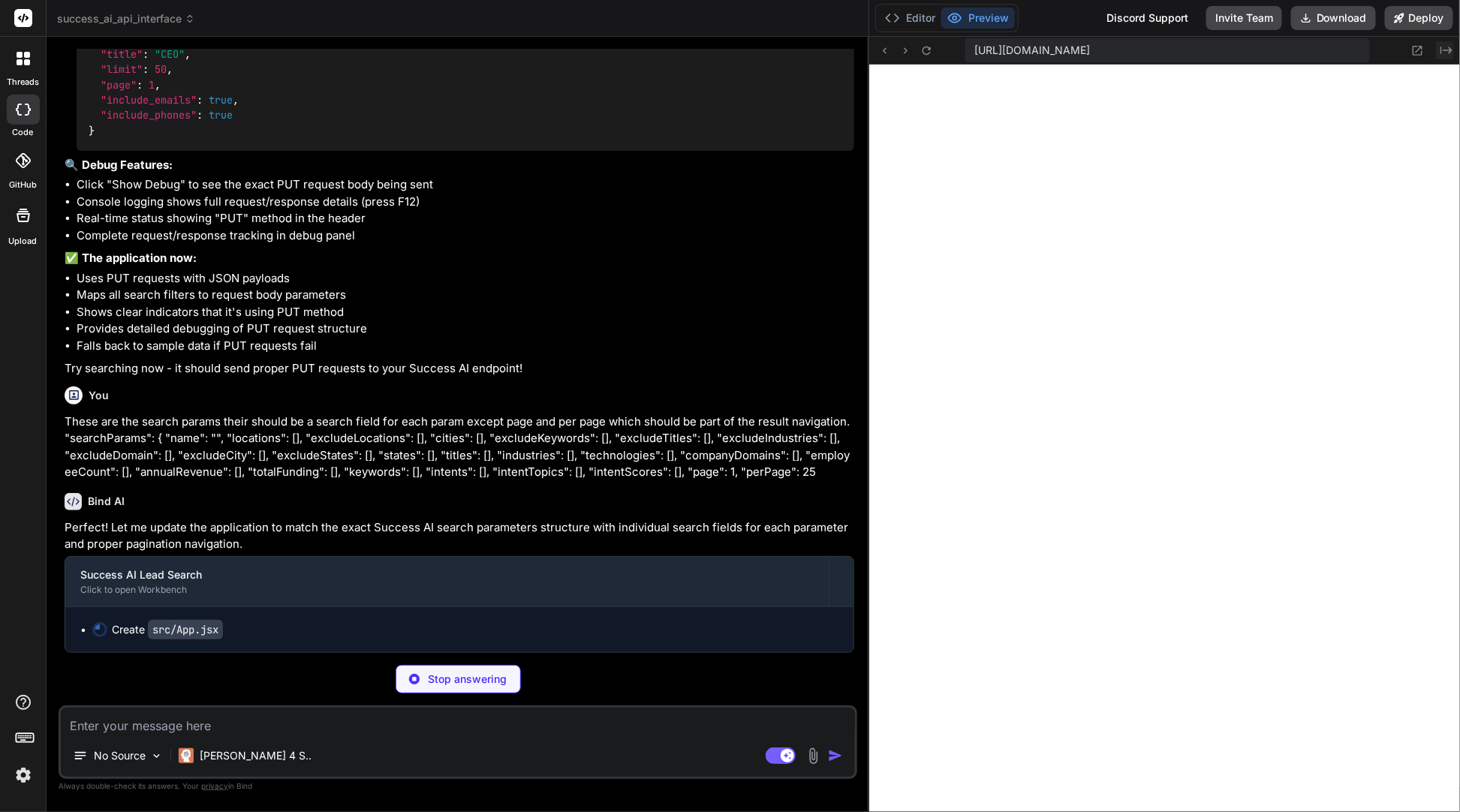
click at [1097, 53] on icon "Created with Pixso." at bounding box center [1447, 50] width 12 height 12
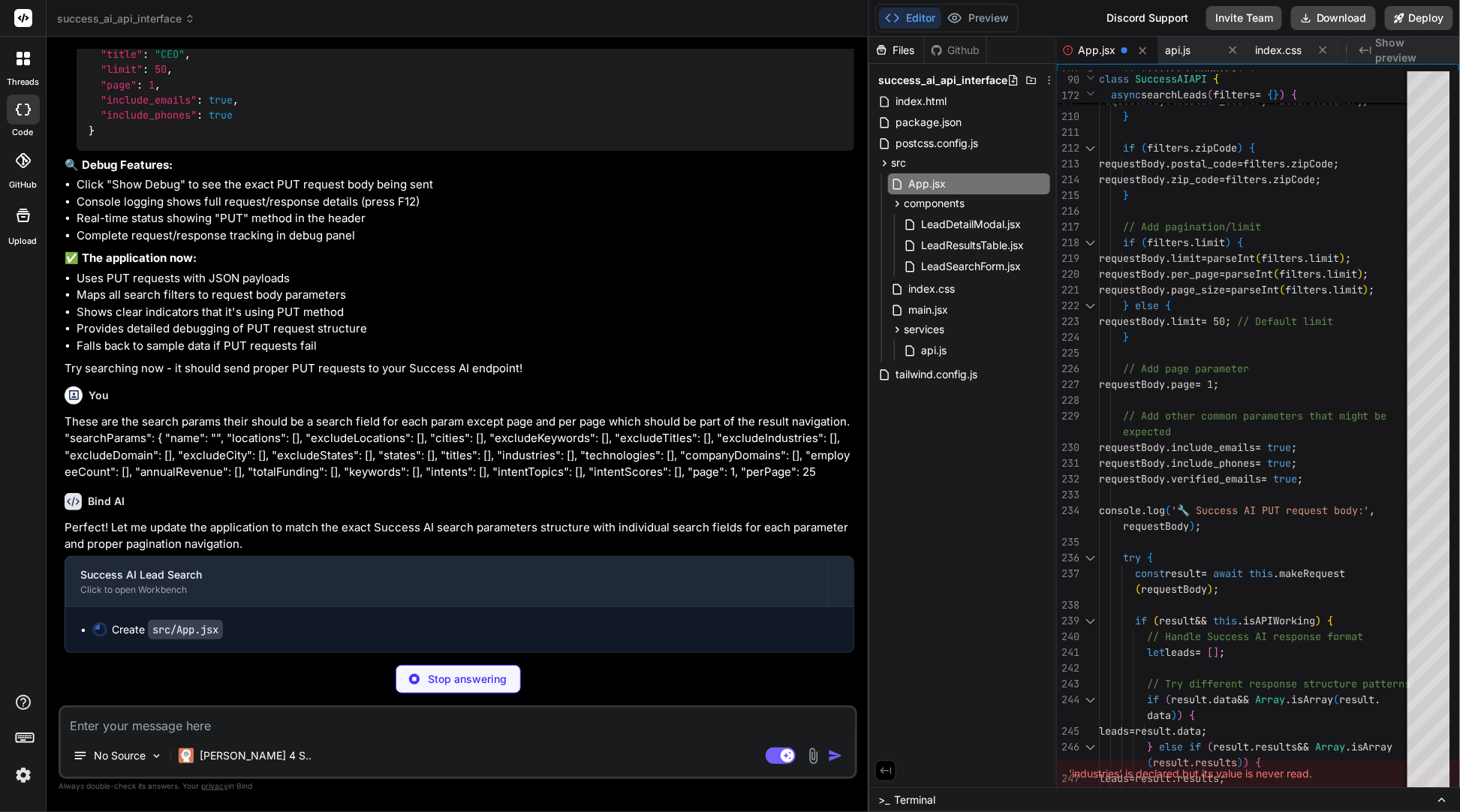
click at [906, 20] on button "Editor" at bounding box center [910, 17] width 62 height 21
click at [973, 17] on button "Preview" at bounding box center [978, 17] width 74 height 21
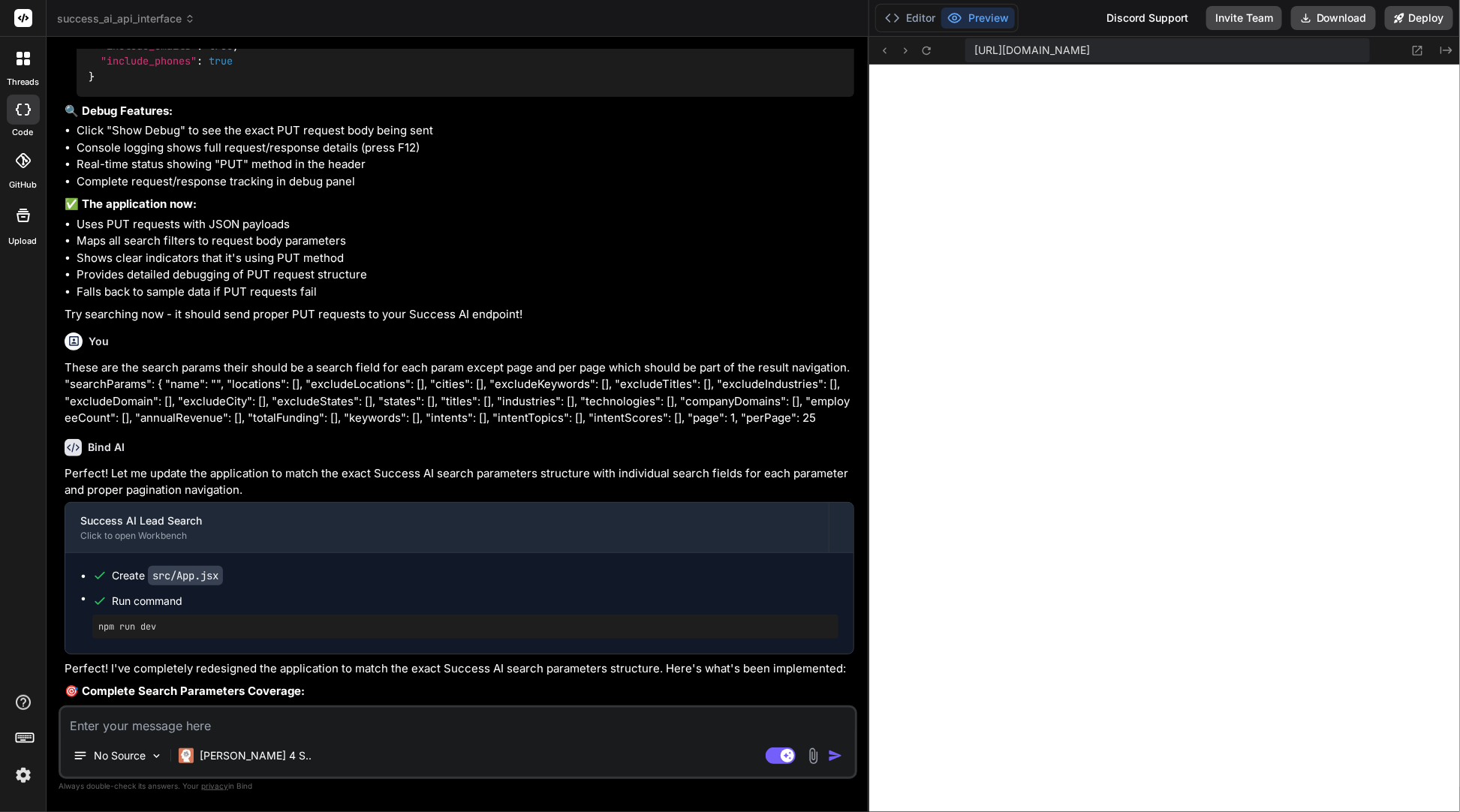
click at [579, 268] on li "Shows clear indicators that it's using PUT method" at bounding box center [465, 259] width 778 height 17
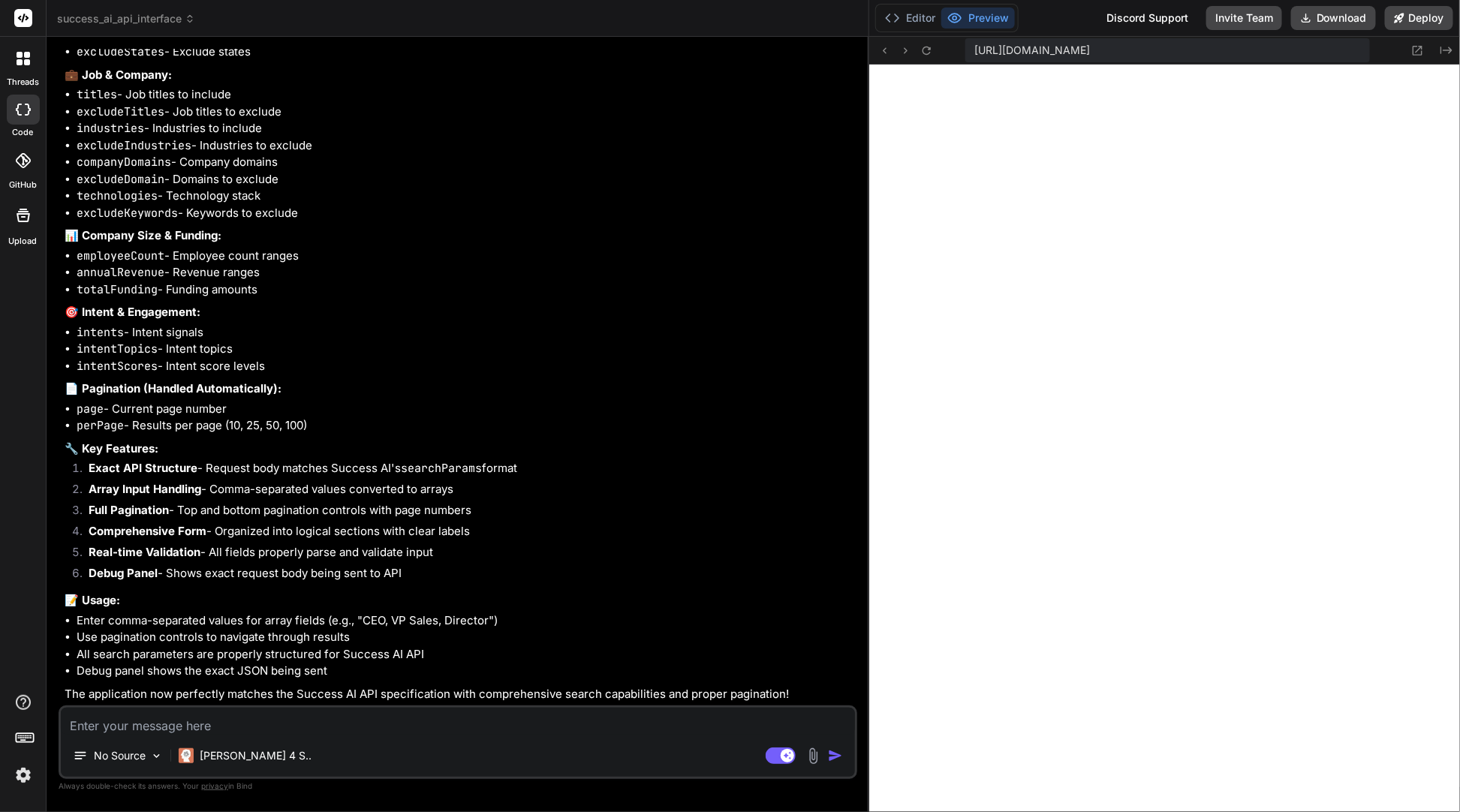
scroll to position [8756, 0]
click at [261, 734] on textarea at bounding box center [457, 721] width 795 height 27
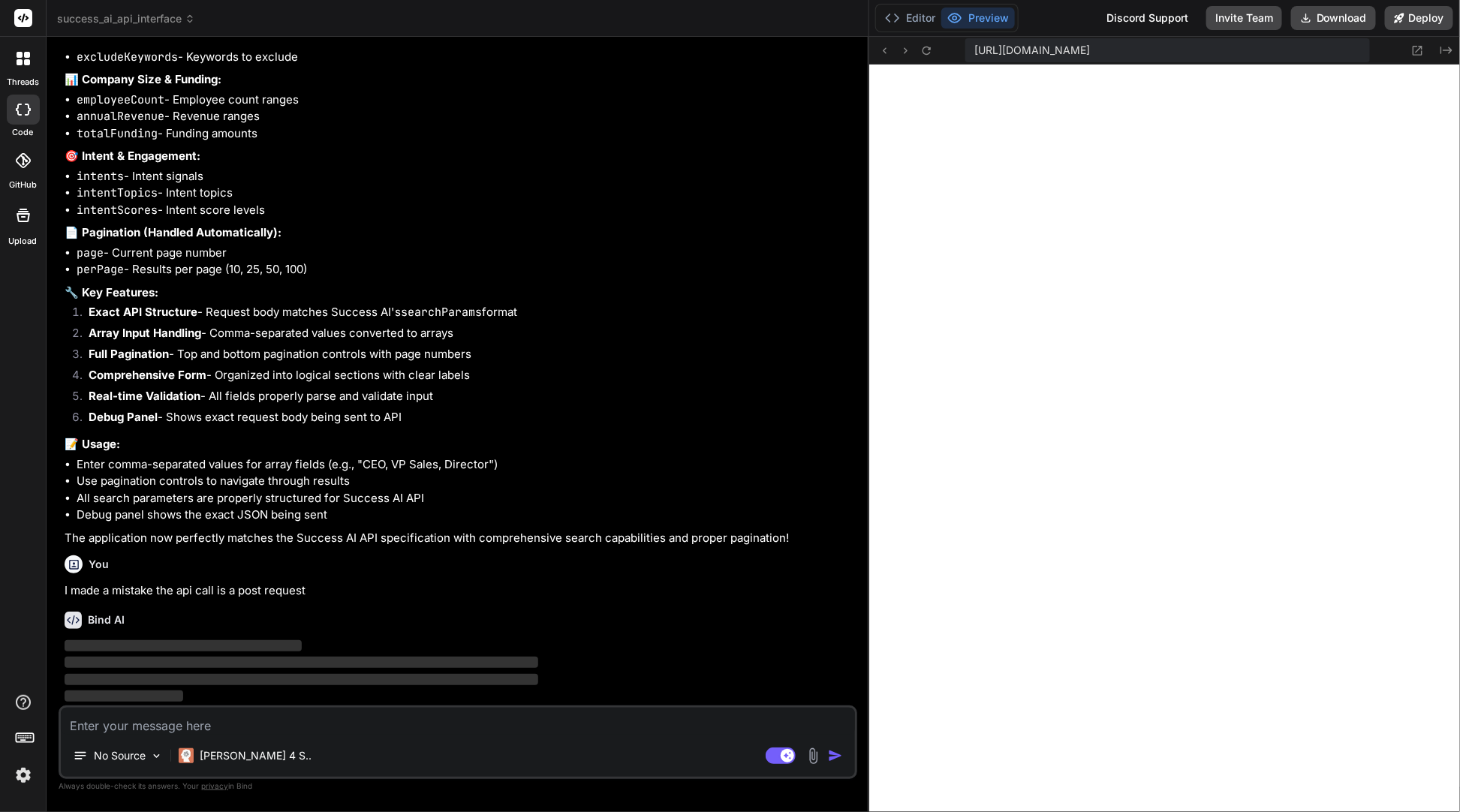
scroll to position [8912, 0]
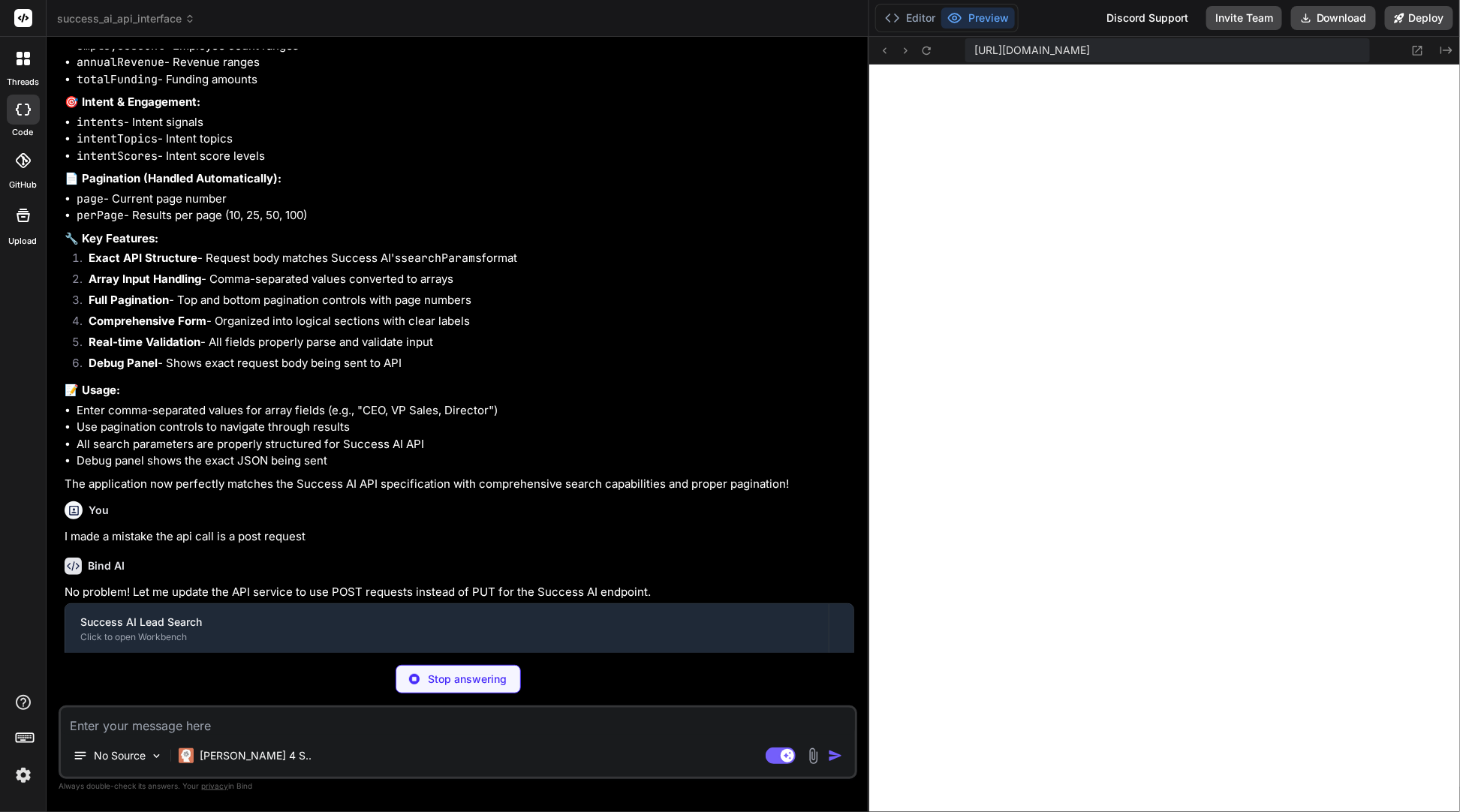
click at [603, 399] on p "📝 Usage:" at bounding box center [459, 390] width 790 height 17
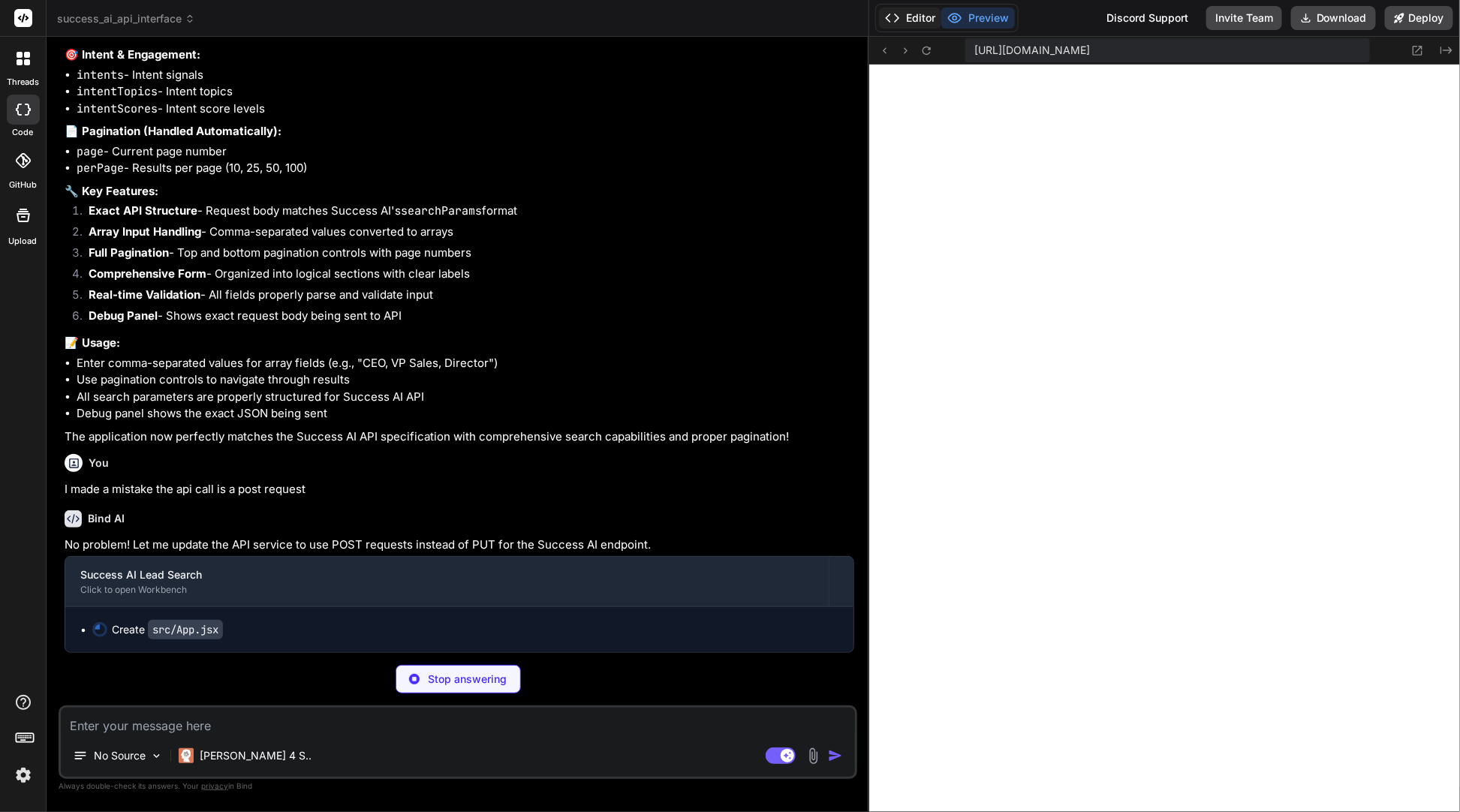
click at [922, 20] on button "Editor" at bounding box center [910, 17] width 62 height 21
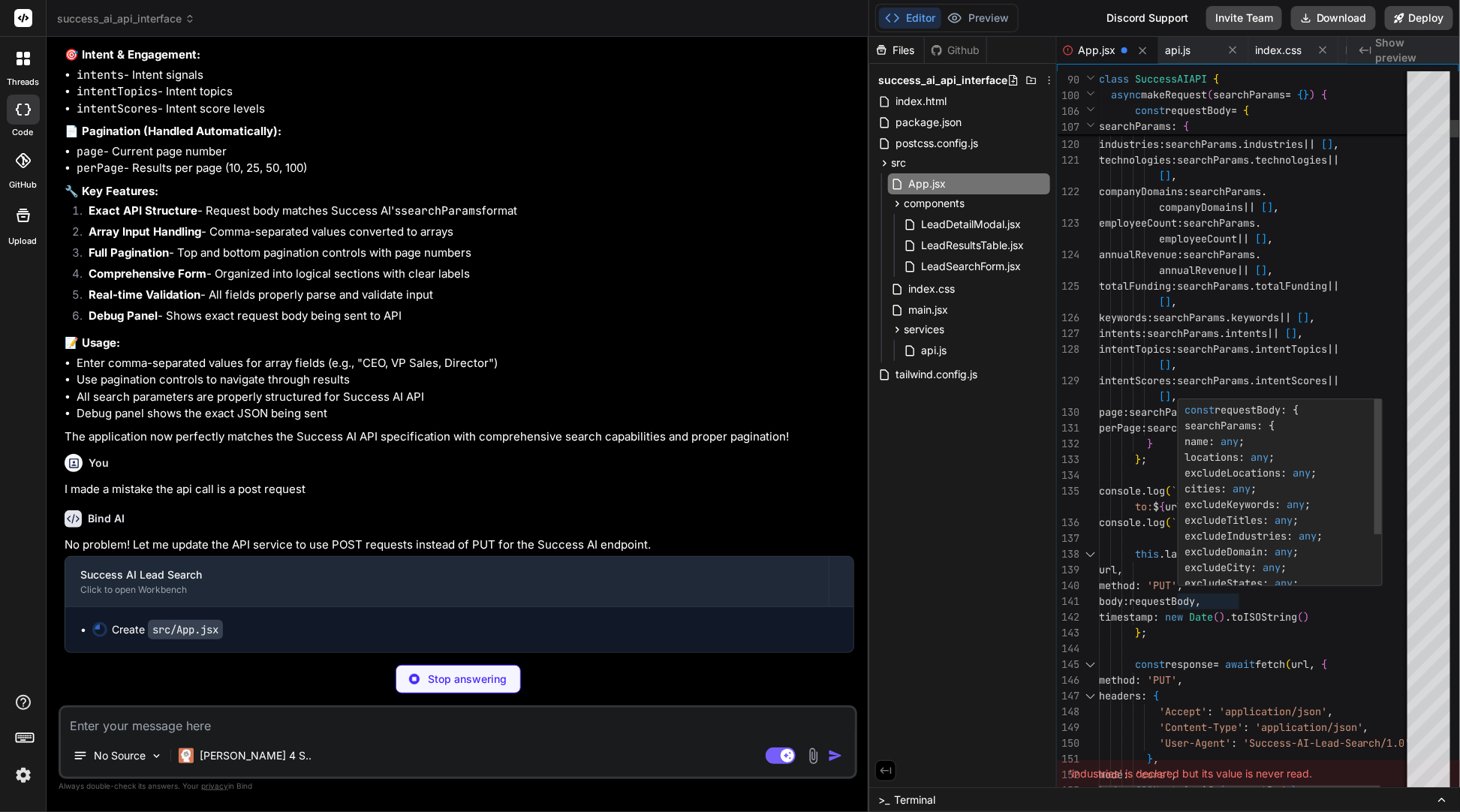
click at [1097, 574] on div "const requestBody : { searchParams : { name : any ; locations : any ; excludeLo…" at bounding box center [1253, 529] width 150 height 259
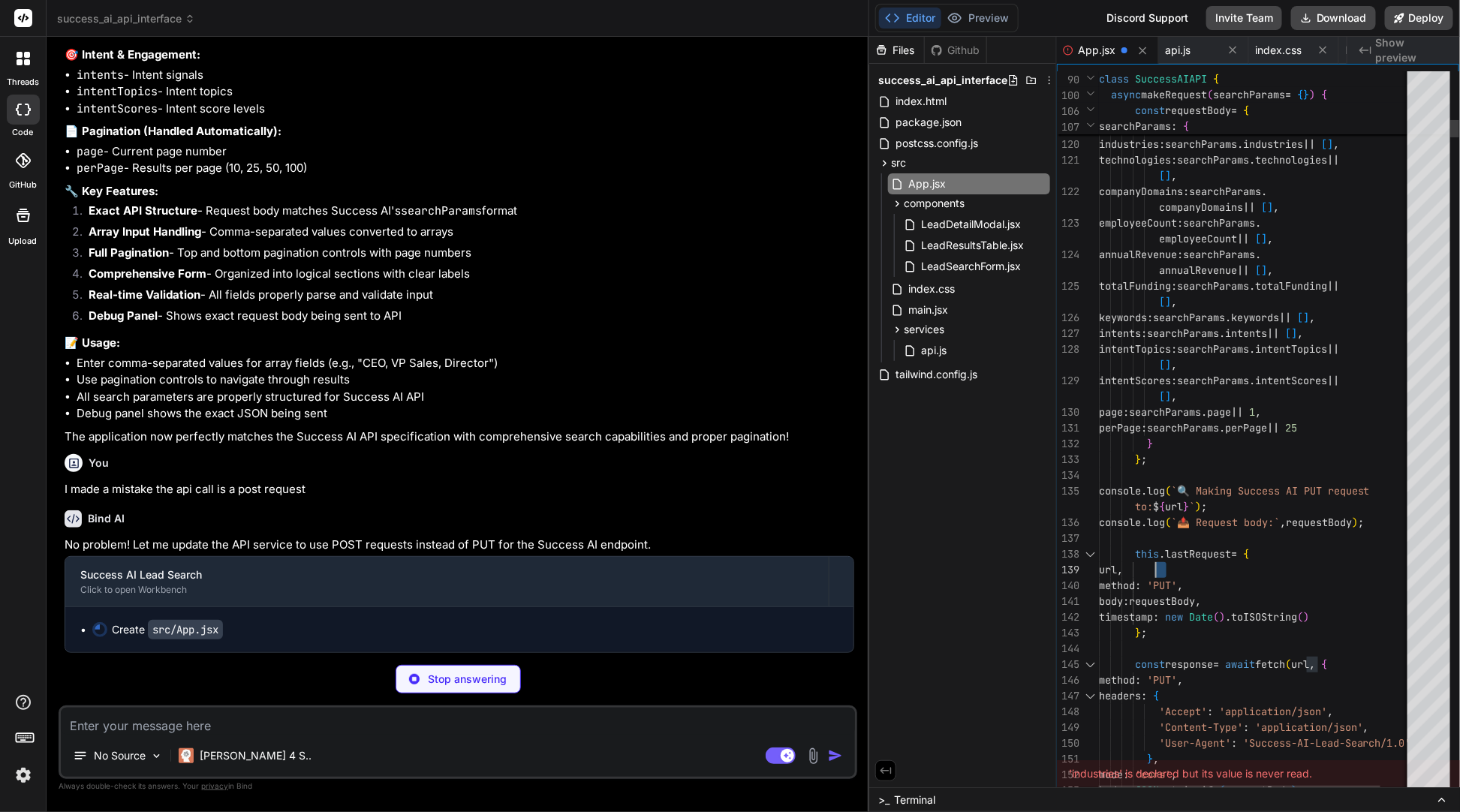
click at [122, 631] on div "Create src/App.jsx" at bounding box center [167, 630] width 111 height 15
click at [967, 247] on span "LeadResultsTable.jsx" at bounding box center [973, 245] width 106 height 18
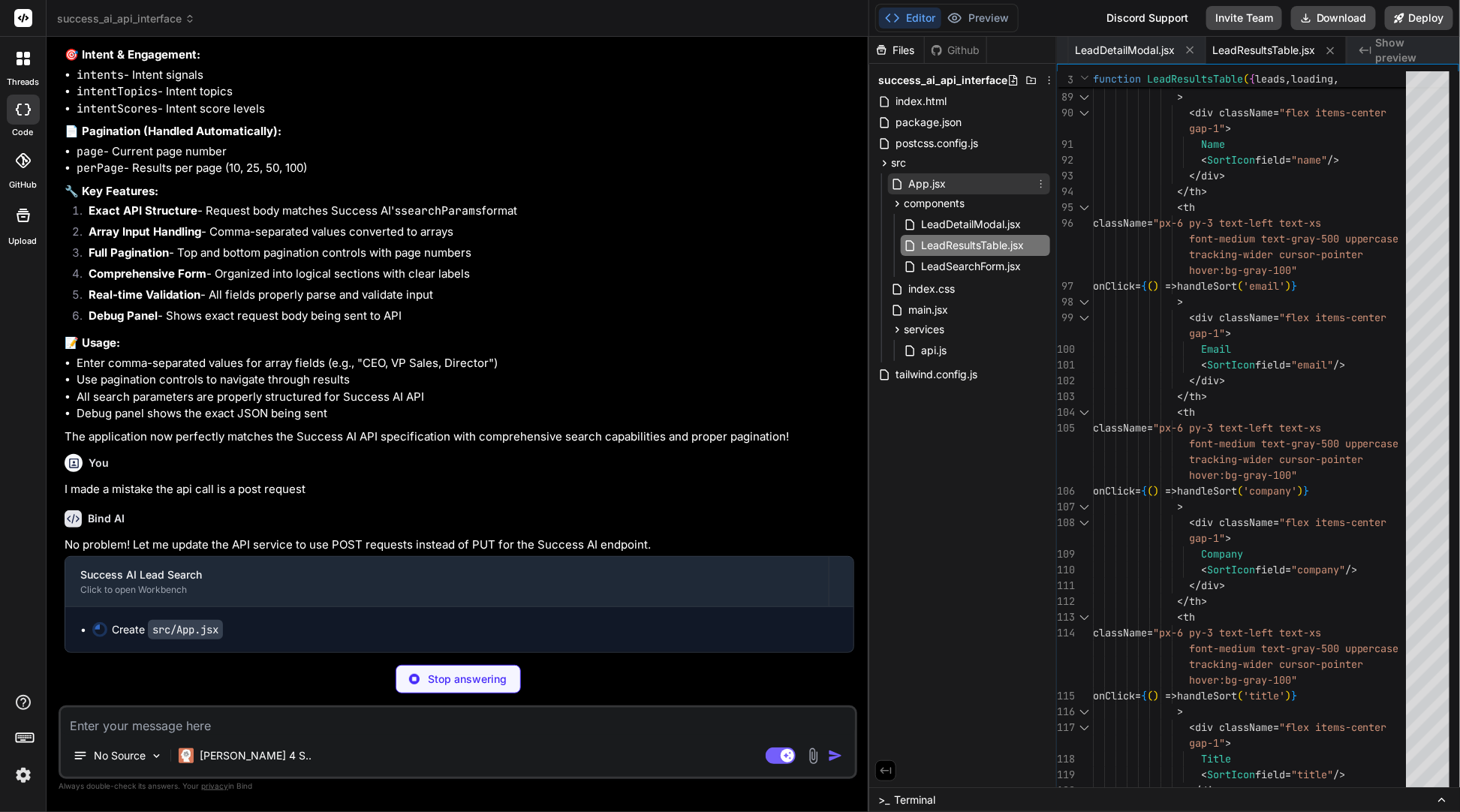
click at [1042, 183] on icon at bounding box center [1041, 184] width 12 height 12
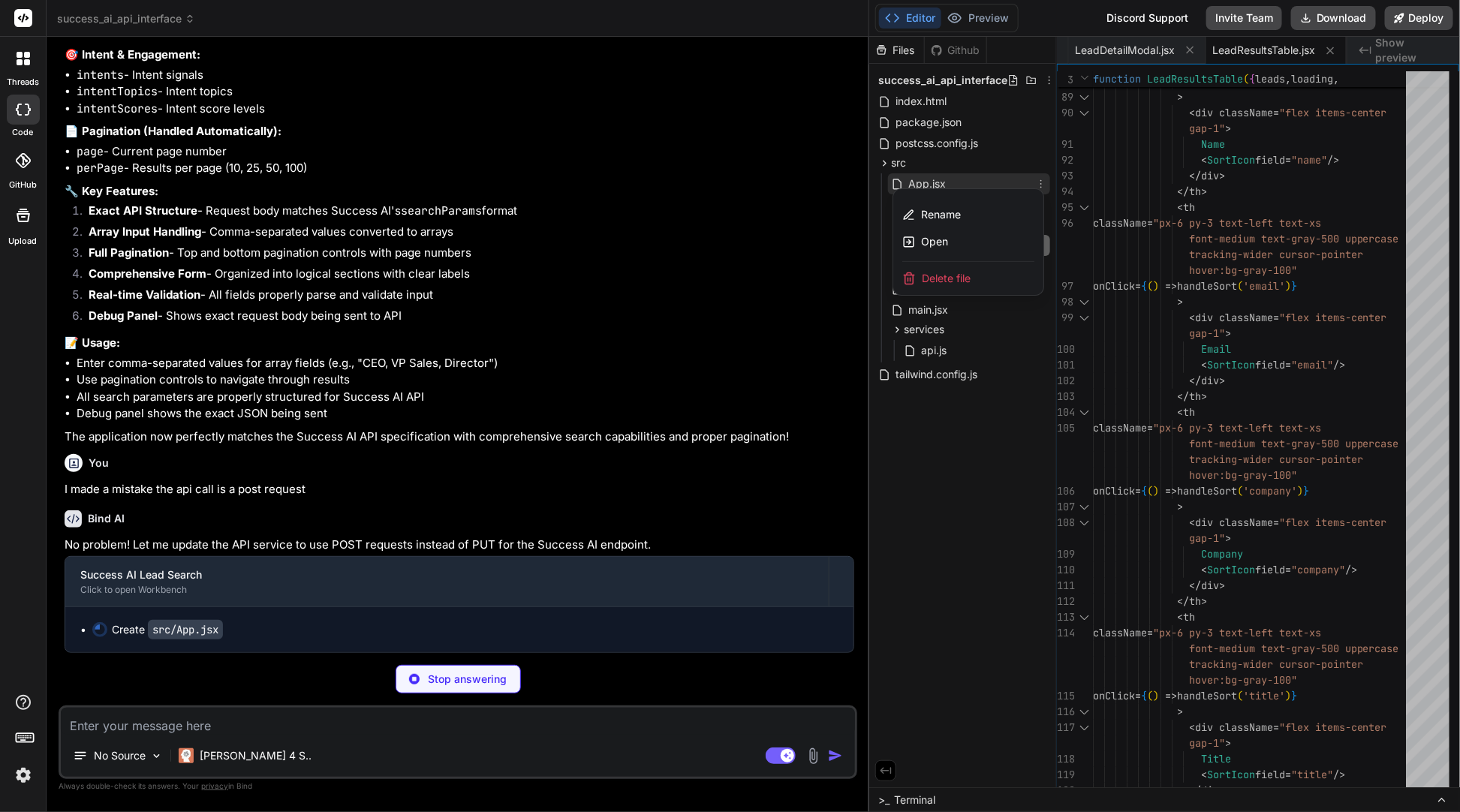
click at [955, 452] on div at bounding box center [1164, 424] width 591 height 776
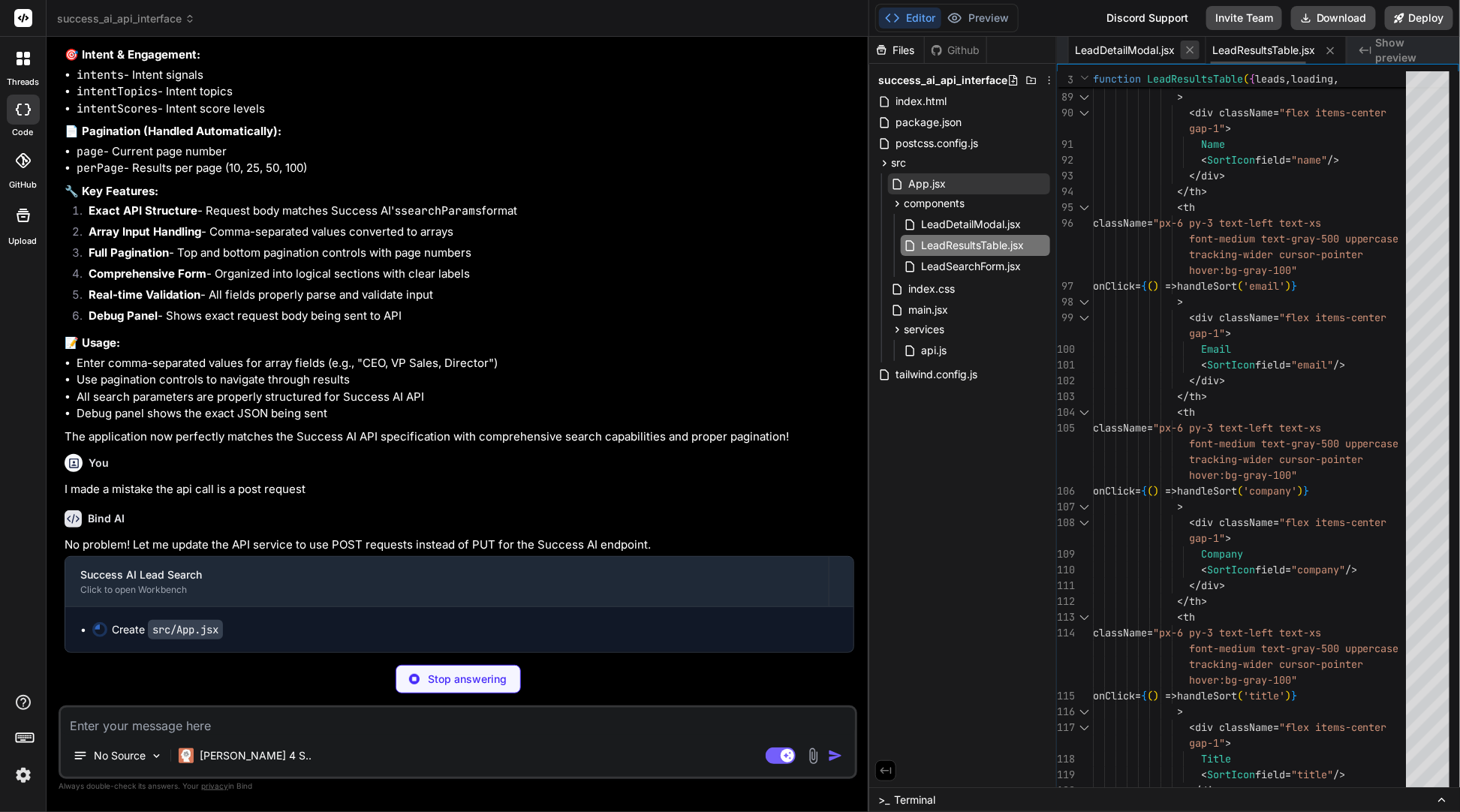
click at [1097, 48] on icon at bounding box center [1190, 50] width 12 height 12
click at [1097, 48] on icon at bounding box center [1210, 50] width 12 height 12
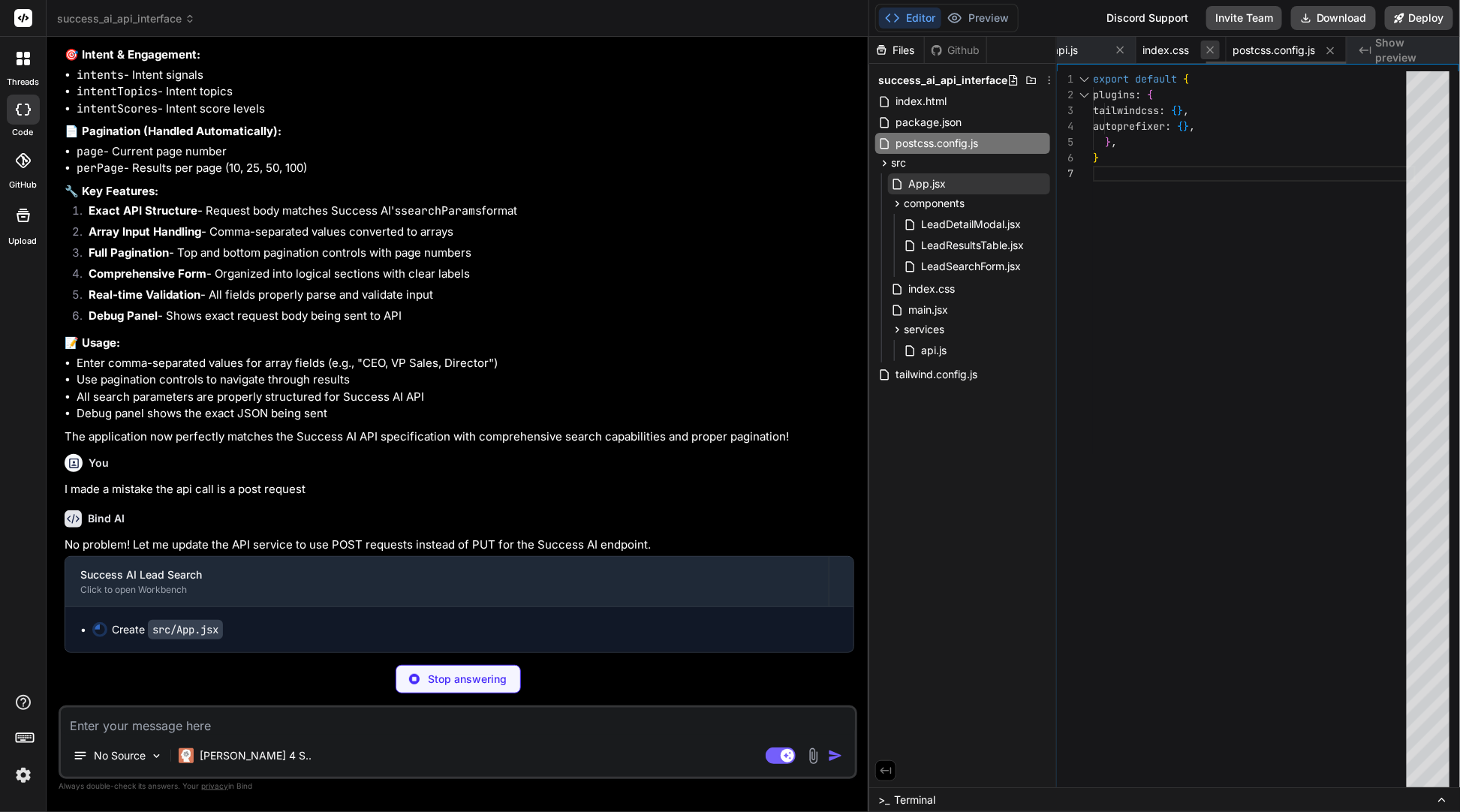
click at [1097, 51] on icon at bounding box center [1210, 50] width 12 height 12
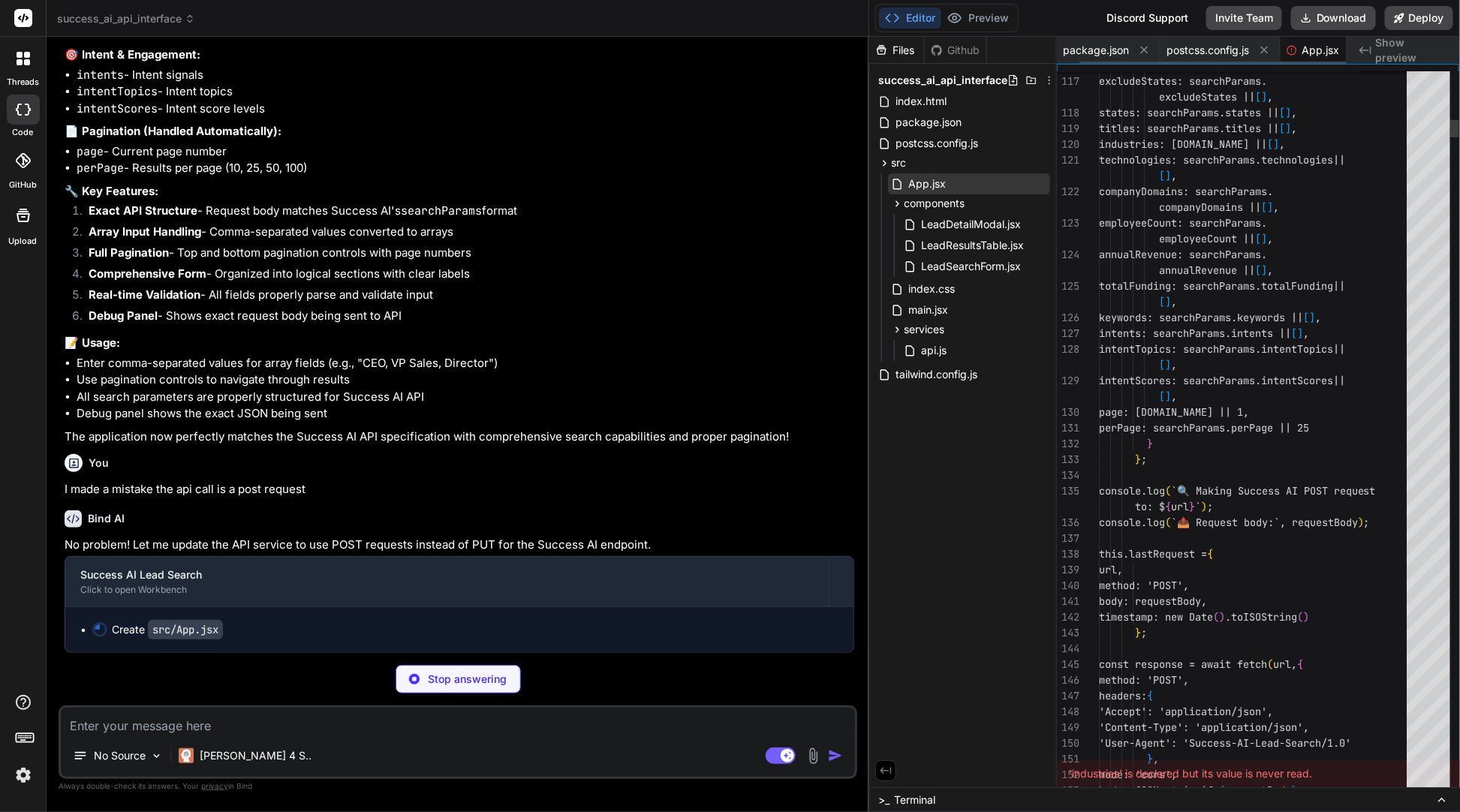
scroll to position [0, 25]
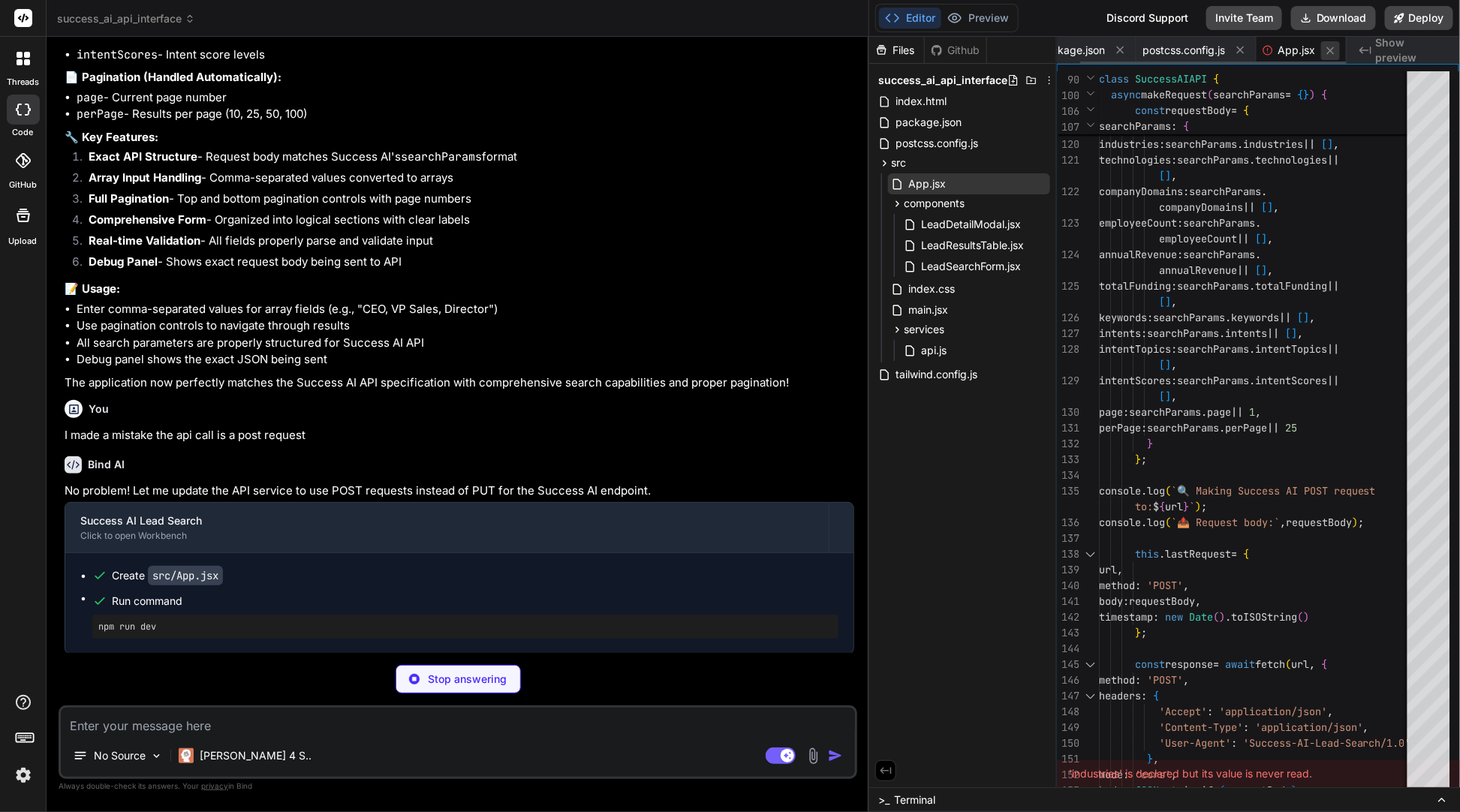
click at [1097, 51] on icon at bounding box center [1330, 50] width 12 height 12
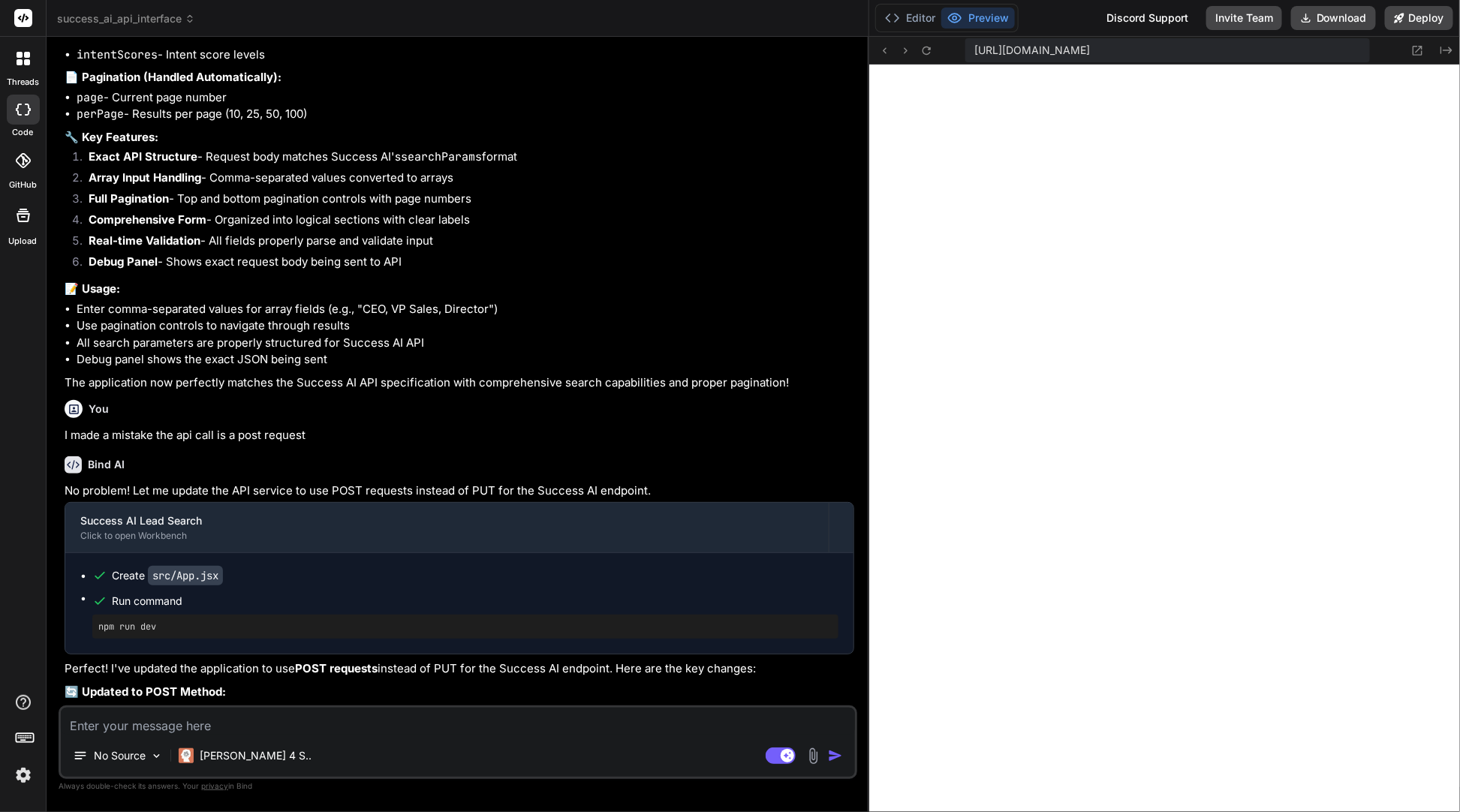
click at [174, 719] on textarea at bounding box center [457, 721] width 795 height 27
drag, startPoint x: 515, startPoint y: 722, endPoint x: 438, endPoint y: 726, distance: 77.1
click at [438, 726] on textarea "Many of the search fields should be drop downs but you'll need to query the api…" at bounding box center [457, 721] width 795 height 27
click at [776, 725] on textarea "Many of the search fields should be drop-downs, but you'll need to query the ap…" at bounding box center [457, 721] width 795 height 27
click at [780, 723] on textarea "Many of the search fields should be drop-downs, but you'll need to query the ap…" at bounding box center [457, 721] width 795 height 27
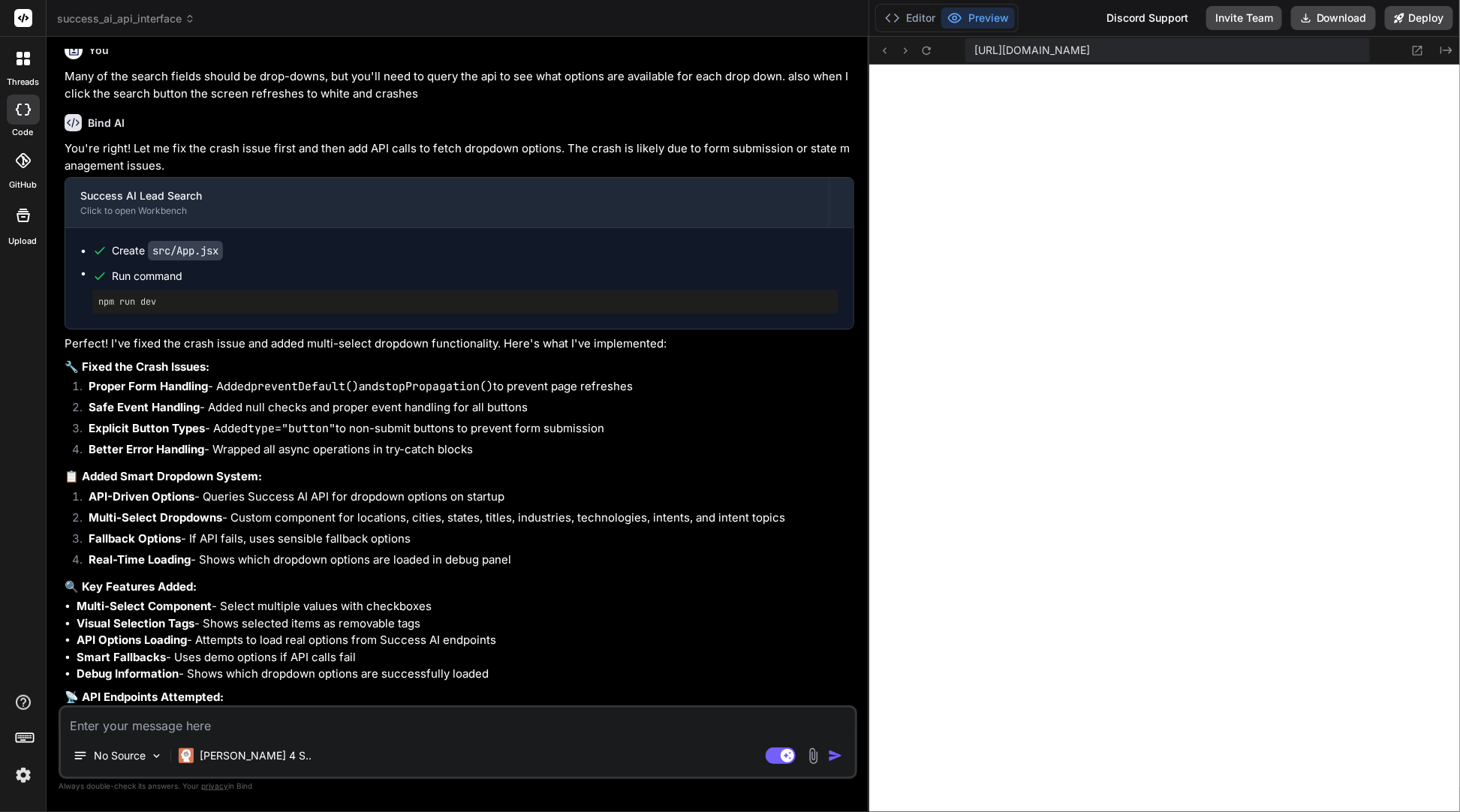
scroll to position [10416, 0]
